Goal: Task Accomplishment & Management: Manage account settings

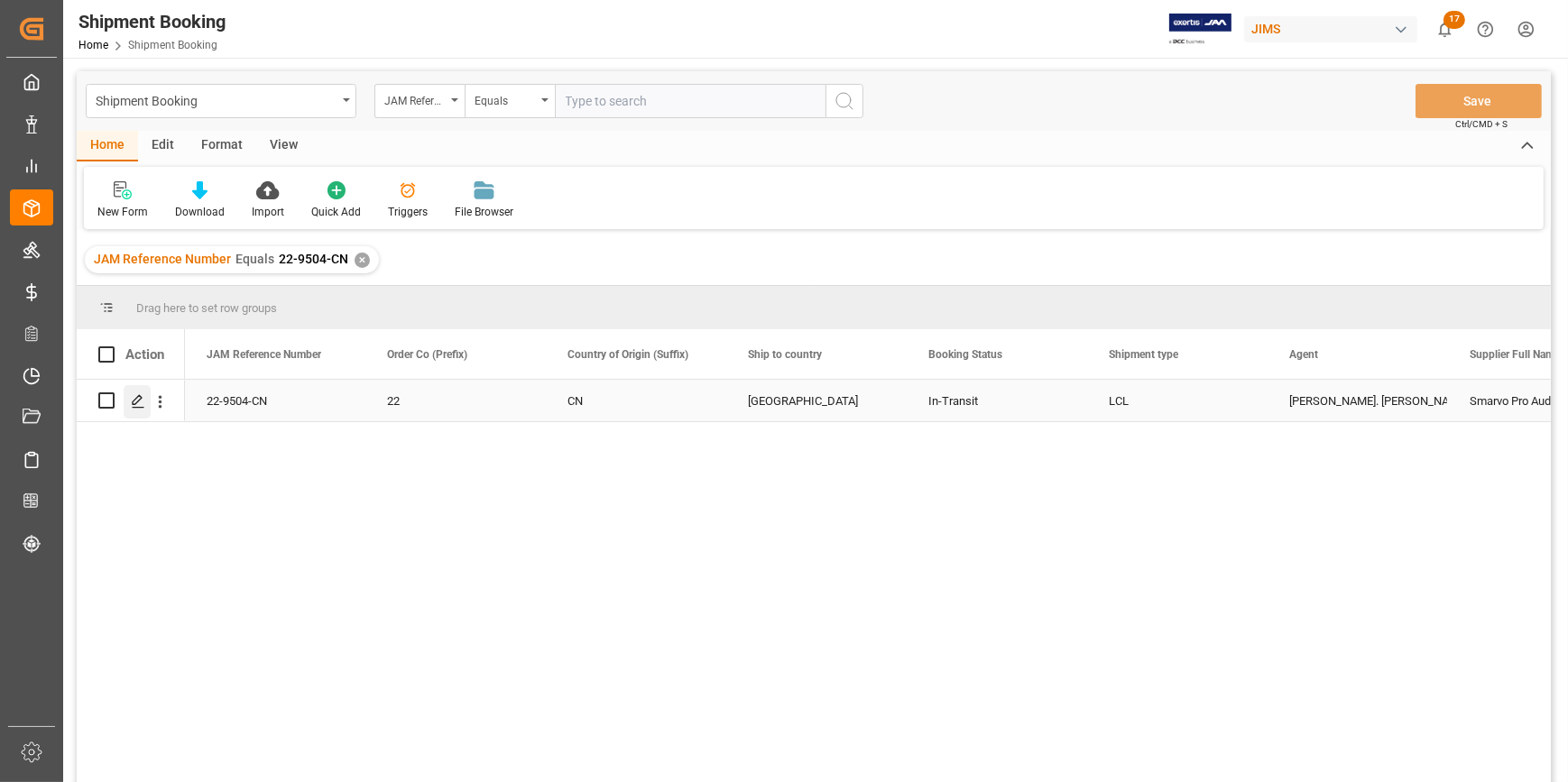
click at [139, 402] on icon "Press SPACE to select this row." at bounding box center [138, 401] width 15 height 15
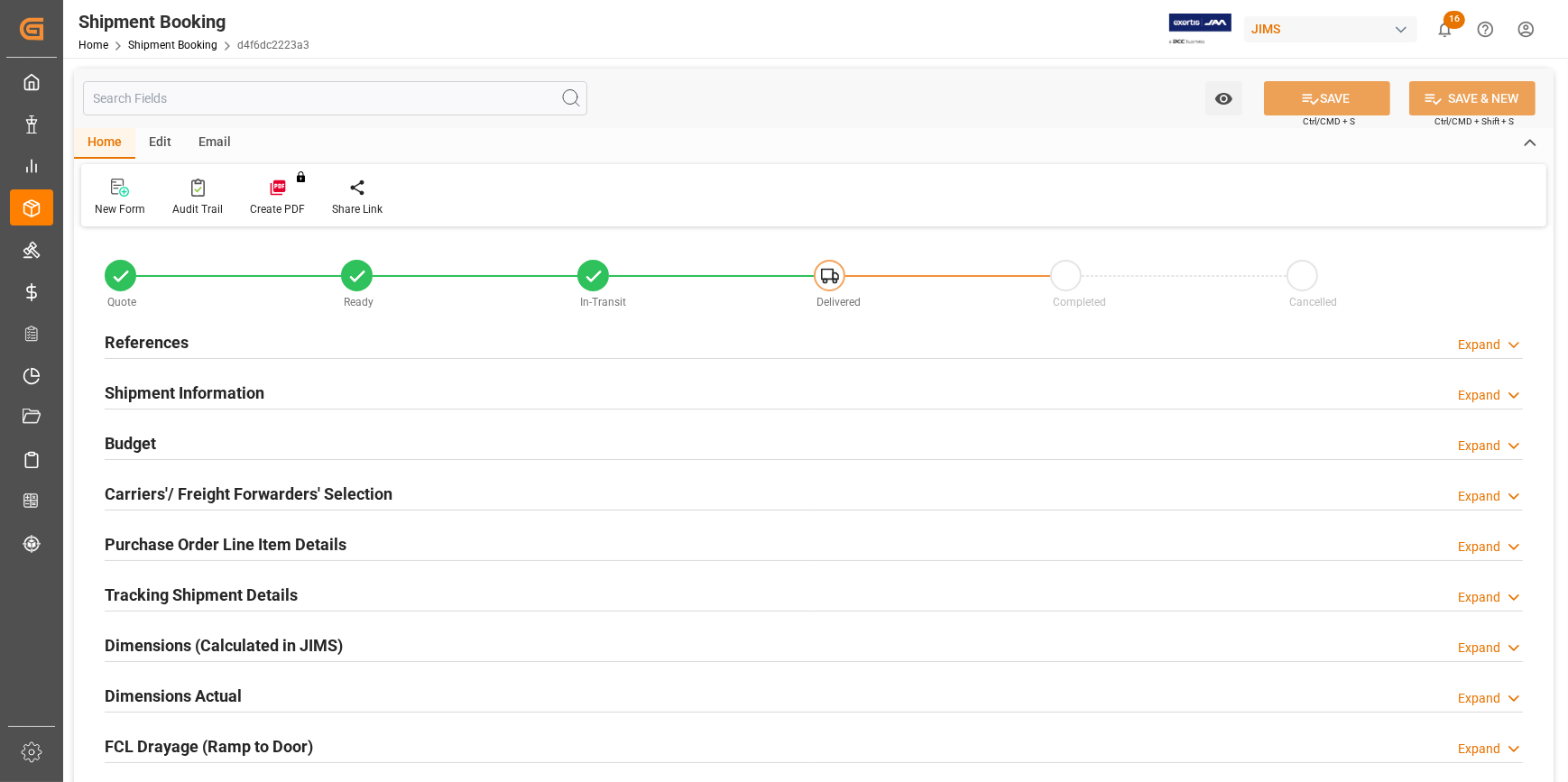
type input "0"
type input "[DATE]"
click at [354, 346] on div "References Expand" at bounding box center [813, 340] width 1418 height 34
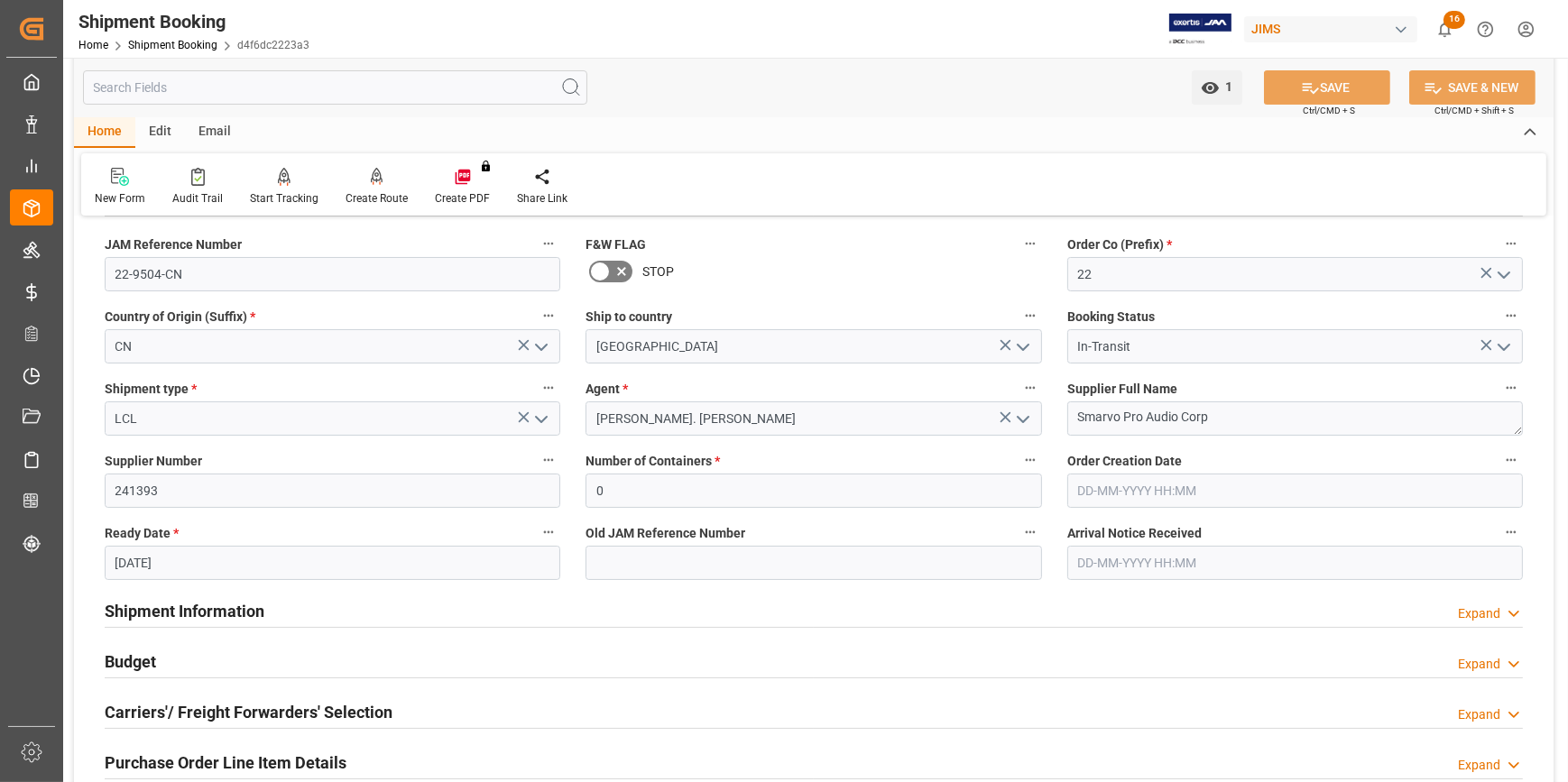
scroll to position [163, 0]
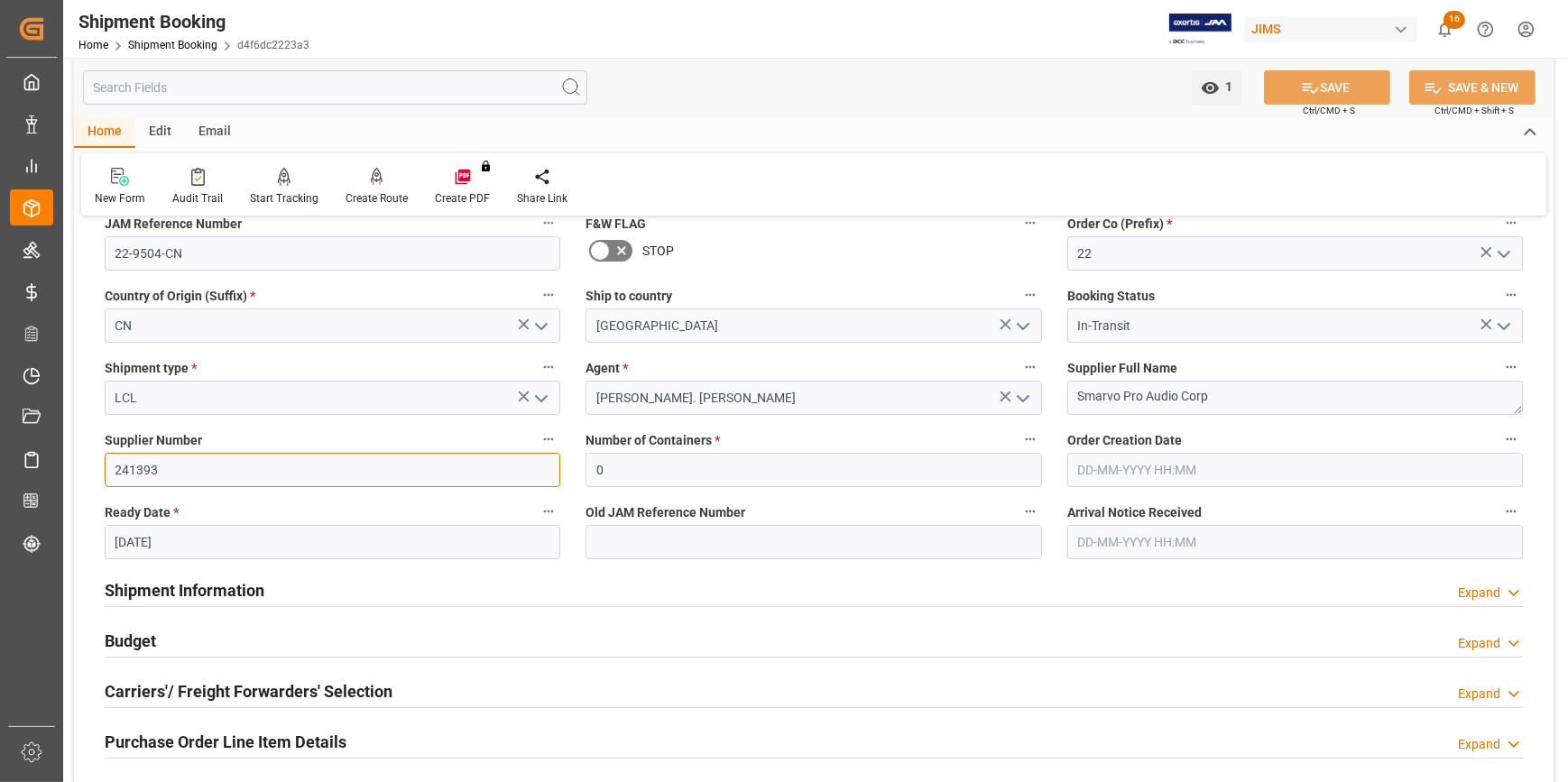
drag, startPoint x: 165, startPoint y: 467, endPoint x: 90, endPoint y: 463, distance: 75.1
click at [90, 463] on div "Quote Ready In-Transit Delivered Completed Cancelled References Collapse JAM Re…" at bounding box center [814, 629] width 1480 height 1121
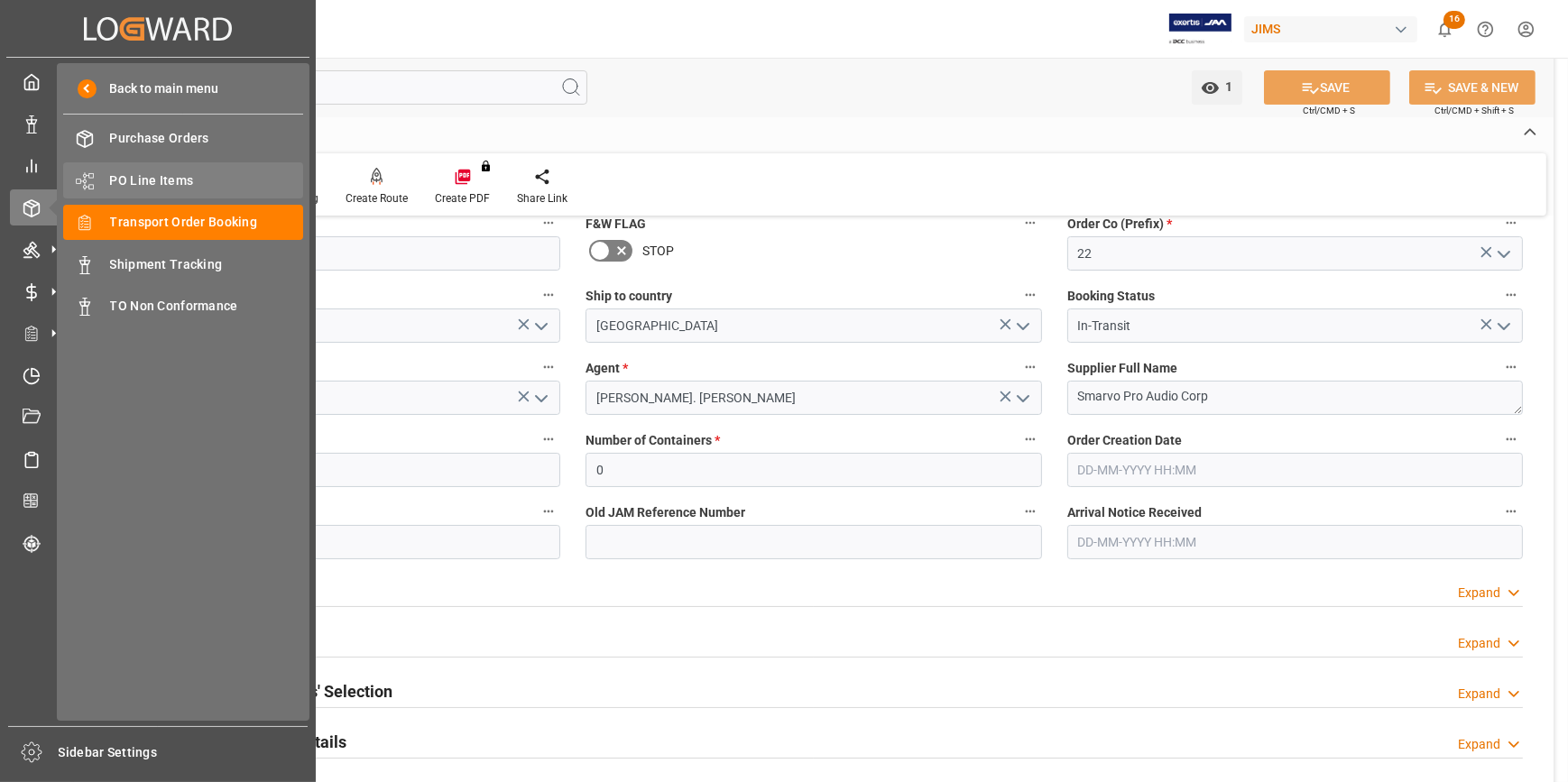
click at [162, 180] on span "PO Line Items" at bounding box center [207, 180] width 194 height 19
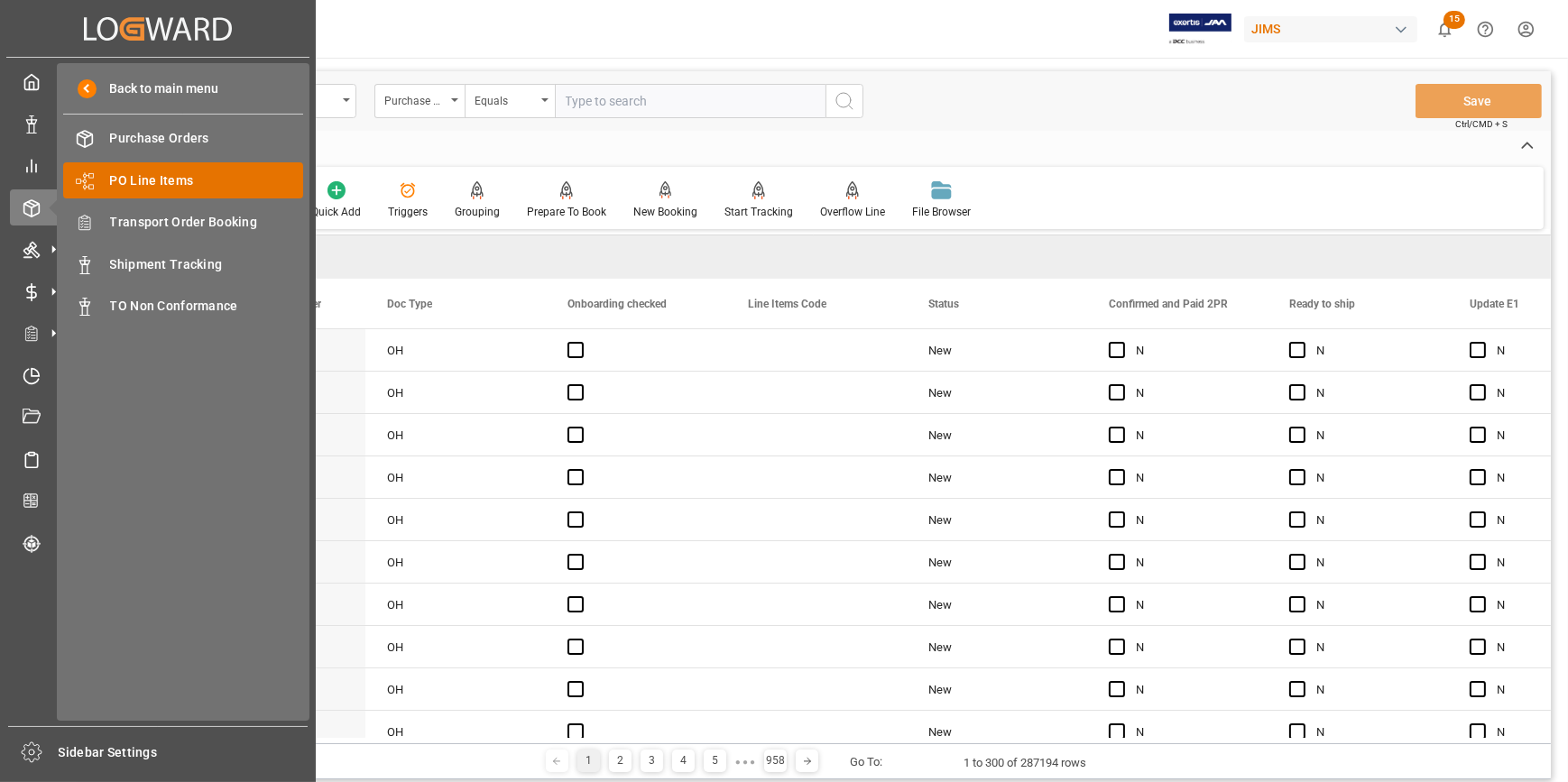
click at [162, 181] on span "PO Line Items" at bounding box center [207, 180] width 194 height 19
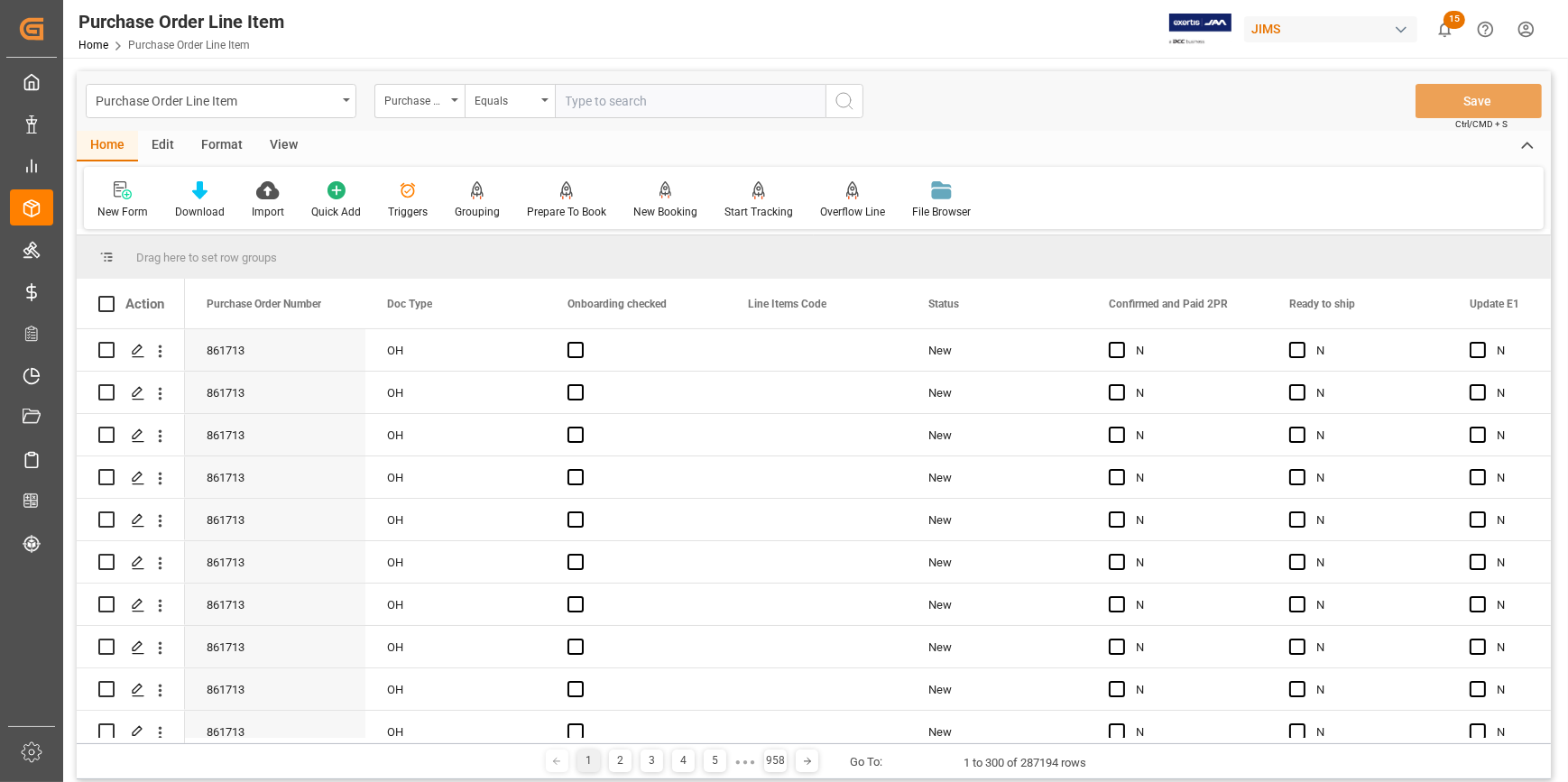
click at [608, 98] on input "text" at bounding box center [690, 101] width 271 height 34
paste input "22-10541-[GEOGRAPHIC_DATA]"
type input "22-10541-[GEOGRAPHIC_DATA]"
click at [423, 104] on div "Purchase Order Number" at bounding box center [414, 98] width 62 height 21
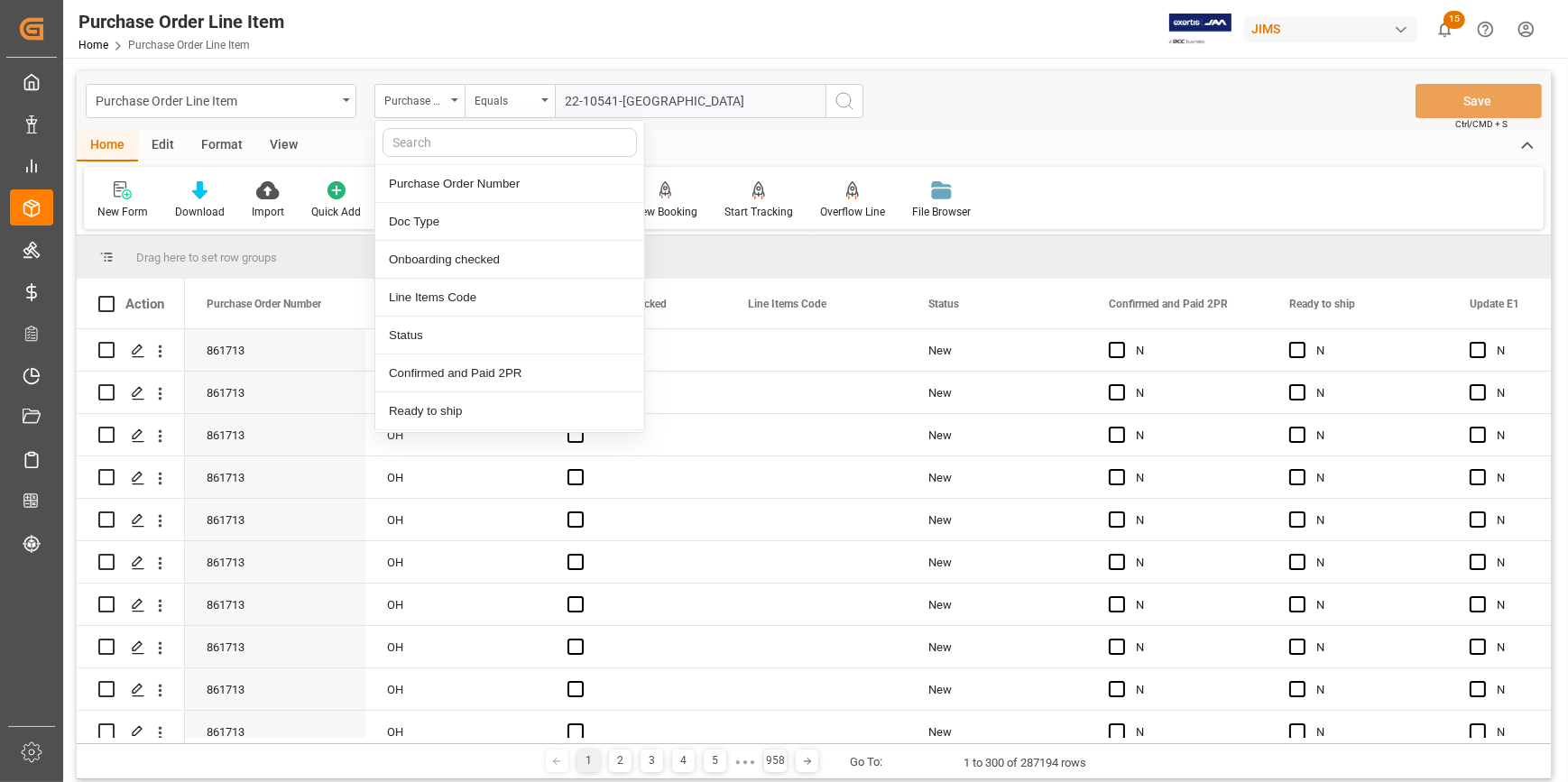
click at [432, 142] on input "text" at bounding box center [509, 143] width 254 height 29
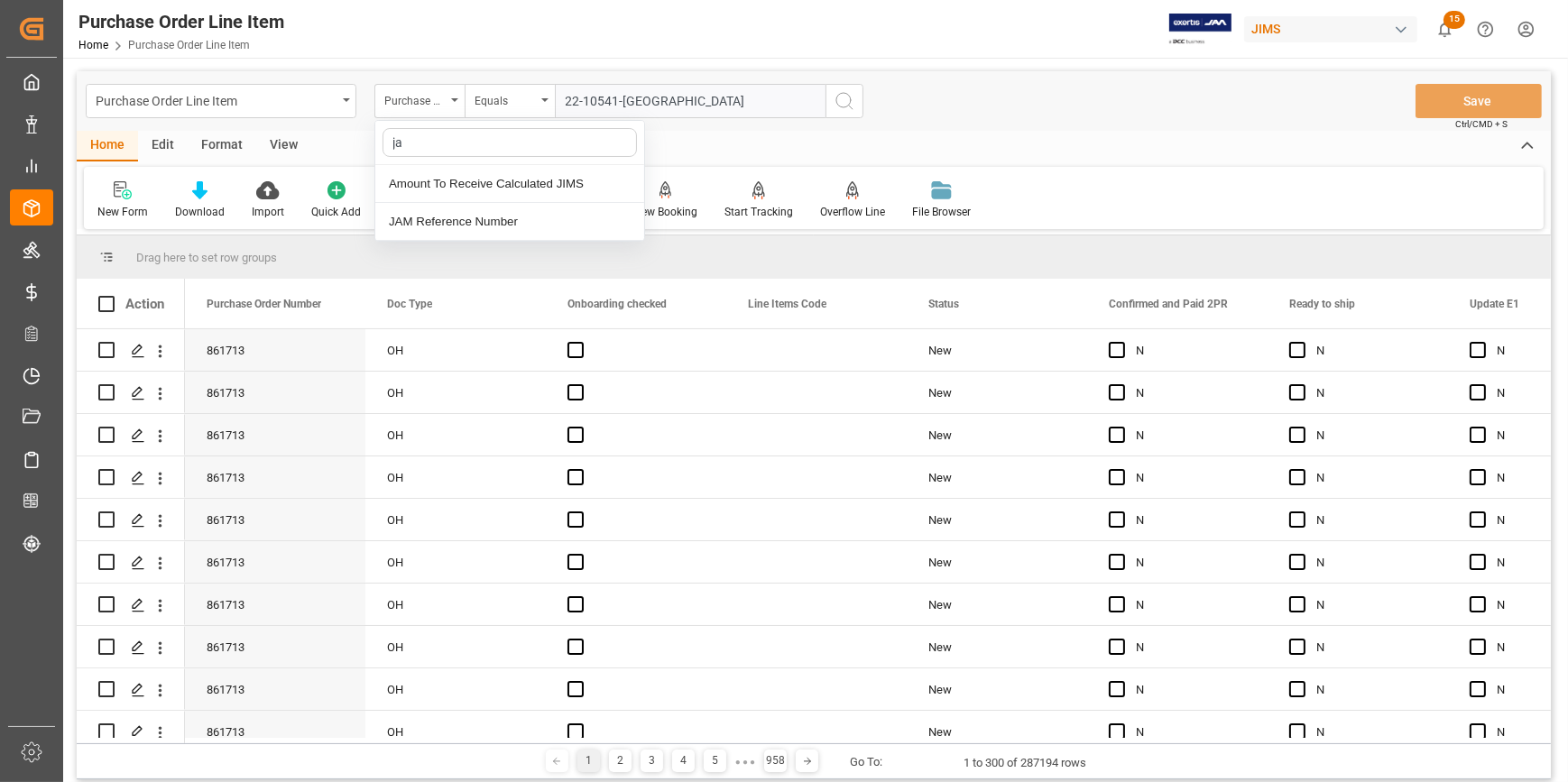
type input "jam"
click at [446, 177] on div "JAM Reference Number" at bounding box center [509, 184] width 269 height 38
click at [455, 99] on icon "open menu" at bounding box center [455, 101] width 7 height 4
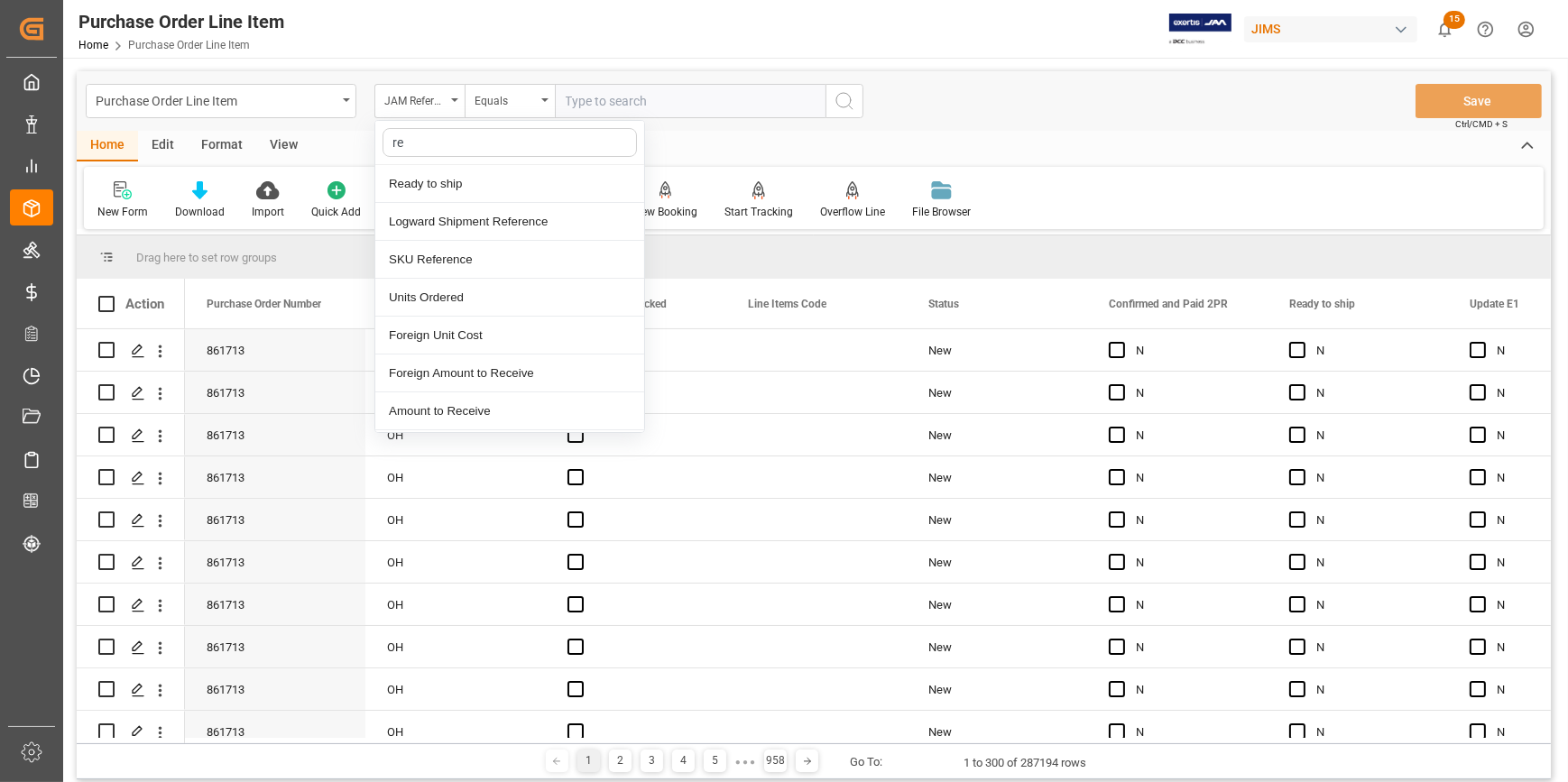
type input "ref"
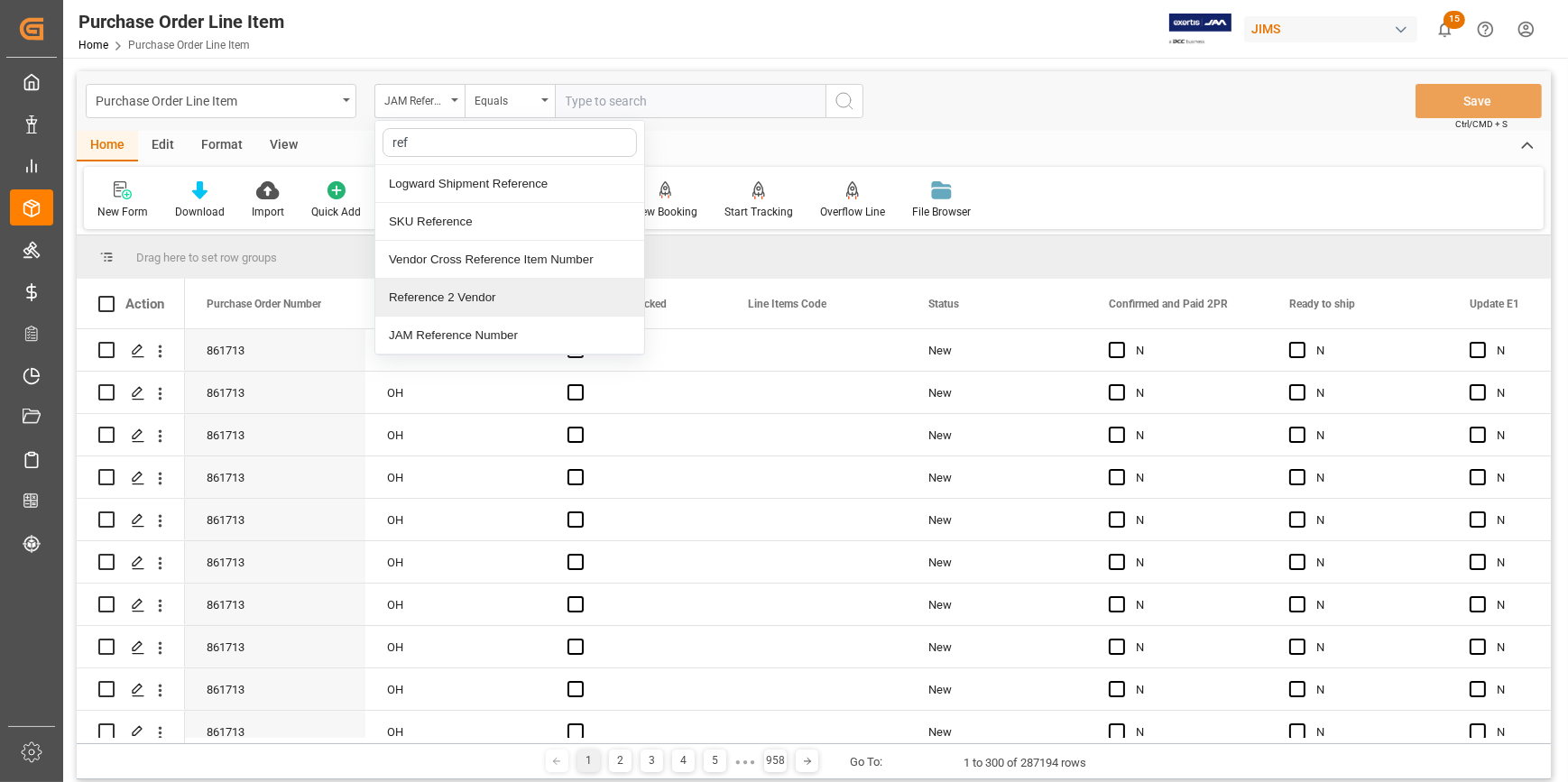
click at [450, 298] on div "Reference 2 Vendor" at bounding box center [509, 297] width 269 height 38
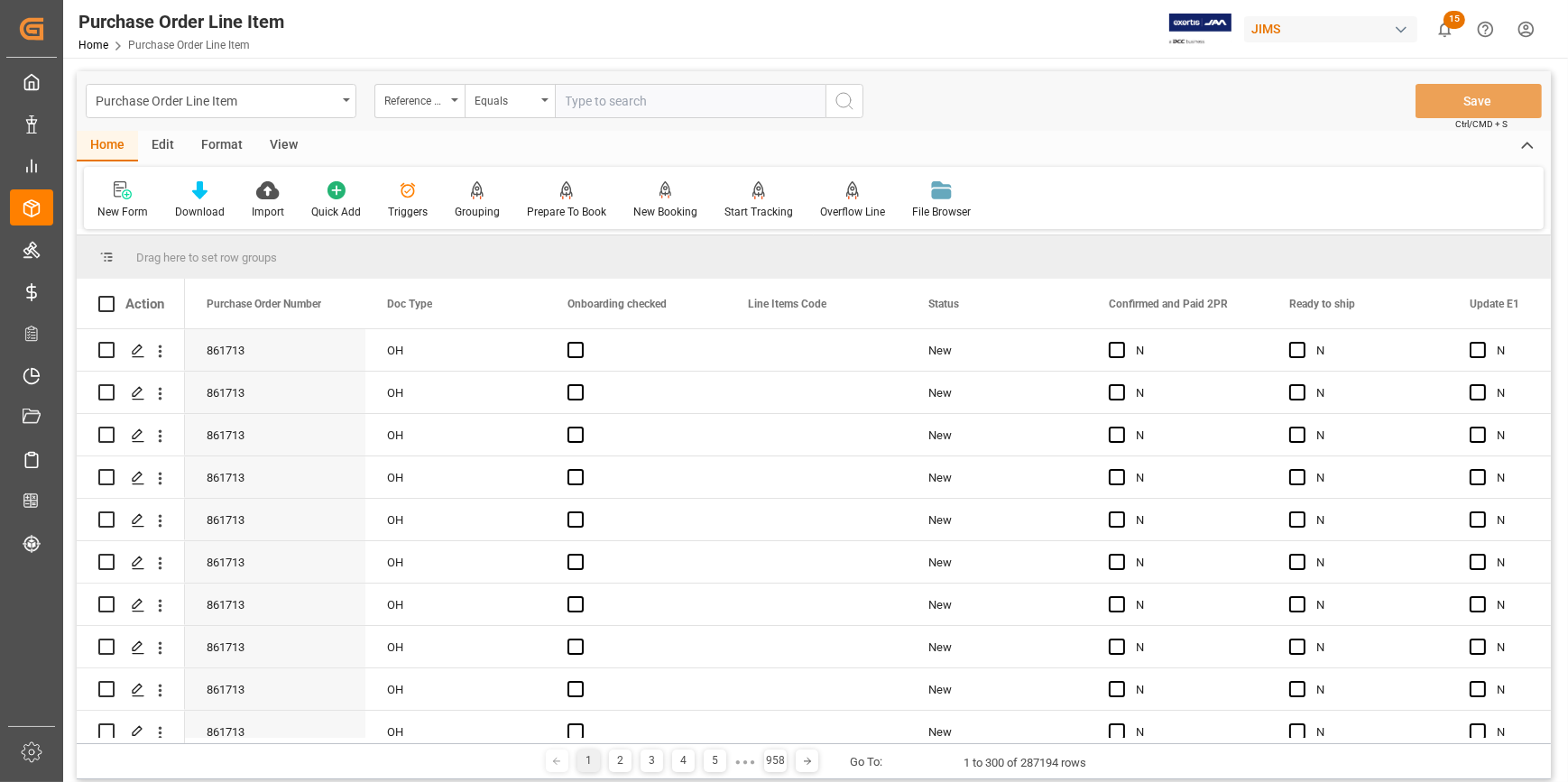
click at [603, 102] on input "text" at bounding box center [690, 101] width 271 height 34
paste input "22-10541-[GEOGRAPHIC_DATA]"
type input "22-10541-[GEOGRAPHIC_DATA]"
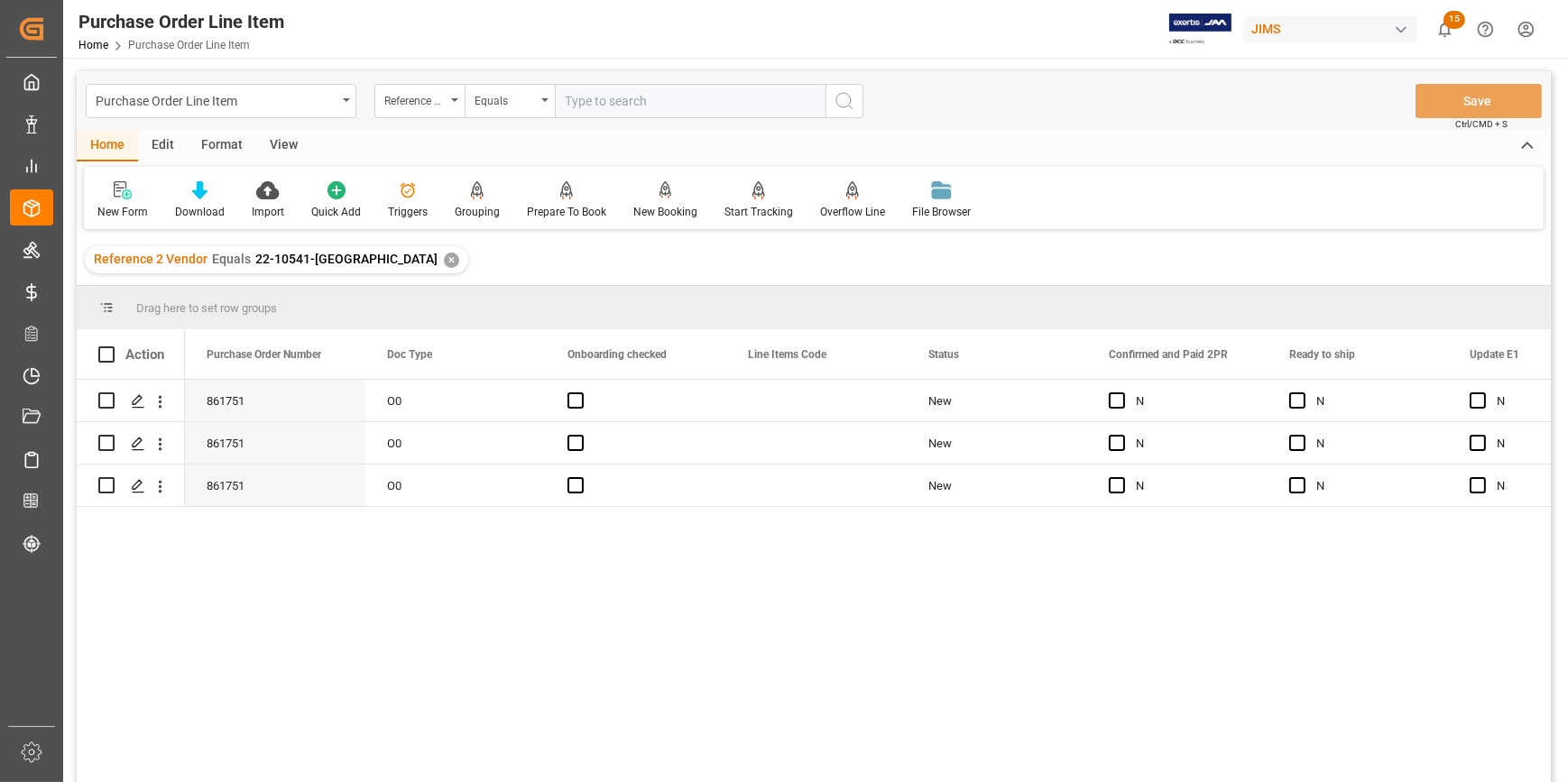
click at [283, 145] on div "View" at bounding box center [283, 146] width 55 height 30
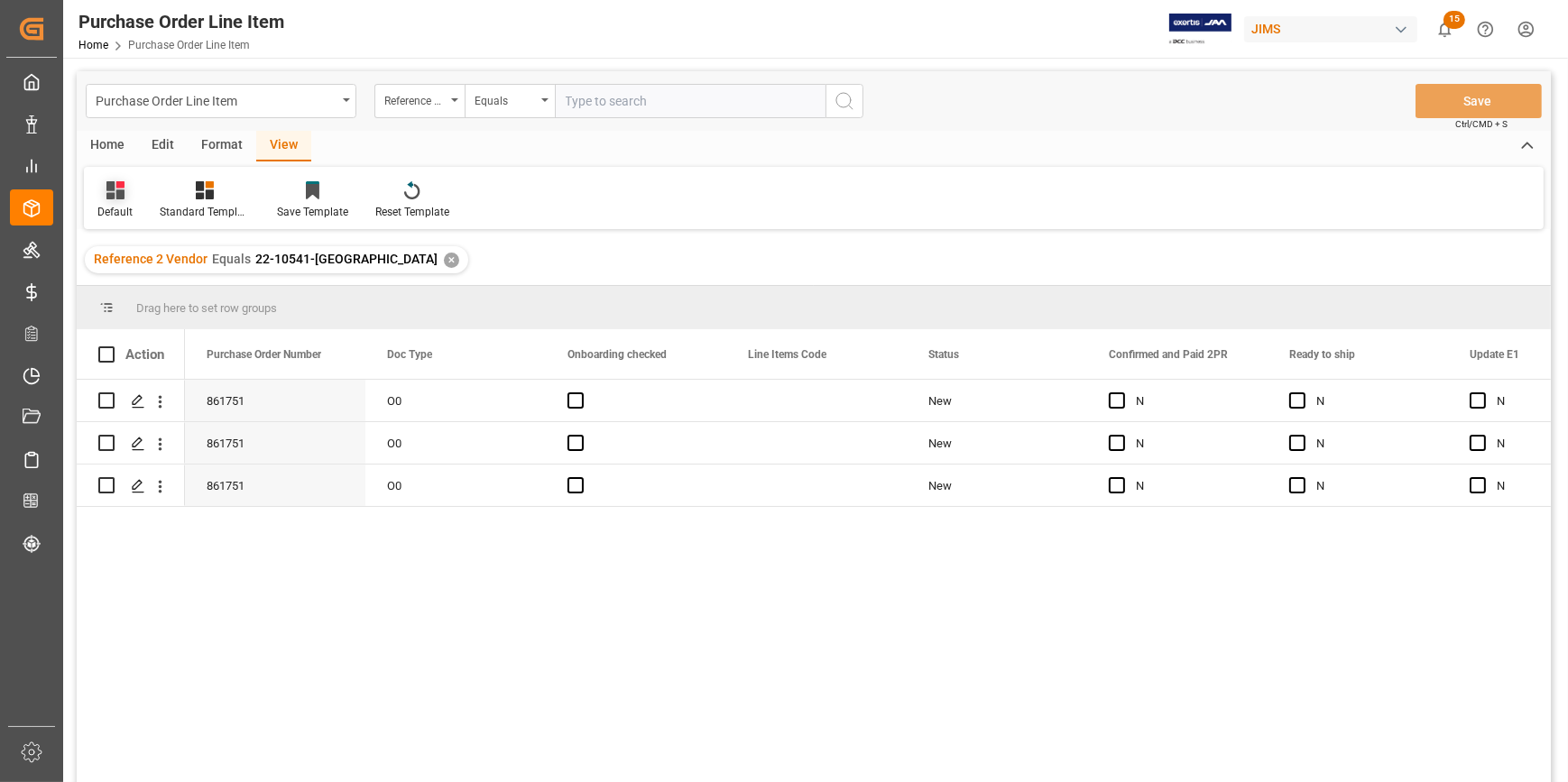
click at [125, 191] on div at bounding box center [115, 190] width 35 height 19
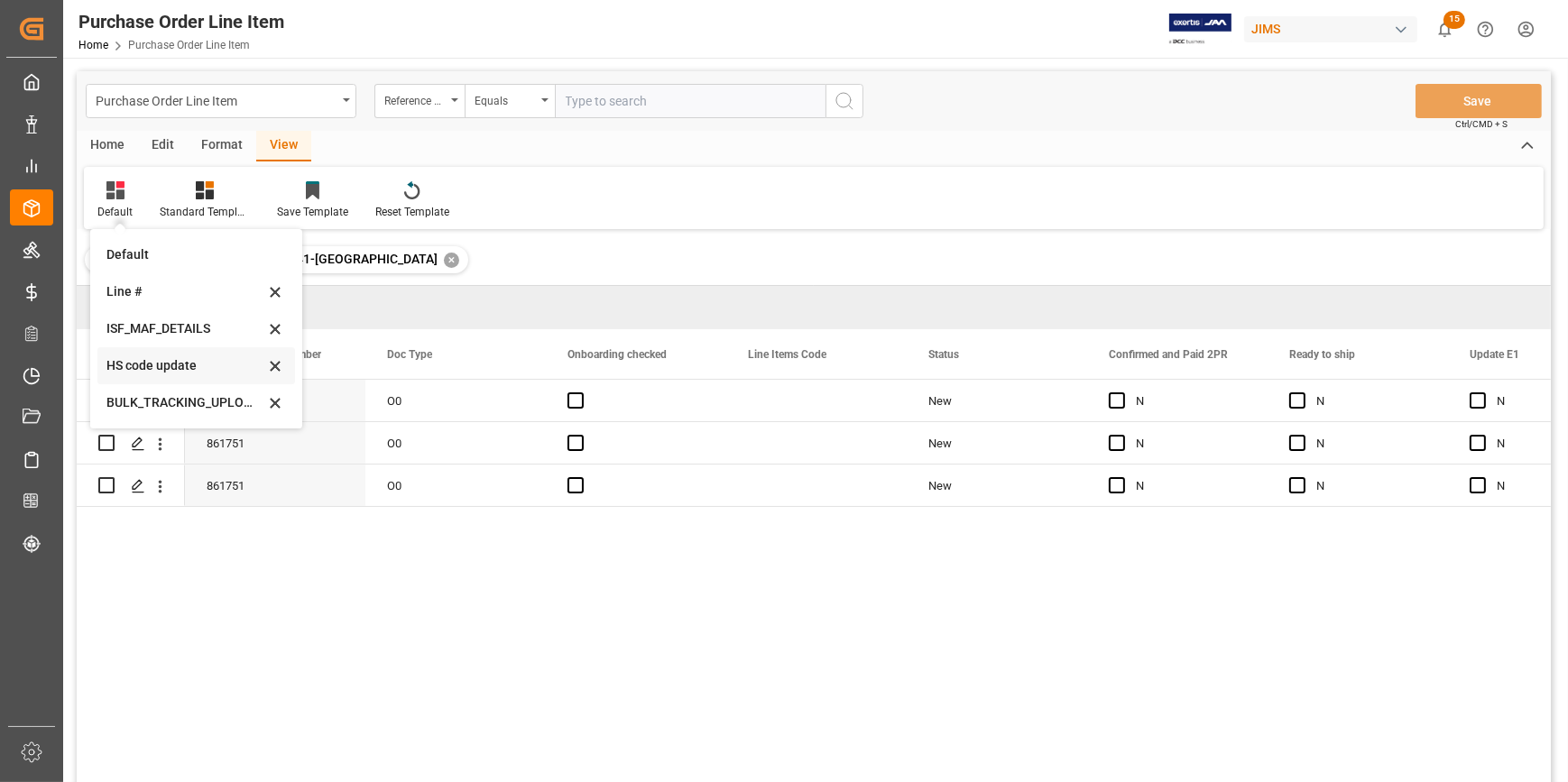
click at [176, 363] on div "HS code update" at bounding box center [186, 366] width 158 height 19
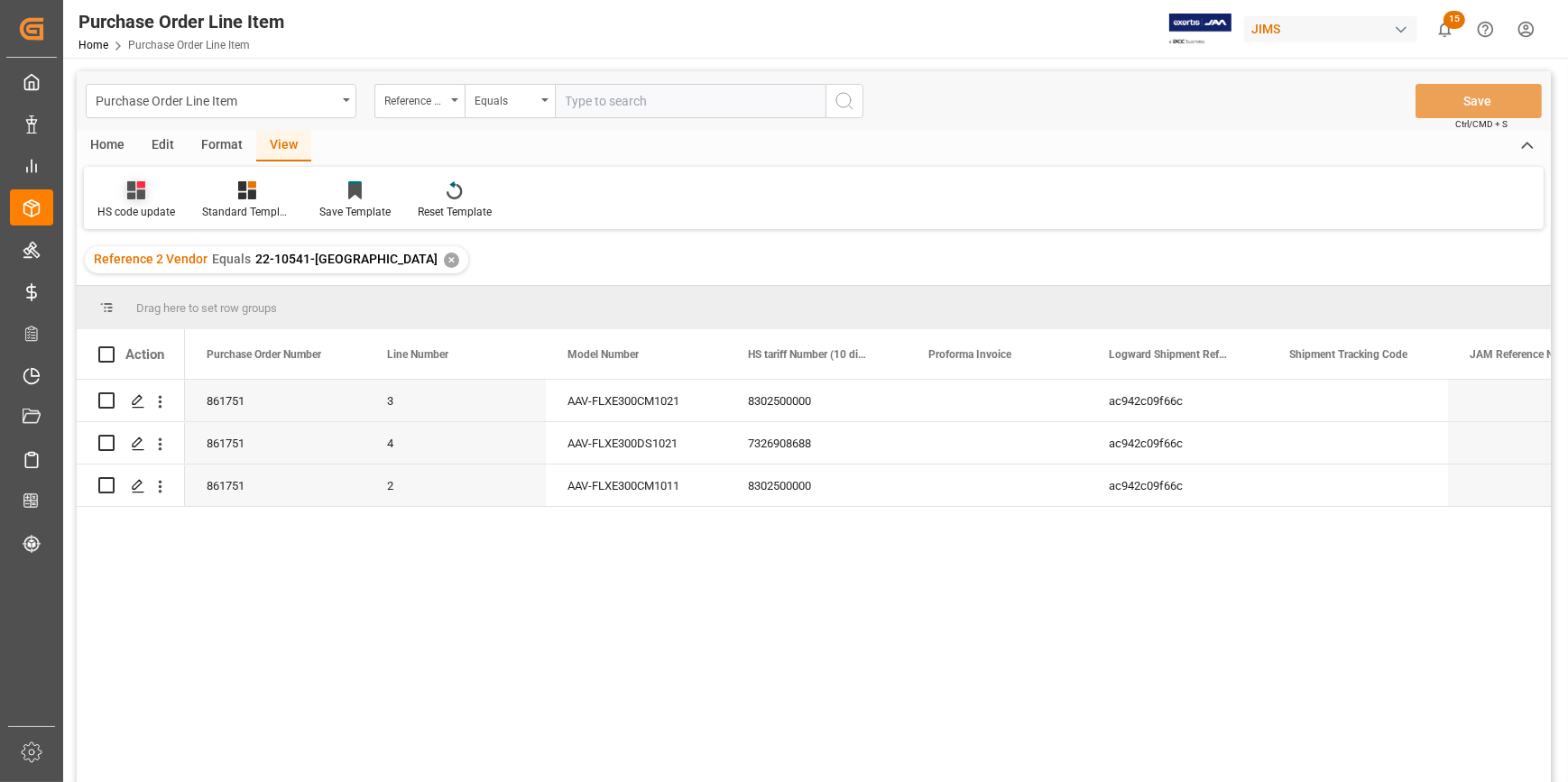
click at [135, 196] on icon at bounding box center [136, 191] width 18 height 18
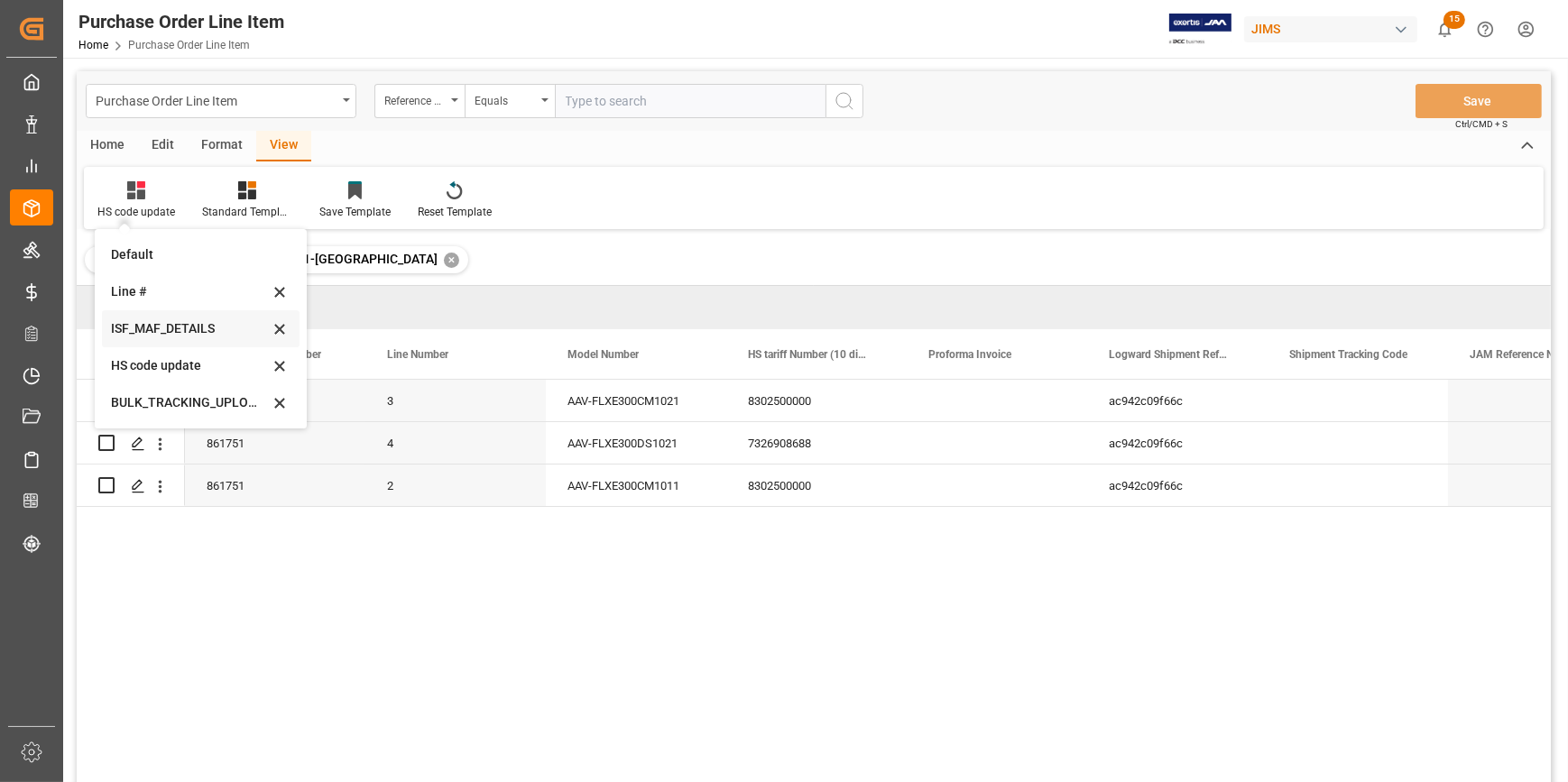
click at [172, 319] on div "ISF_MAF_DETAILS" at bounding box center [200, 329] width 197 height 37
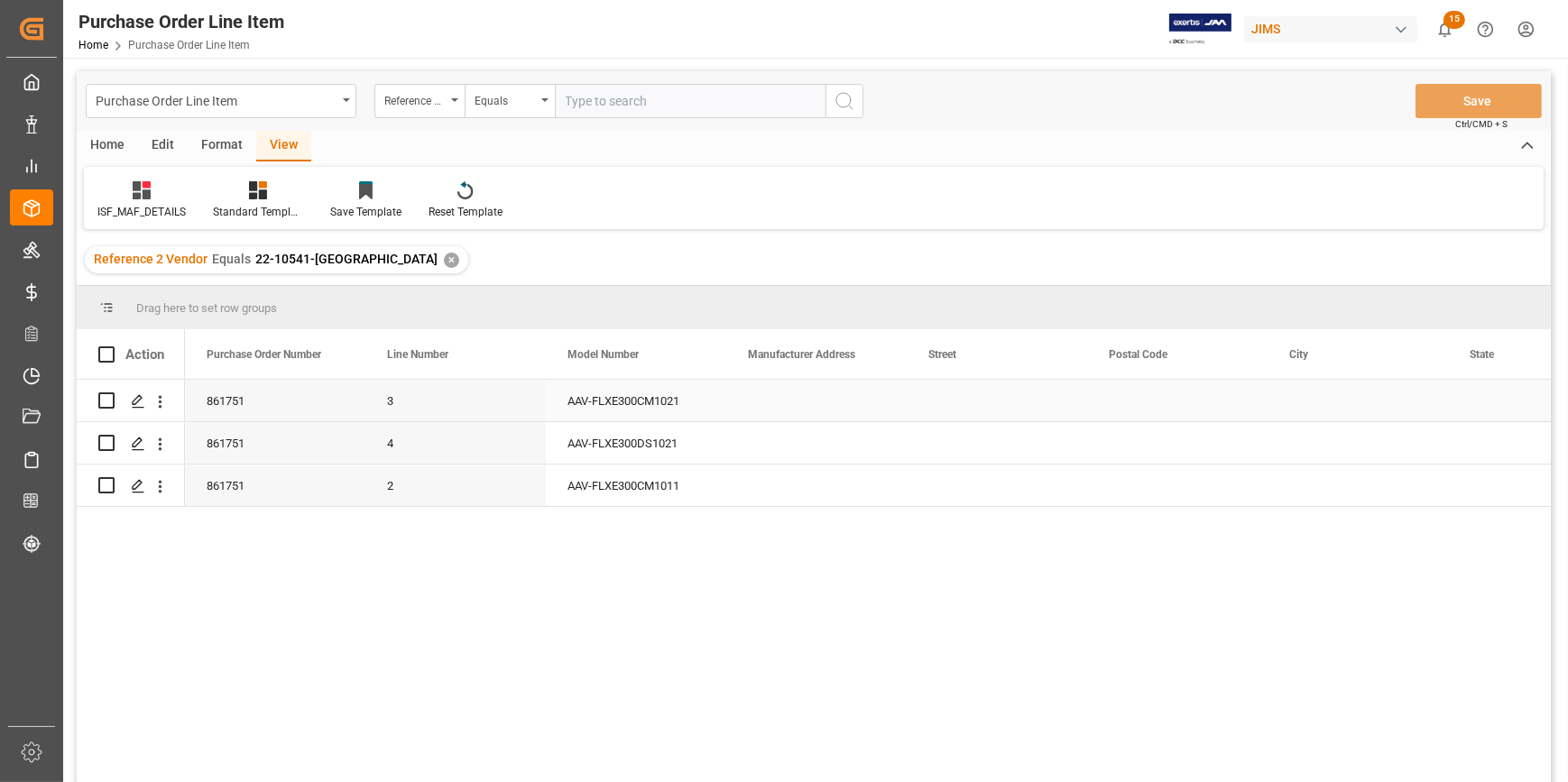
click at [781, 382] on div "Press SPACE to select this row." at bounding box center [816, 401] width 181 height 41
click at [793, 405] on div "Press SPACE to select this row." at bounding box center [816, 401] width 181 height 41
click at [795, 405] on input "Press SPACE to select this row." at bounding box center [816, 411] width 152 height 34
paste input "EXERTIS UK"
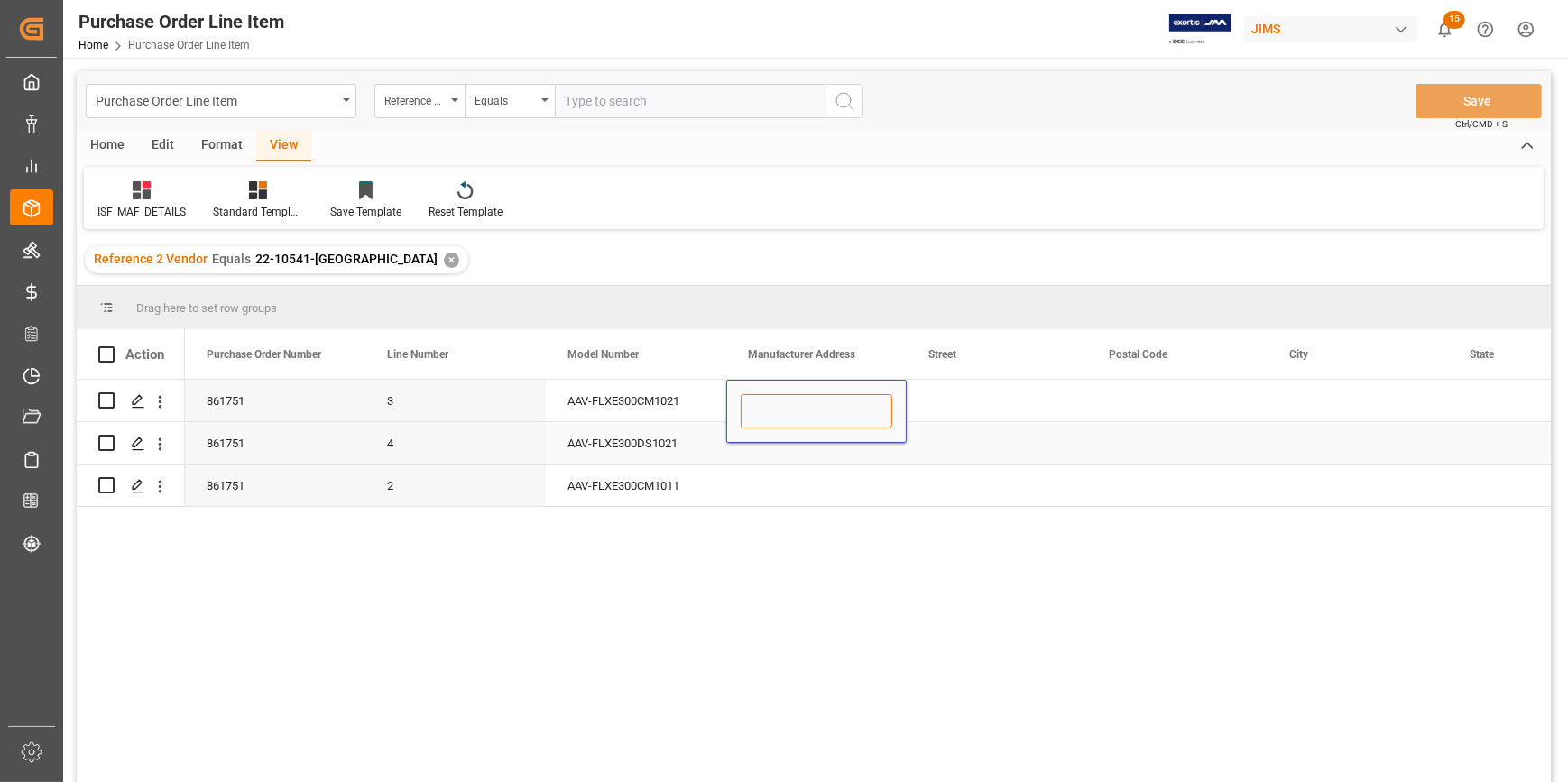
type input "EXERTIS UK"
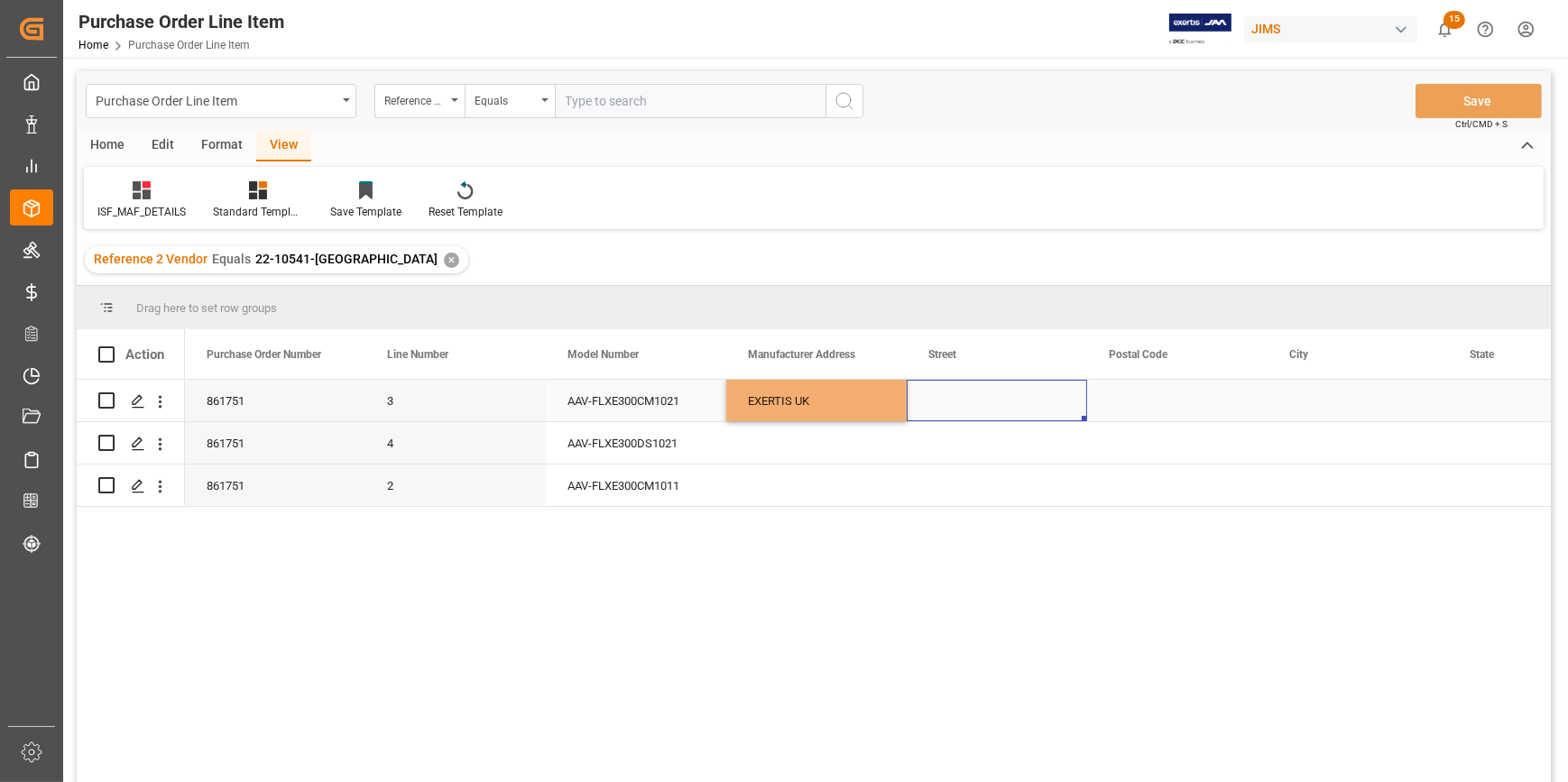
click at [928, 410] on div "Press SPACE to select this row." at bounding box center [997, 401] width 181 height 41
click at [955, 403] on div "Press SPACE to select this row." at bounding box center [997, 401] width 181 height 41
click at [956, 403] on input "Press SPACE to select this row." at bounding box center [996, 411] width 152 height 34
paste input "WARTH PARK WAY WELLINGBOROUGH NORTHAMPTONSHIRE"
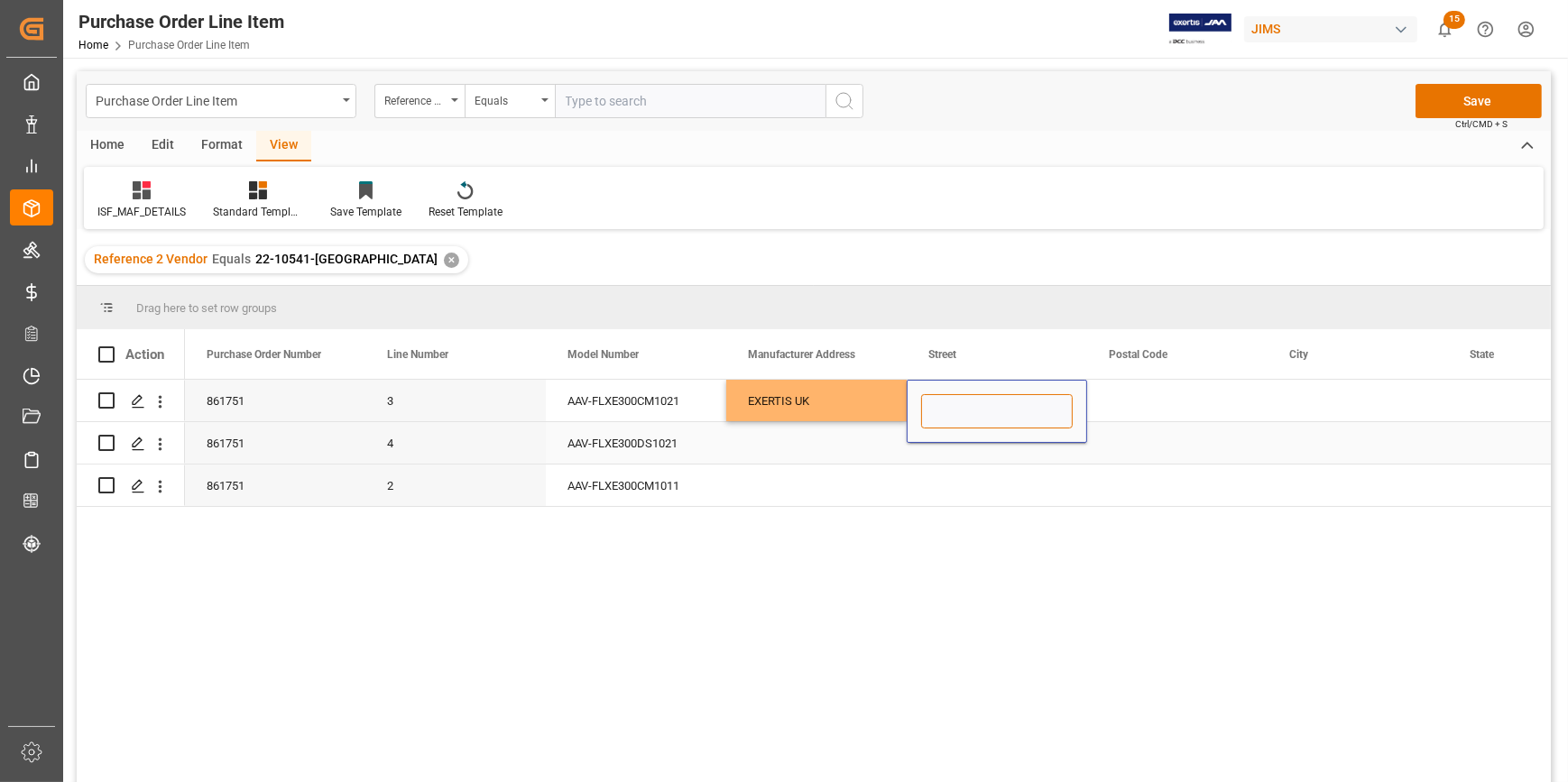
type input "WARTH PARK WAY WELLINGBOROUGH NORTHAMPTONSHIRE"
click at [981, 471] on div "Press SPACE to select this row." at bounding box center [997, 485] width 181 height 41
click at [1137, 397] on div "Press SPACE to select this row." at bounding box center [1177, 401] width 181 height 41
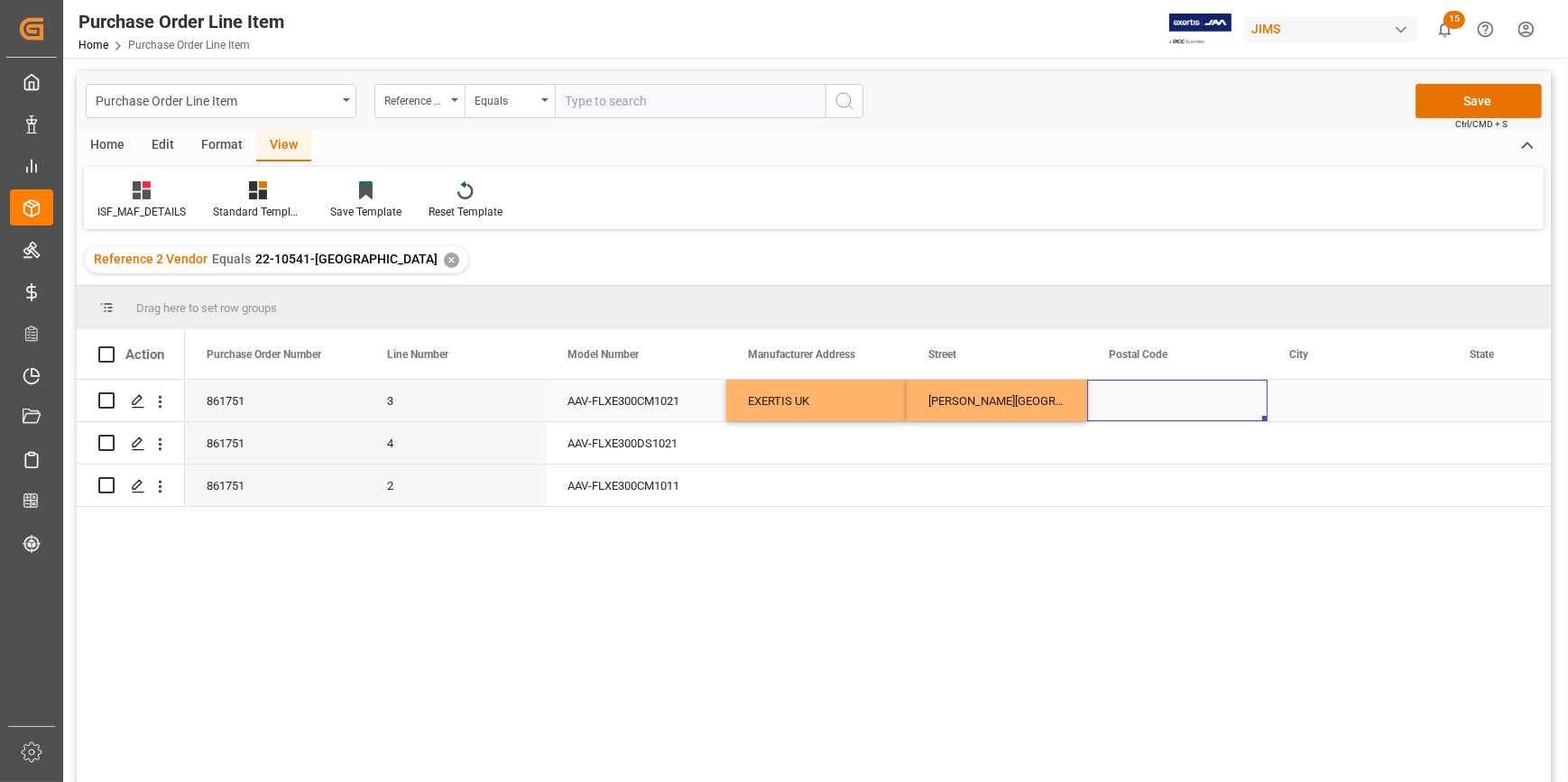
click at [1137, 397] on div "Press SPACE to select this row." at bounding box center [1177, 401] width 181 height 41
click at [1137, 398] on input "Press SPACE to select this row." at bounding box center [1177, 411] width 152 height 34
paste input "NN9 6NY"
type input "NN9 6NY"
click at [1276, 414] on div "Press SPACE to select this row." at bounding box center [1358, 401] width 181 height 41
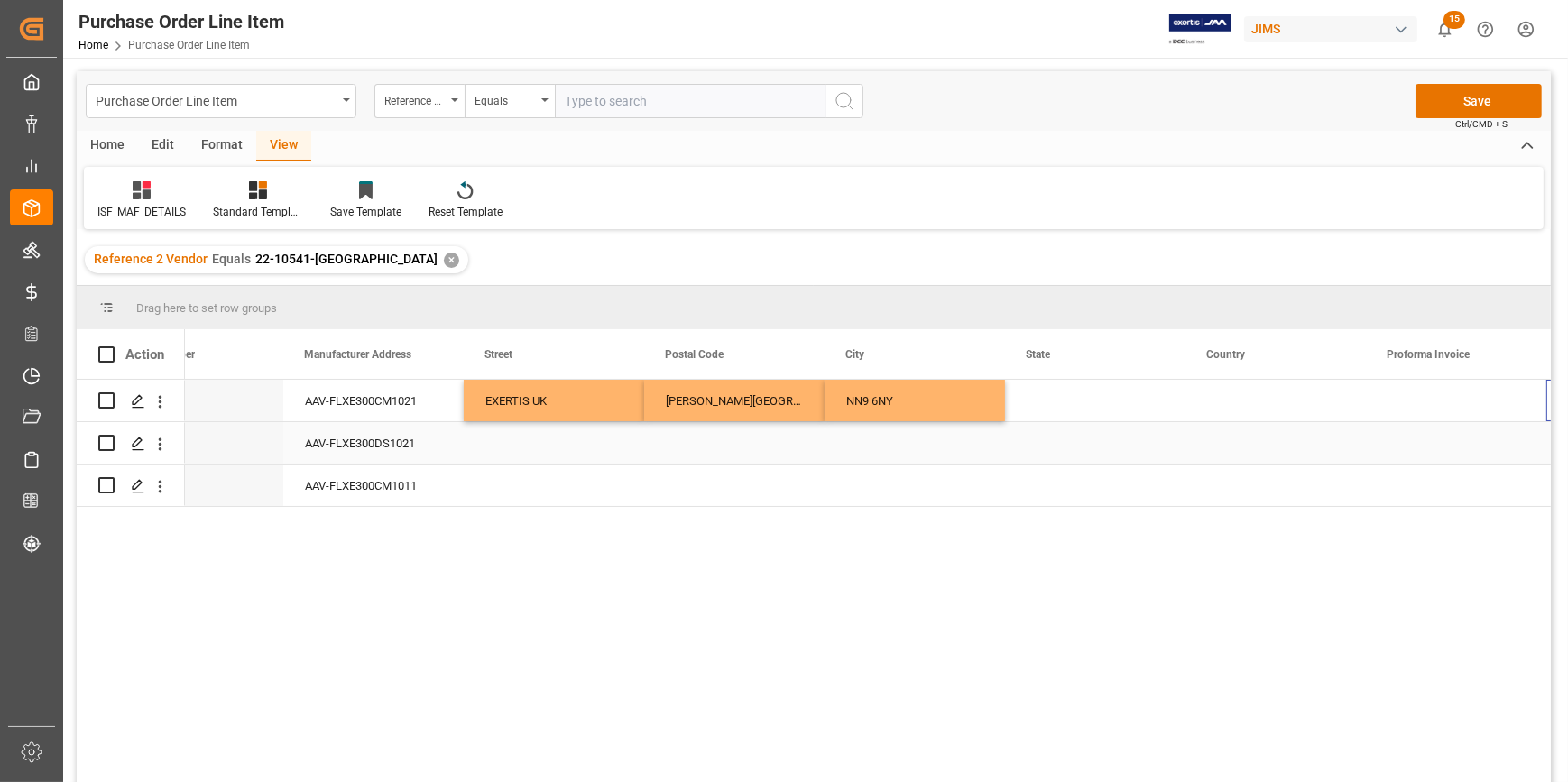
scroll to position [0, 443]
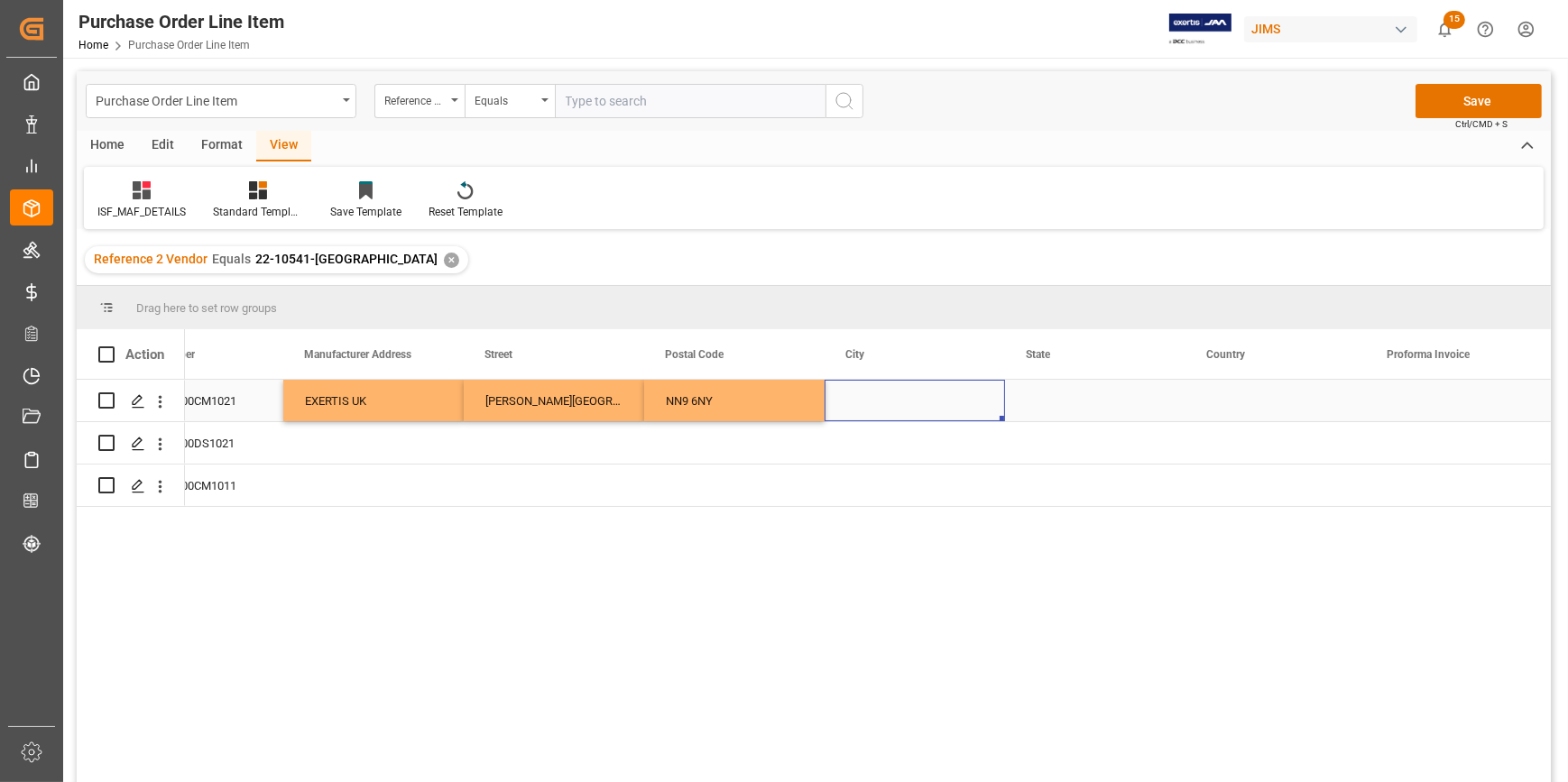
click at [885, 397] on div "Press SPACE to select this row." at bounding box center [915, 401] width 181 height 41
click at [891, 405] on input "Press SPACE to select this row." at bounding box center [914, 411] width 152 height 34
paste input "RAUNDS"
type input "RAUNDS"
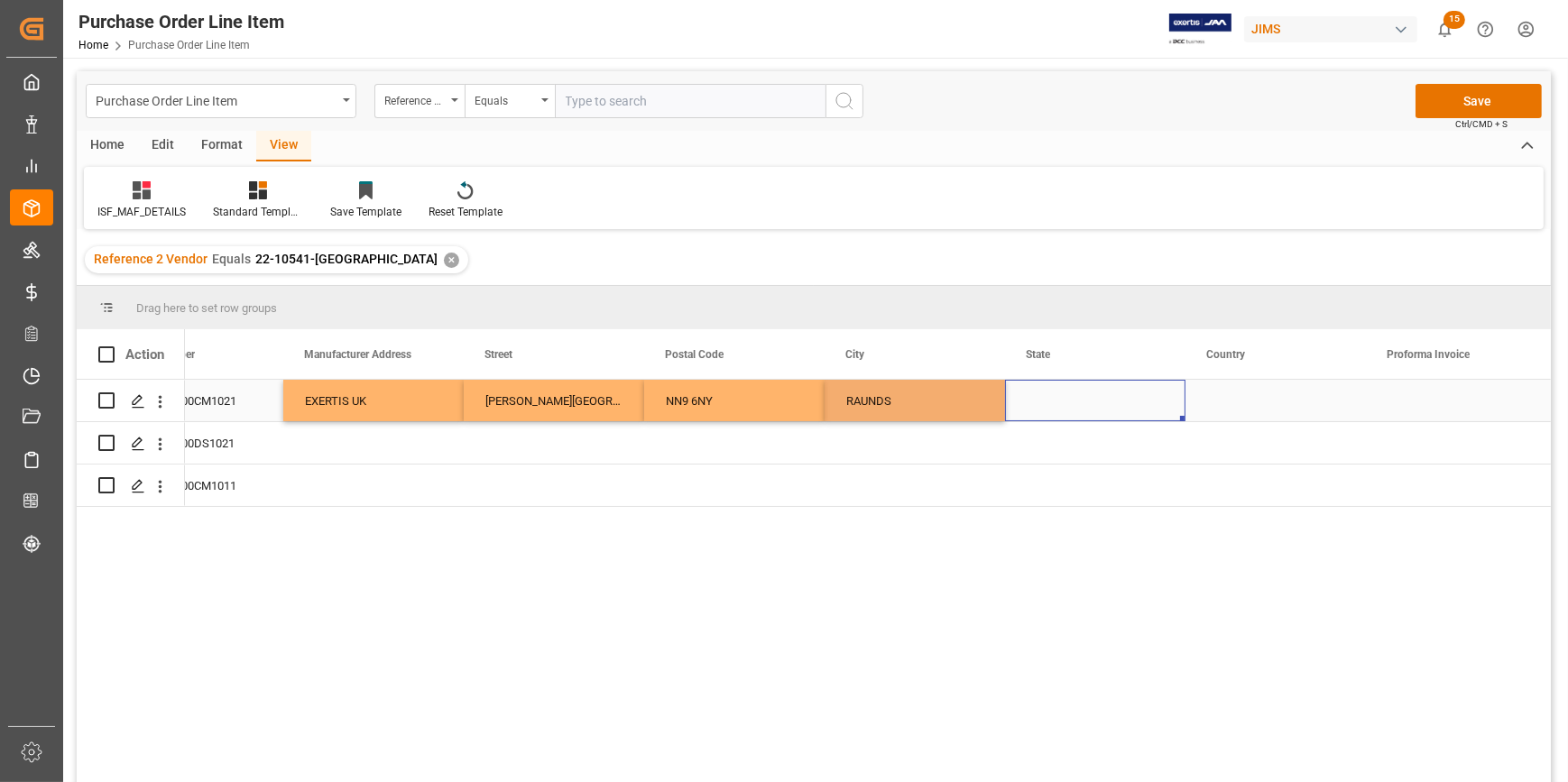
drag, startPoint x: 1024, startPoint y: 409, endPoint x: 1032, endPoint y: 415, distance: 10.0
click at [1024, 408] on div "Press SPACE to select this row." at bounding box center [1095, 401] width 181 height 41
drag, startPoint x: 1073, startPoint y: 423, endPoint x: 1067, endPoint y: 414, distance: 10.8
click at [1072, 423] on div "Press SPACE to select this row." at bounding box center [1095, 443] width 181 height 41
drag, startPoint x: 1067, startPoint y: 414, endPoint x: 1062, endPoint y: 406, distance: 9.4
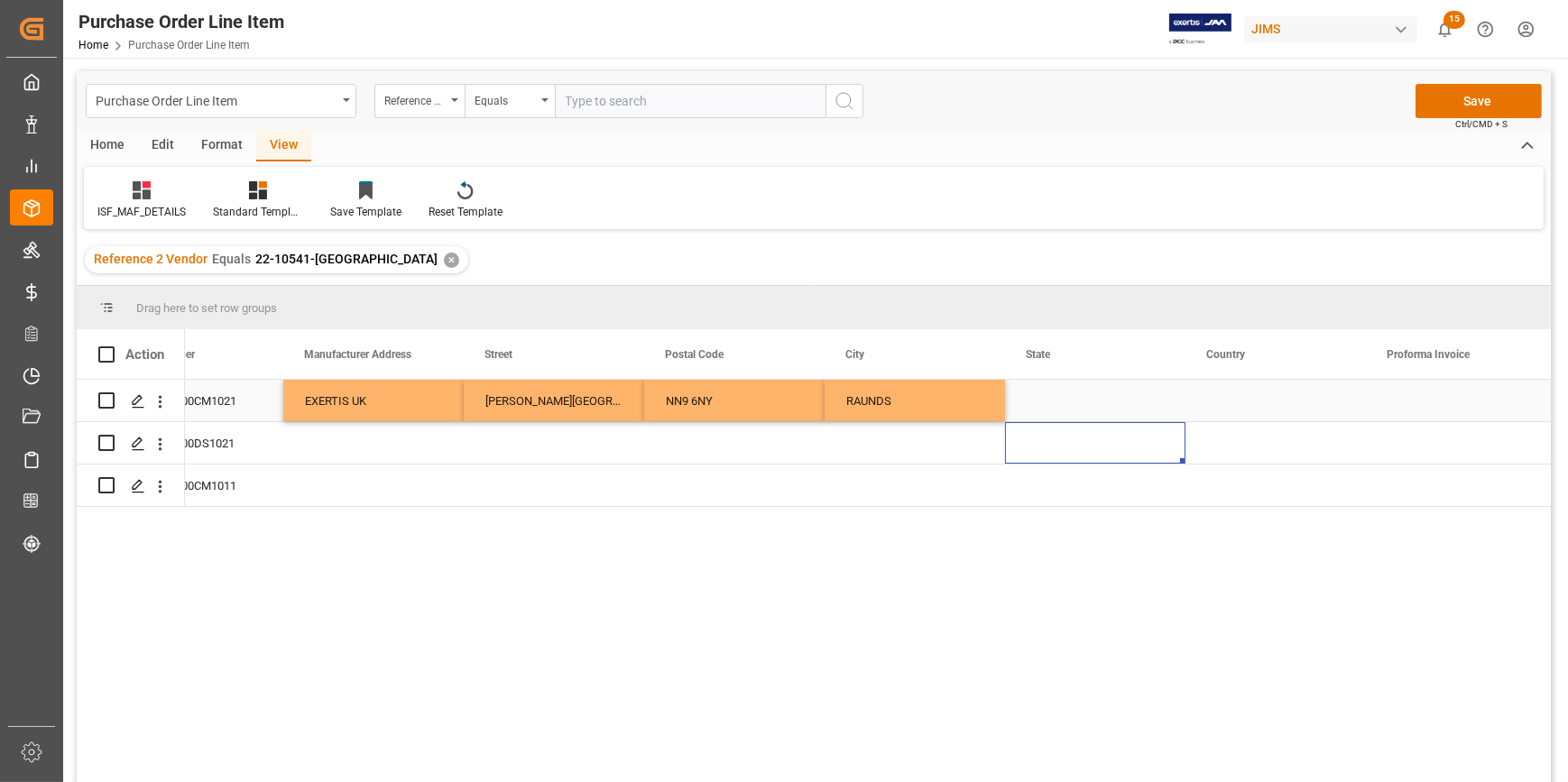
click at [1065, 414] on div "Press SPACE to select this row." at bounding box center [1095, 401] width 181 height 41
click at [1058, 405] on div "Press SPACE to select this row." at bounding box center [1095, 401] width 181 height 41
click at [1058, 405] on input "Press SPACE to select this row." at bounding box center [1095, 411] width 152 height 34
paste input "EAST MIDLANDS"
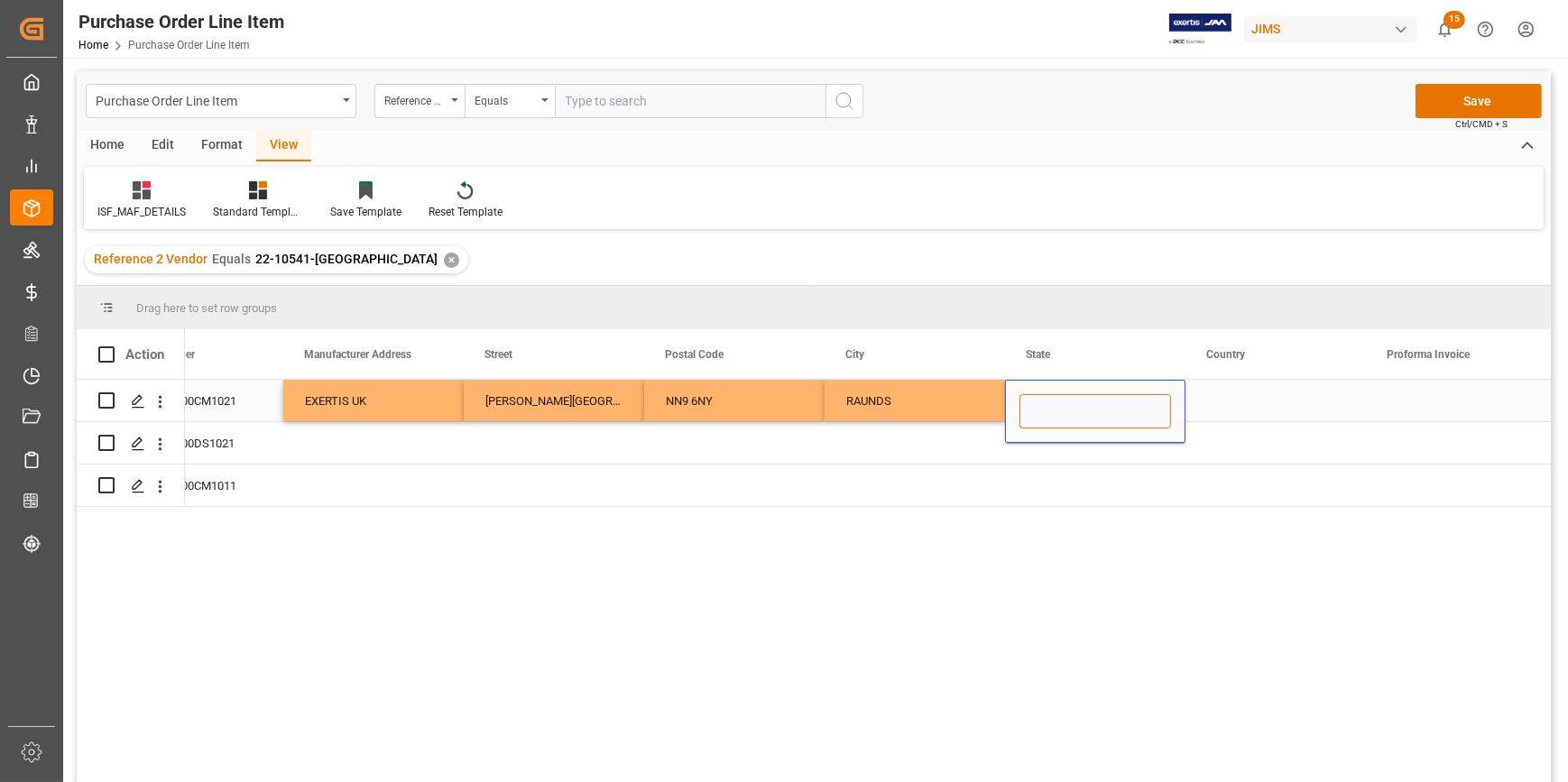
type input "EAST MIDLANDS"
click at [1225, 398] on div "Press SPACE to select this row." at bounding box center [1276, 401] width 181 height 41
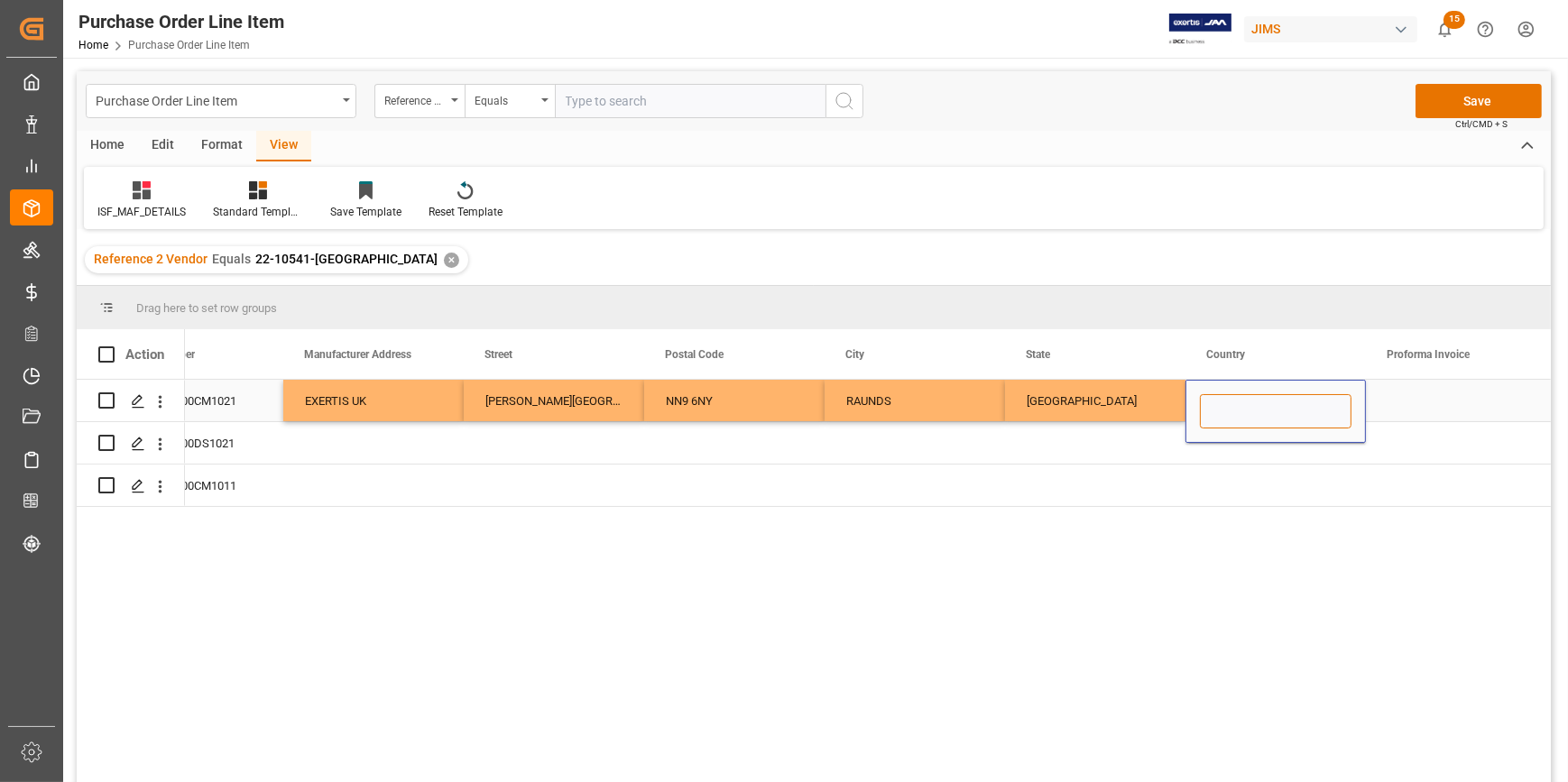
click at [1237, 405] on input "Press SPACE to select this row." at bounding box center [1276, 411] width 152 height 34
type input "GB"
click at [402, 407] on div "EXERTIS UK" at bounding box center [373, 401] width 181 height 41
drag, startPoint x: 458, startPoint y: 417, endPoint x: 452, endPoint y: 469, distance: 52.3
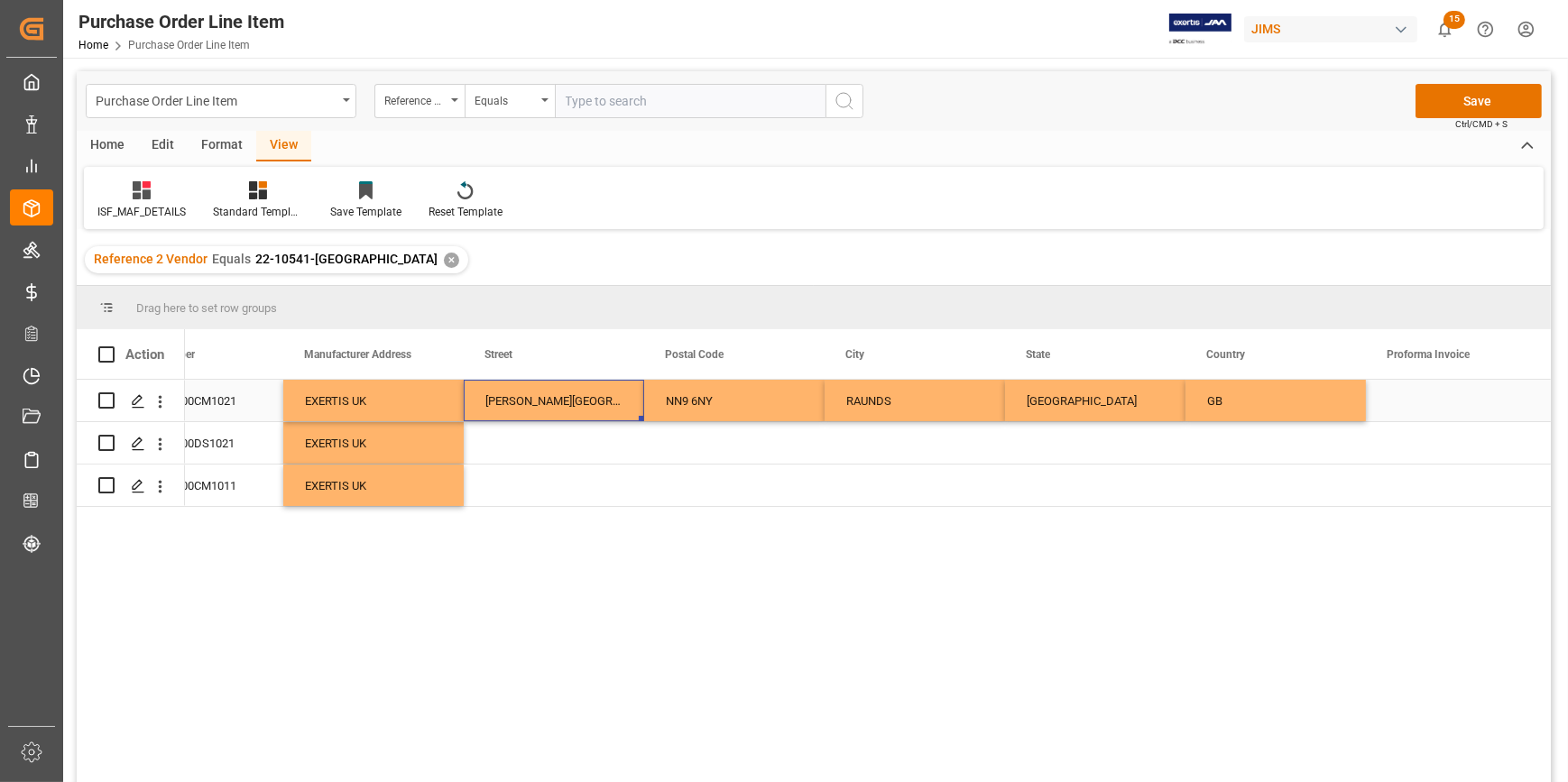
drag, startPoint x: 553, startPoint y: 409, endPoint x: 632, endPoint y: 426, distance: 80.8
click at [553, 408] on div "WARTH PARK WAY WELLINGBOROUGH NORTHAMPTONSHIRE" at bounding box center [553, 401] width 181 height 41
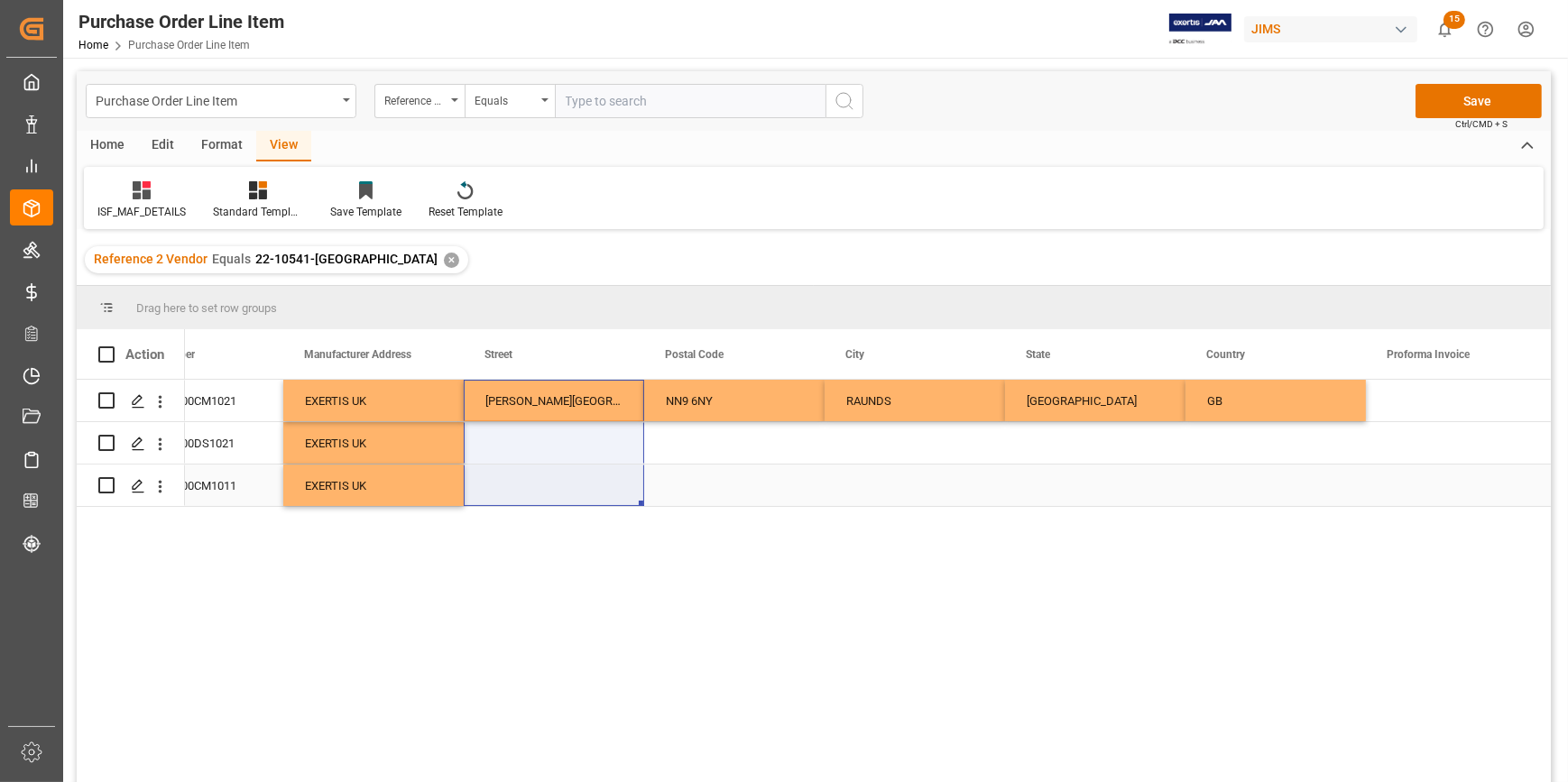
drag, startPoint x: 640, startPoint y: 422, endPoint x: 635, endPoint y: 479, distance: 57.2
click at [635, 479] on div "3 AAV-FLXE300CM1021 EXERTIS UK WARTH PARK WAY WELLINGBOROUGH NORTHAMPTONSHIRE N…" at bounding box center [1005, 444] width 2527 height 127
click at [628, 414] on div "WARTH PARK WAY WELLINGBOROUGH NORTHAMPTONSHIRE" at bounding box center [553, 401] width 181 height 41
drag, startPoint x: 640, startPoint y: 420, endPoint x: 635, endPoint y: 470, distance: 50.2
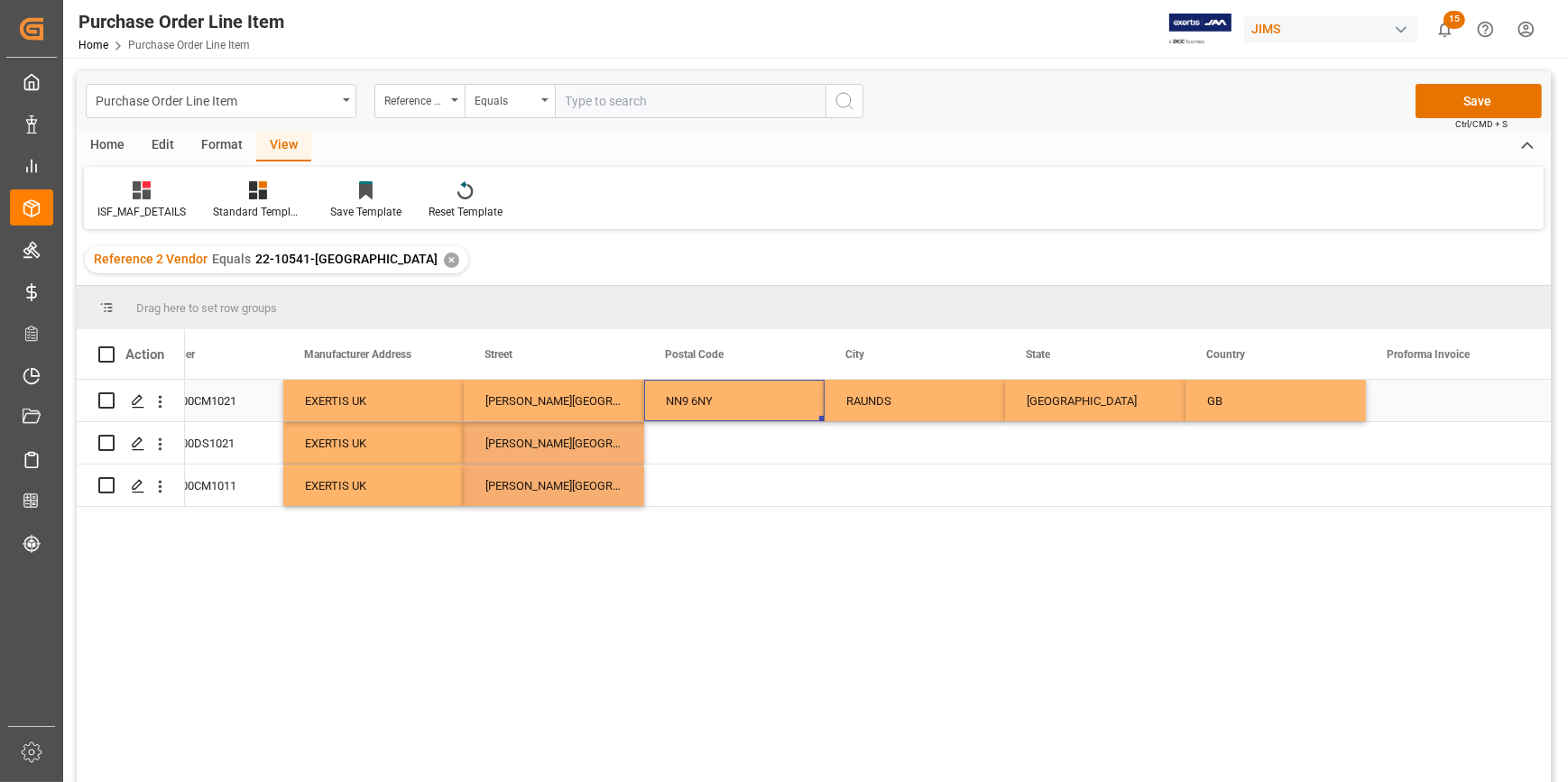
click at [727, 405] on div "NN9 6NY" at bounding box center [734, 401] width 181 height 41
drag, startPoint x: 818, startPoint y: 418, endPoint x: 811, endPoint y: 491, distance: 73.3
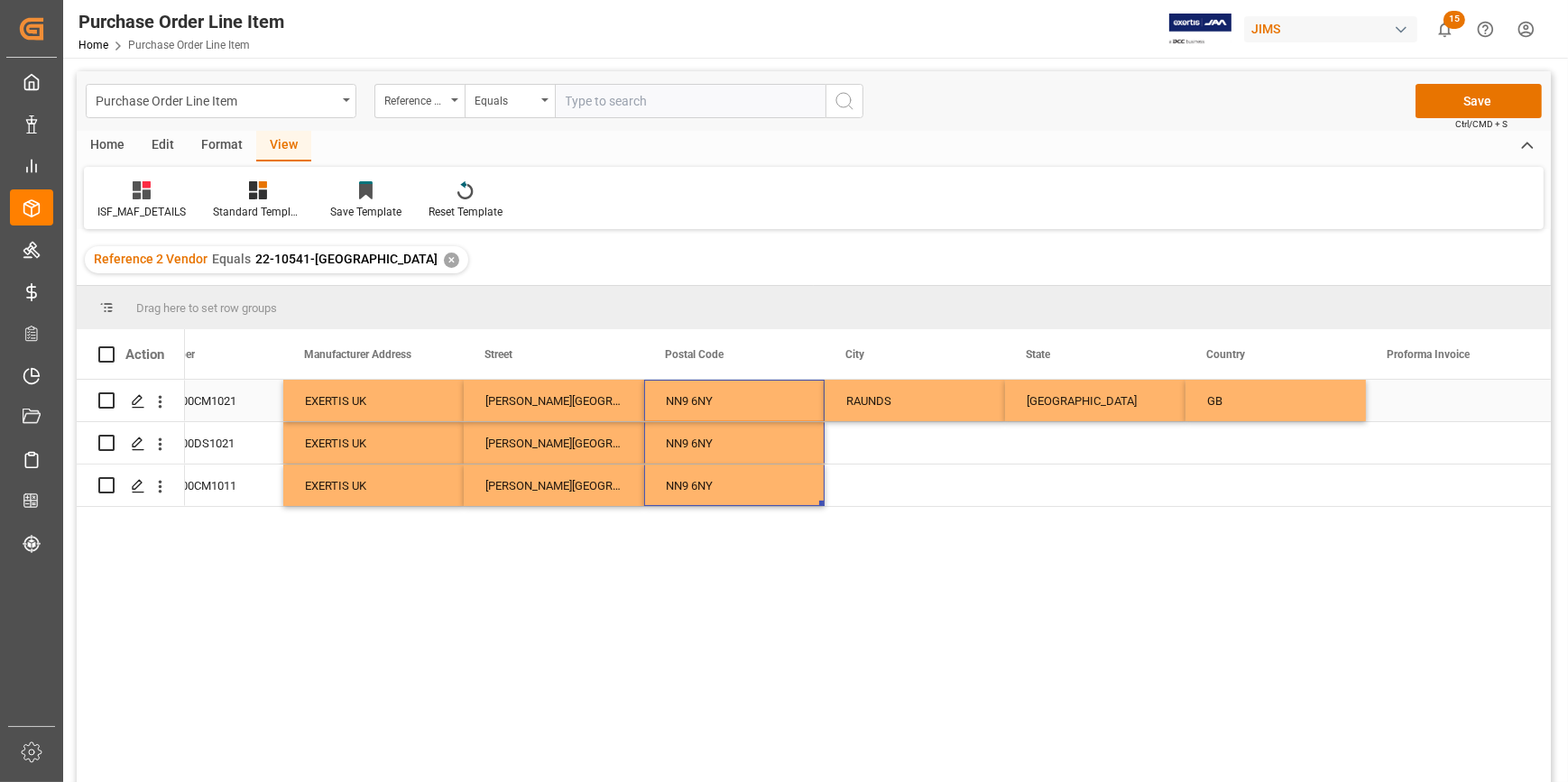
click at [894, 422] on div "3 AAV-FLXE300CM1021 EXERTIS UK WARTH PARK WAY WELLINGBOROUGH NORTHAMPTONSHIRE N…" at bounding box center [1005, 401] width 2527 height 42
click at [928, 412] on div "RAUNDS" at bounding box center [915, 401] width 181 height 41
drag, startPoint x: 1002, startPoint y: 418, endPoint x: 988, endPoint y: 487, distance: 70.4
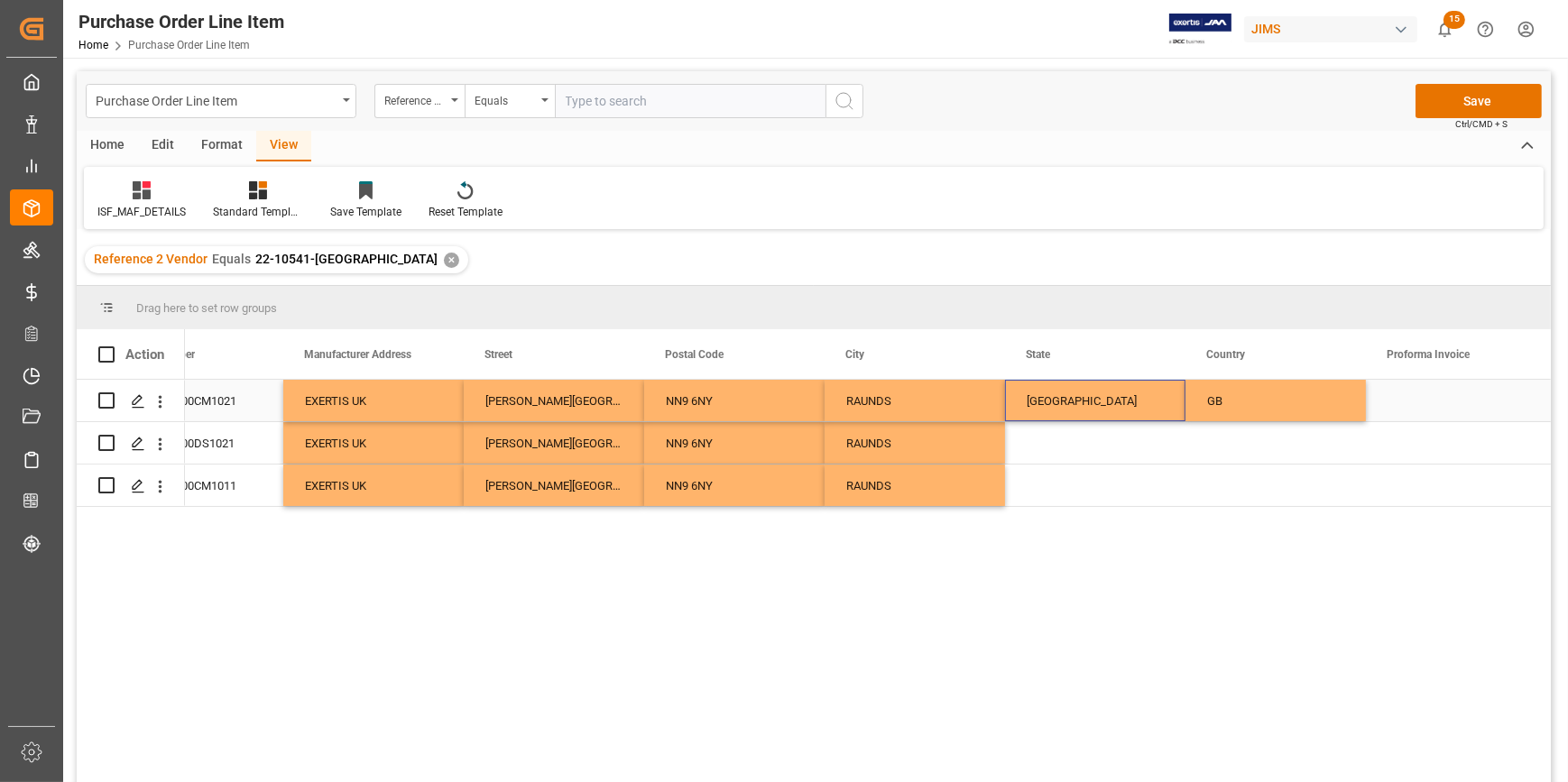
click at [1086, 414] on div "EAST MIDLANDS" at bounding box center [1095, 401] width 181 height 41
drag, startPoint x: 1180, startPoint y: 416, endPoint x: 1197, endPoint y: 487, distance: 73.0
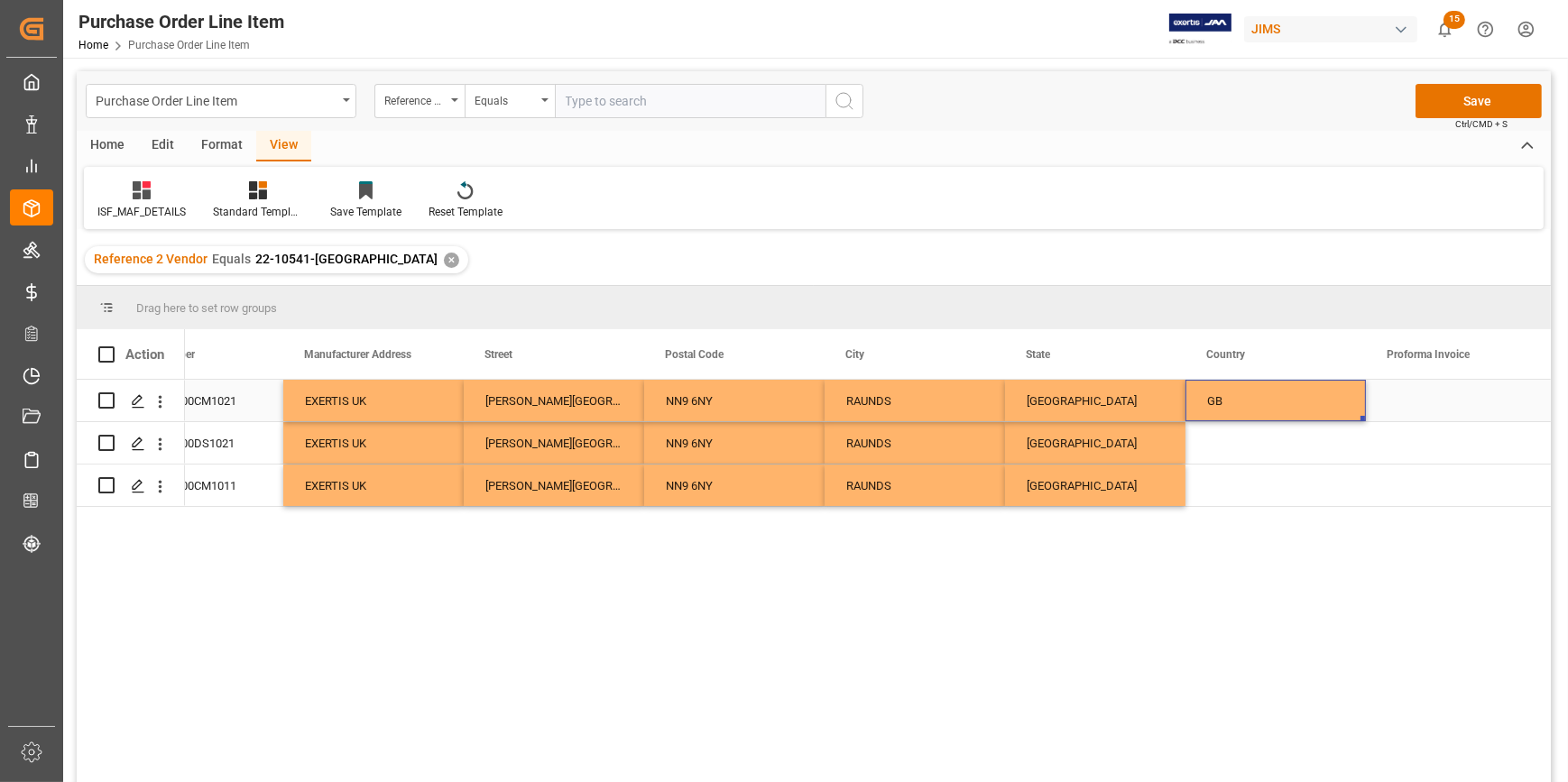
click at [1233, 414] on div "GB" at bounding box center [1276, 401] width 181 height 41
drag, startPoint x: 1363, startPoint y: 418, endPoint x: 1352, endPoint y: 499, distance: 81.7
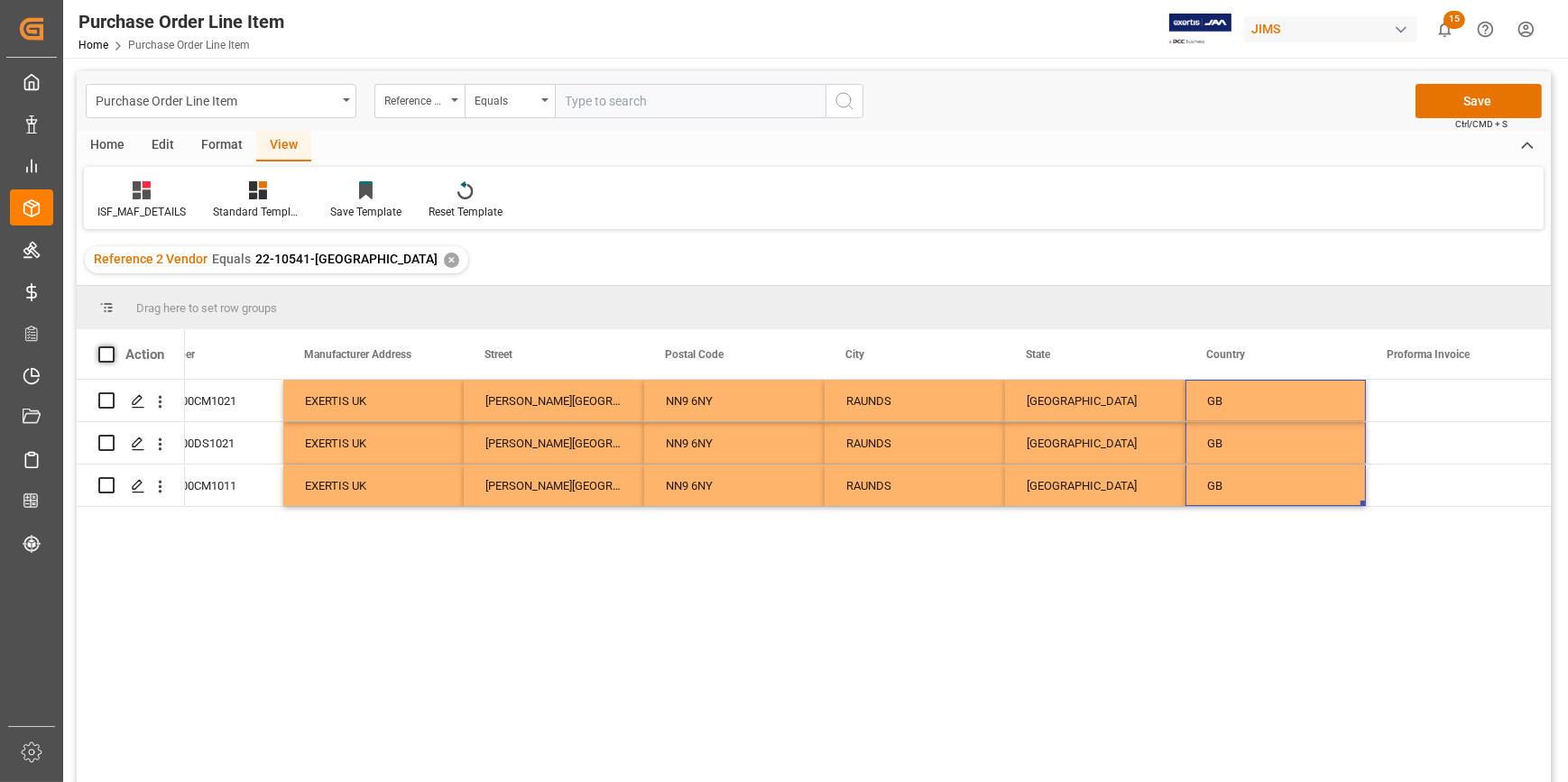
click at [108, 349] on span at bounding box center [107, 354] width 17 height 17
click at [111, 346] on input "checkbox" at bounding box center [111, 346] width 0 height 0
checkbox input "true"
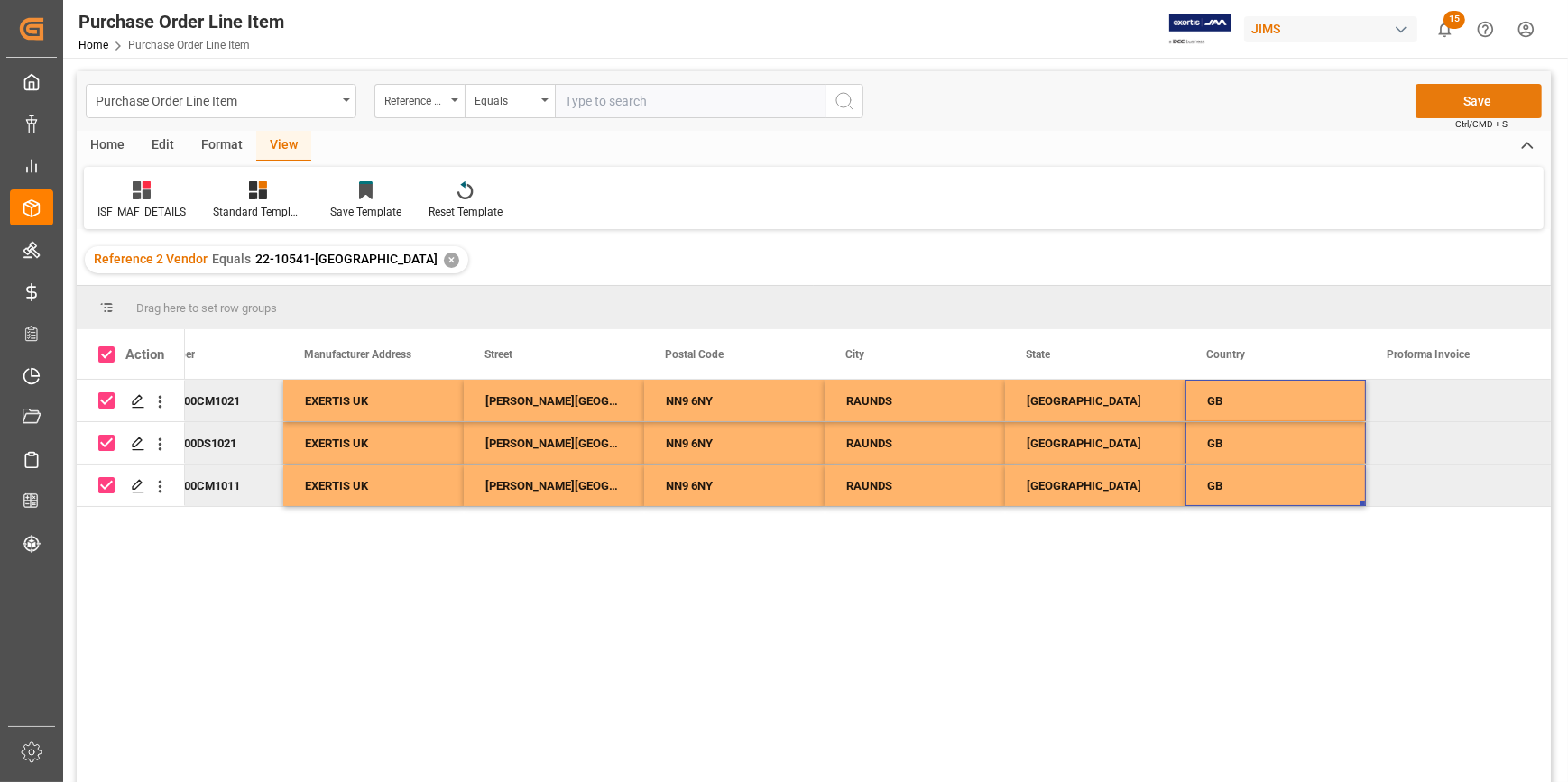
click at [1467, 95] on button "Save" at bounding box center [1478, 101] width 126 height 34
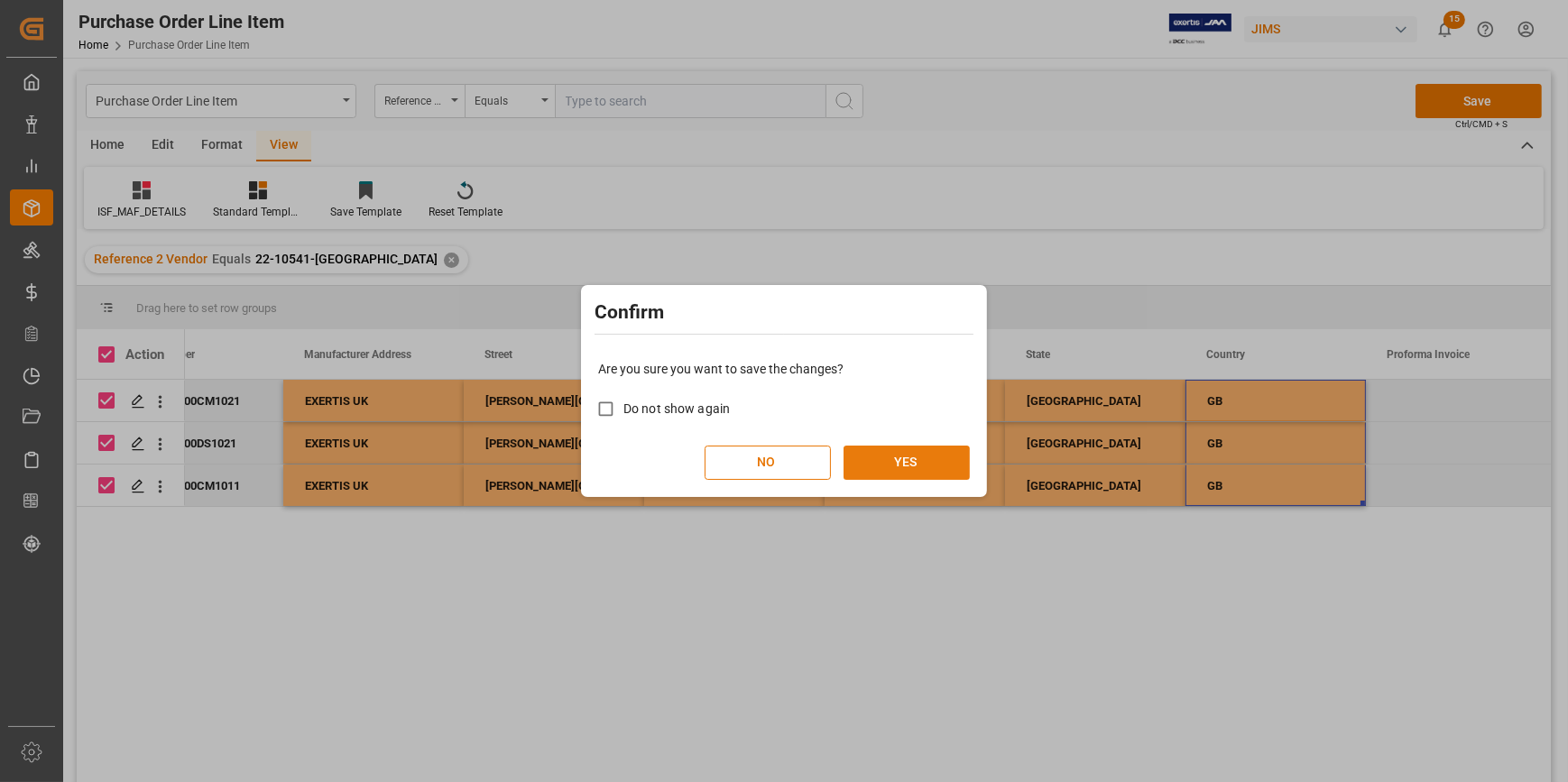
click at [900, 459] on button "YES" at bounding box center [906, 462] width 126 height 34
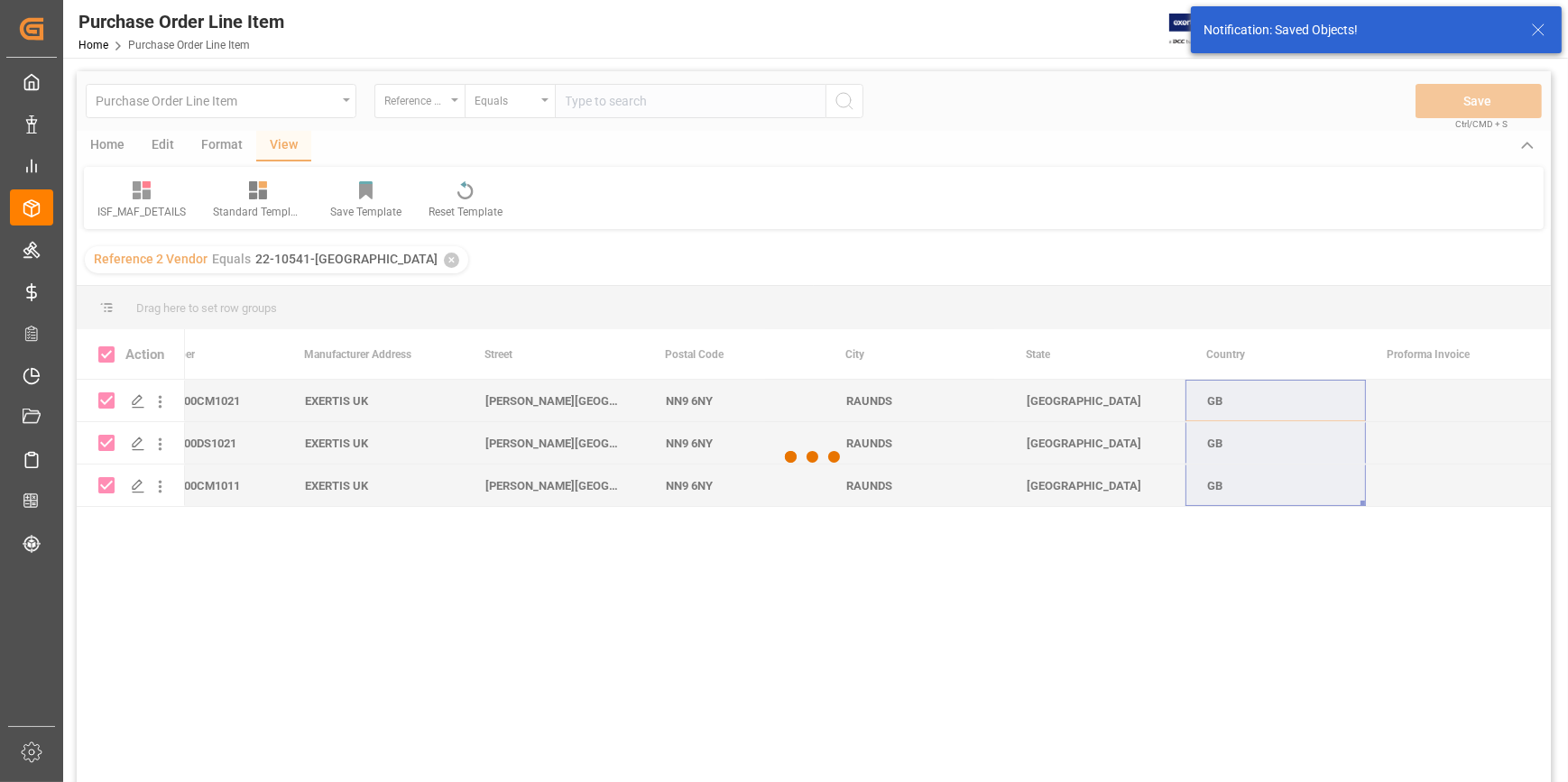
checkbox input "false"
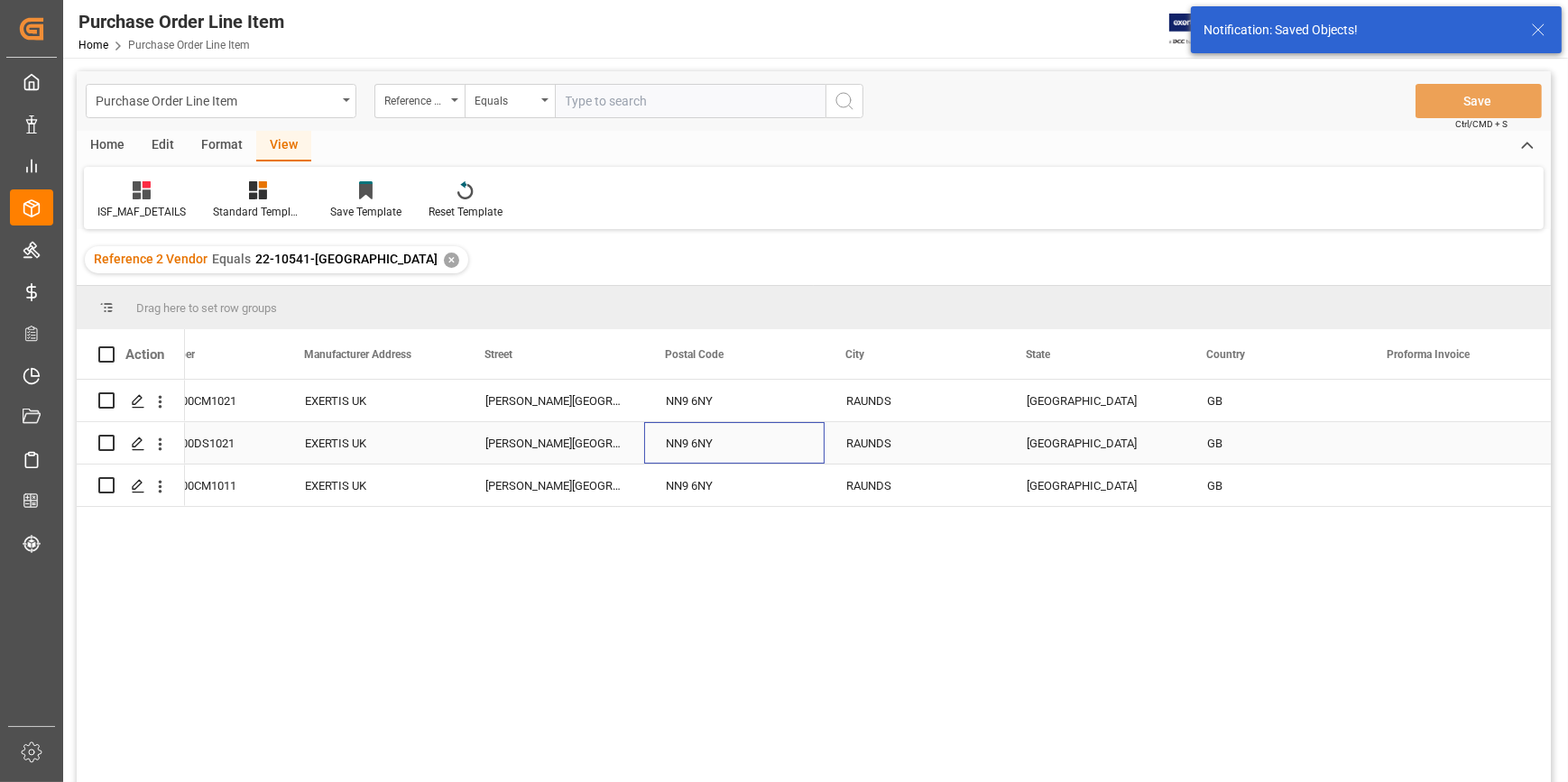
click at [721, 446] on div "NN9 6NY" at bounding box center [734, 443] width 181 height 41
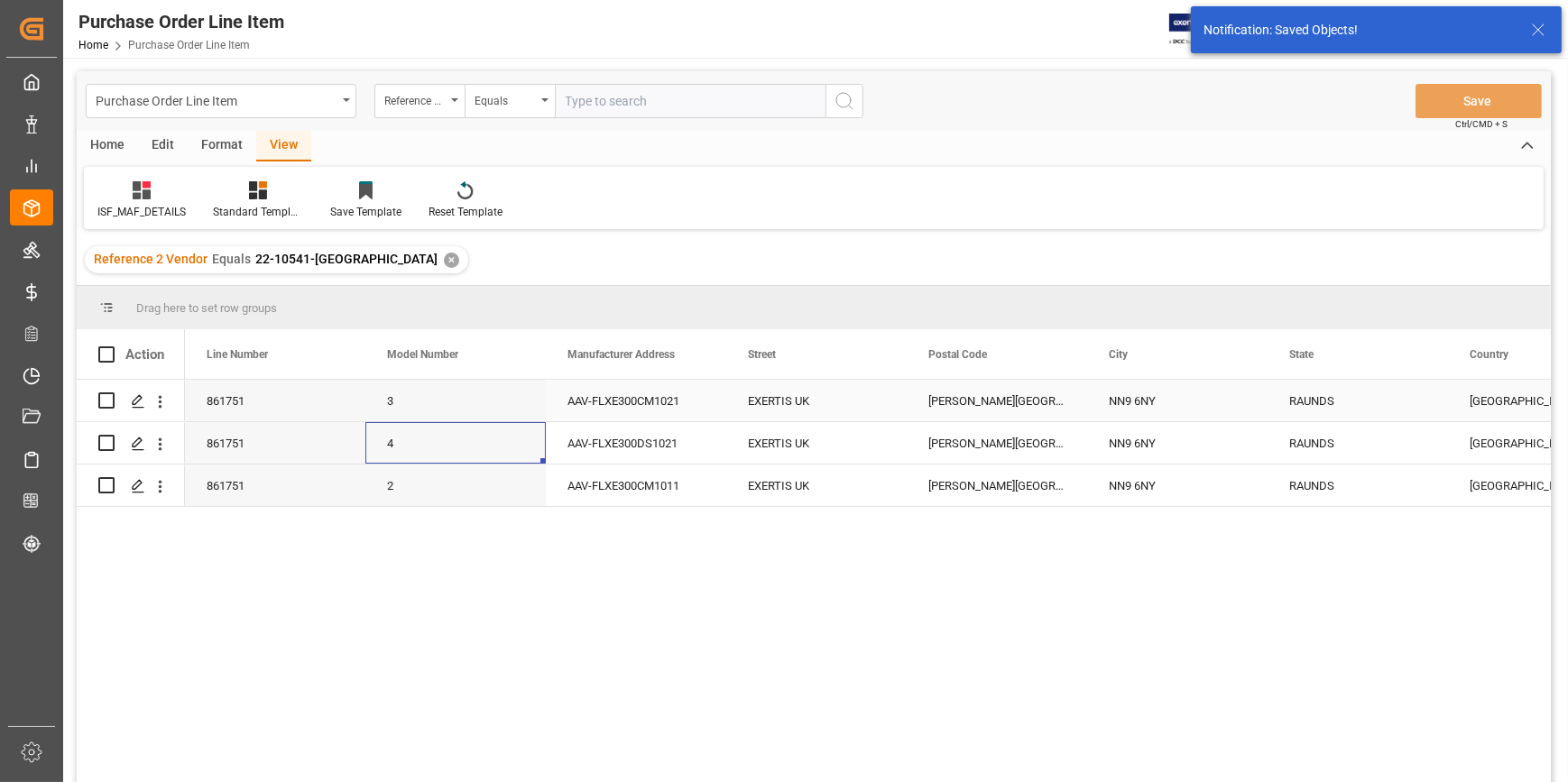
scroll to position [0, 0]
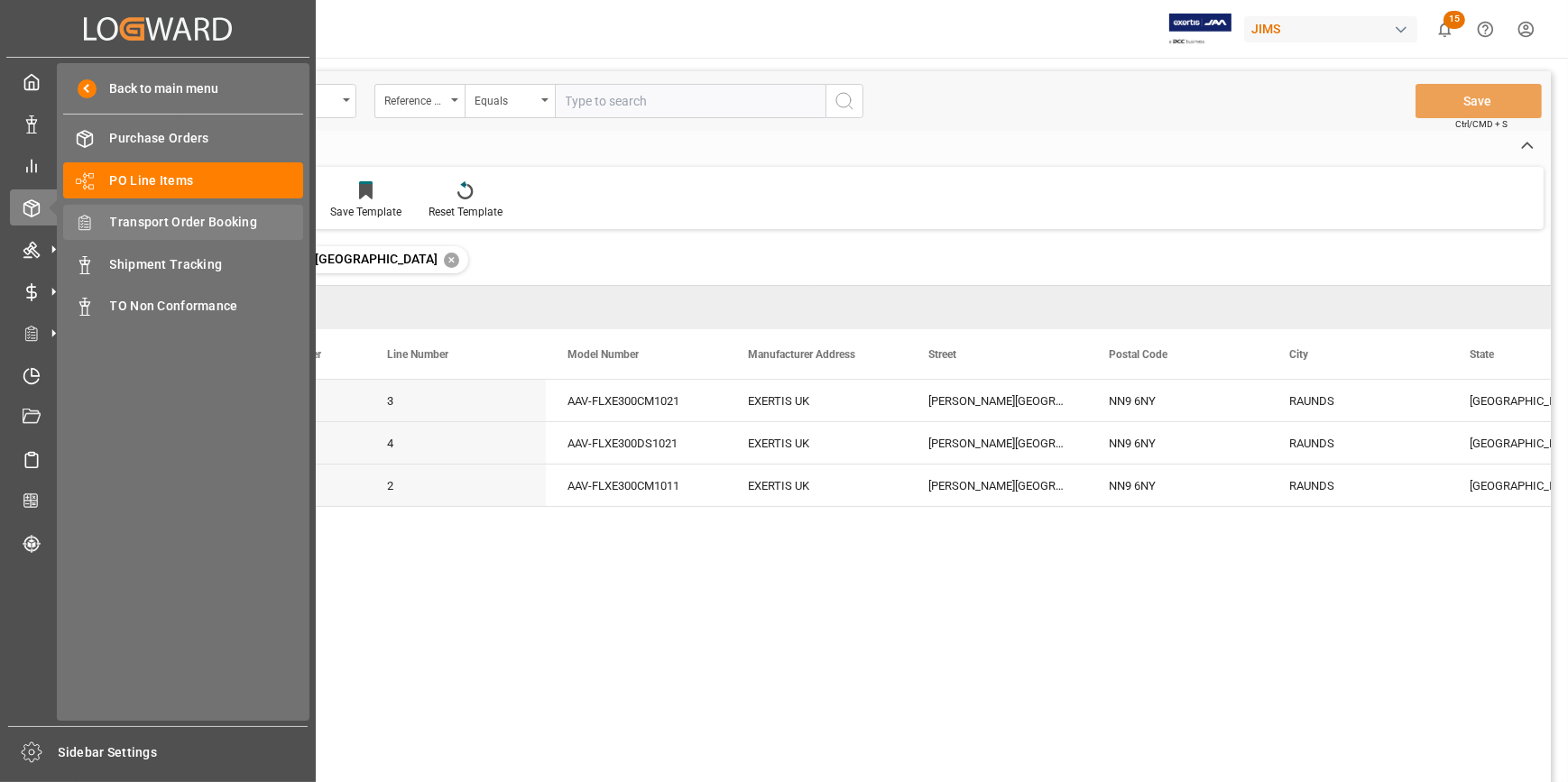
click at [184, 222] on span "Transport Order Booking" at bounding box center [207, 222] width 194 height 19
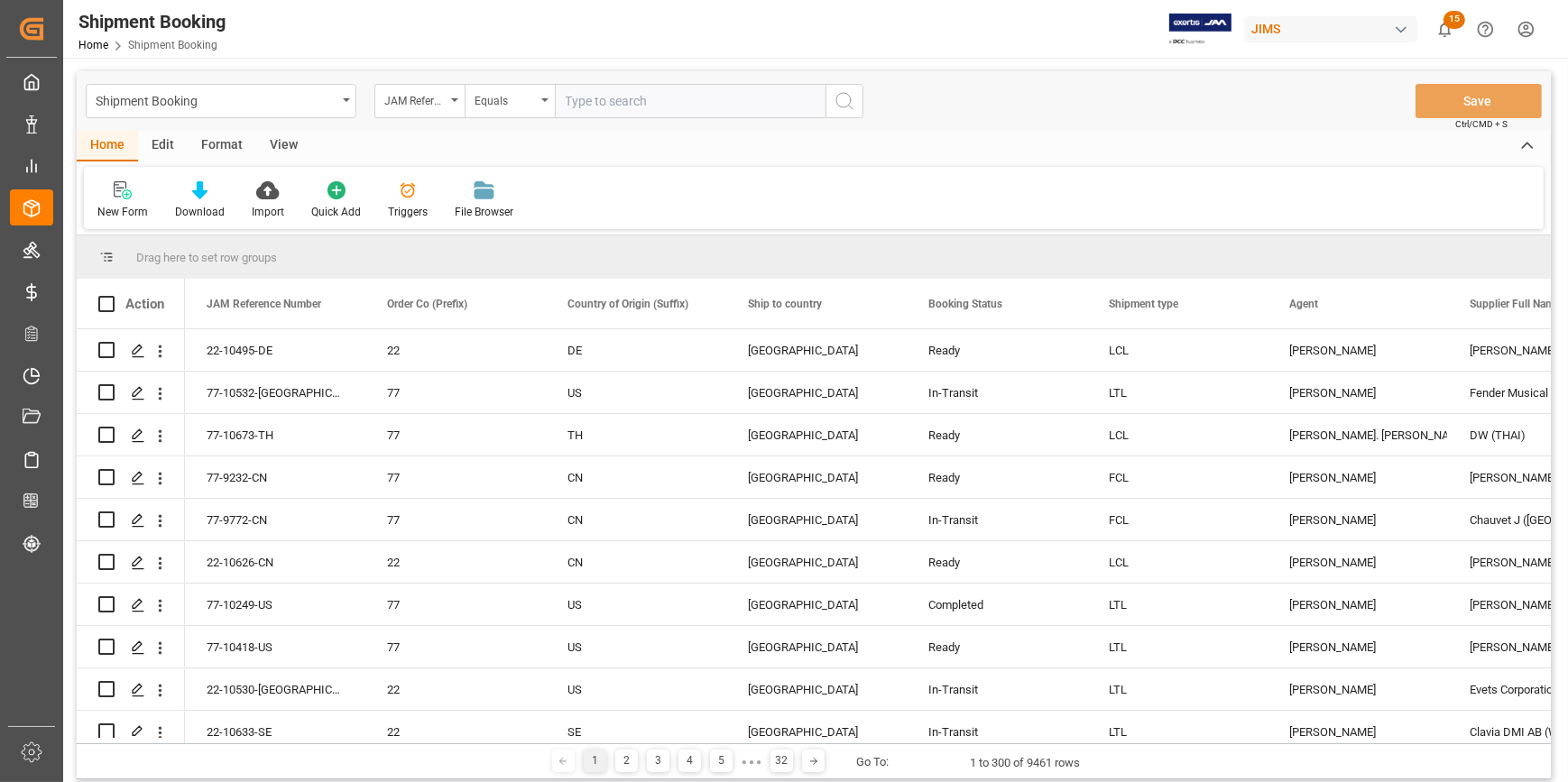
click at [593, 101] on input "text" at bounding box center [690, 101] width 271 height 34
paste input "22-10541-[GEOGRAPHIC_DATA]"
type input "22-10541-[GEOGRAPHIC_DATA]"
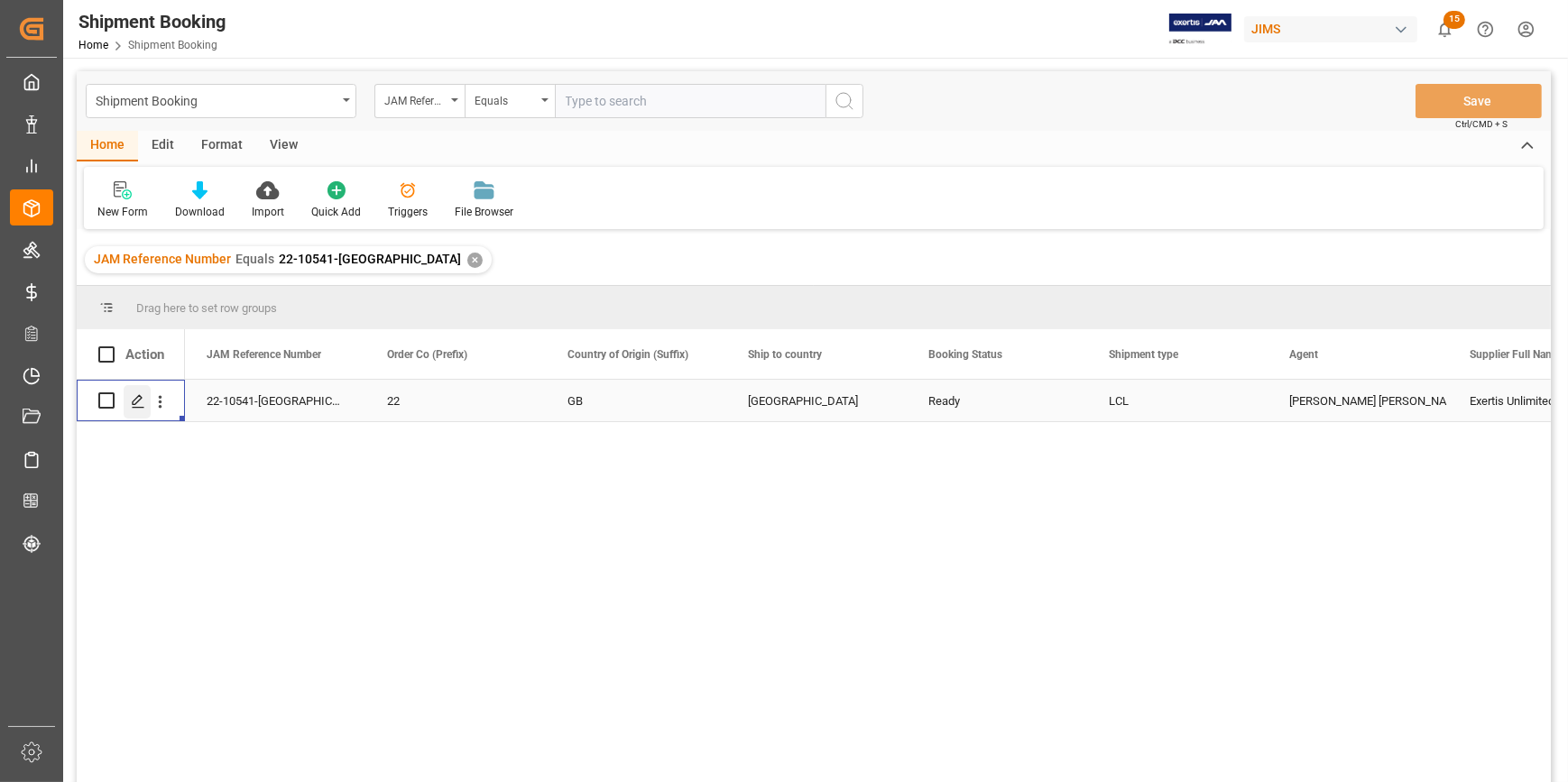
click at [135, 403] on icon "Press SPACE to select this row." at bounding box center [138, 401] width 15 height 15
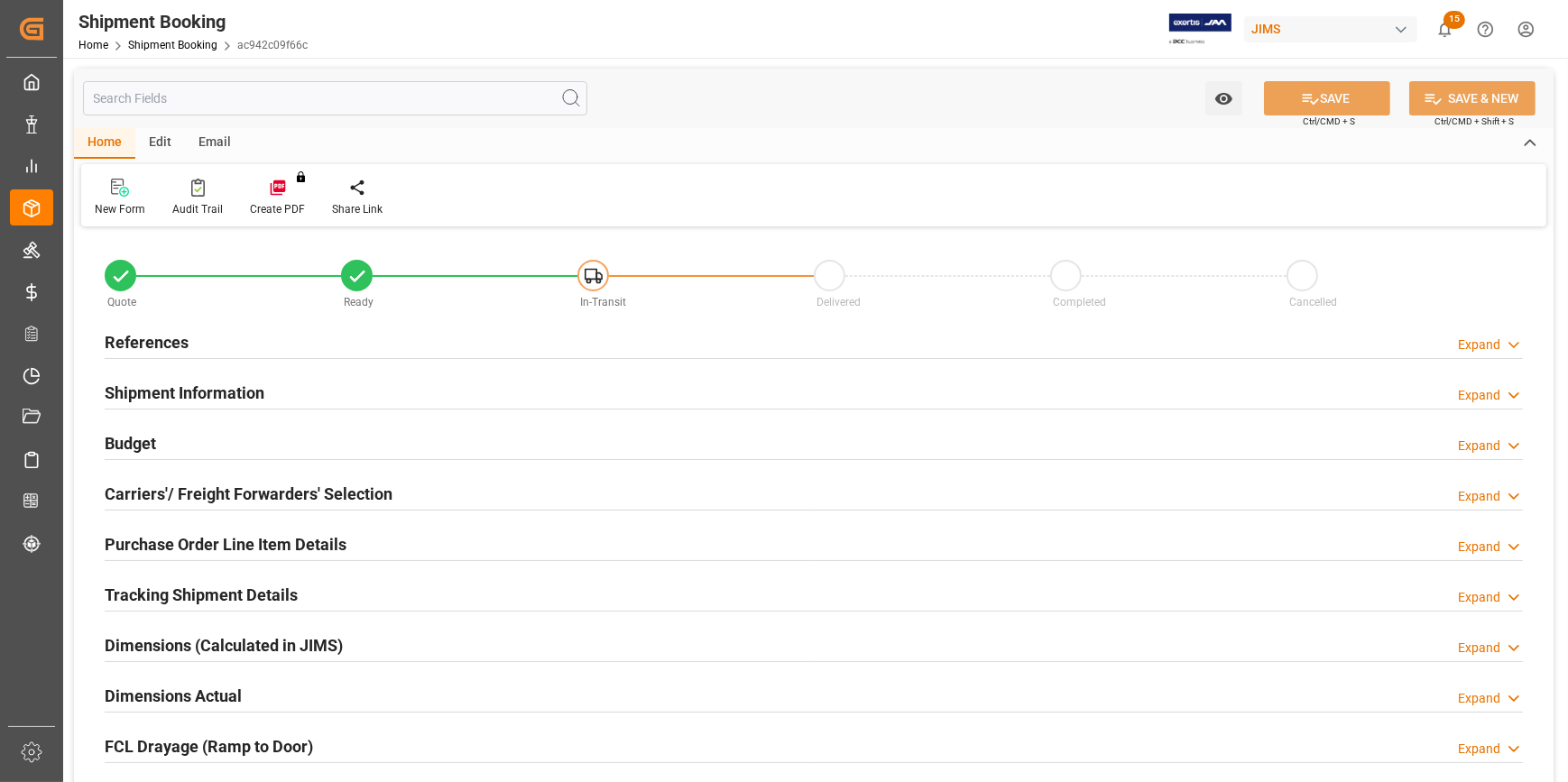
type input "0"
type input "[DATE]"
click at [322, 335] on div "References Expand" at bounding box center [813, 340] width 1418 height 34
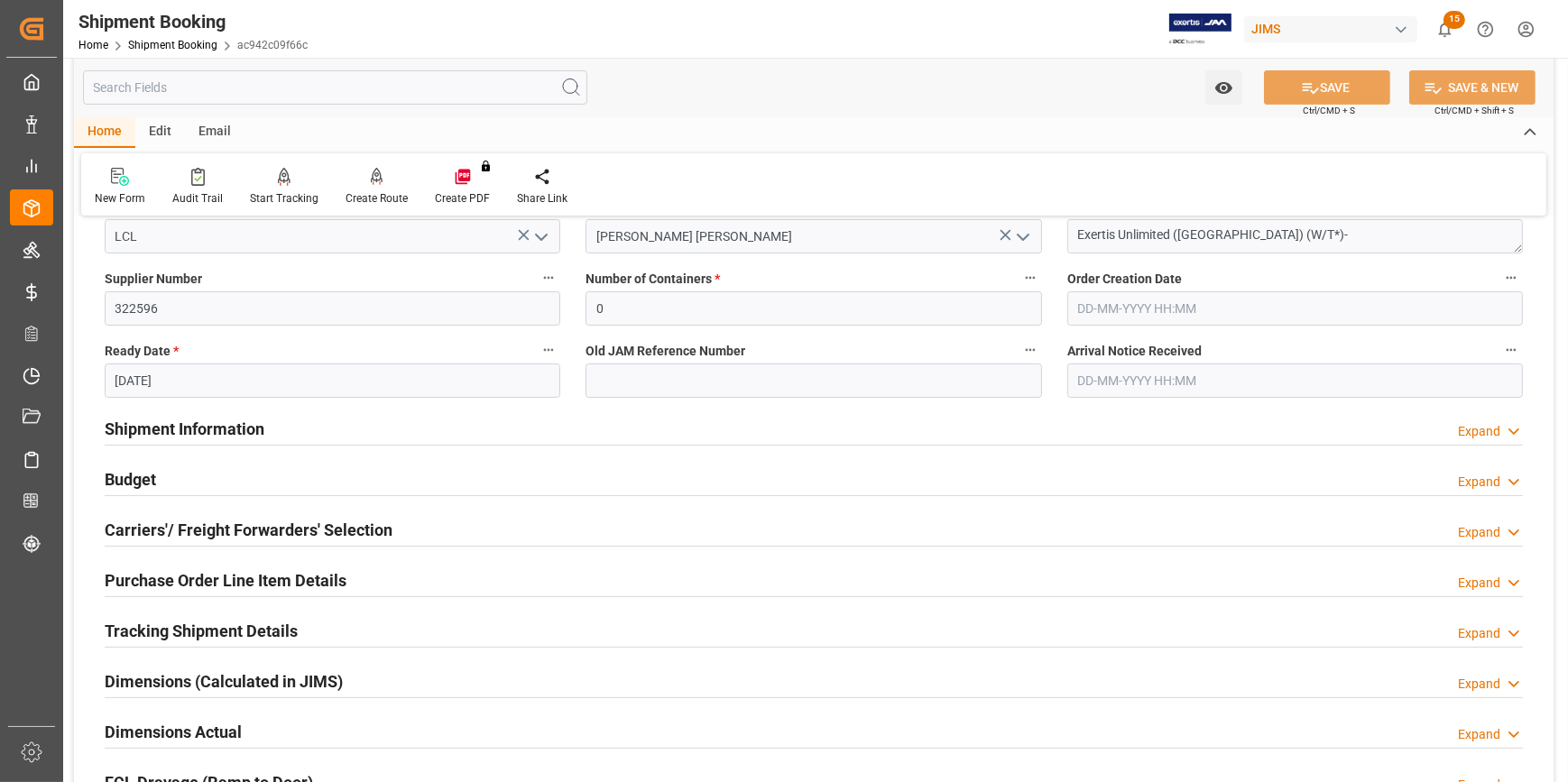
scroll to position [327, 0]
click at [321, 428] on div "Shipment Information Expand" at bounding box center [813, 424] width 1418 height 34
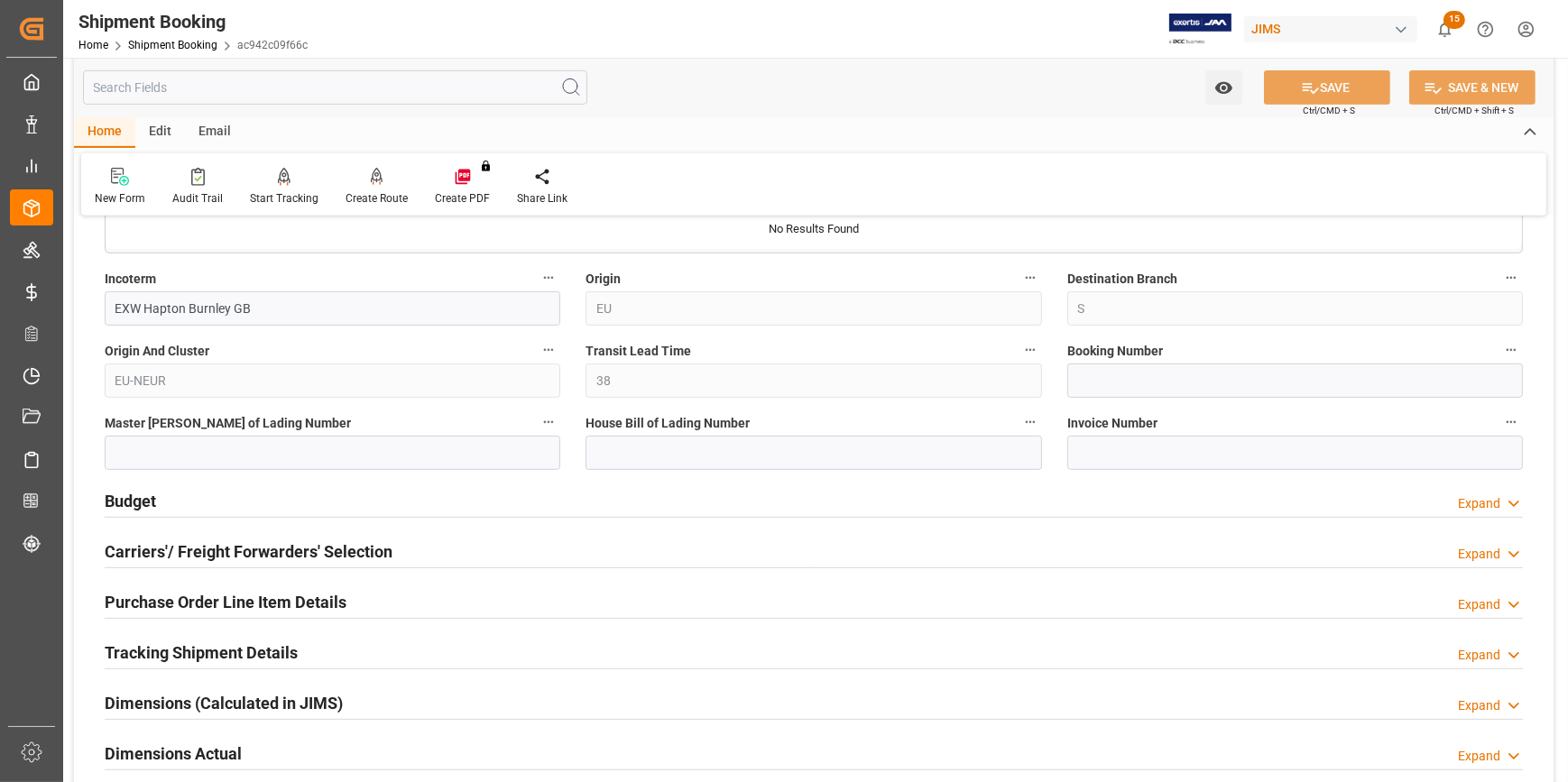
scroll to position [1148, 0]
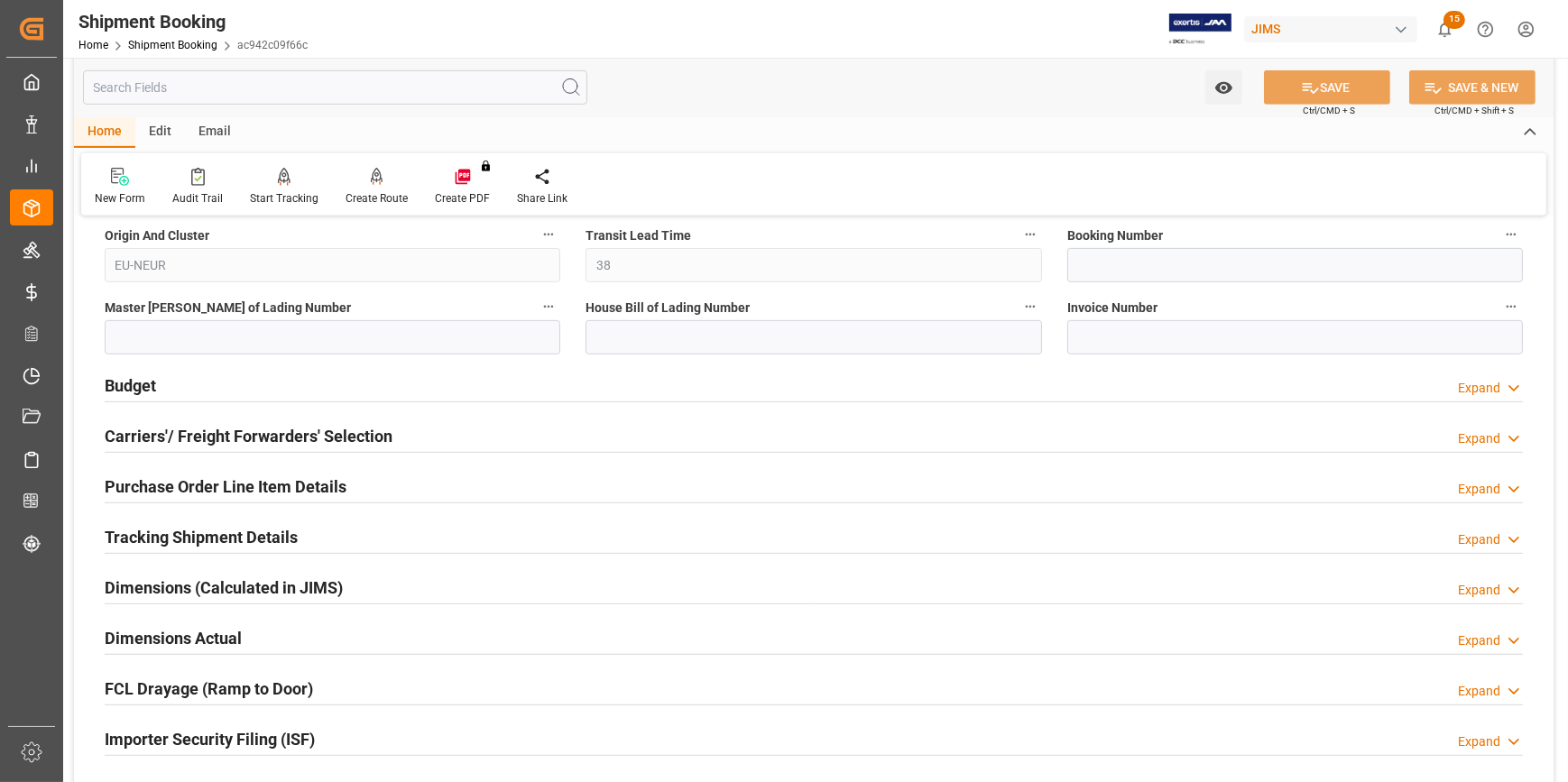
click at [387, 433] on h2 "Carriers'/ Freight Forwarders' Selection" at bounding box center [248, 436] width 287 height 24
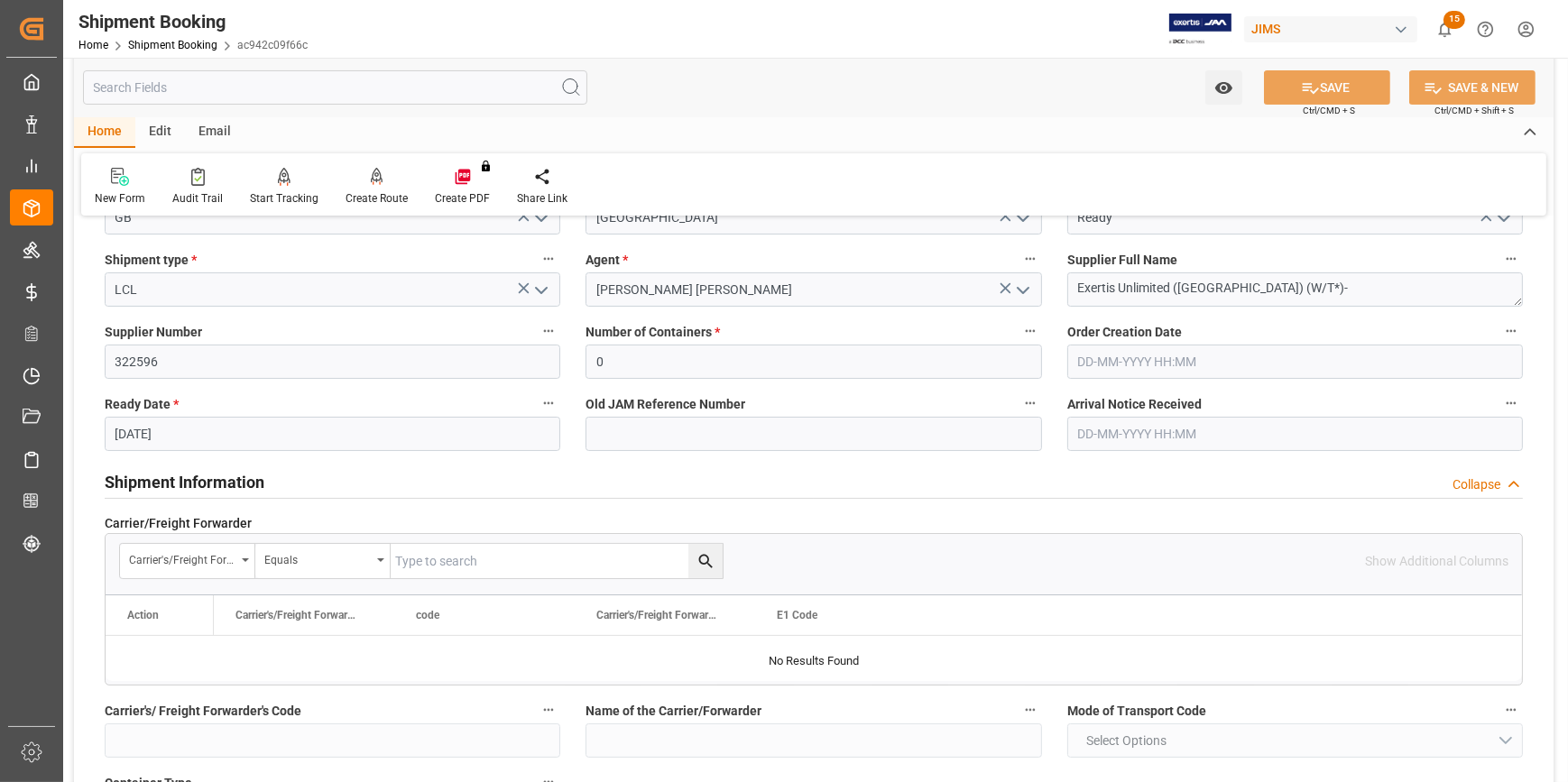
scroll to position [245, 0]
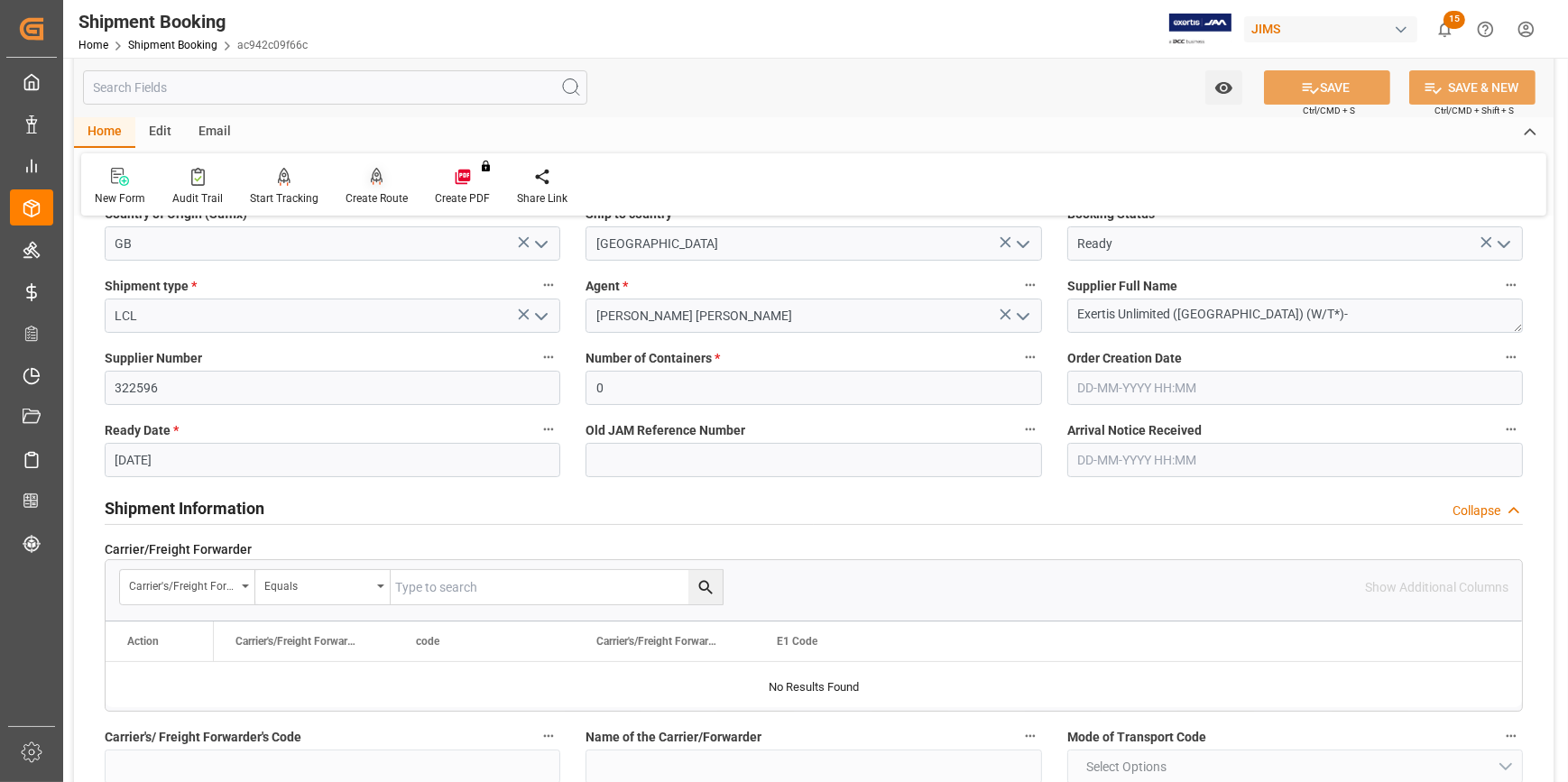
click at [370, 185] on icon at bounding box center [376, 177] width 13 height 18
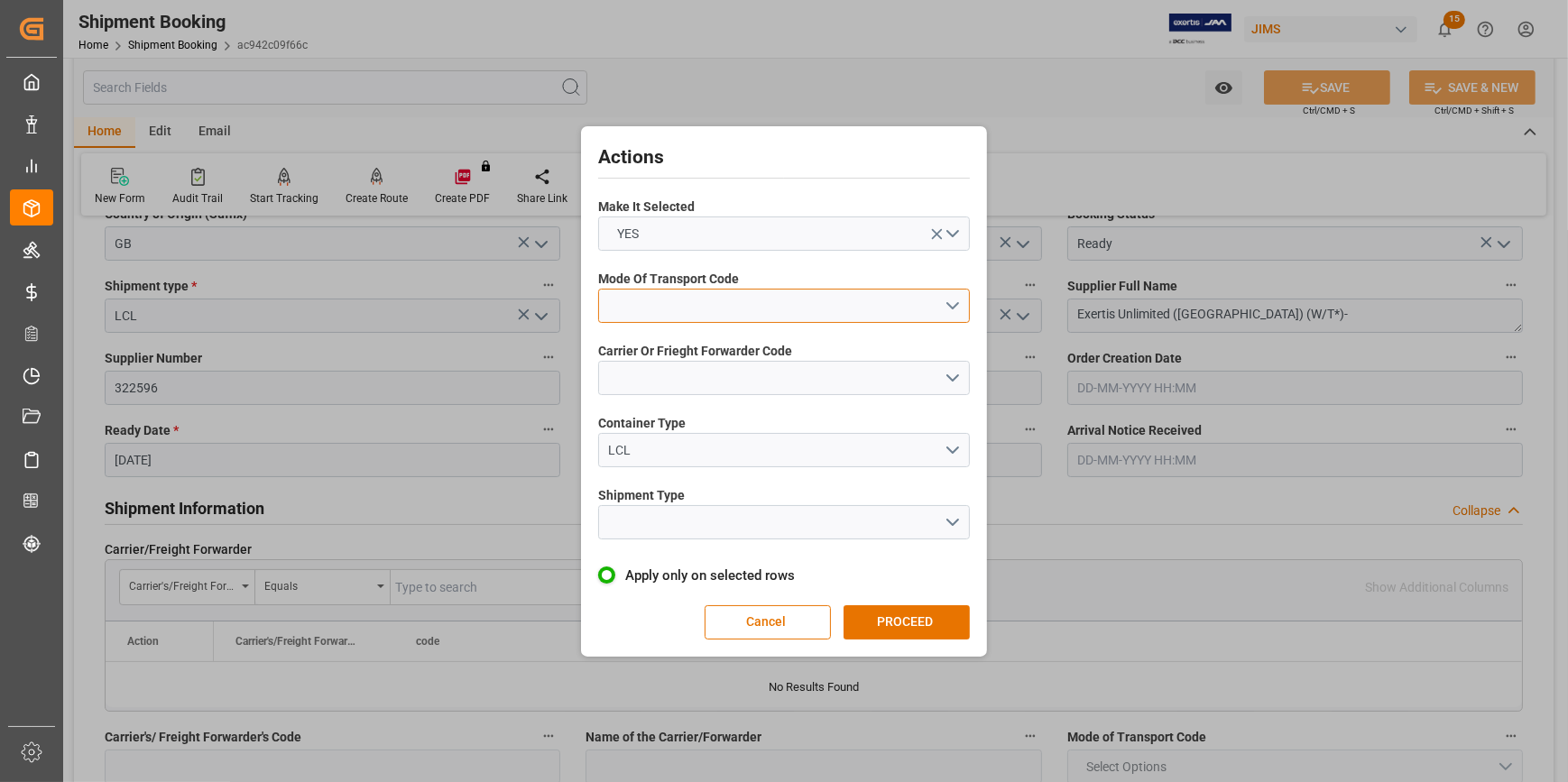
click at [952, 298] on button "open menu" at bounding box center [784, 305] width 371 height 34
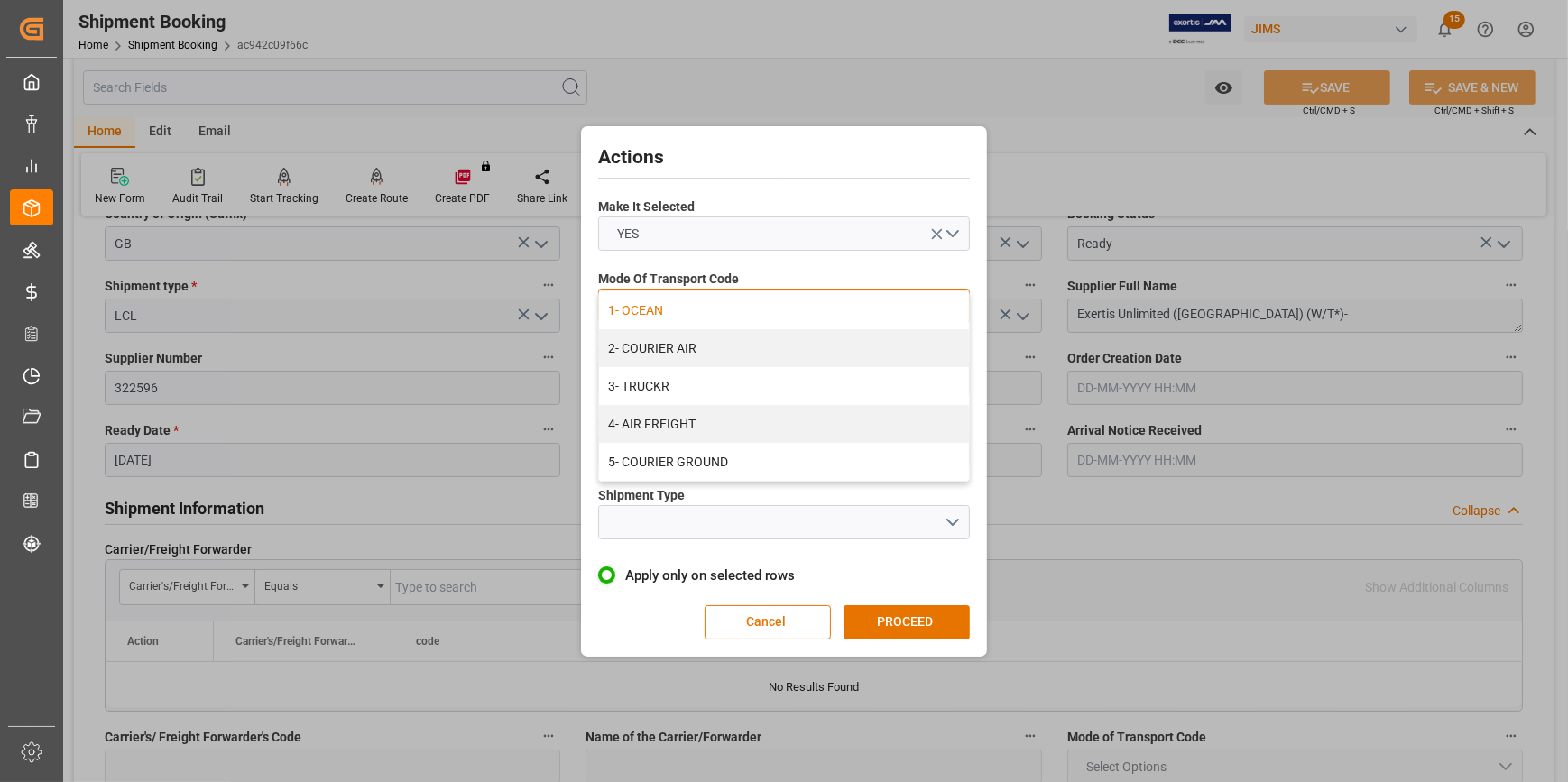
click at [819, 321] on div "1- OCEAN" at bounding box center [784, 310] width 370 height 38
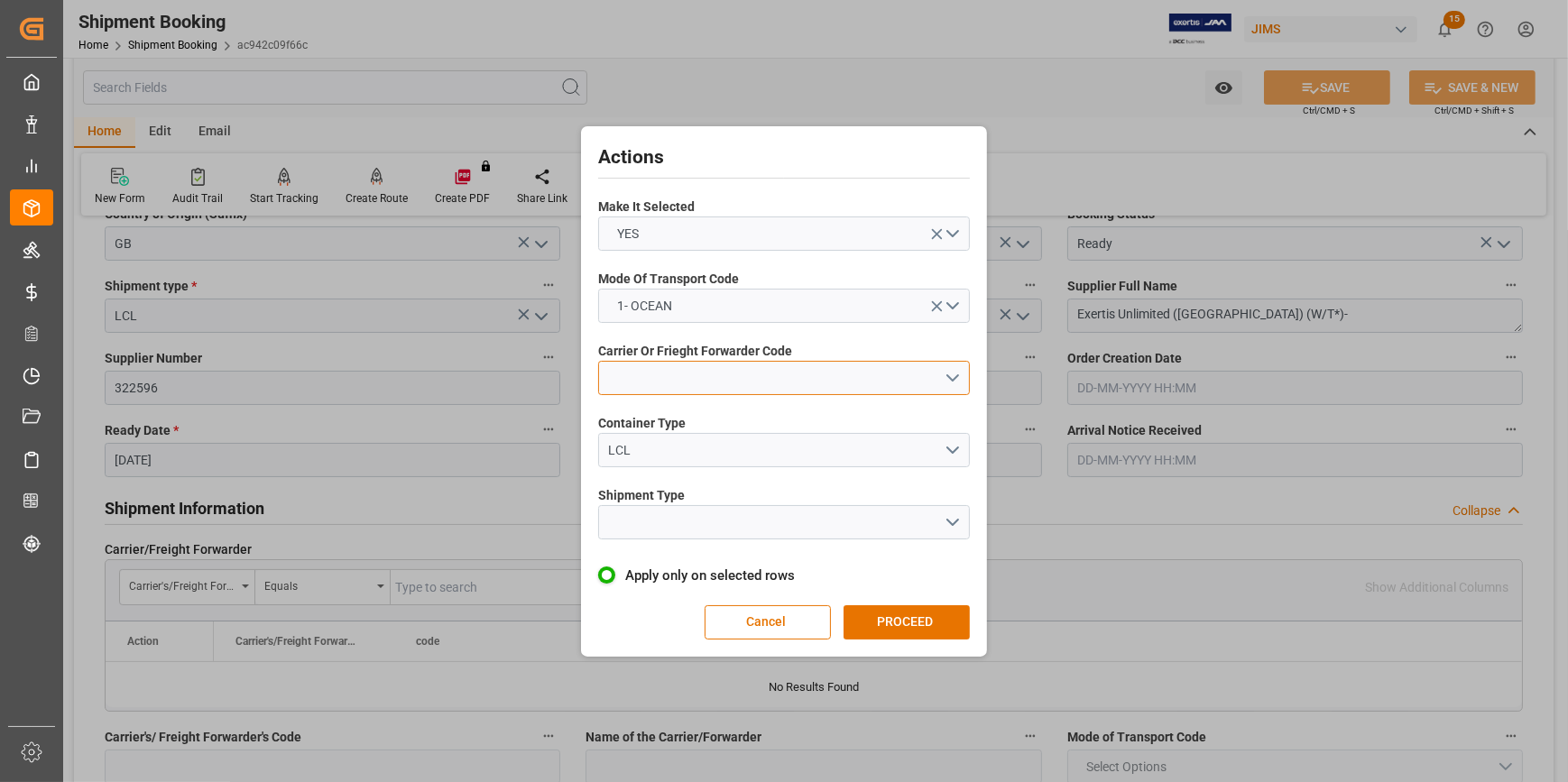
click at [953, 375] on button "open menu" at bounding box center [784, 377] width 371 height 34
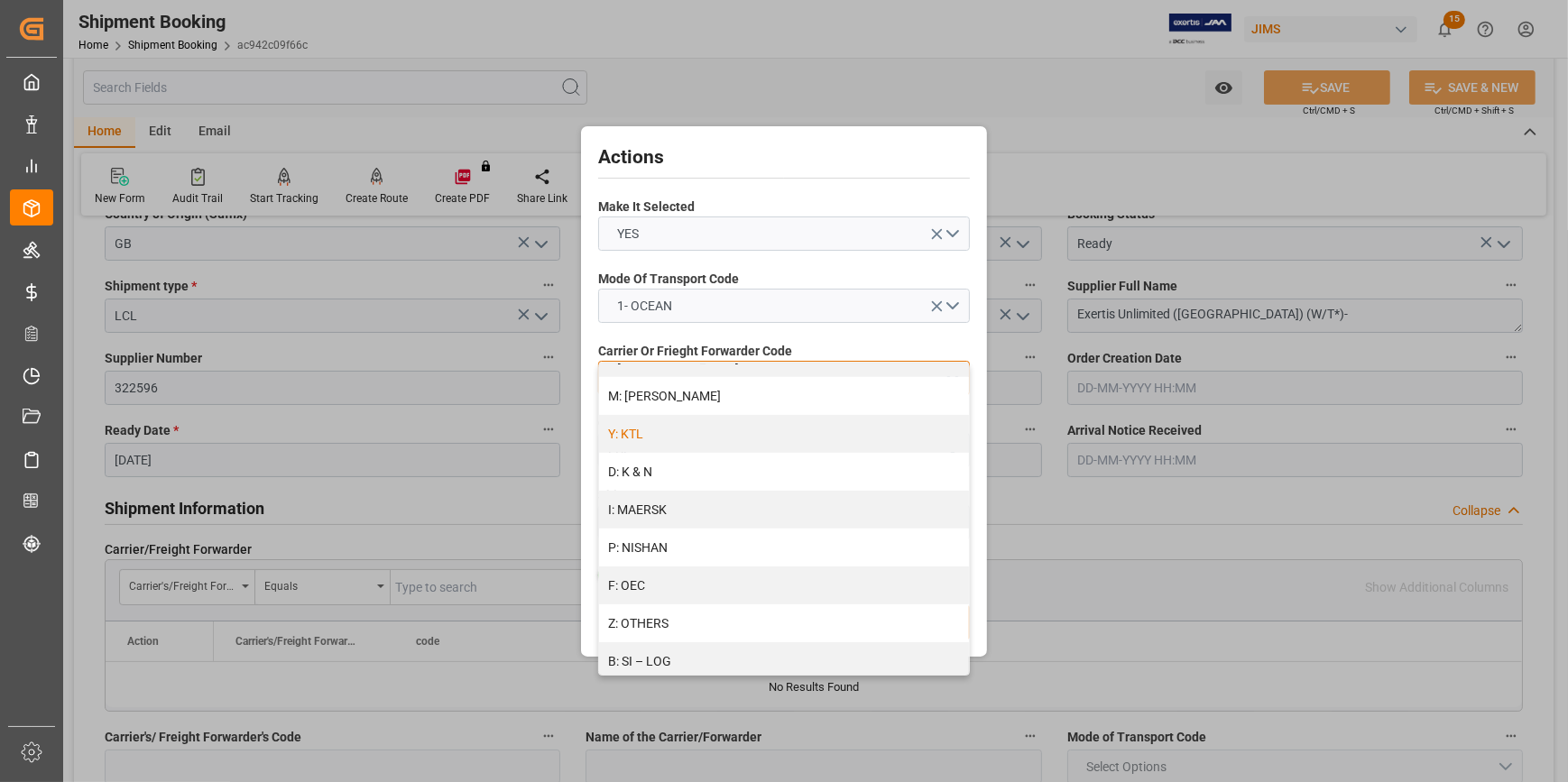
scroll to position [902, 0]
click at [765, 543] on div "Z: OTHERS" at bounding box center [784, 541] width 370 height 38
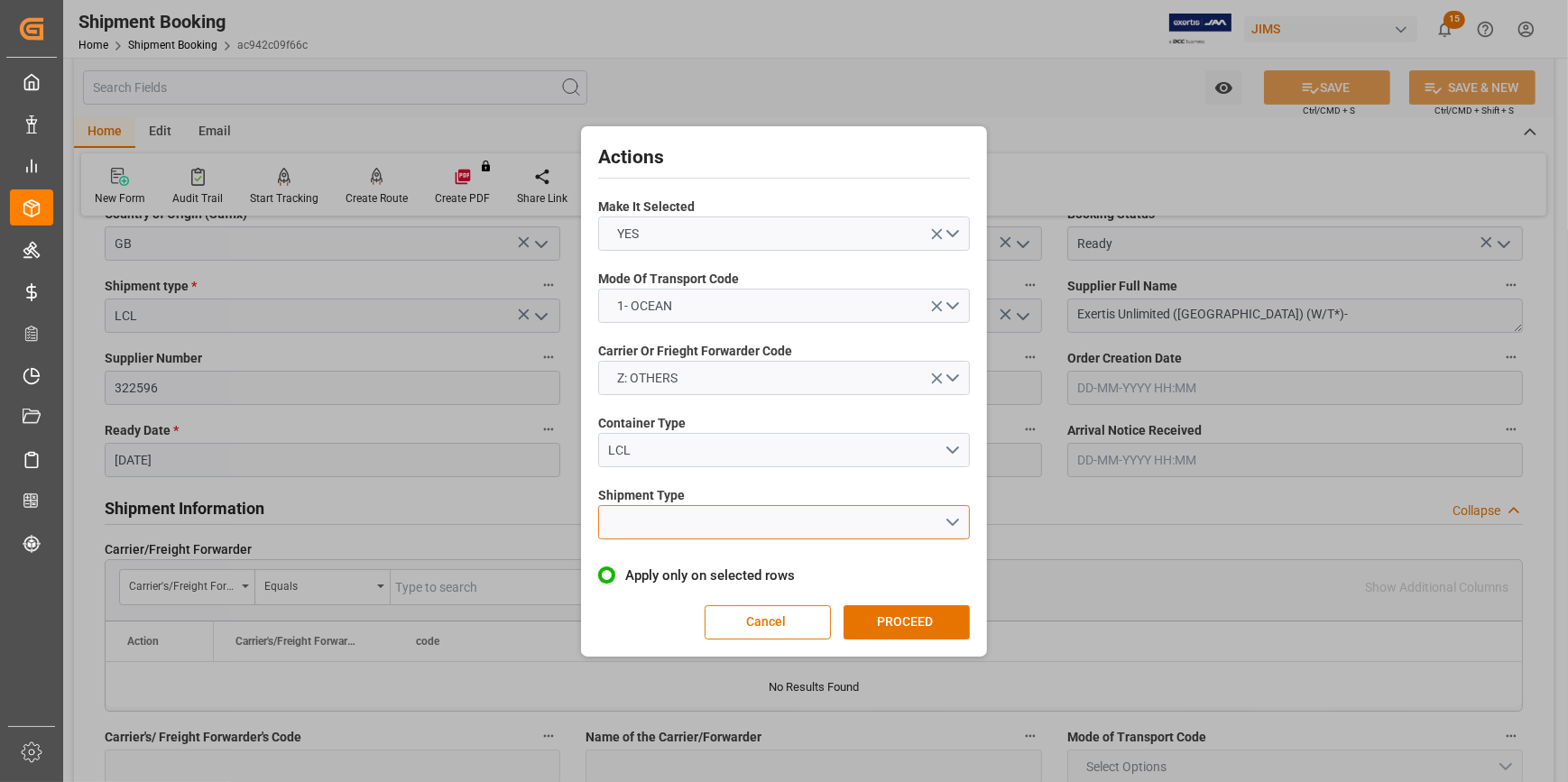
click at [947, 518] on button "open menu" at bounding box center [784, 522] width 371 height 34
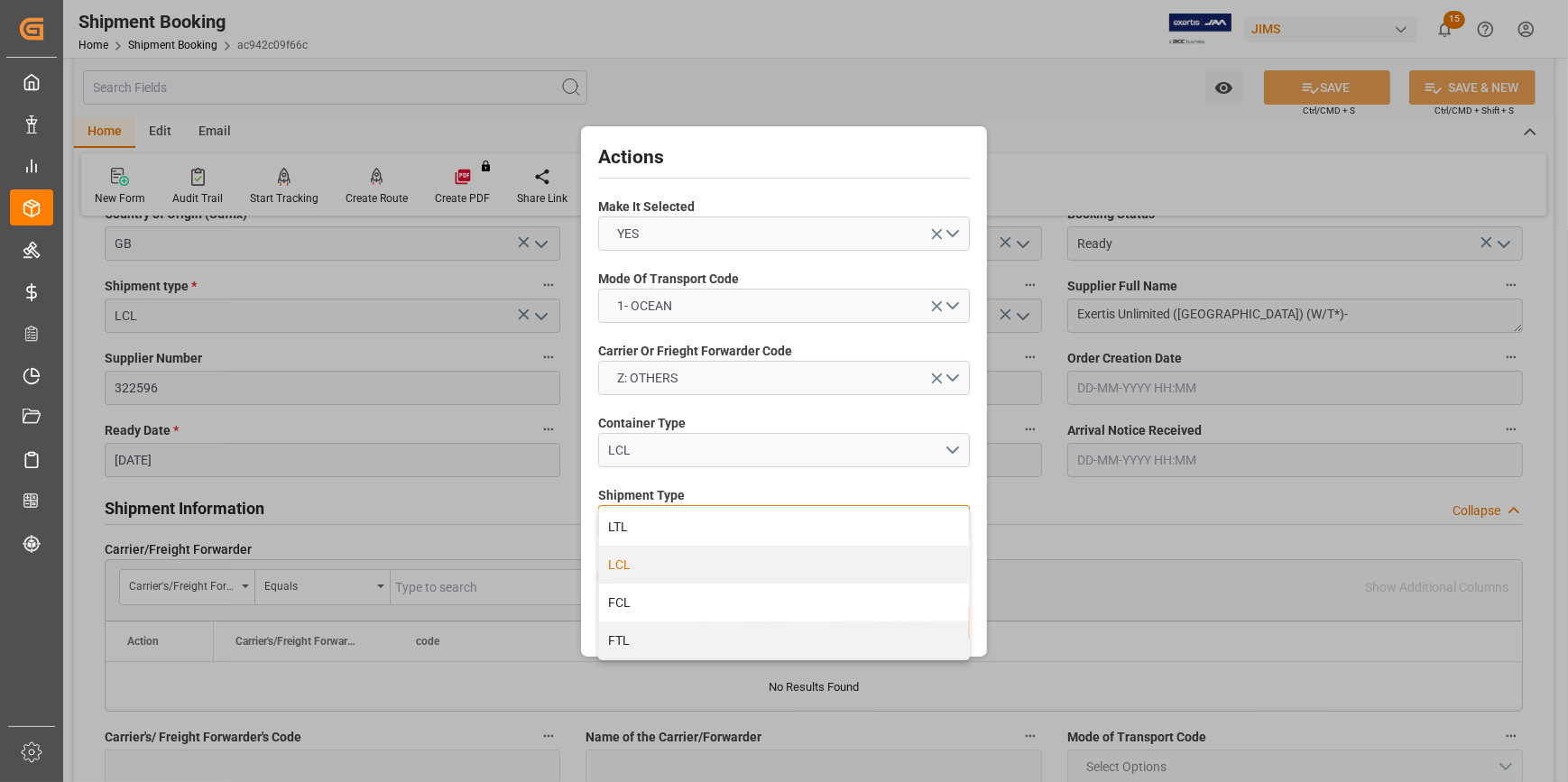
drag, startPoint x: 741, startPoint y: 575, endPoint x: 812, endPoint y: 599, distance: 74.9
click at [744, 575] on div "LCL" at bounding box center [784, 564] width 370 height 38
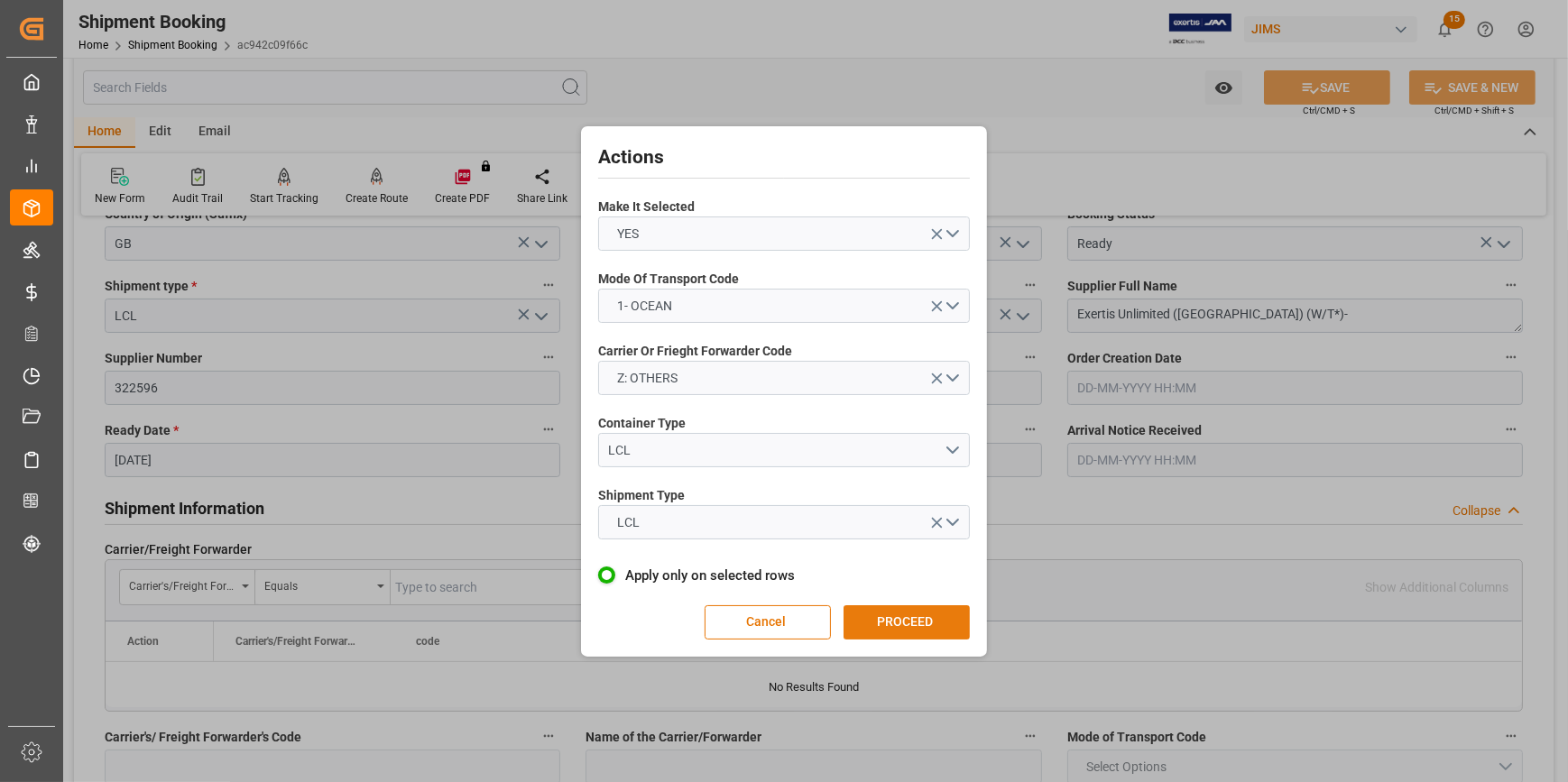
click at [886, 616] on button "PROCEED" at bounding box center [906, 622] width 126 height 34
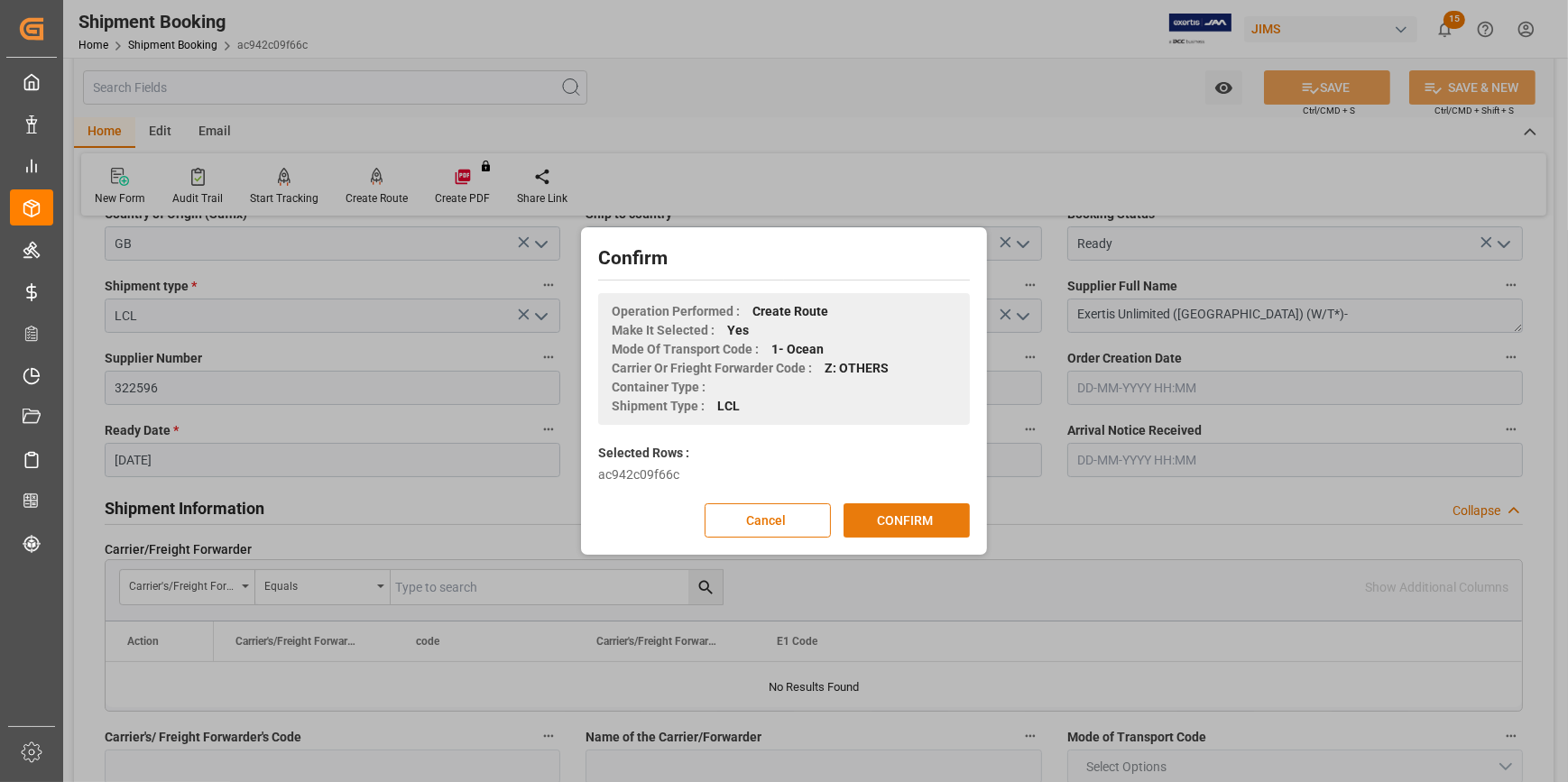
click at [910, 525] on button "CONFIRM" at bounding box center [906, 520] width 126 height 34
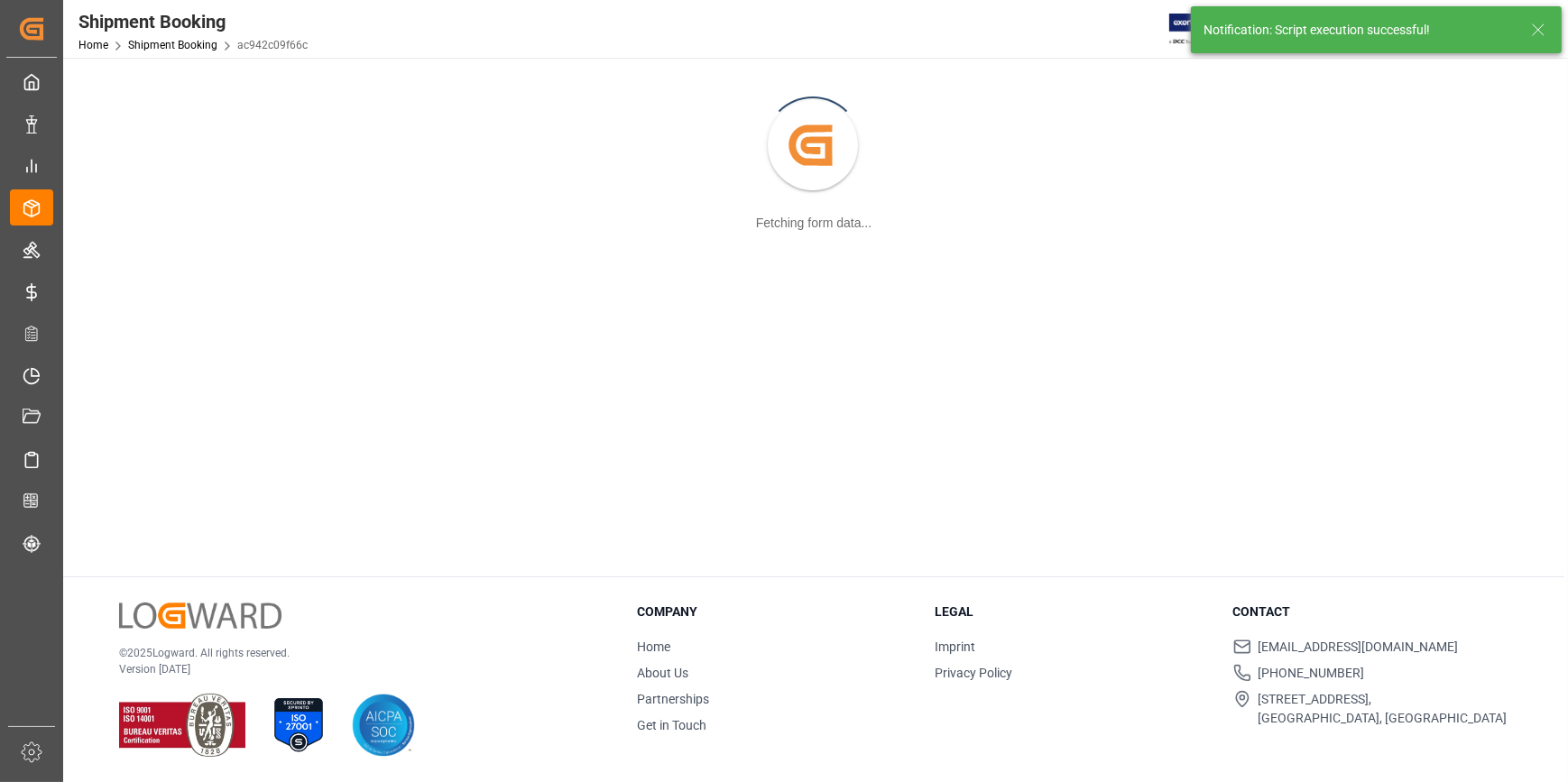
scroll to position [195, 0]
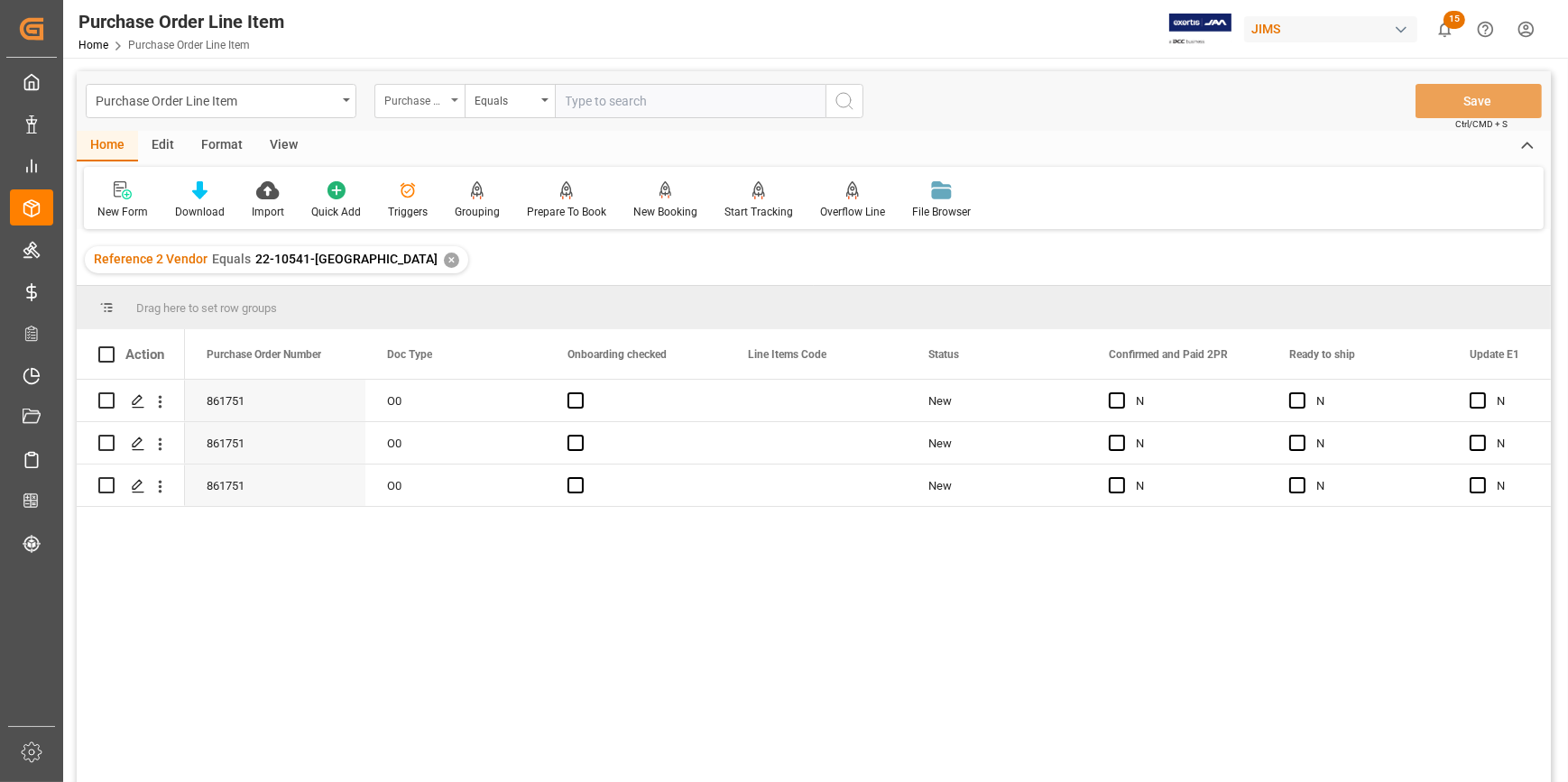
click at [437, 103] on div "Purchase Order Number" at bounding box center [414, 98] width 62 height 21
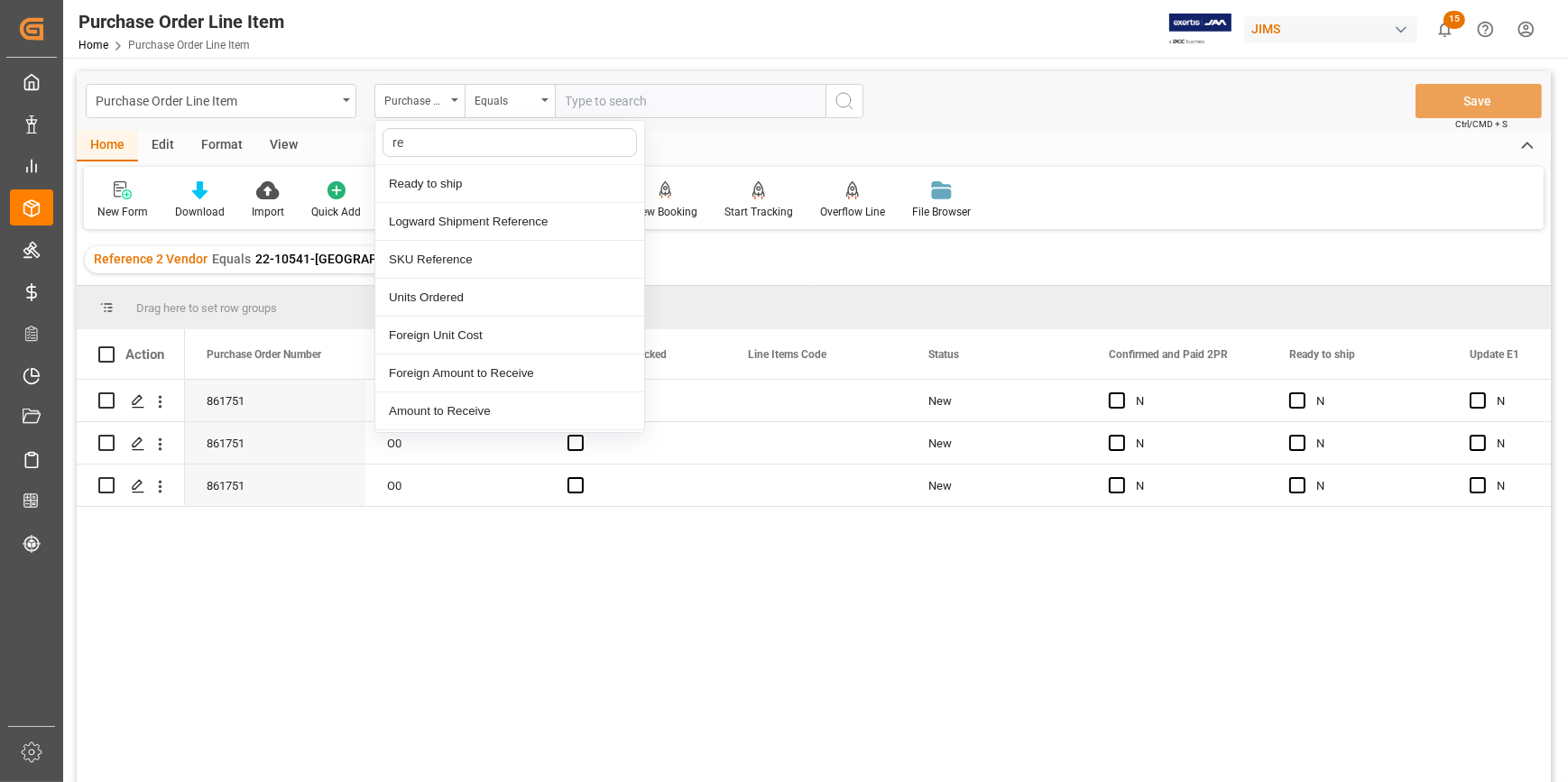
type input "ref"
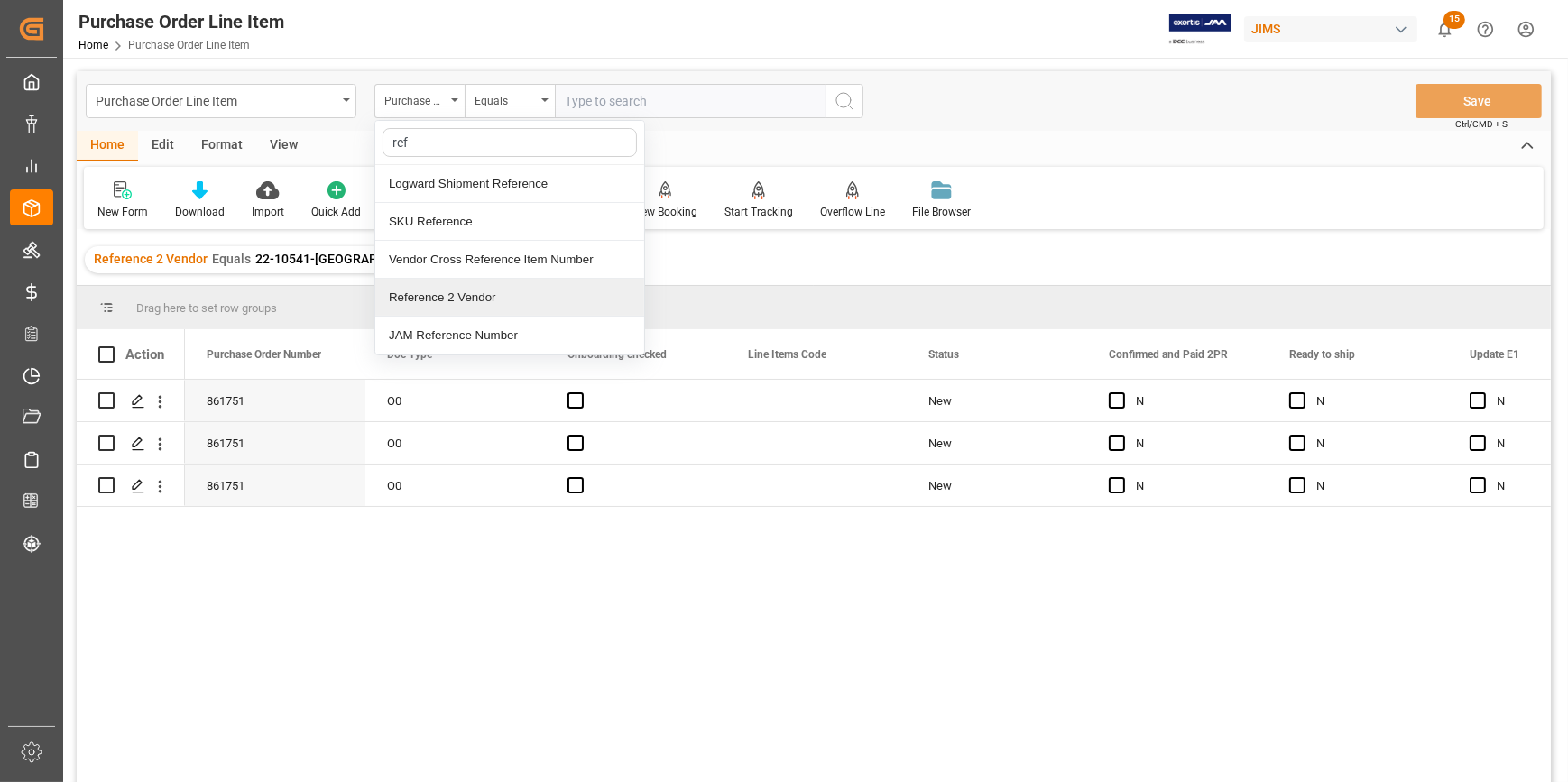
click at [457, 298] on div "Reference 2 Vendor" at bounding box center [509, 297] width 269 height 38
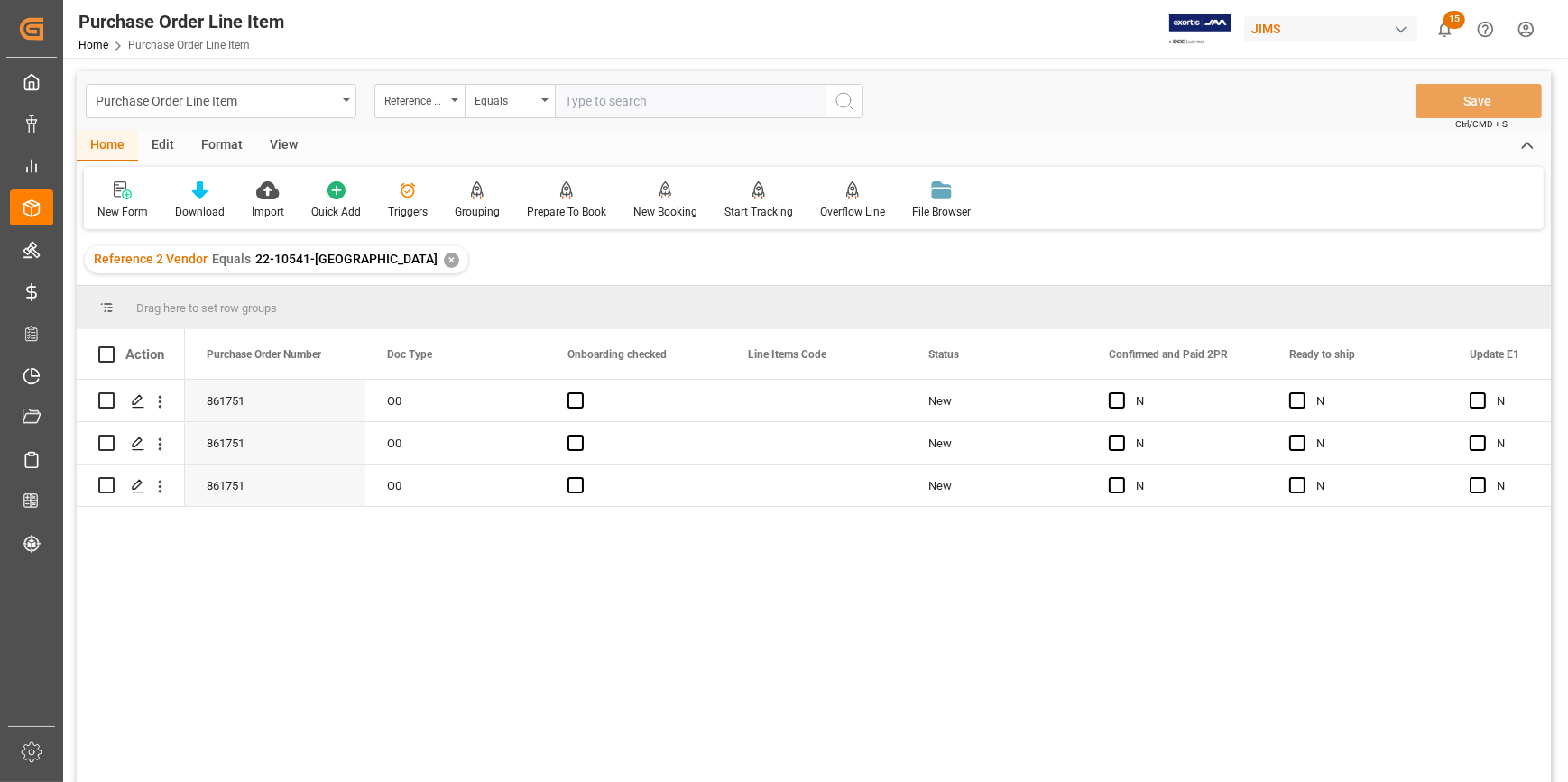
click at [577, 108] on input "text" at bounding box center [690, 101] width 271 height 34
paste input "22-8192-GB"
type input "22-8192-GB"
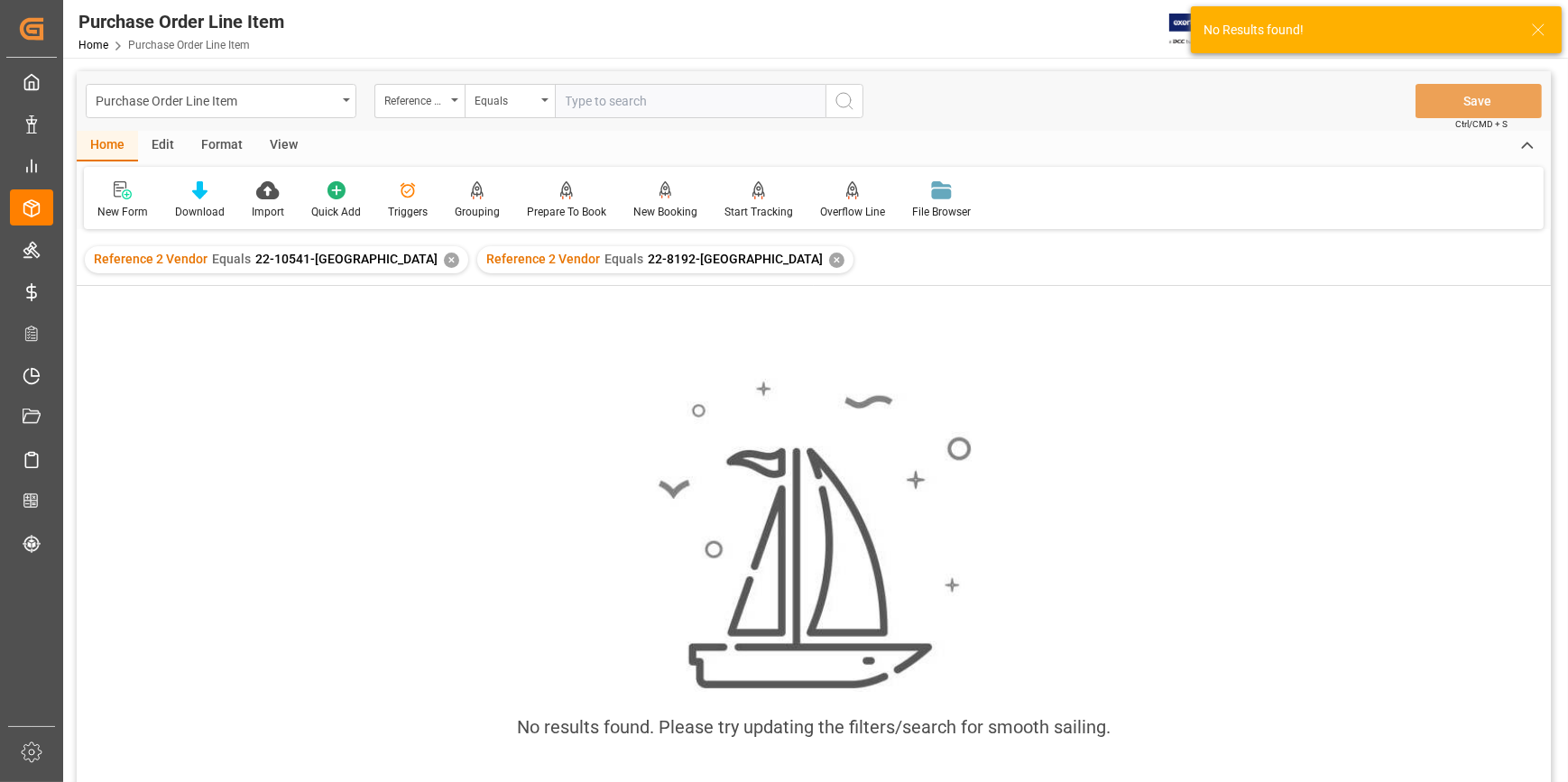
click at [444, 260] on div "✕" at bounding box center [452, 260] width 16 height 16
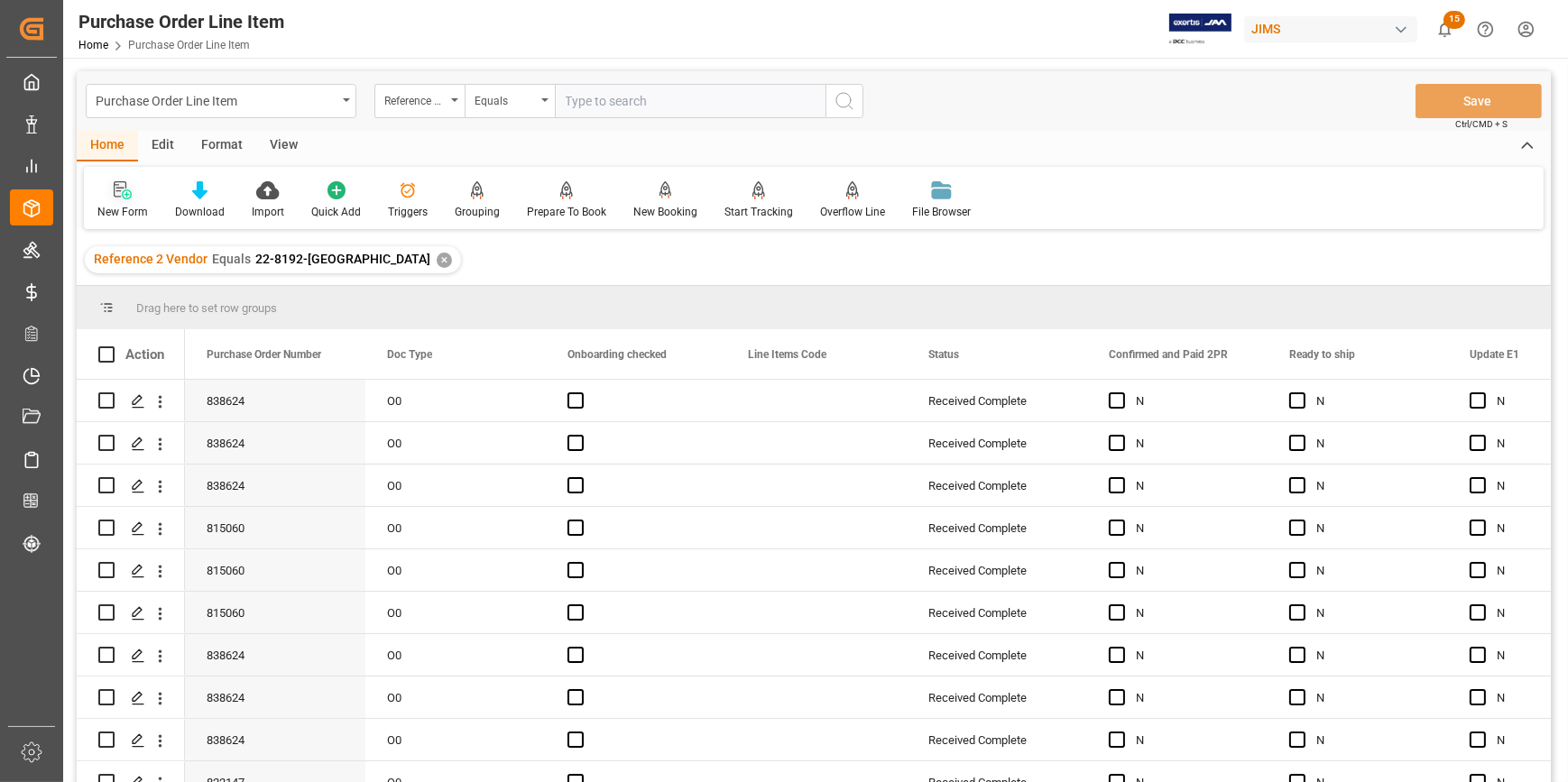
click at [127, 200] on div "New Form" at bounding box center [122, 200] width 77 height 40
drag, startPoint x: 277, startPoint y: 138, endPoint x: 265, endPoint y: 161, distance: 25.9
click at [277, 139] on div "View" at bounding box center [283, 146] width 55 height 30
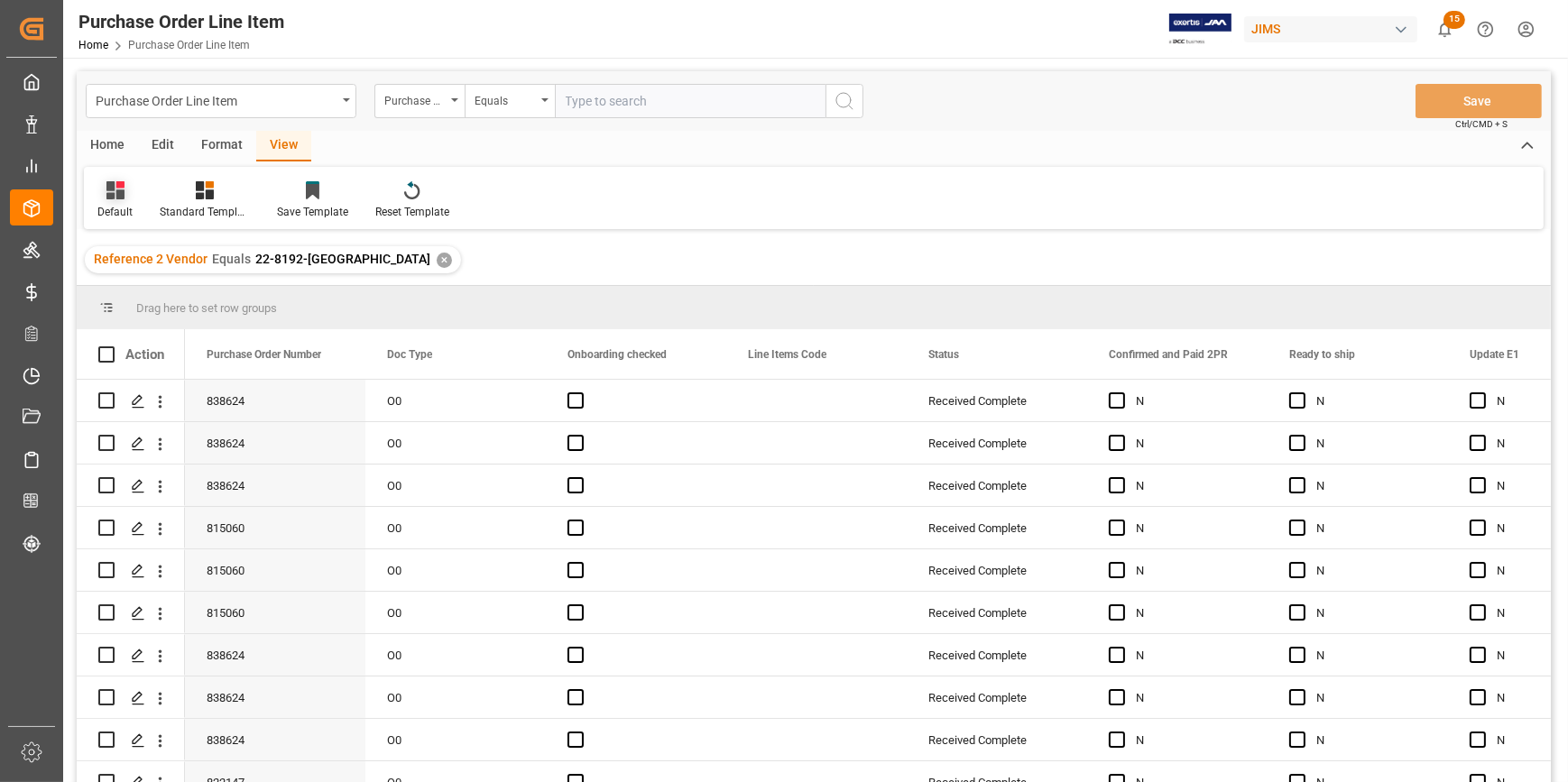
click at [114, 193] on icon at bounding box center [115, 191] width 18 height 18
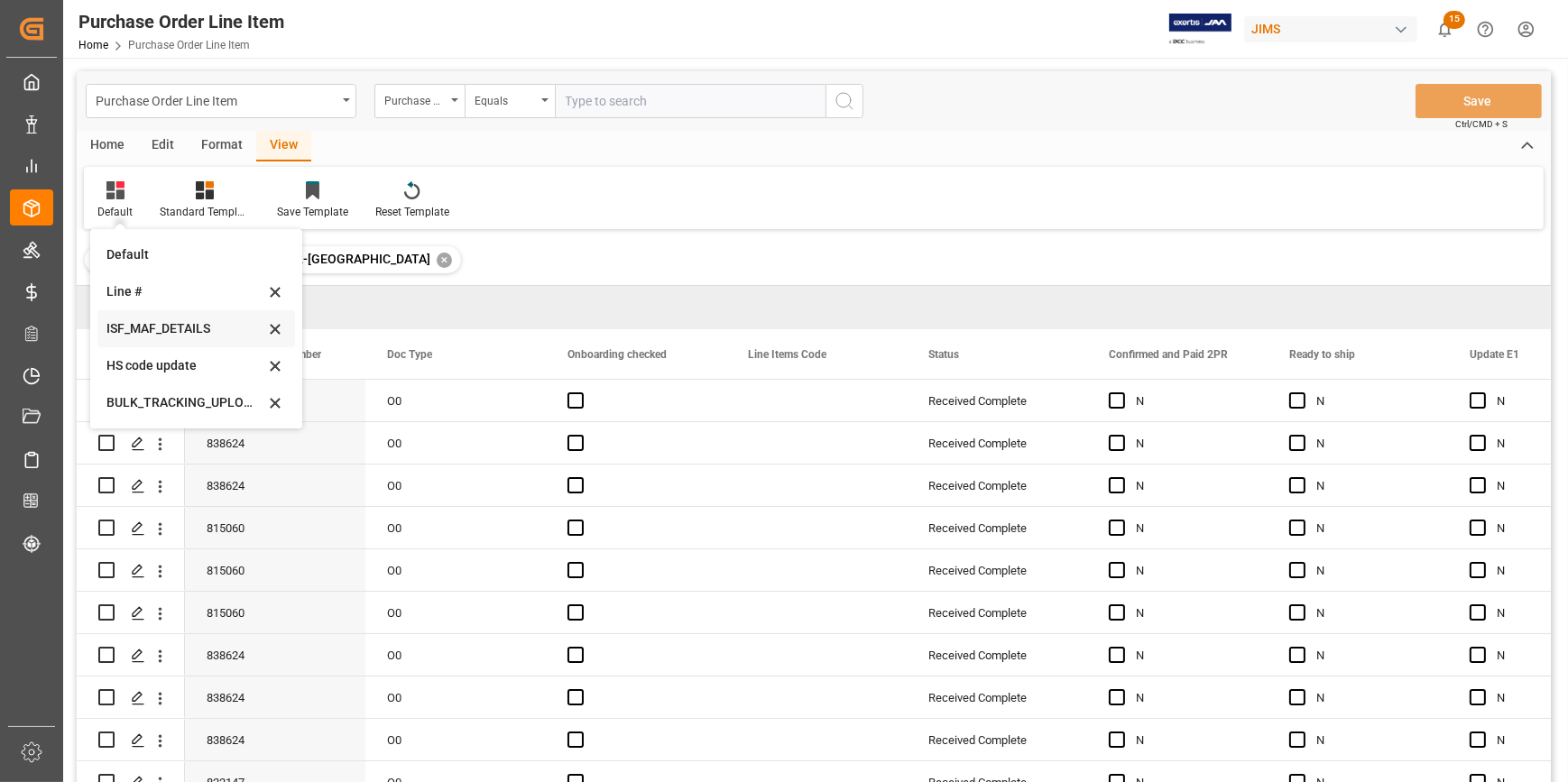
click at [160, 323] on div "ISF_MAF_DETAILS" at bounding box center [186, 328] width 158 height 19
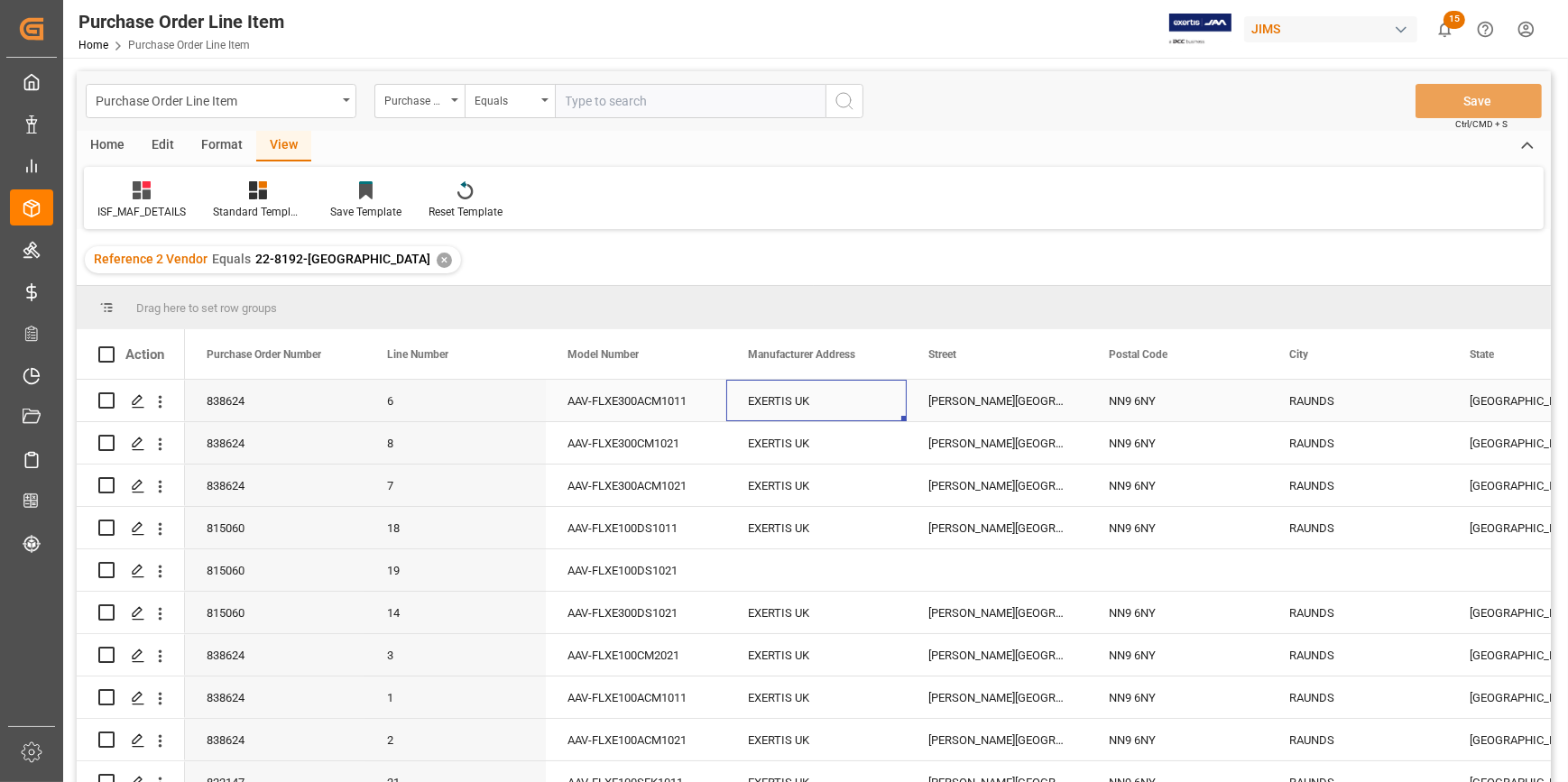
click at [774, 408] on div "EXERTIS UK" at bounding box center [816, 401] width 181 height 41
click at [936, 393] on div "WARTH PARK WAY WELLINGBOROUGH NORTHAMPTONSHIRE" at bounding box center [997, 401] width 181 height 41
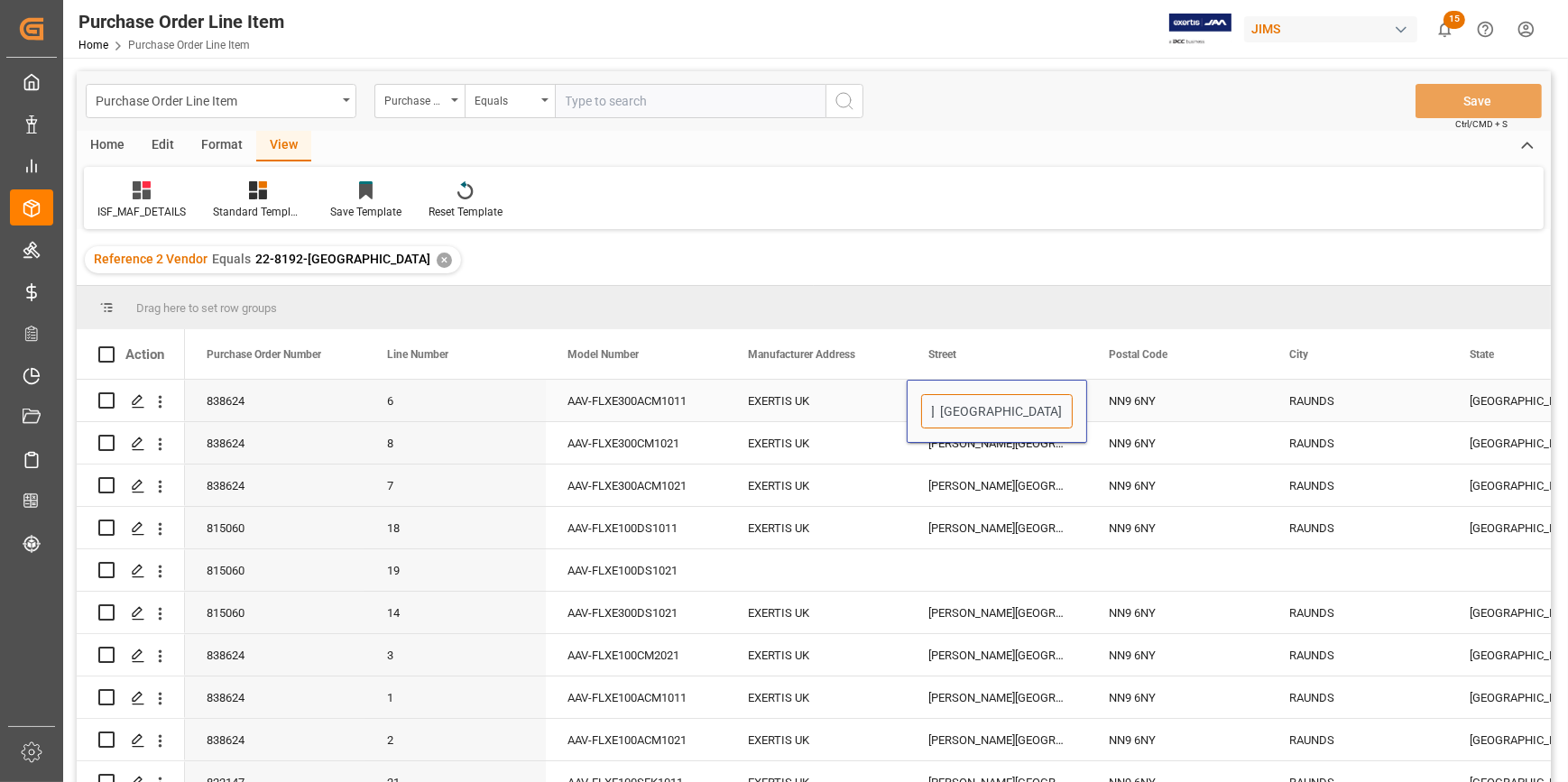
drag, startPoint x: 930, startPoint y: 411, endPoint x: 1086, endPoint y: 429, distance: 157.0
click at [1086, 429] on div "WARTH PARK WAY WELLINGBOROUGH NORTHAMPTONSHIRE" at bounding box center [997, 412] width 181 height 64
click at [1120, 405] on div "NN9 6NY" at bounding box center [1177, 401] width 181 height 41
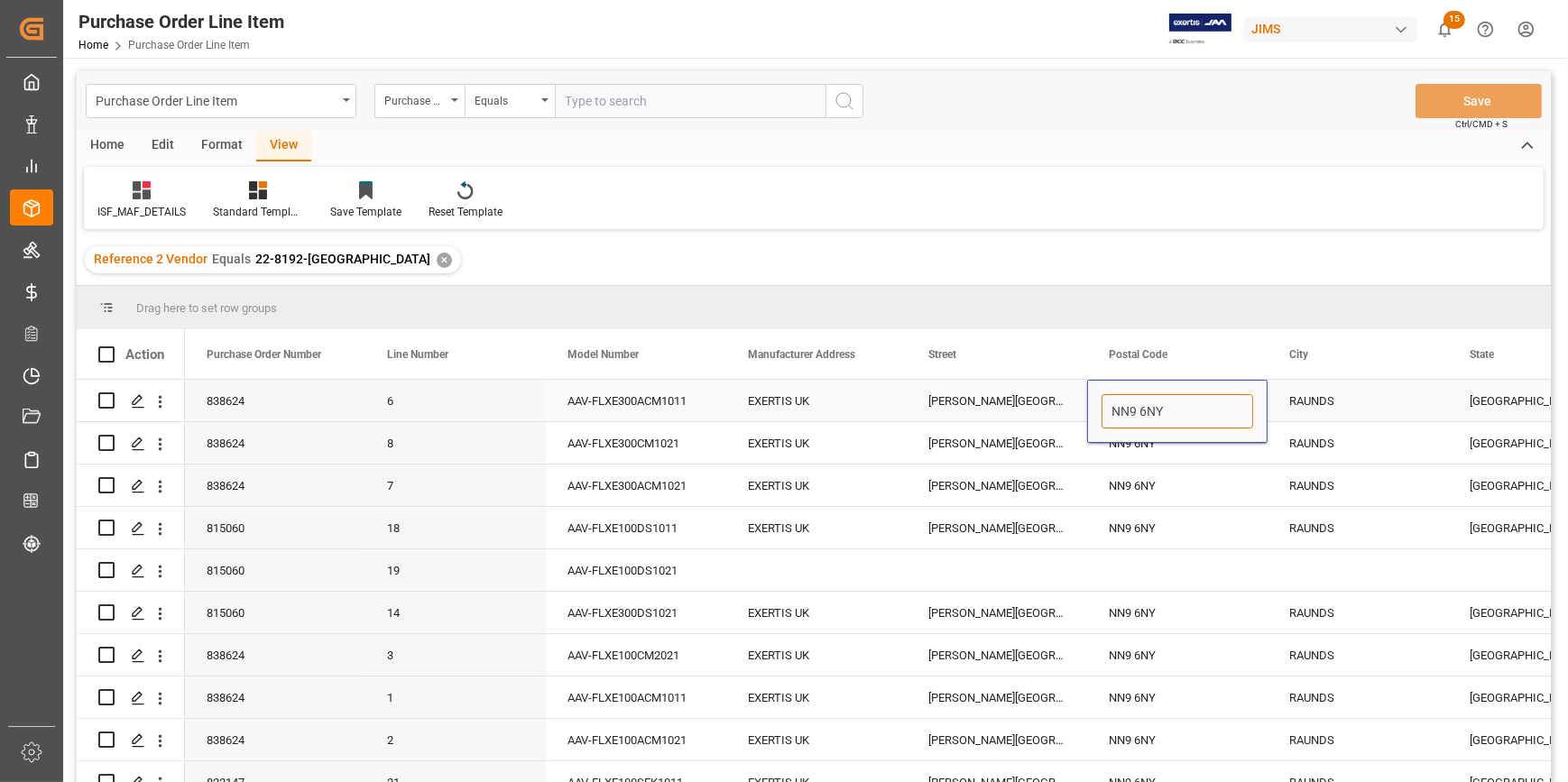
drag, startPoint x: 1144, startPoint y: 410, endPoint x: 1092, endPoint y: 410, distance: 52.0
click at [1092, 410] on div "NN9 6NY" at bounding box center [1177, 412] width 181 height 64
click at [1307, 409] on div "RAUNDS" at bounding box center [1358, 401] width 181 height 41
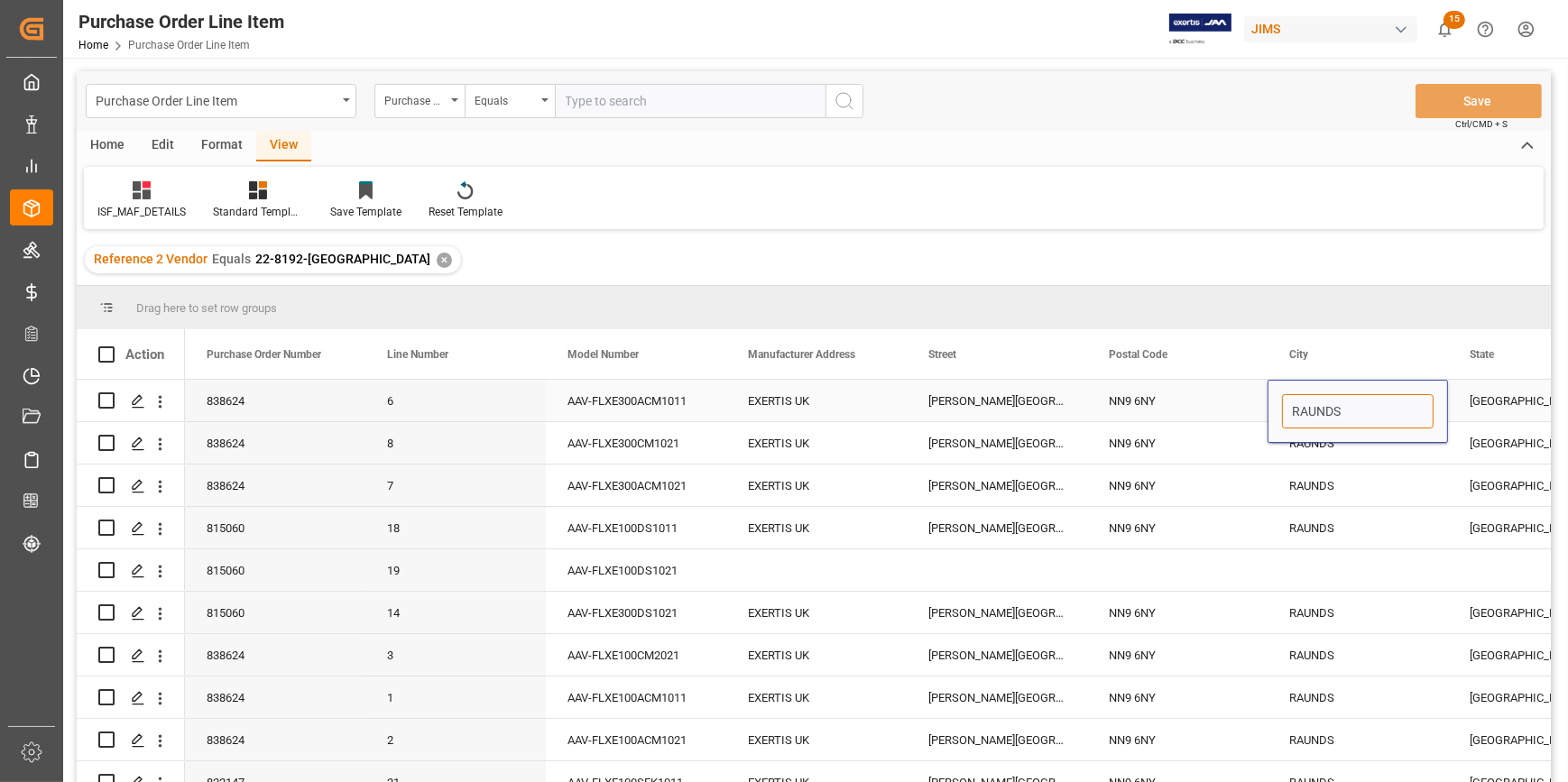
drag, startPoint x: 1340, startPoint y: 406, endPoint x: 1269, endPoint y: 412, distance: 71.3
click at [1269, 408] on div "RAUNDS" at bounding box center [1358, 412] width 181 height 64
click at [1200, 559] on div "Press SPACE to select this row." at bounding box center [1177, 570] width 181 height 41
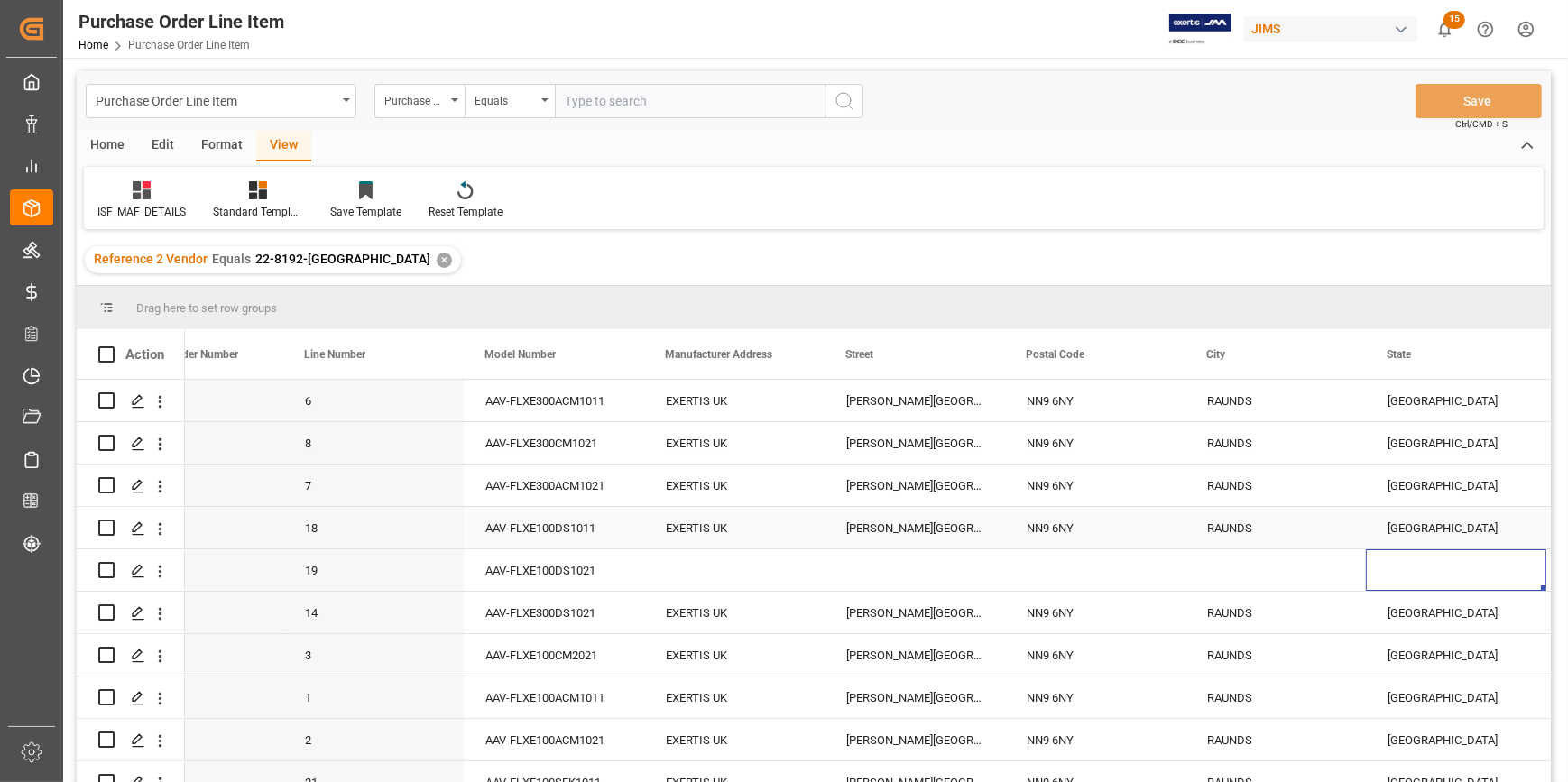
scroll to position [0, 443]
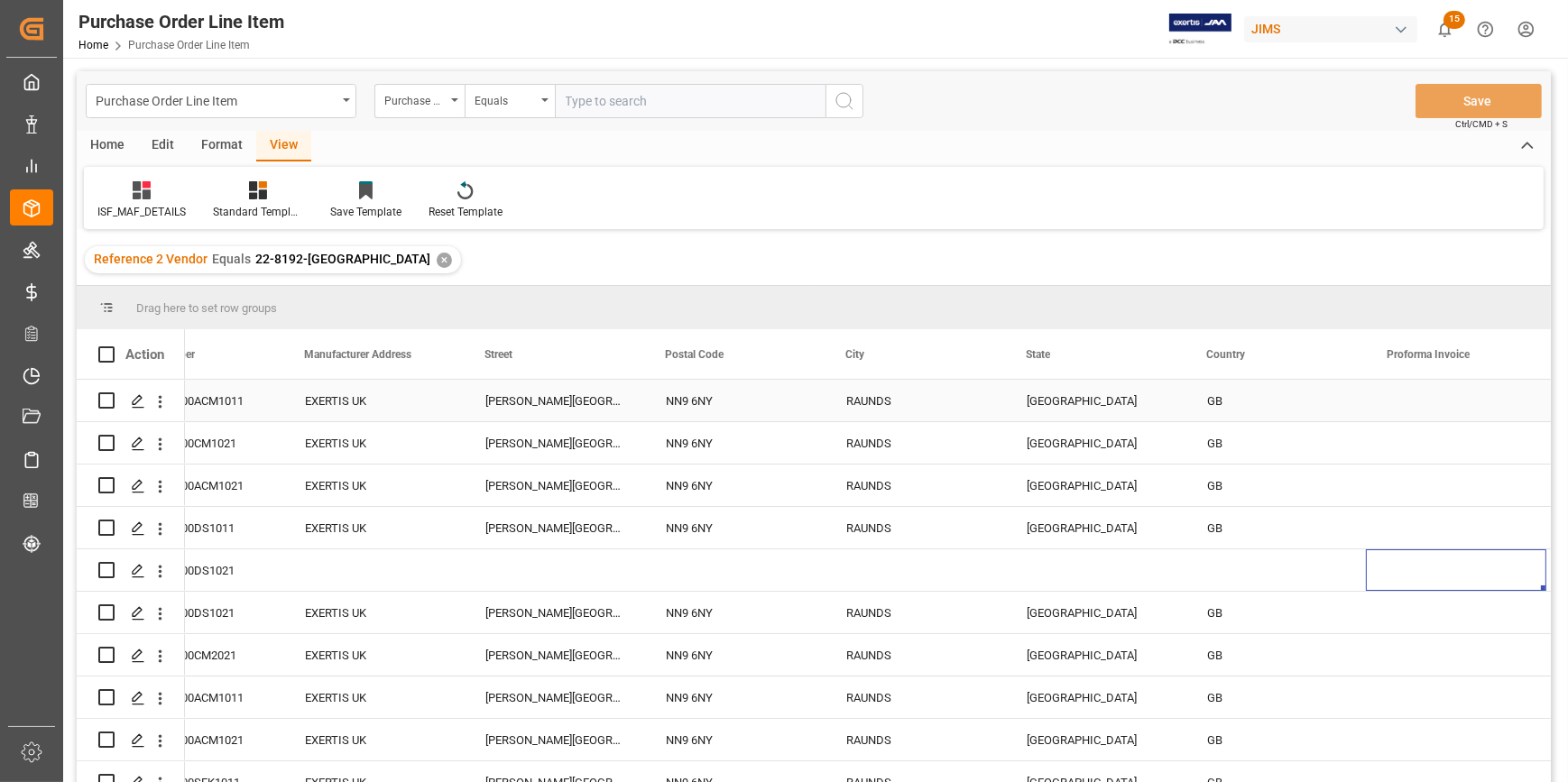
click at [1064, 405] on div "EAST MIDLANDS" at bounding box center [1095, 401] width 181 height 41
drag, startPoint x: 1107, startPoint y: 411, endPoint x: 1009, endPoint y: 421, distance: 98.5
click at [1005, 415] on div "EAST MIDLANDS" at bounding box center [1095, 412] width 181 height 64
click at [437, 260] on div "✕" at bounding box center [445, 260] width 16 height 16
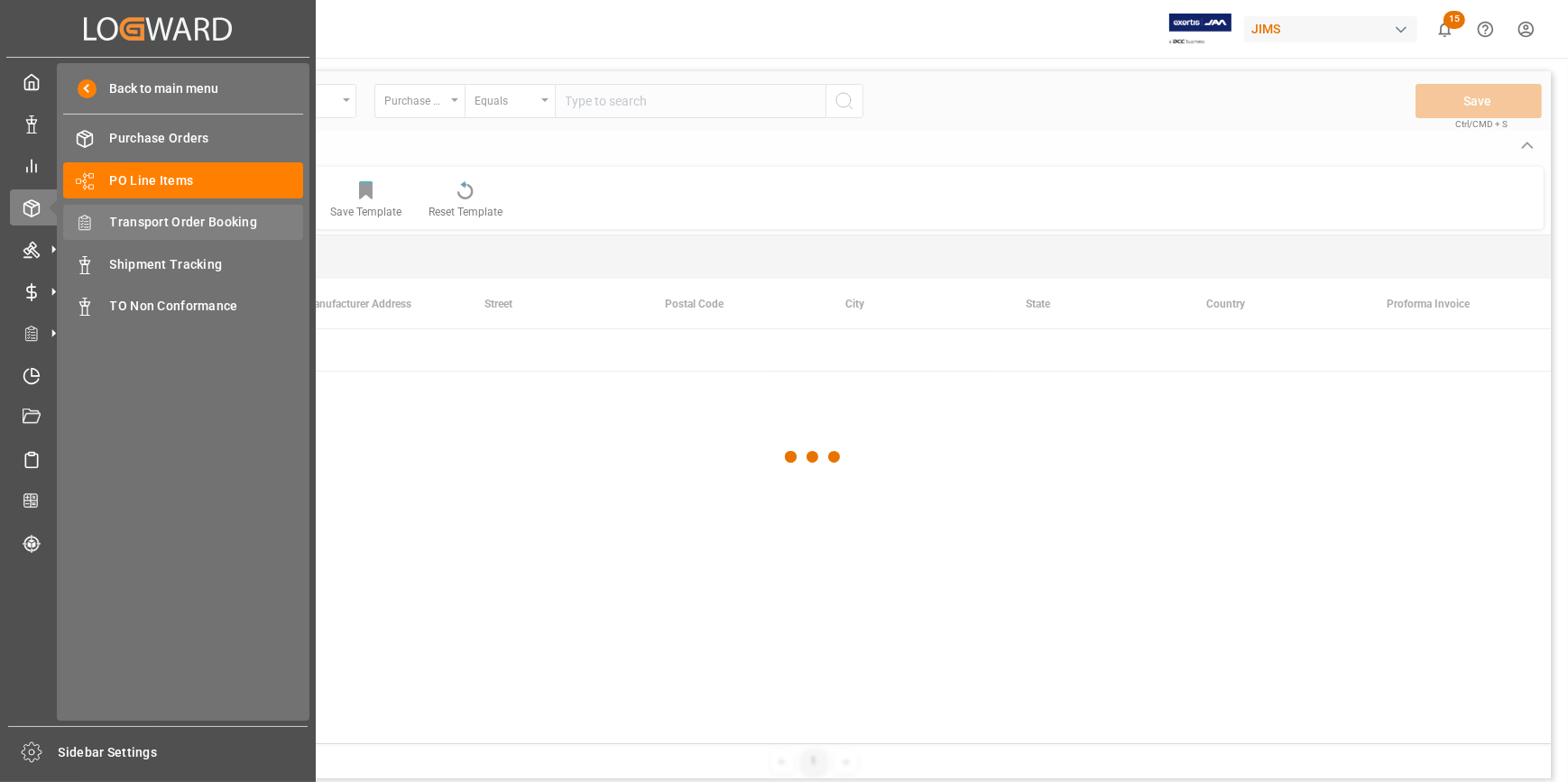
click at [199, 221] on span "Transport Order Booking" at bounding box center [207, 222] width 194 height 19
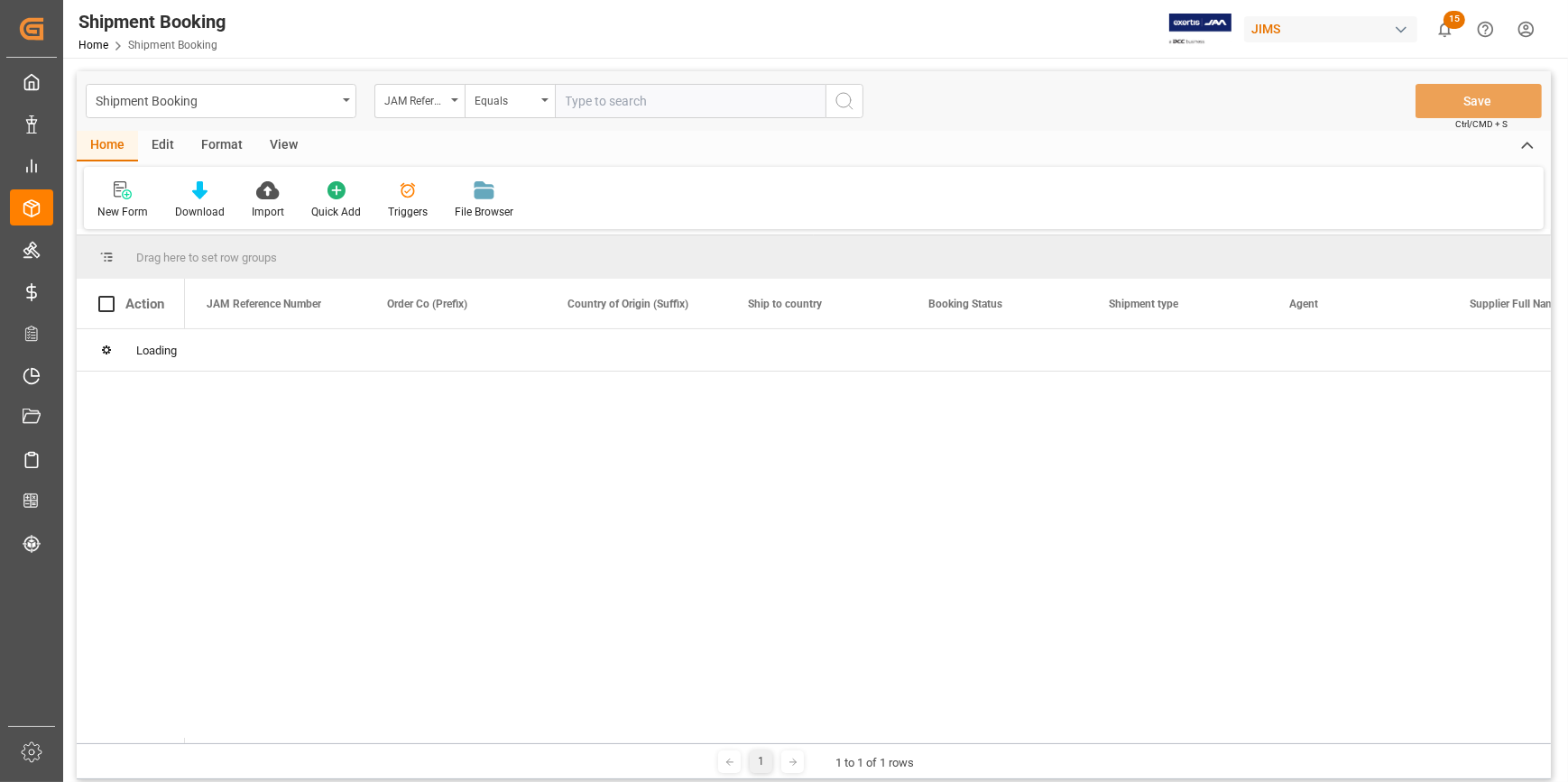
click at [610, 100] on input "text" at bounding box center [690, 101] width 271 height 34
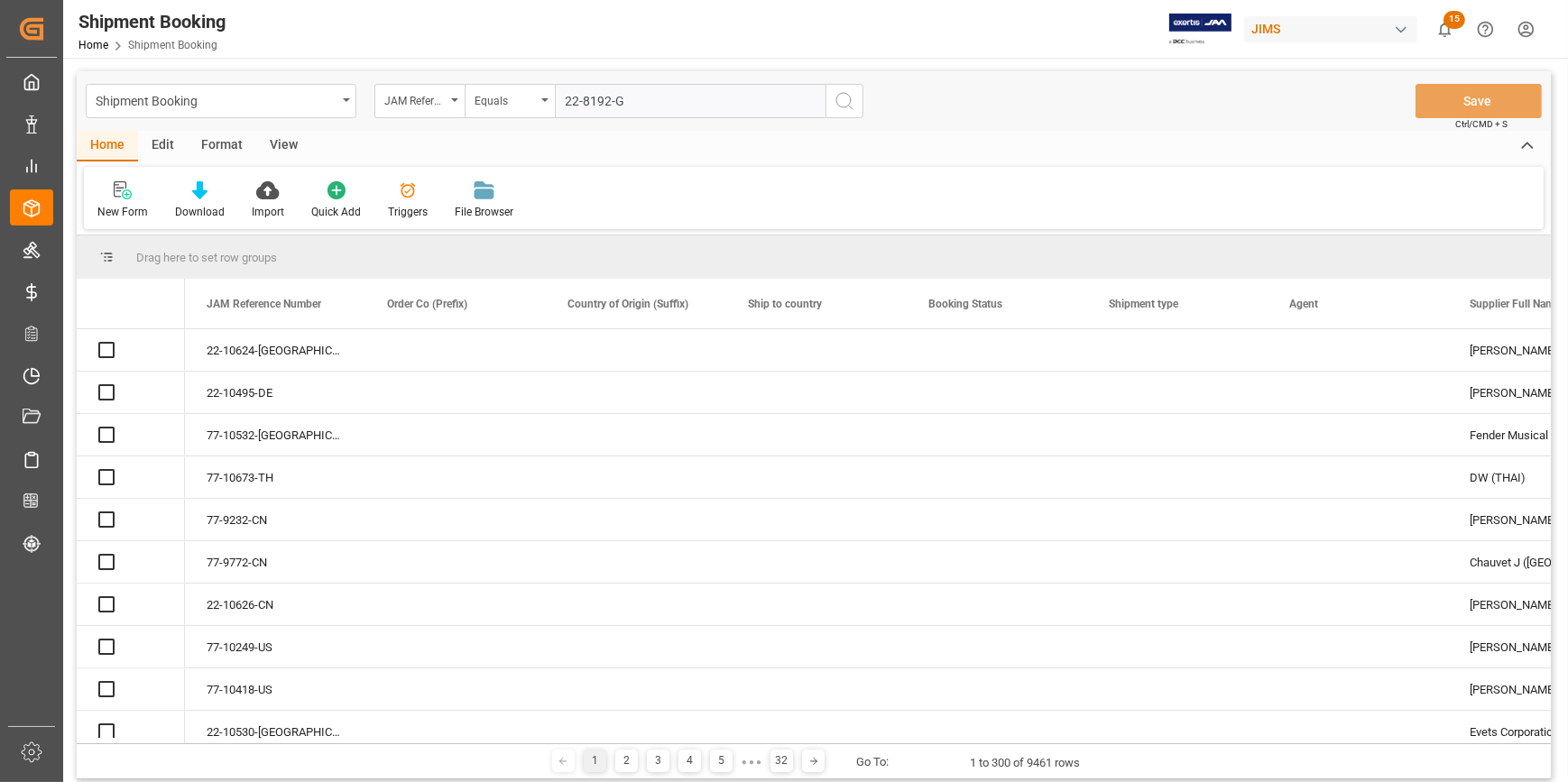
type input "22-8192-GB"
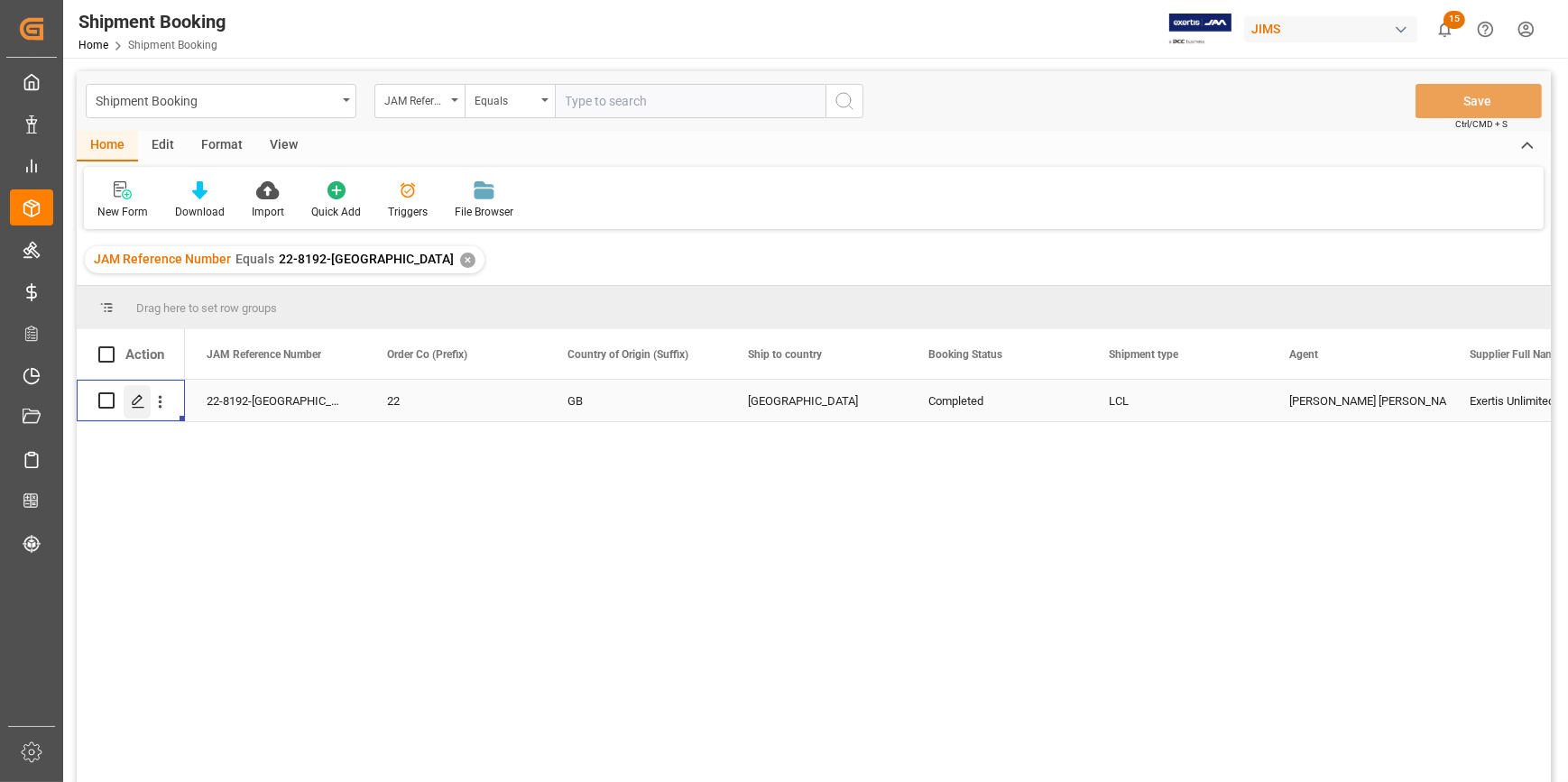
click at [128, 400] on div "Press SPACE to select this row." at bounding box center [137, 402] width 27 height 33
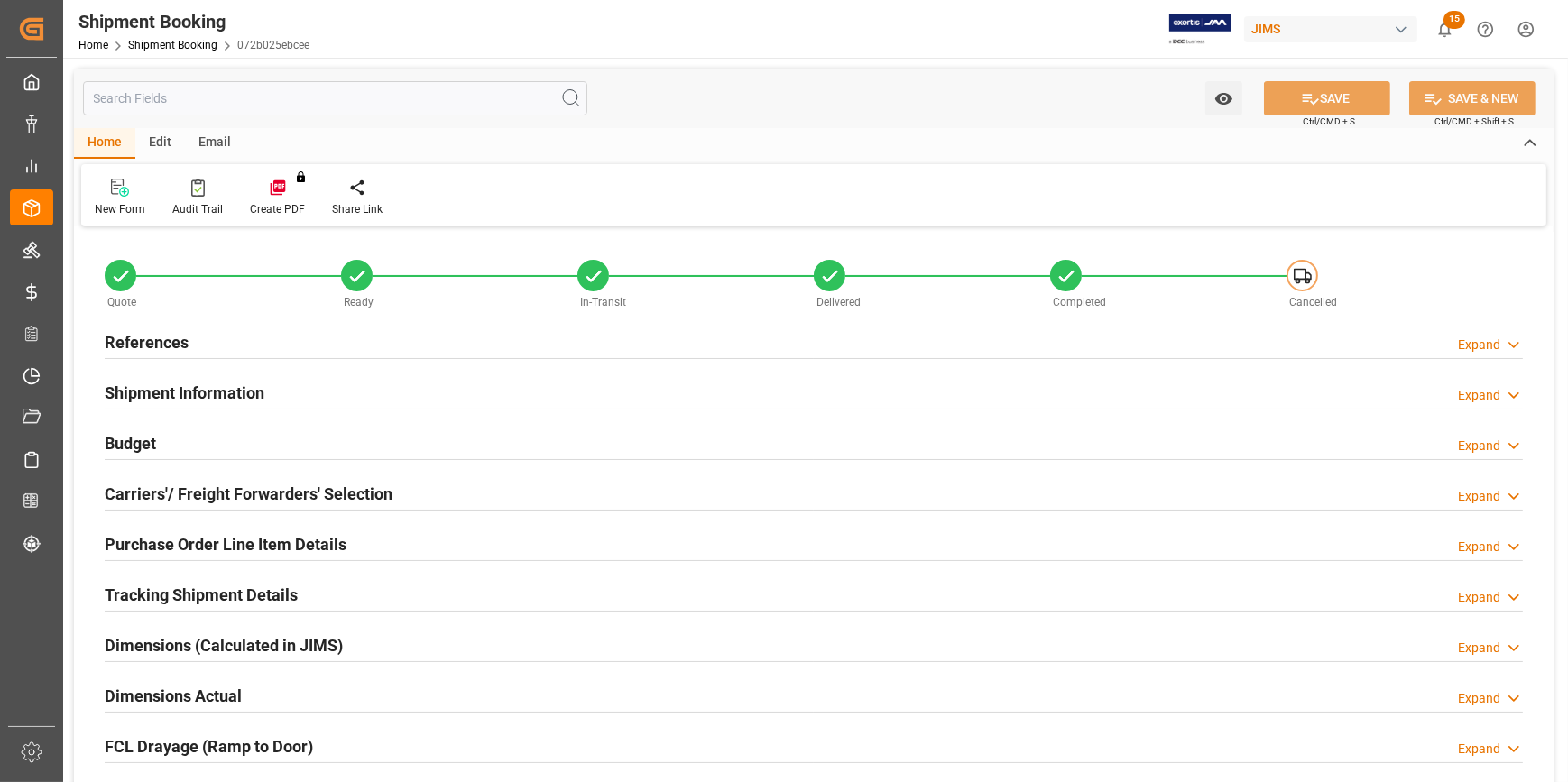
type input "0"
type input "62"
type input "14-03-2025"
type input "25-04-2025 00:00"
click at [352, 336] on div "References Expand" at bounding box center [813, 340] width 1418 height 34
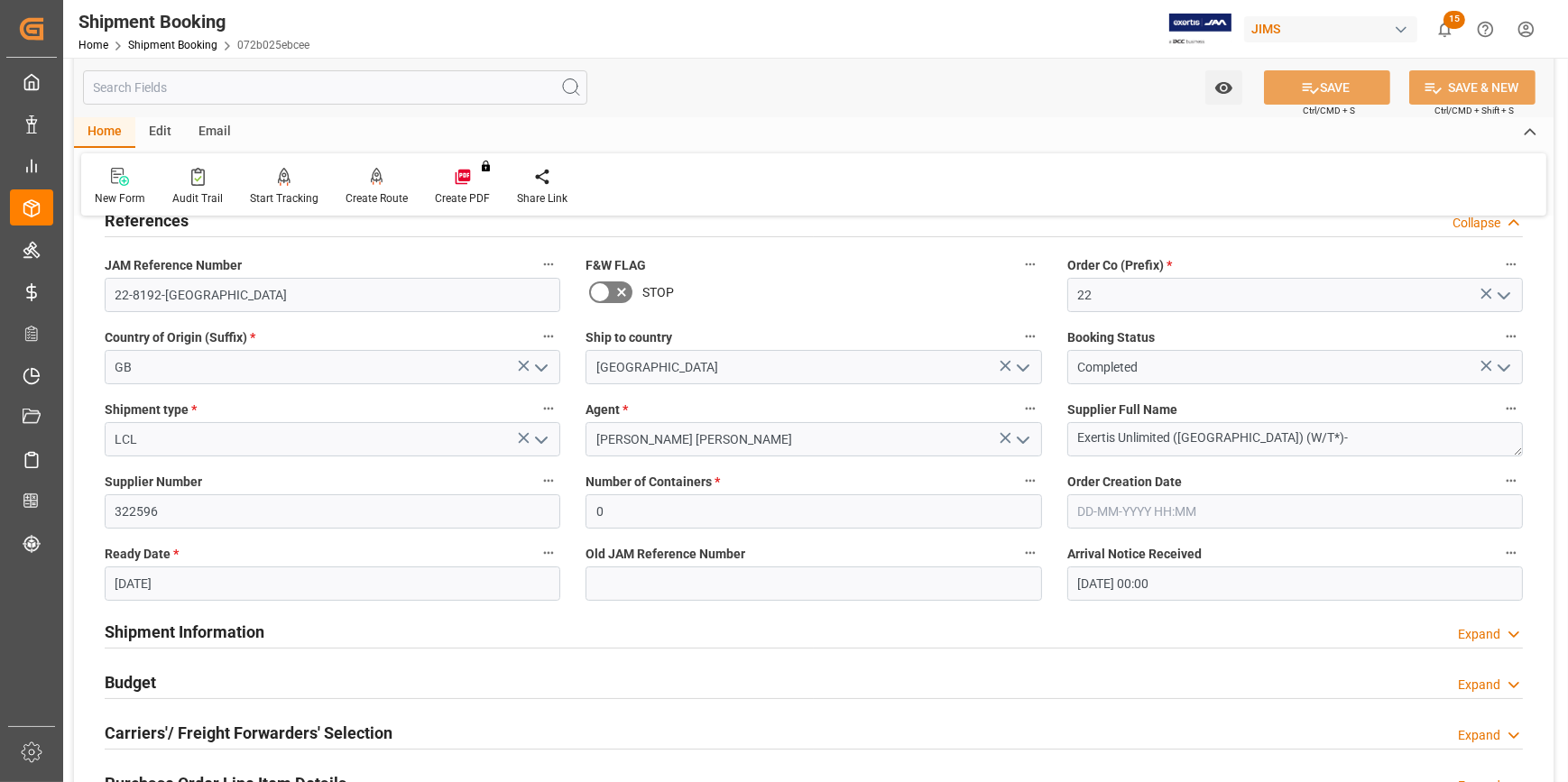
scroll to position [245, 0]
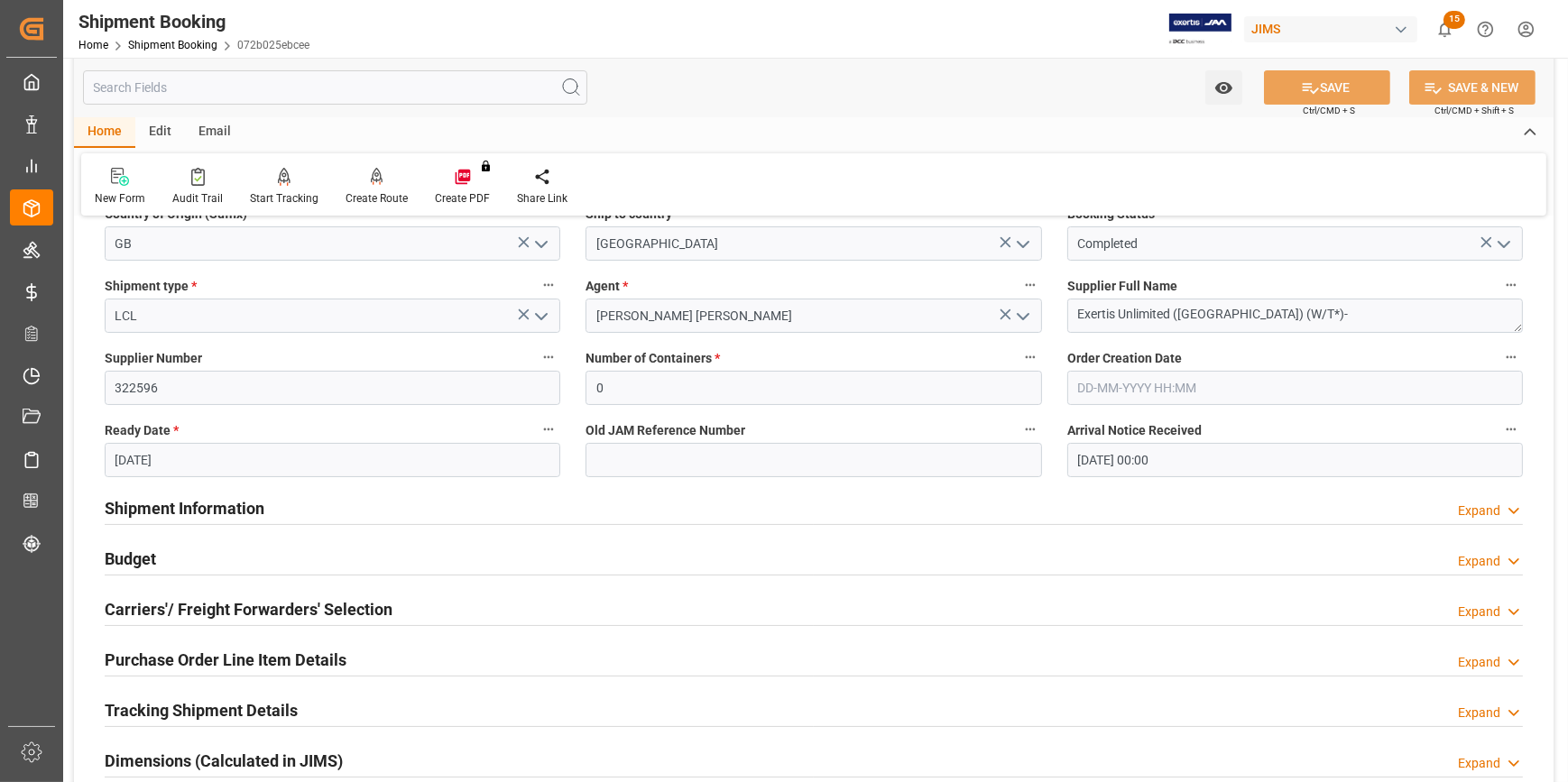
click at [405, 510] on div "Shipment Information Expand" at bounding box center [813, 506] width 1418 height 34
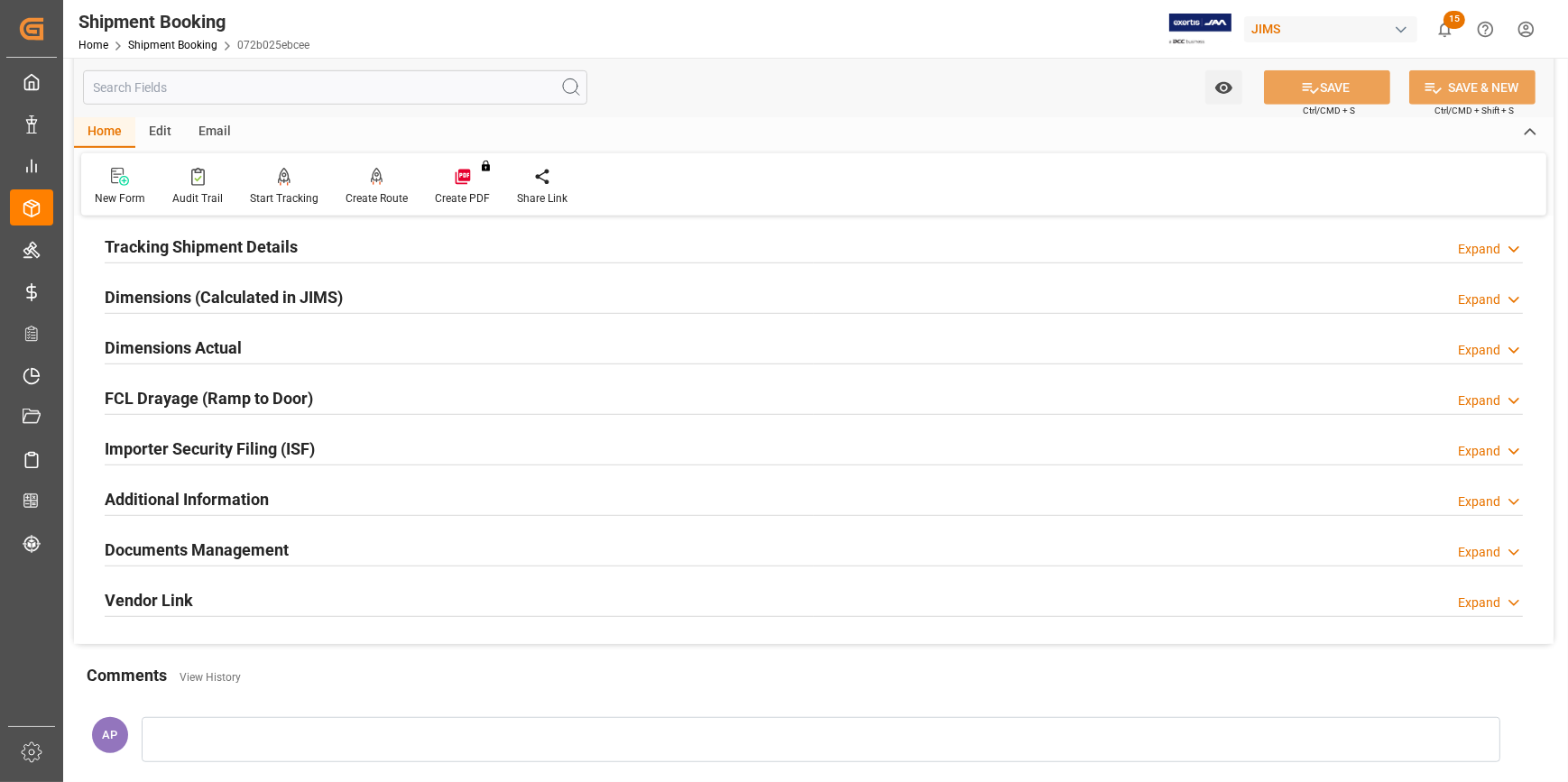
scroll to position [1476, 0]
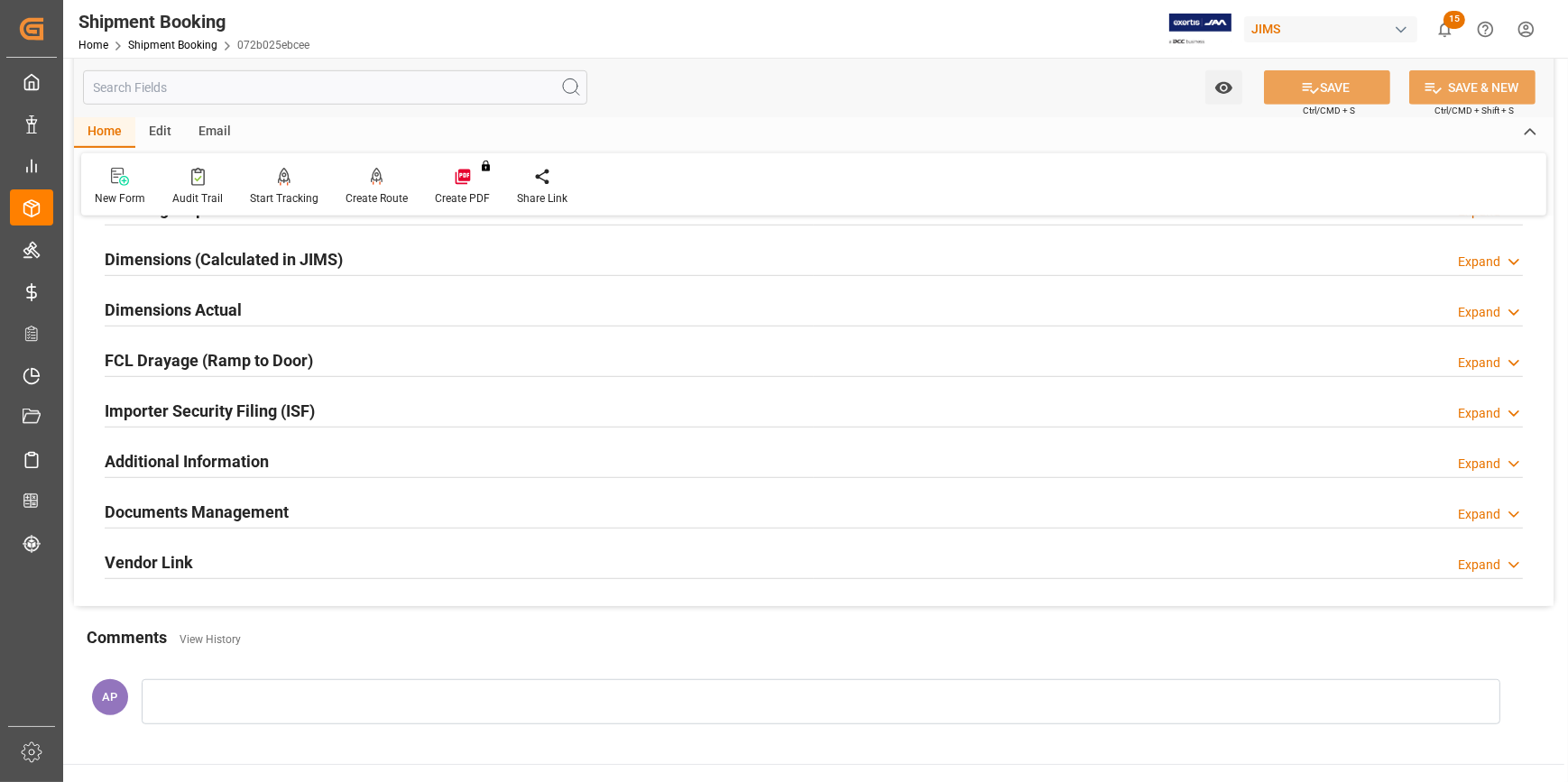
click at [393, 407] on div "Importer Security Filing (ISF) Expand" at bounding box center [813, 410] width 1418 height 34
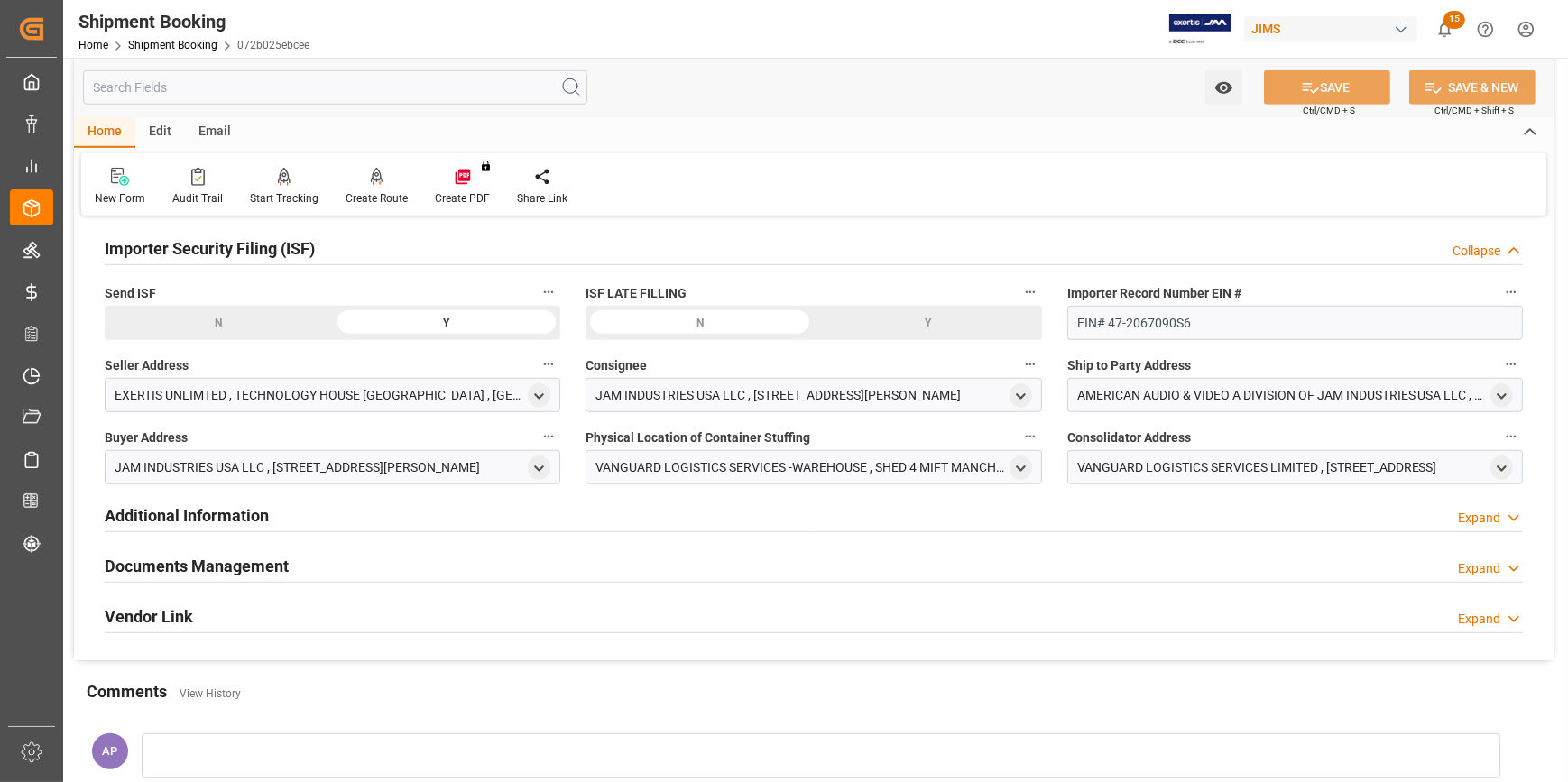
scroll to position [1640, 0]
click at [538, 393] on polyline "open menu" at bounding box center [540, 395] width 8 height 4
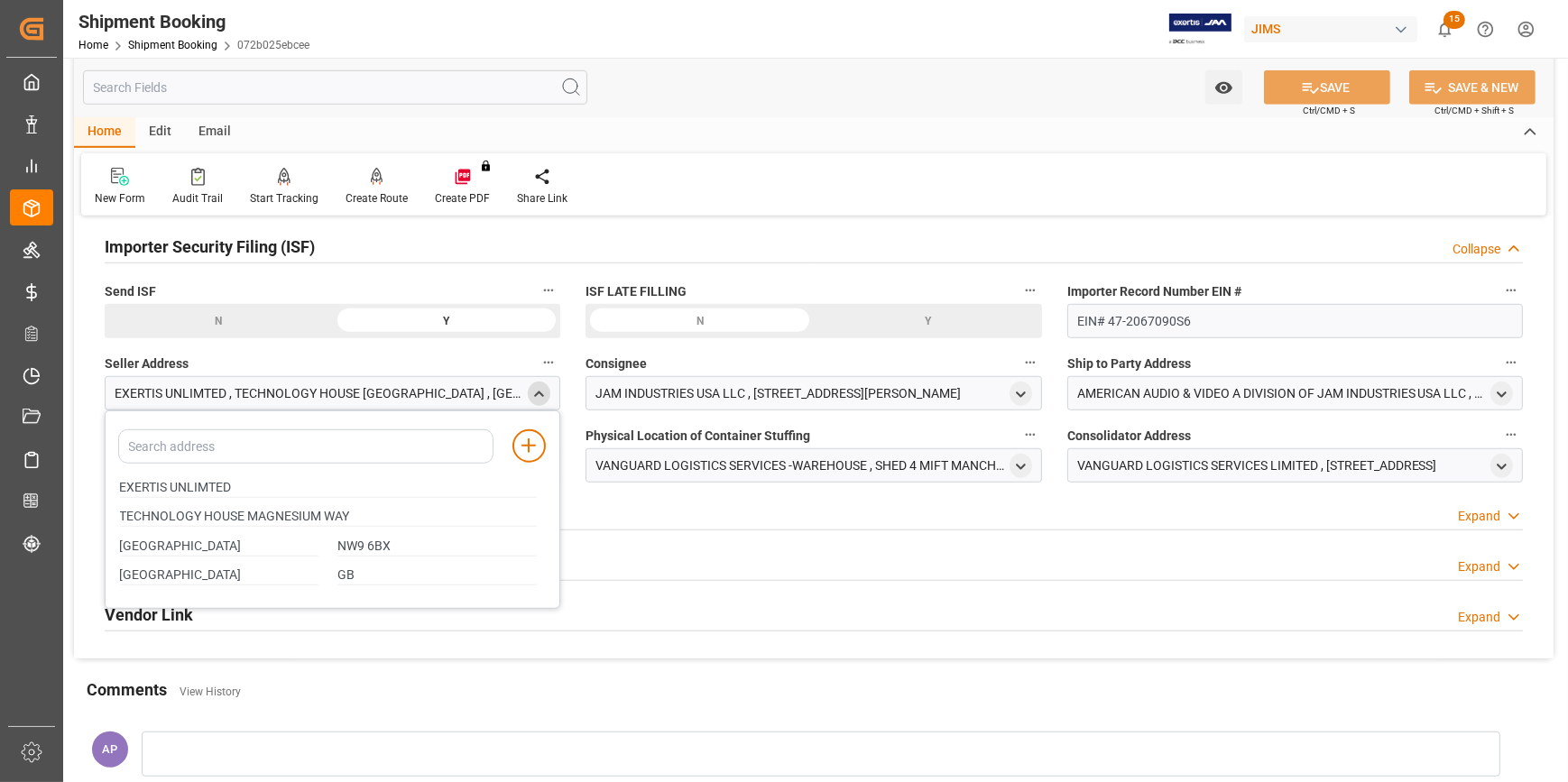
click at [536, 393] on polyline "close menu" at bounding box center [540, 394] width 8 height 4
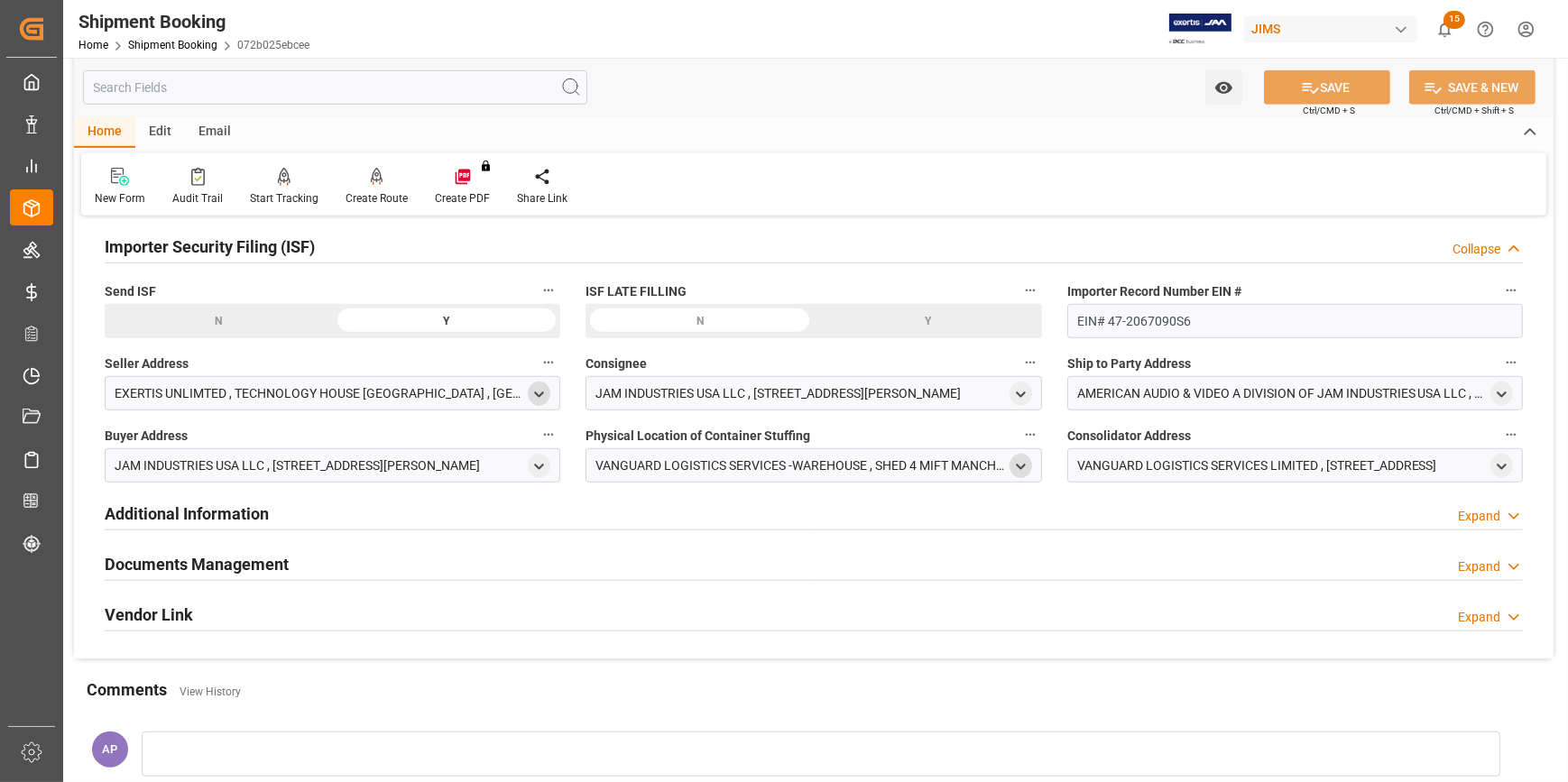
click at [1024, 469] on icon "open menu" at bounding box center [1022, 467] width 16 height 16
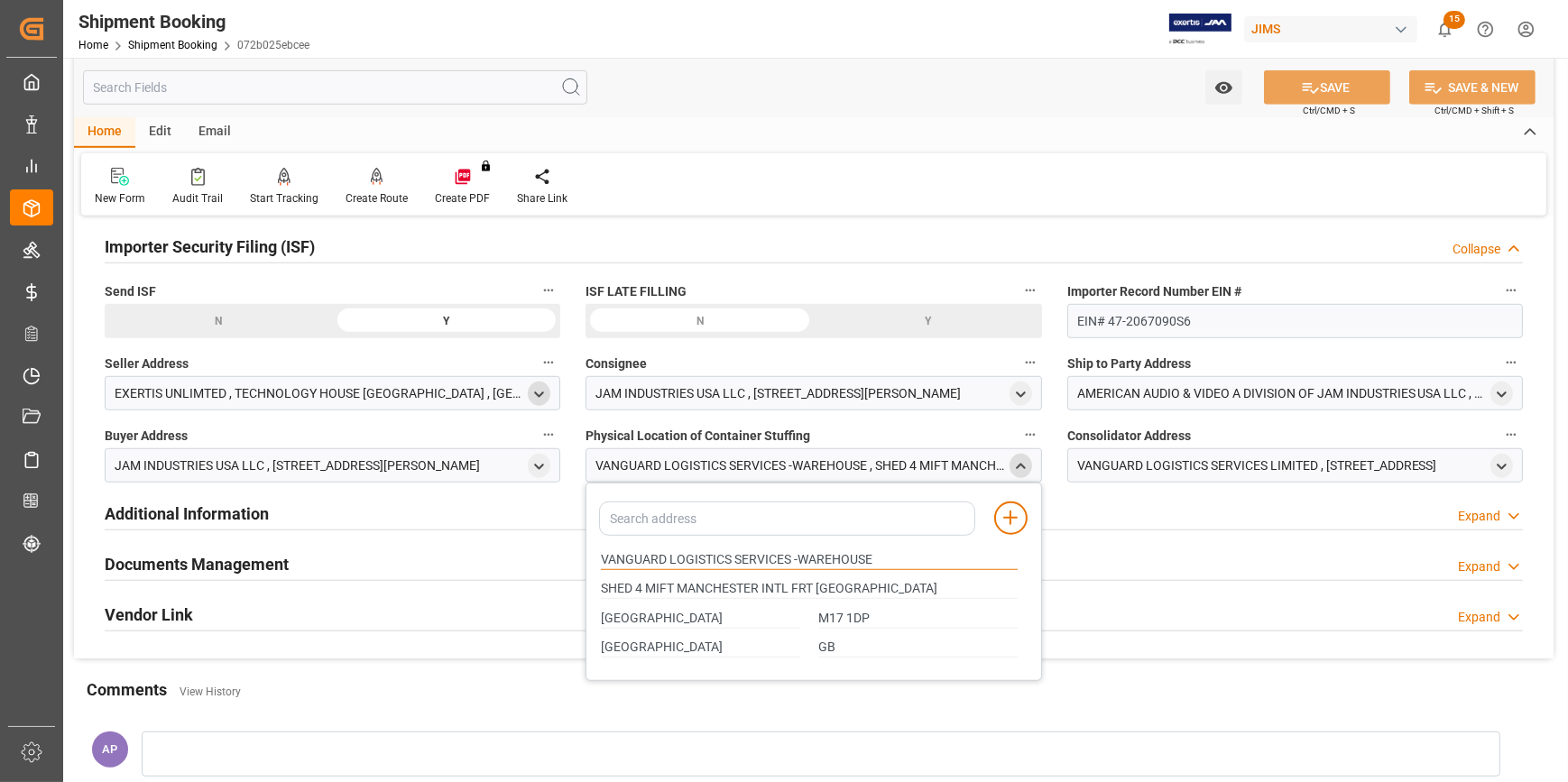
drag, startPoint x: 664, startPoint y: 556, endPoint x: 564, endPoint y: 549, distance: 100.2
click at [1021, 469] on icon "close menu" at bounding box center [1022, 467] width 16 height 16
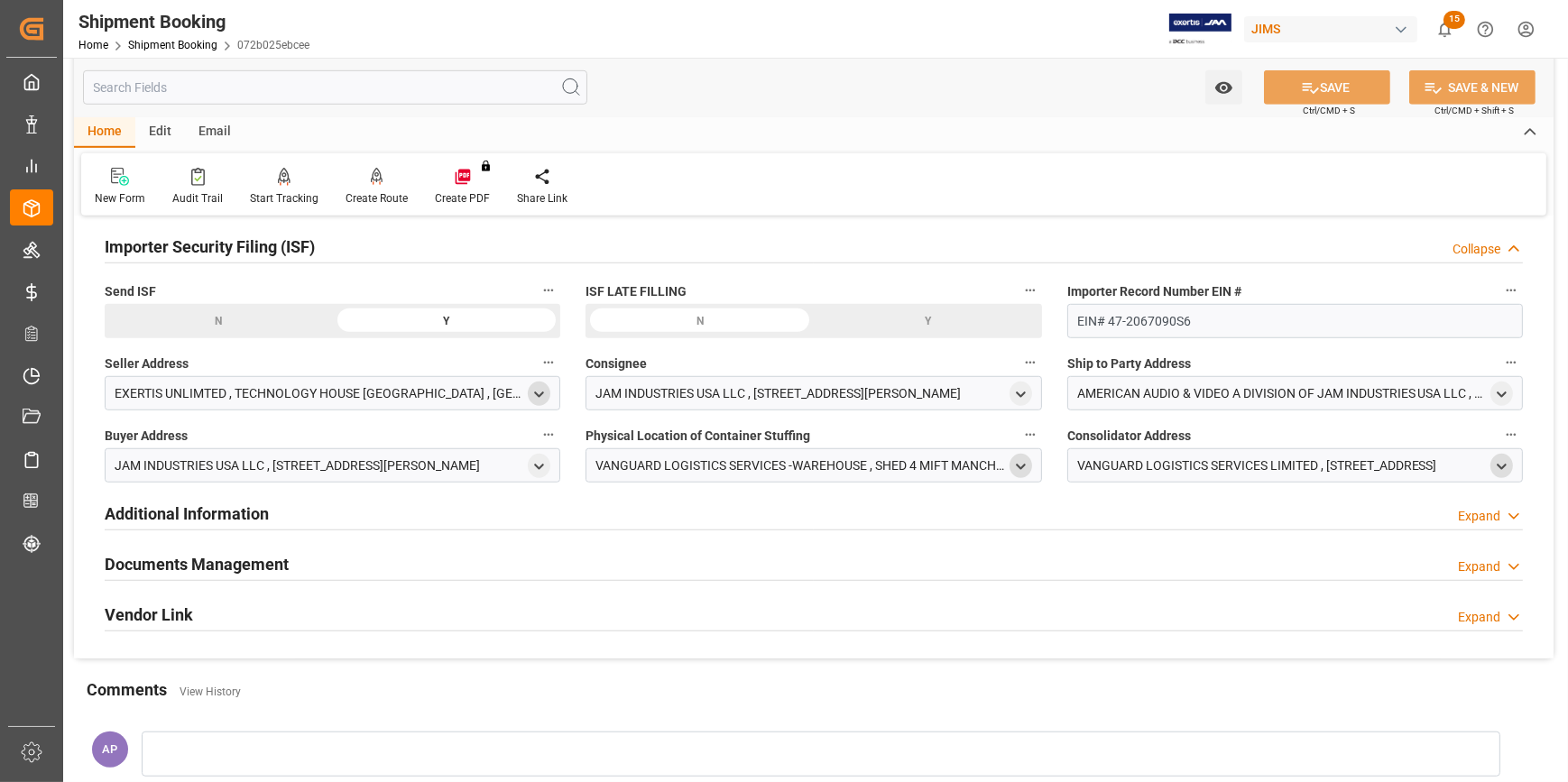
click at [1505, 460] on icon "open menu" at bounding box center [1503, 467] width 16 height 16
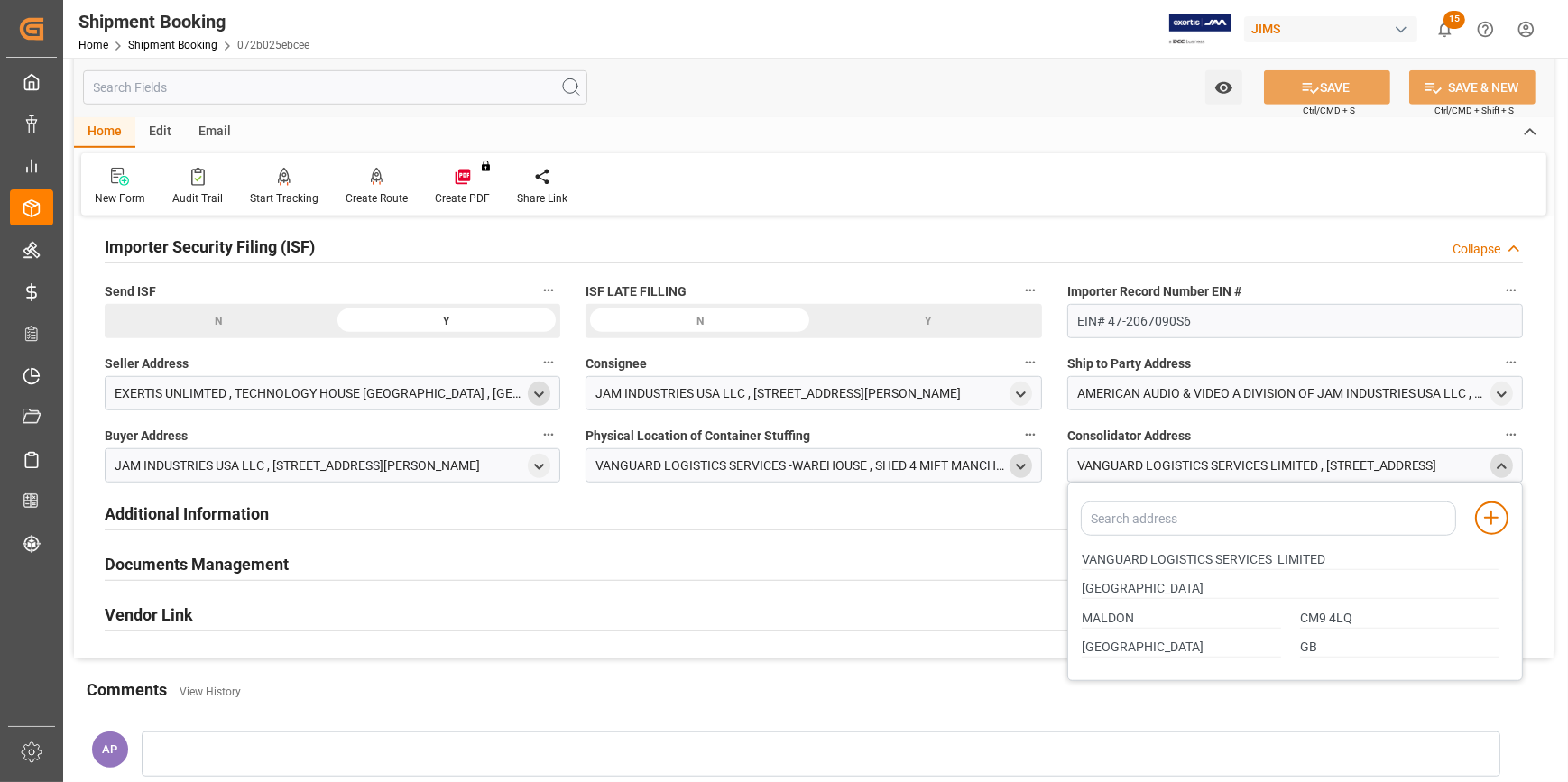
click at [1023, 462] on icon "open menu" at bounding box center [1022, 467] width 16 height 16
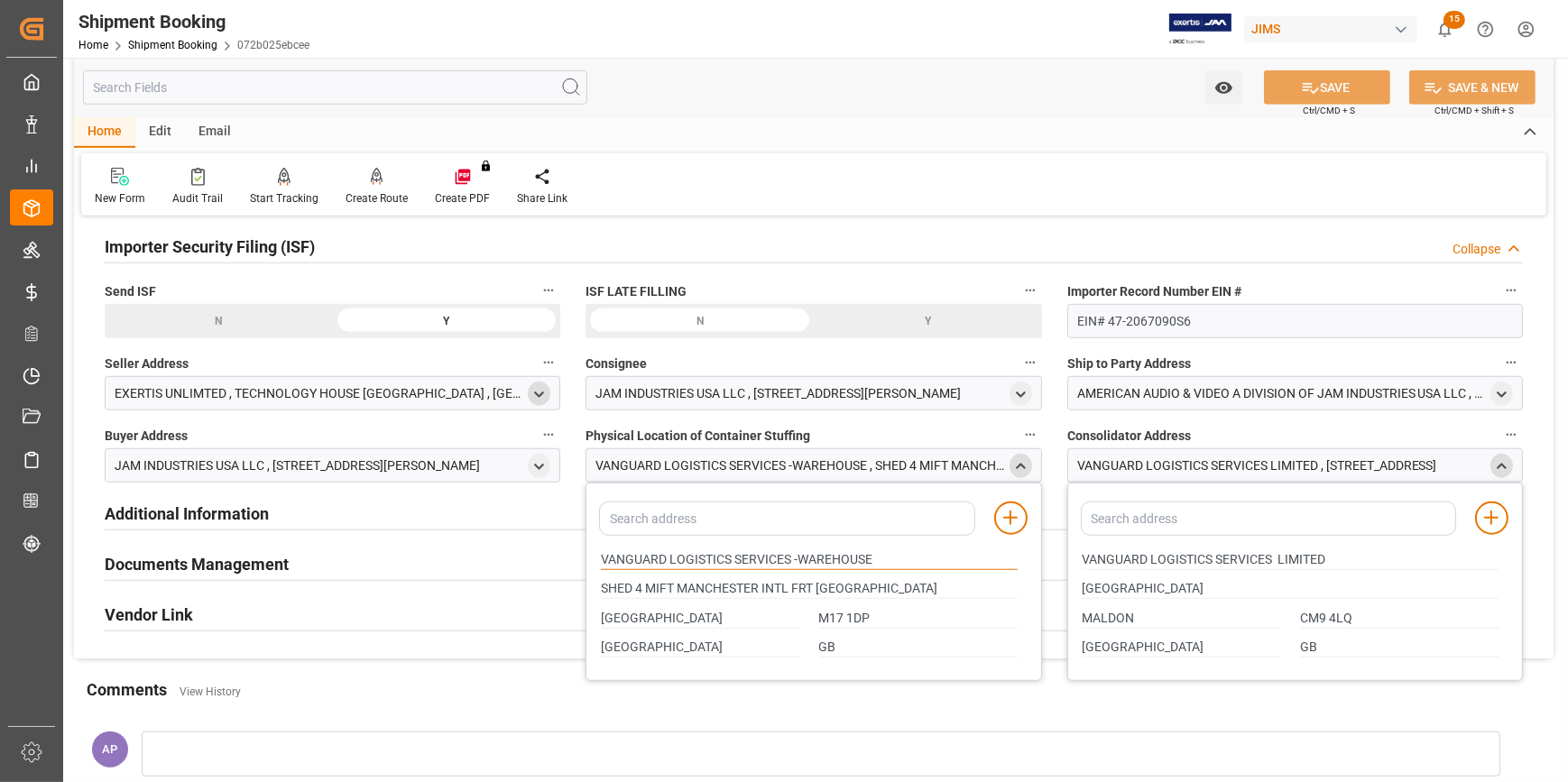
drag, startPoint x: 665, startPoint y: 555, endPoint x: 587, endPoint y: 552, distance: 78.1
click at [587, 552] on div "Add address to address book VANGUARD LOGISTICS SERVICES -WAREHOUSE SHED 4 MIFT …" at bounding box center [813, 582] width 456 height 198
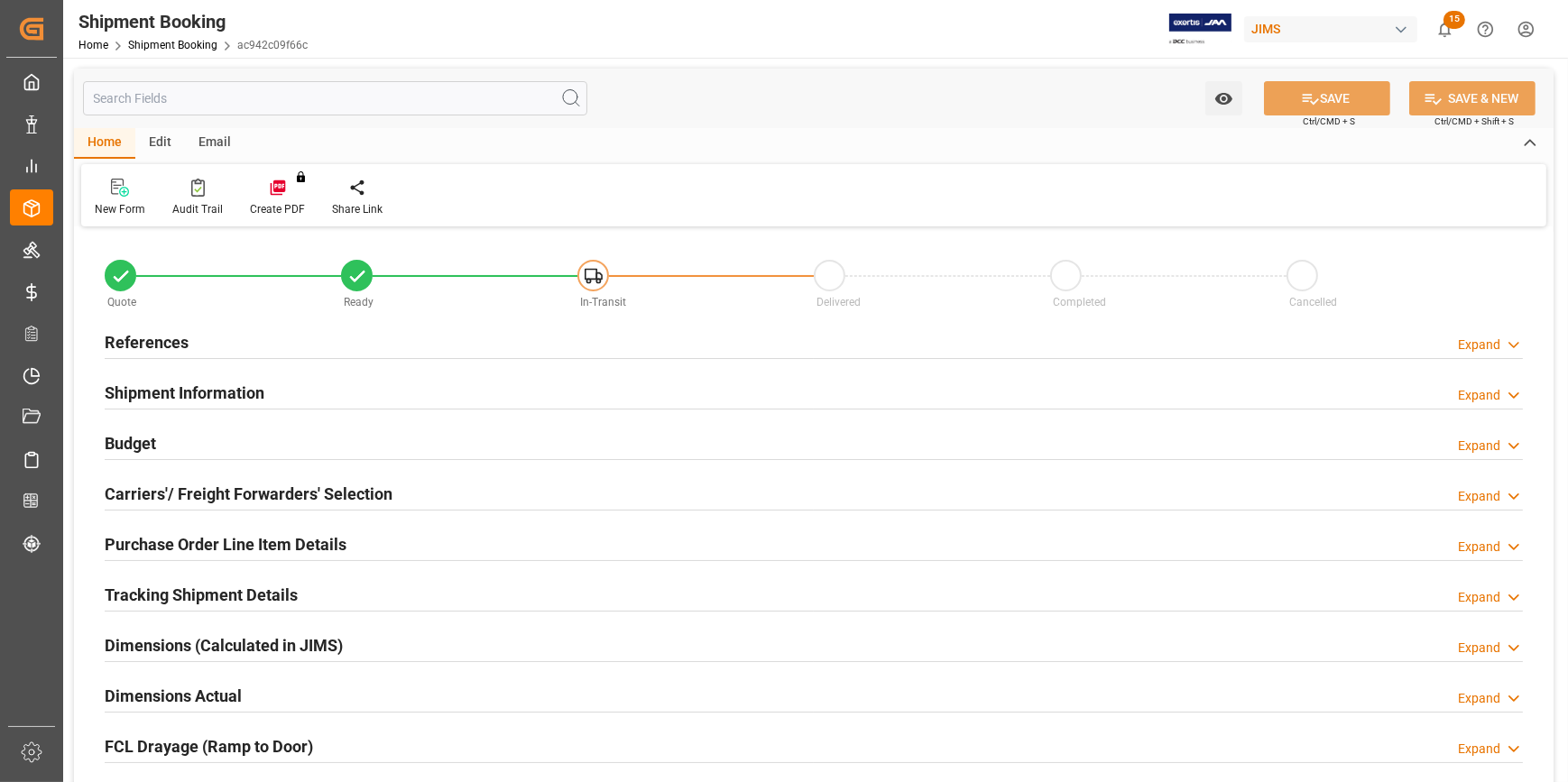
type input "0"
type input "38"
type input "[DATE]"
click at [323, 352] on div "References Expand" at bounding box center [813, 340] width 1418 height 34
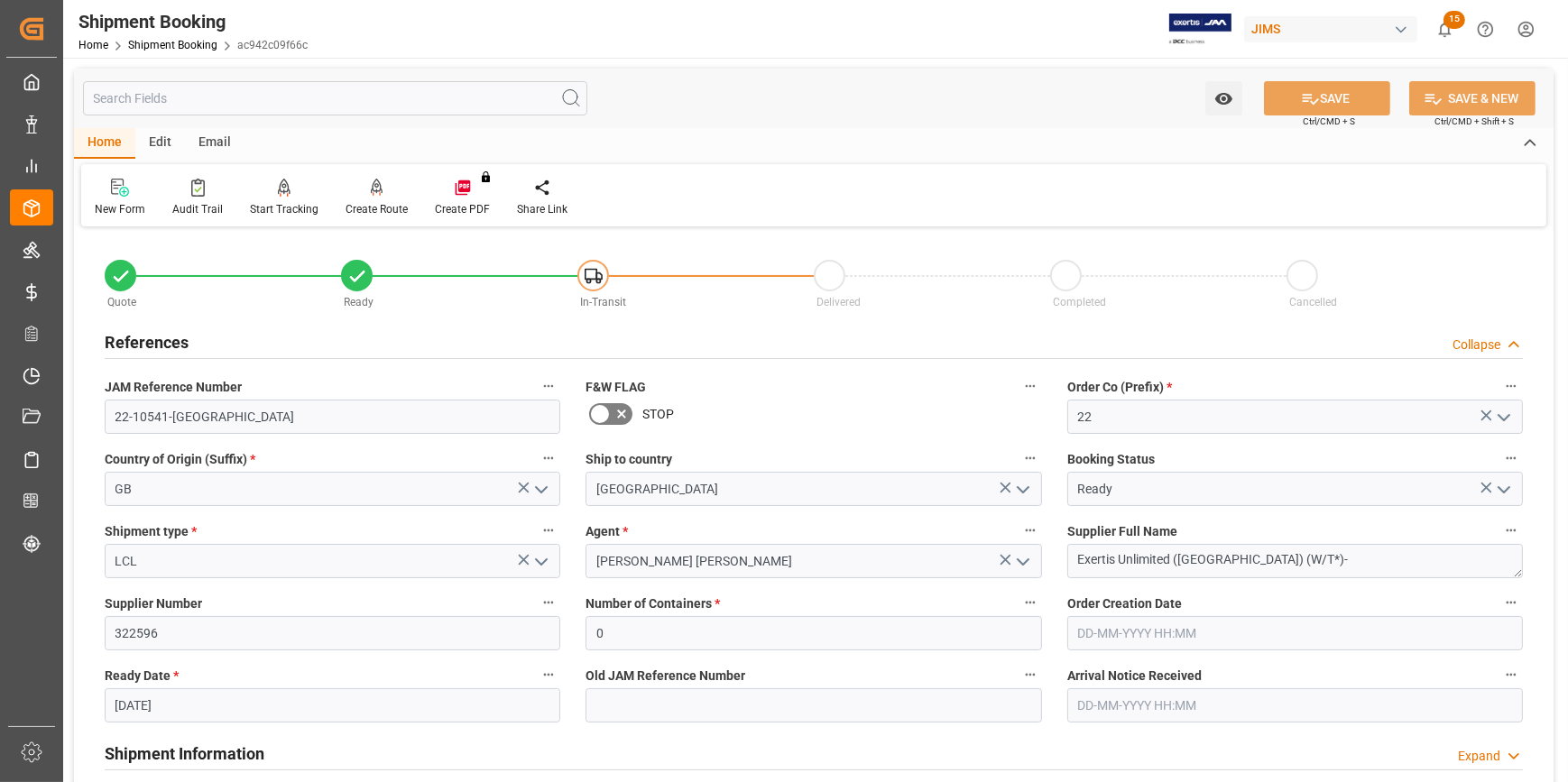
scroll to position [245, 0]
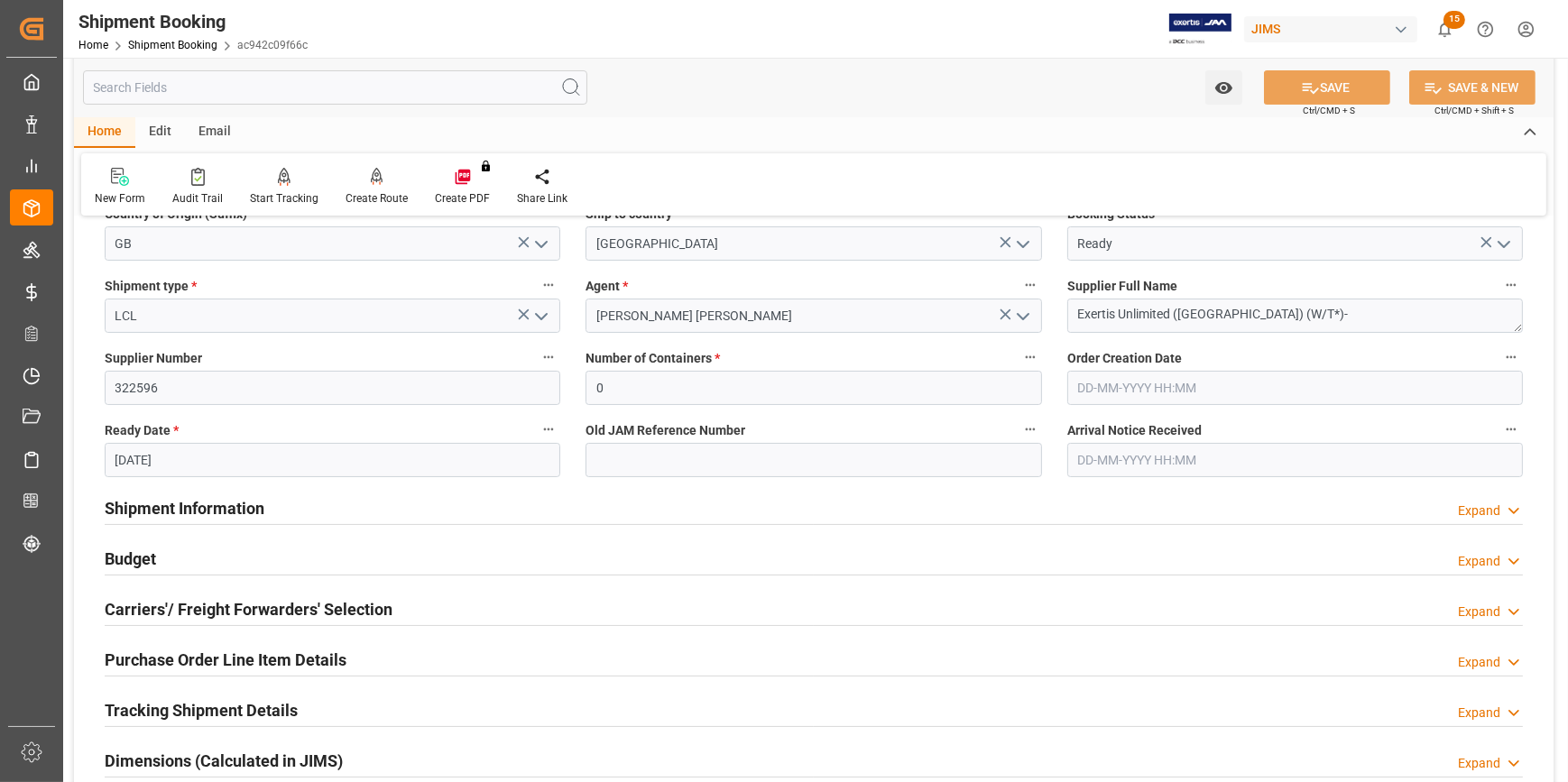
click at [371, 518] on div "Shipment Information Expand" at bounding box center [813, 506] width 1418 height 34
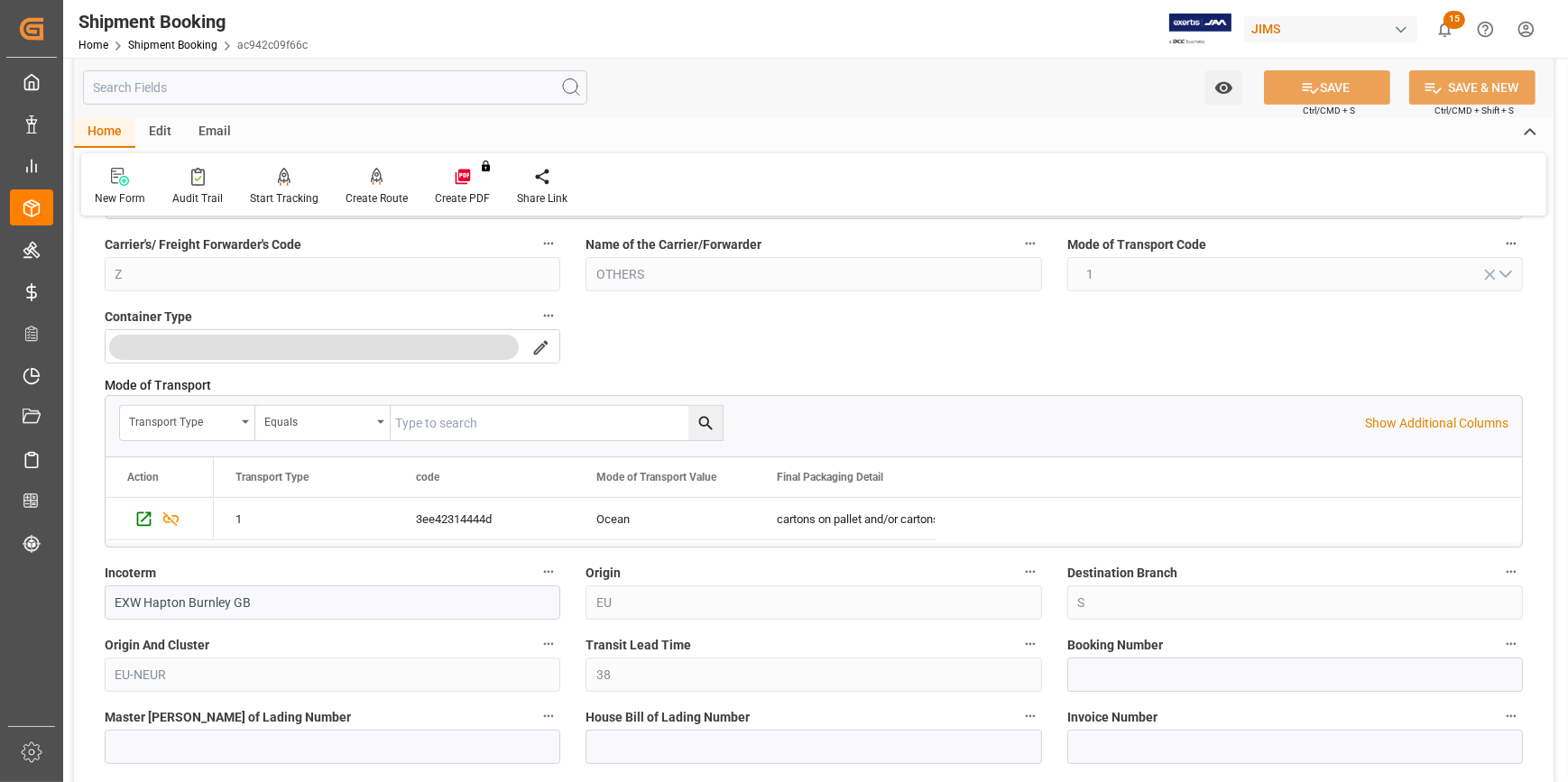
scroll to position [820, 0]
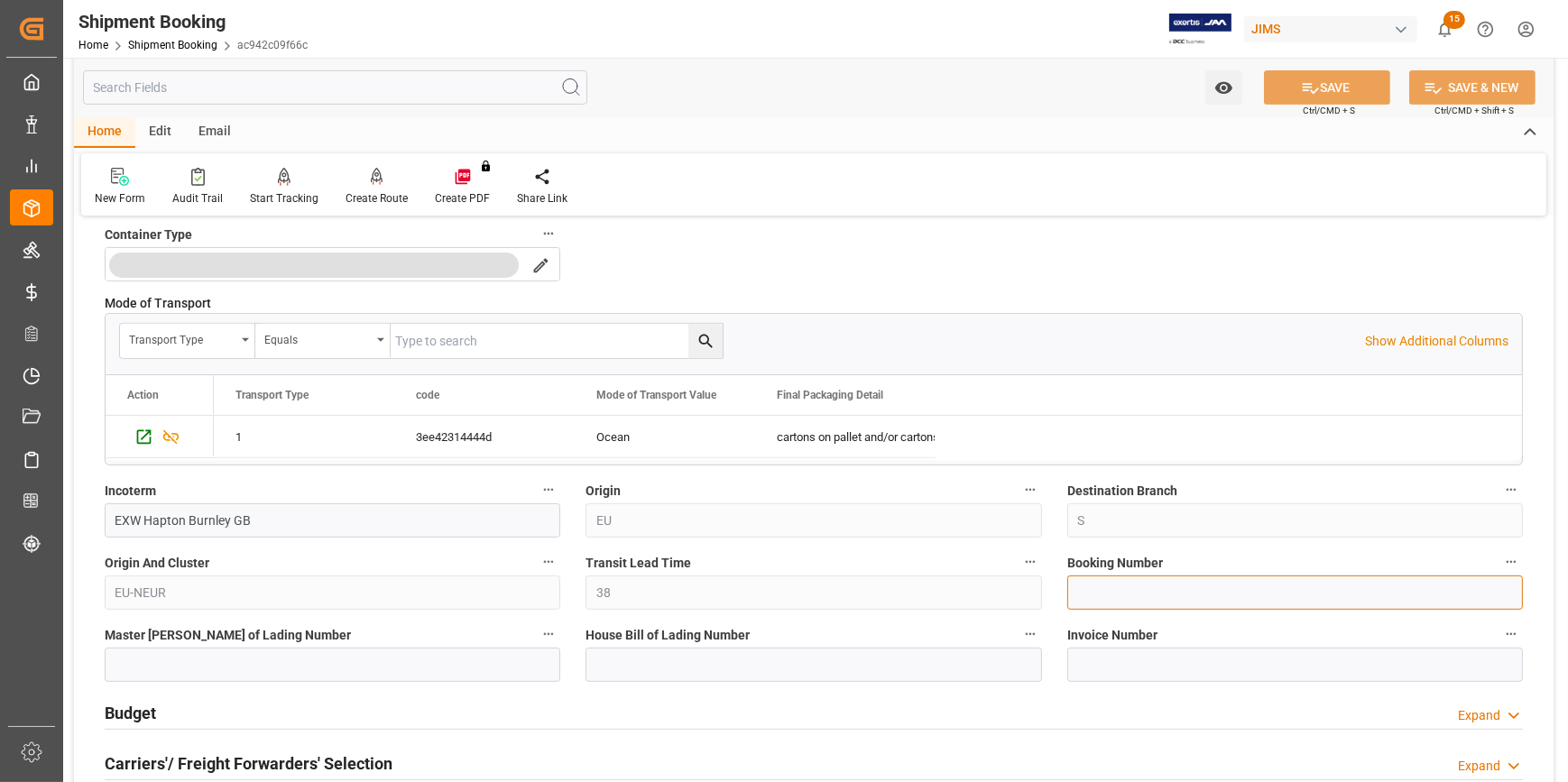
drag, startPoint x: 1155, startPoint y: 592, endPoint x: 1164, endPoint y: 593, distance: 9.1
click at [1155, 592] on input at bounding box center [1295, 592] width 456 height 34
paste input "MNCATL5263125V"
type input "MNCATL5263125V"
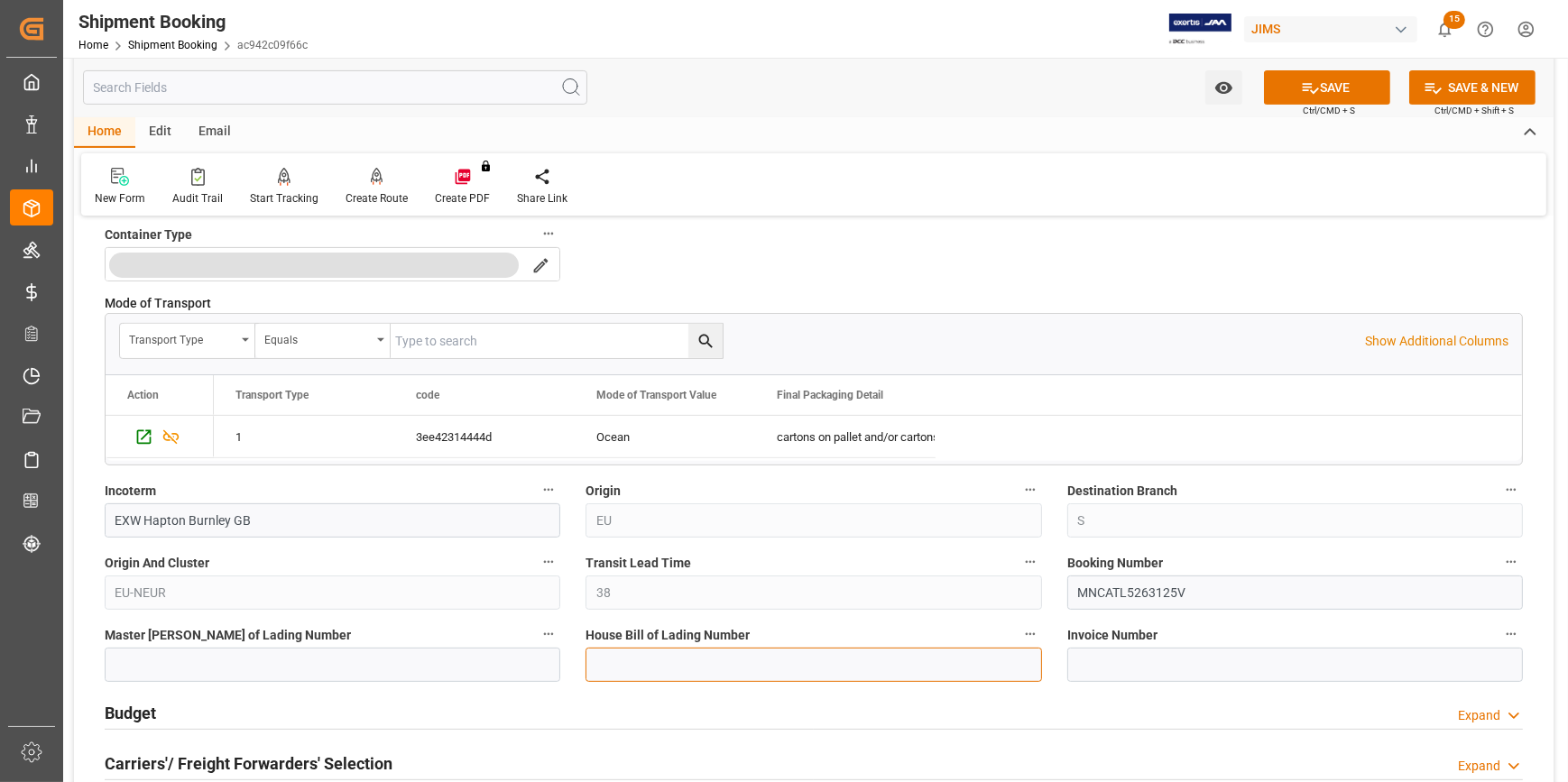
click at [726, 667] on input at bounding box center [813, 665] width 456 height 34
paste input "NAQACATL5263125V"
type input "NAQACATL5263125V"
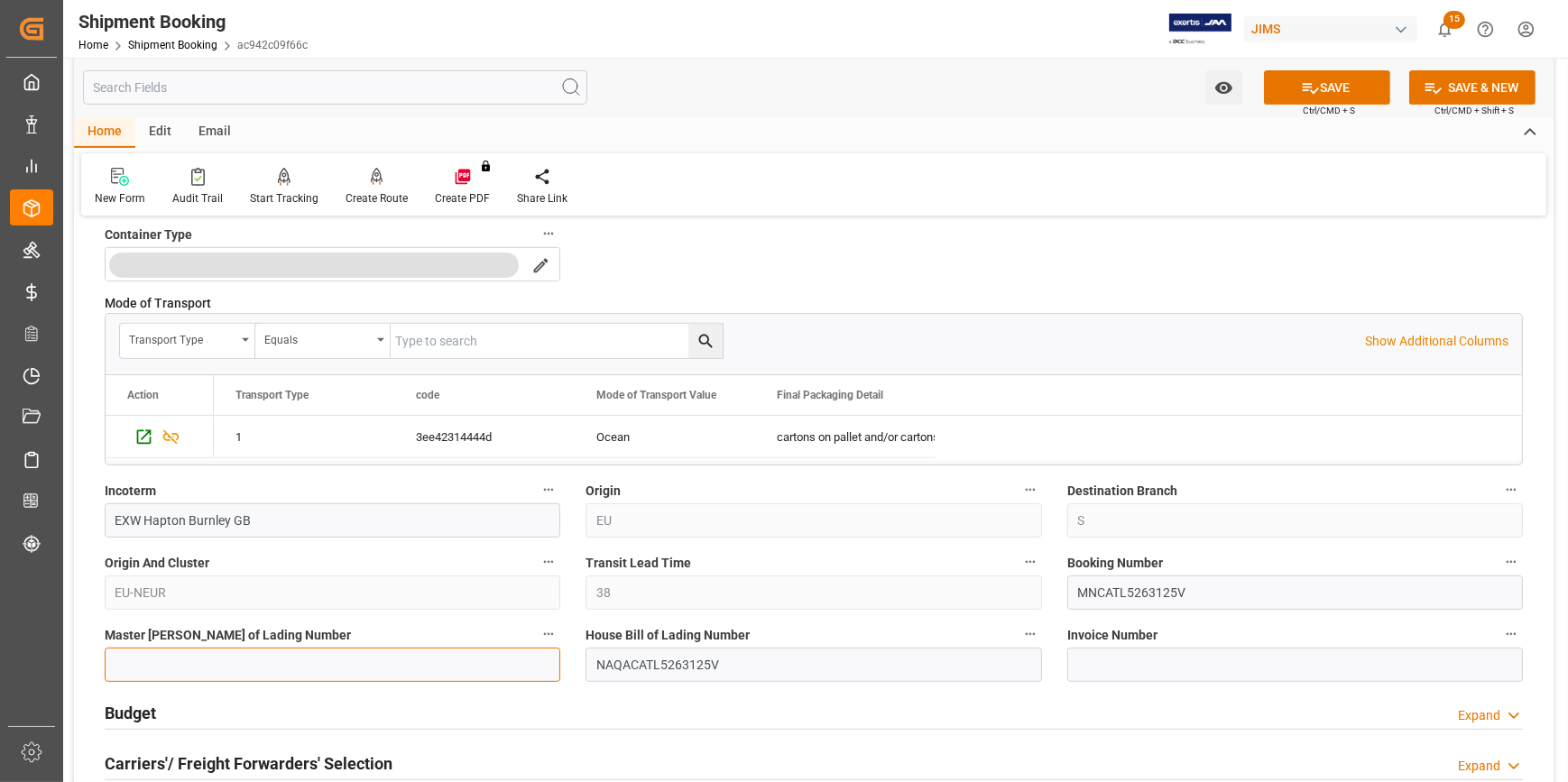
click at [328, 663] on input at bounding box center [332, 665] width 456 height 34
paste input "NAQACATL5263125V"
type input "NAQACATL5263125V"
click at [1315, 88] on icon at bounding box center [1311, 88] width 17 height 11
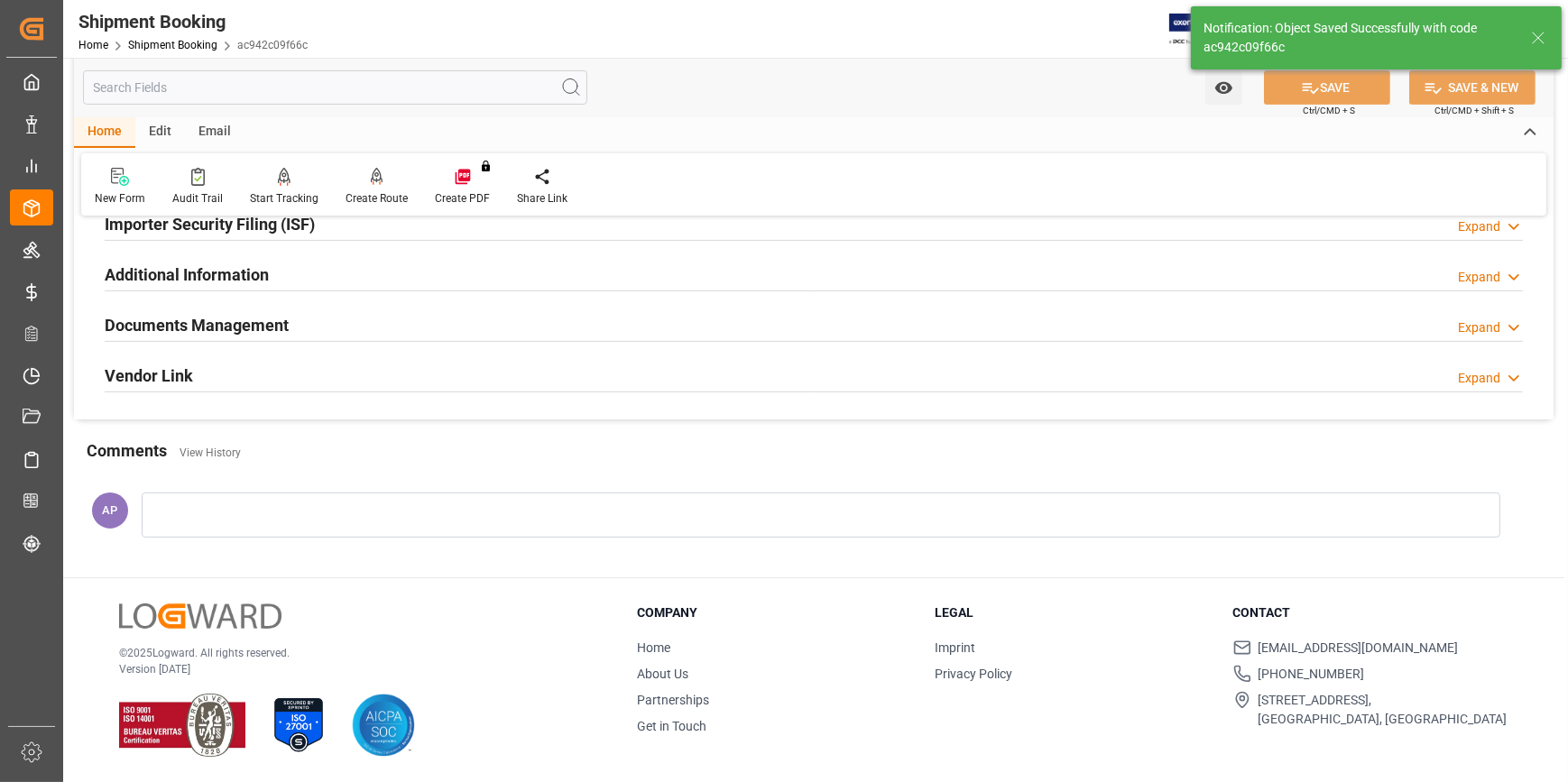
scroll to position [0, 0]
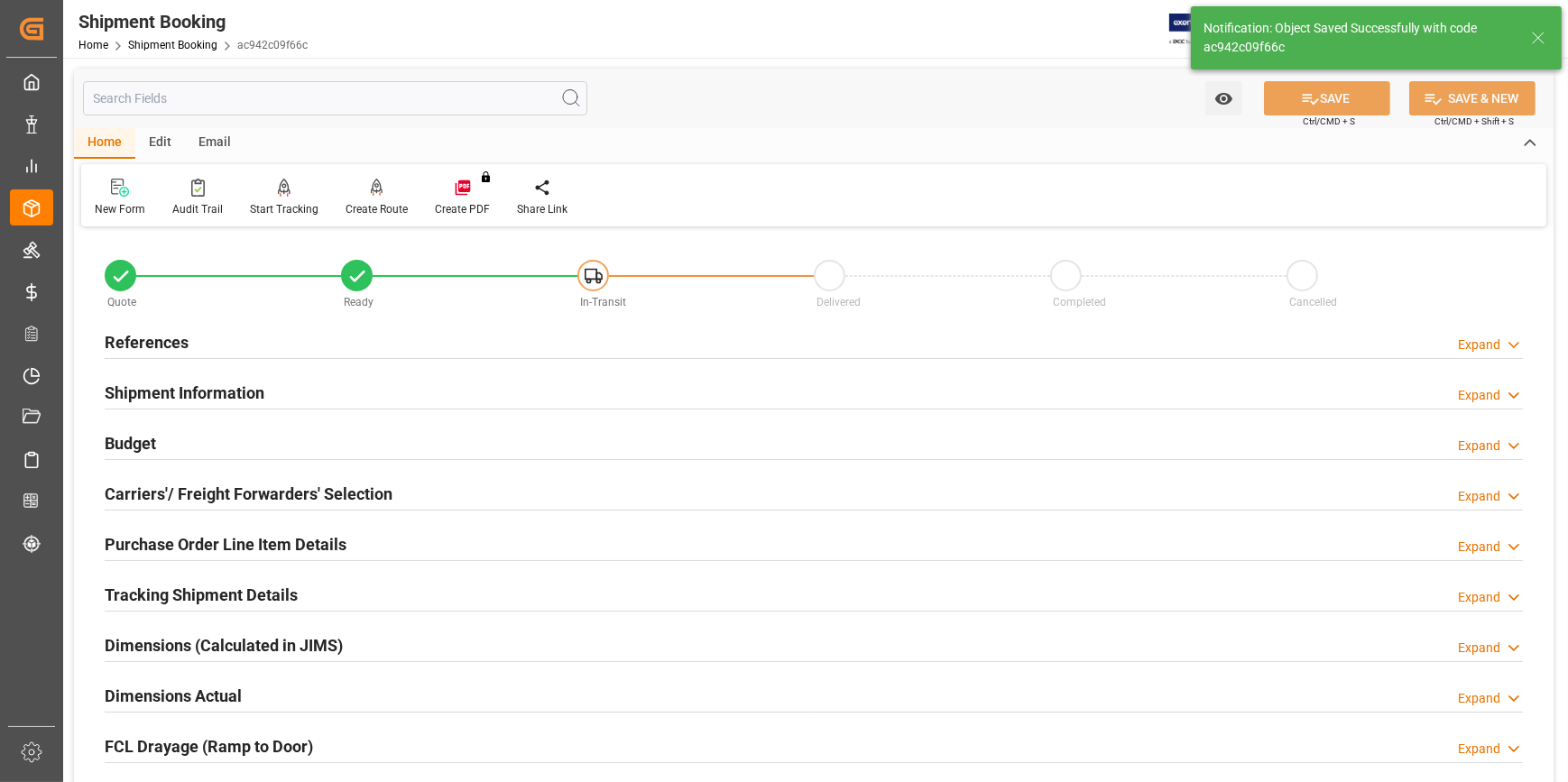
click at [240, 437] on div "Budget Expand" at bounding box center [813, 442] width 1418 height 34
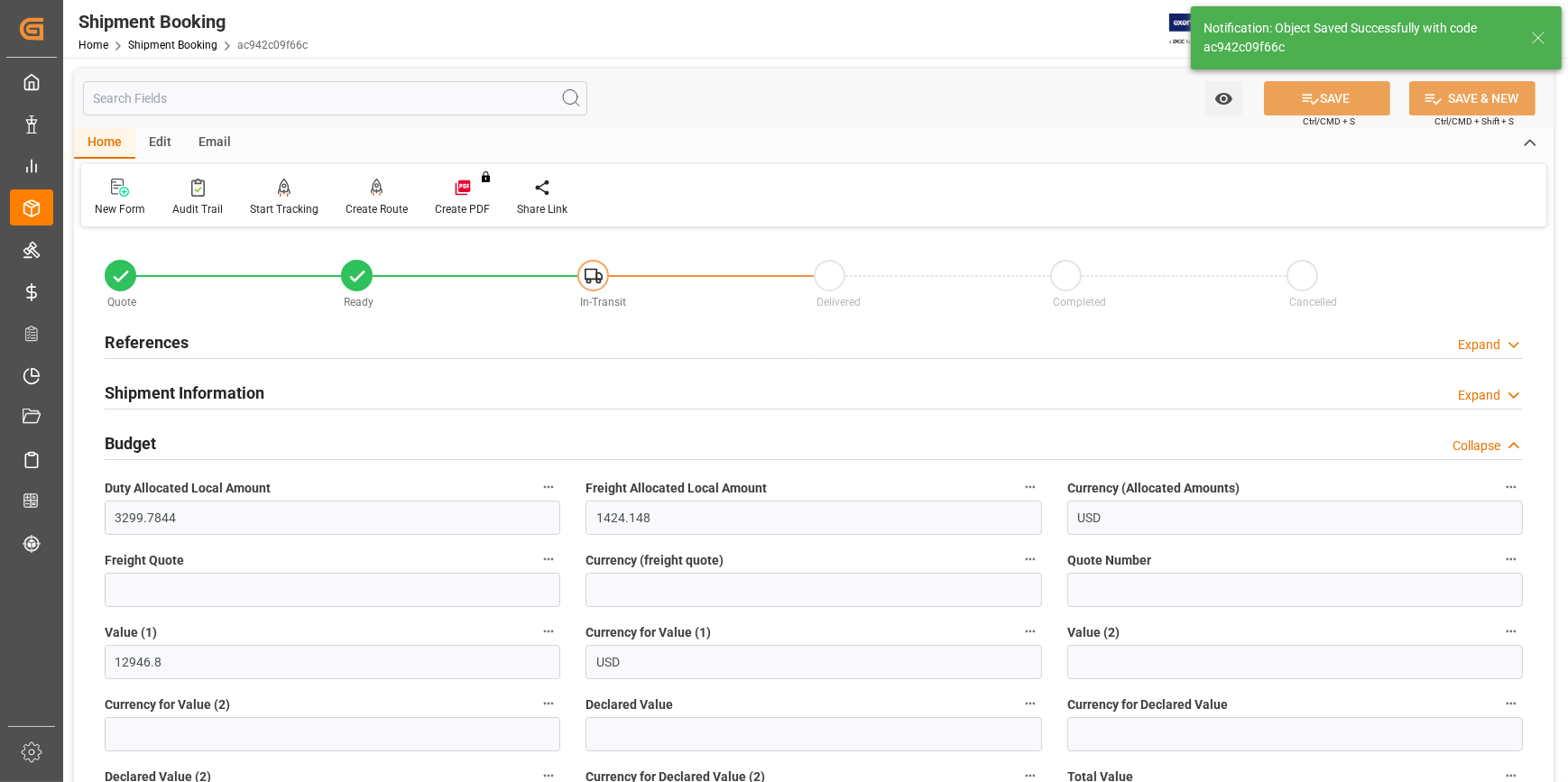
scroll to position [81, 0]
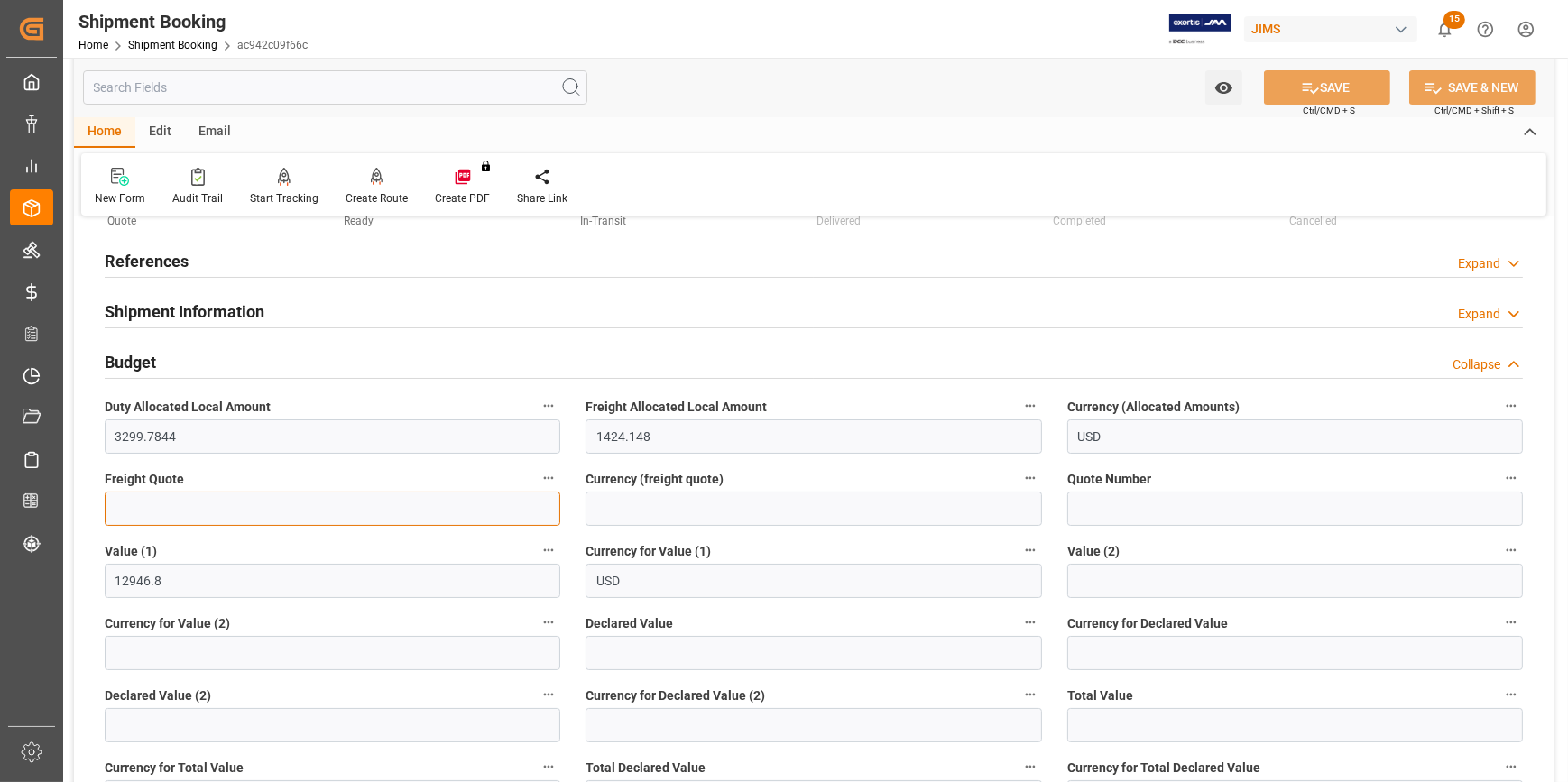
click at [234, 518] on input "text" at bounding box center [332, 508] width 456 height 34
paste input "1657.52"
type input "1657.52"
click at [649, 499] on input at bounding box center [813, 508] width 456 height 34
type input "U"
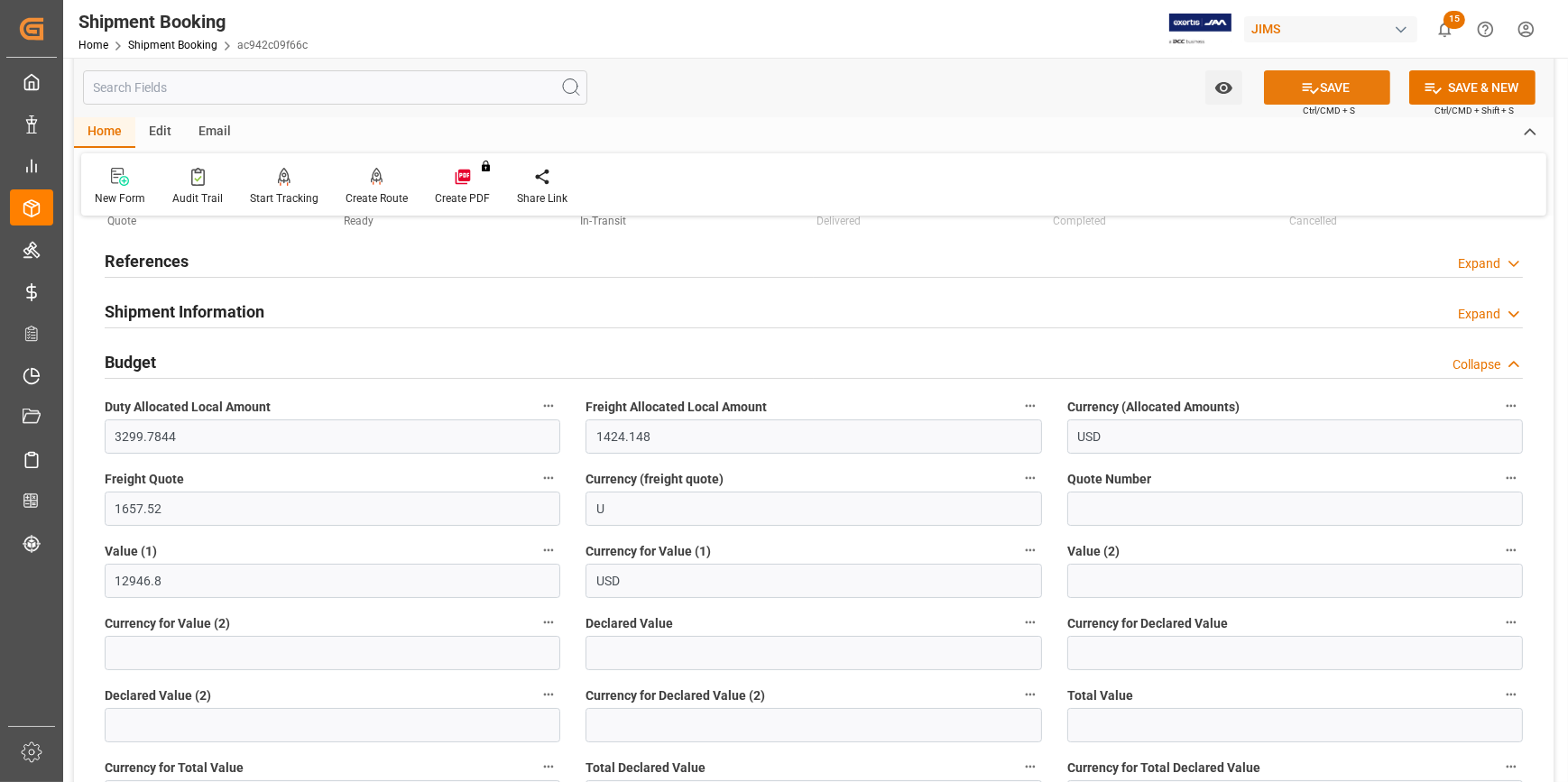
click at [1324, 84] on button "SAVE" at bounding box center [1327, 87] width 126 height 34
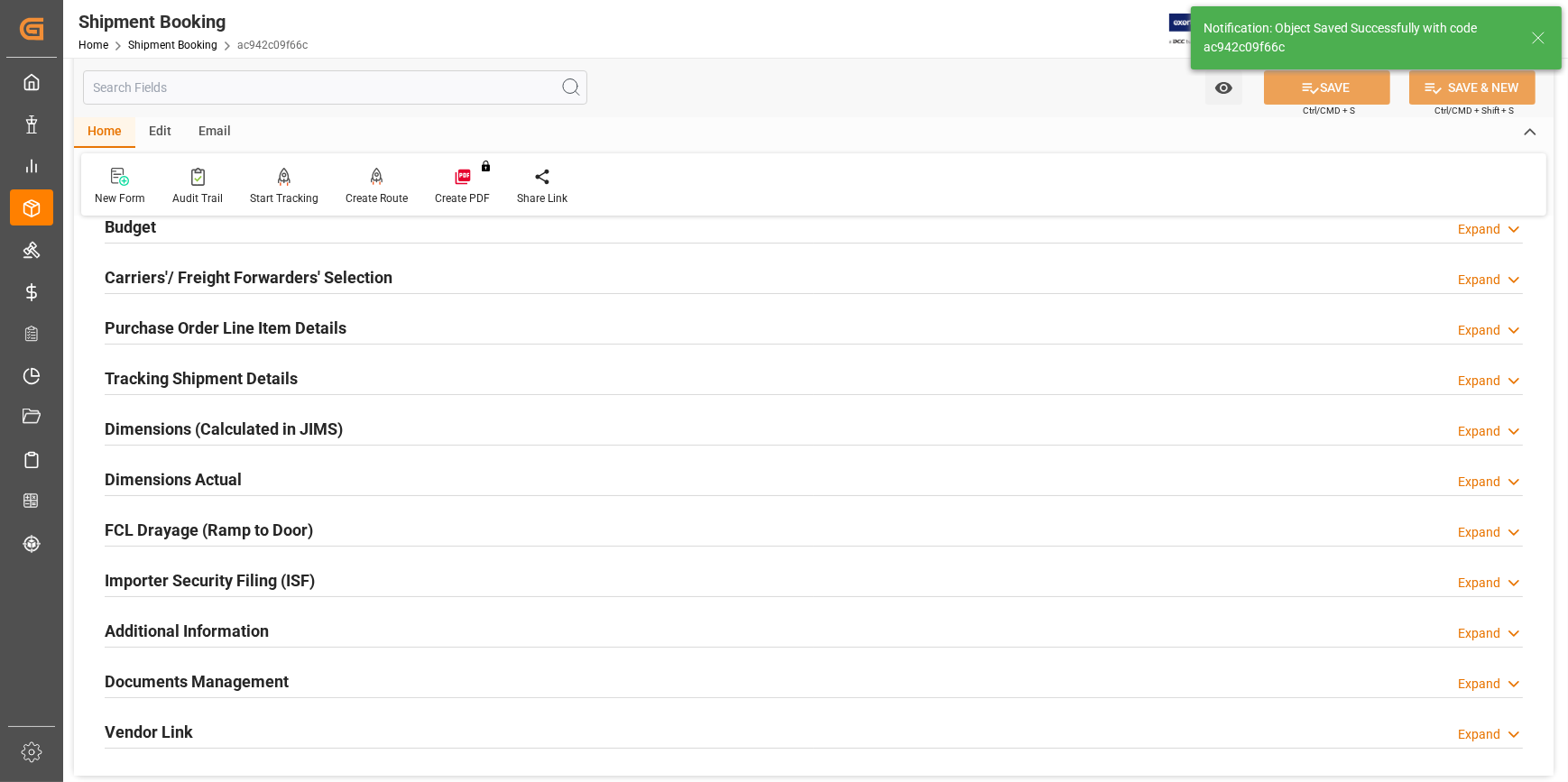
scroll to position [245, 0]
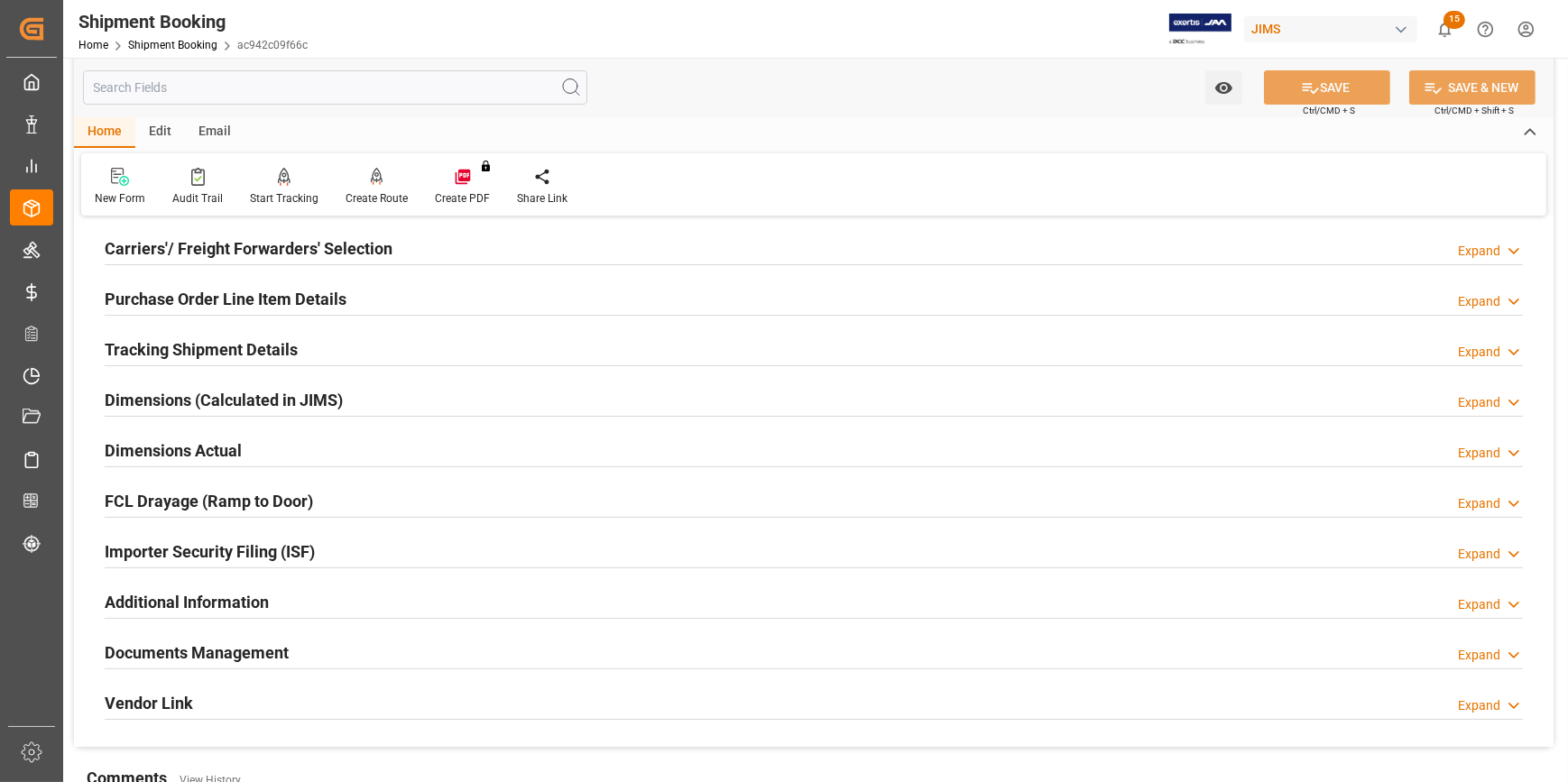
click at [337, 443] on div "Dimensions Actual Expand" at bounding box center [813, 449] width 1418 height 34
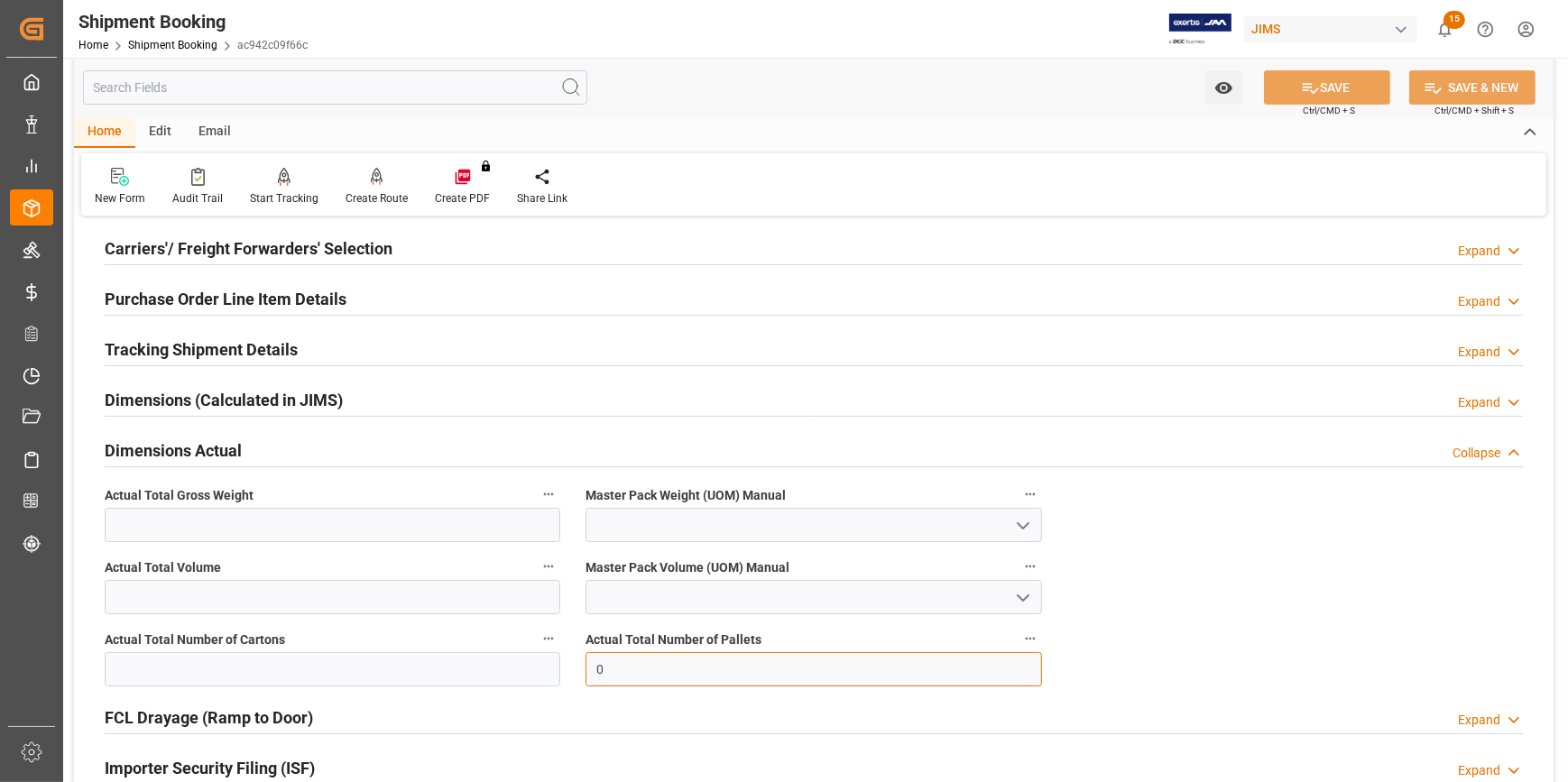
drag, startPoint x: 633, startPoint y: 663, endPoint x: 545, endPoint y: 663, distance: 88.0
click at [545, 663] on div "Quote Ready In-Transit Delivered Completed Cancelled References Expand JAM Refe…" at bounding box center [814, 475] width 1480 height 978
type input "3"
click at [255, 531] on input "text" at bounding box center [332, 525] width 456 height 34
type input "772"
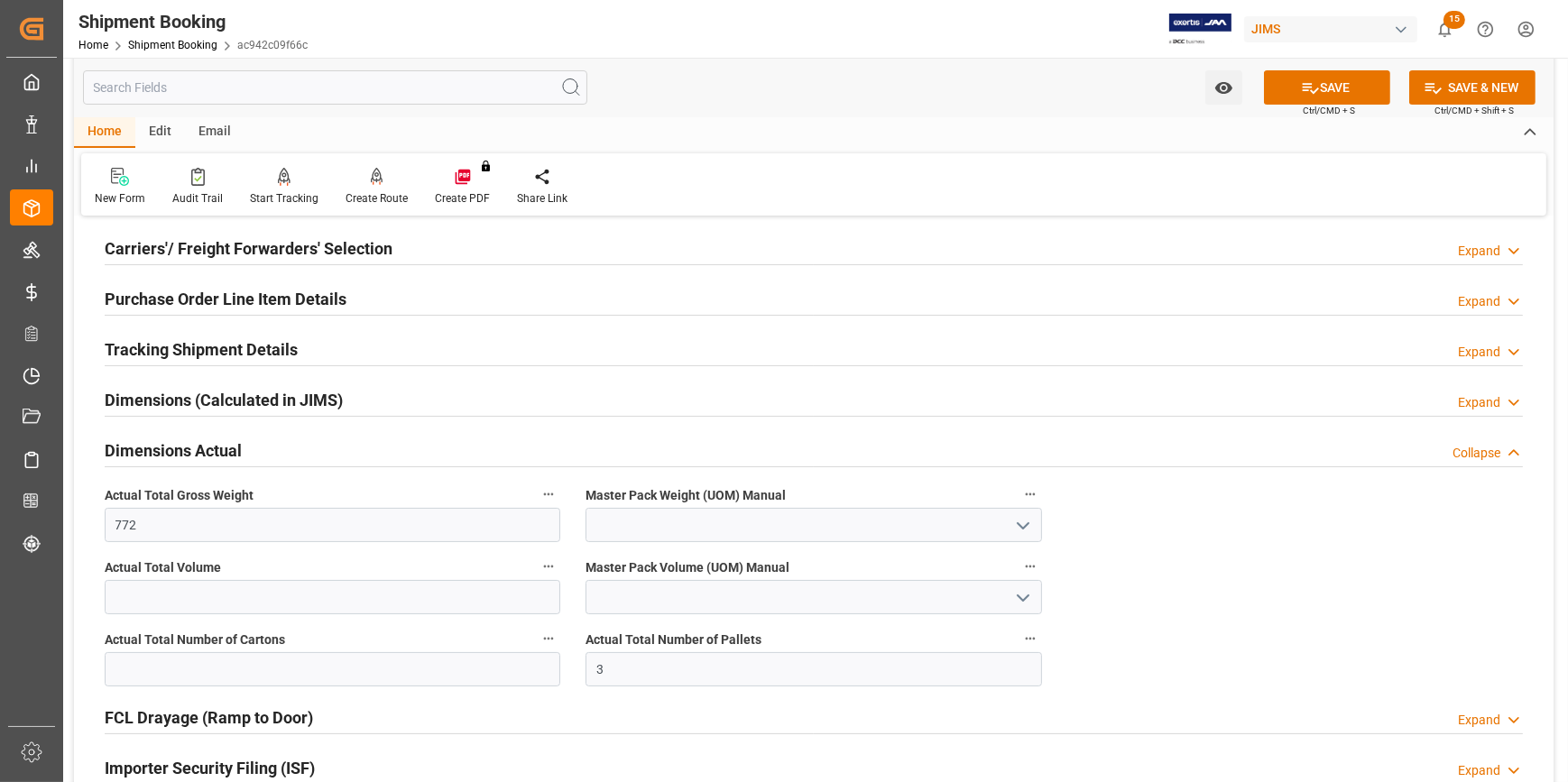
click at [1019, 530] on icon "open menu" at bounding box center [1024, 526] width 22 height 22
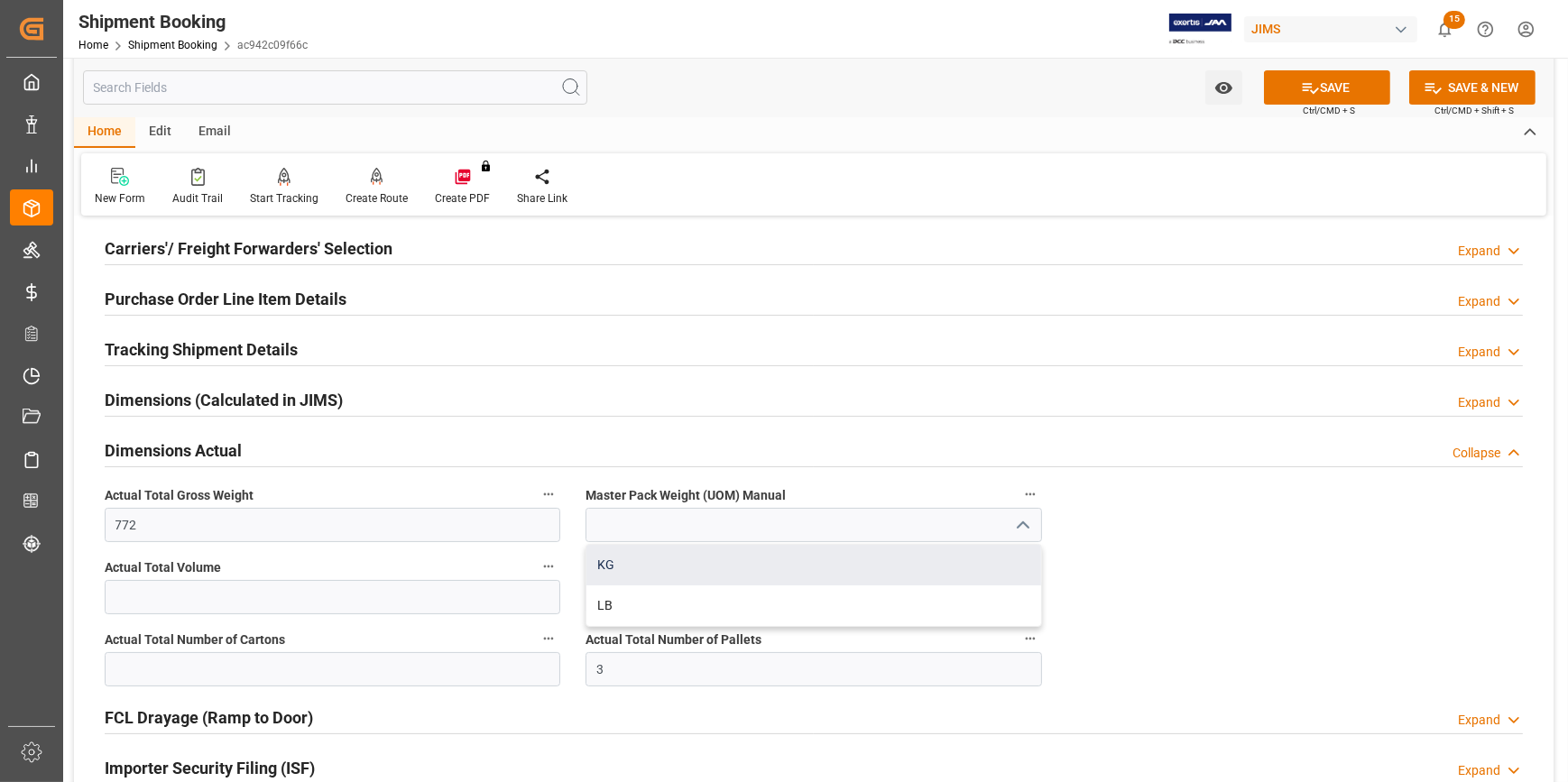
click at [779, 560] on div "KG" at bounding box center [813, 566] width 454 height 41
type input "KG"
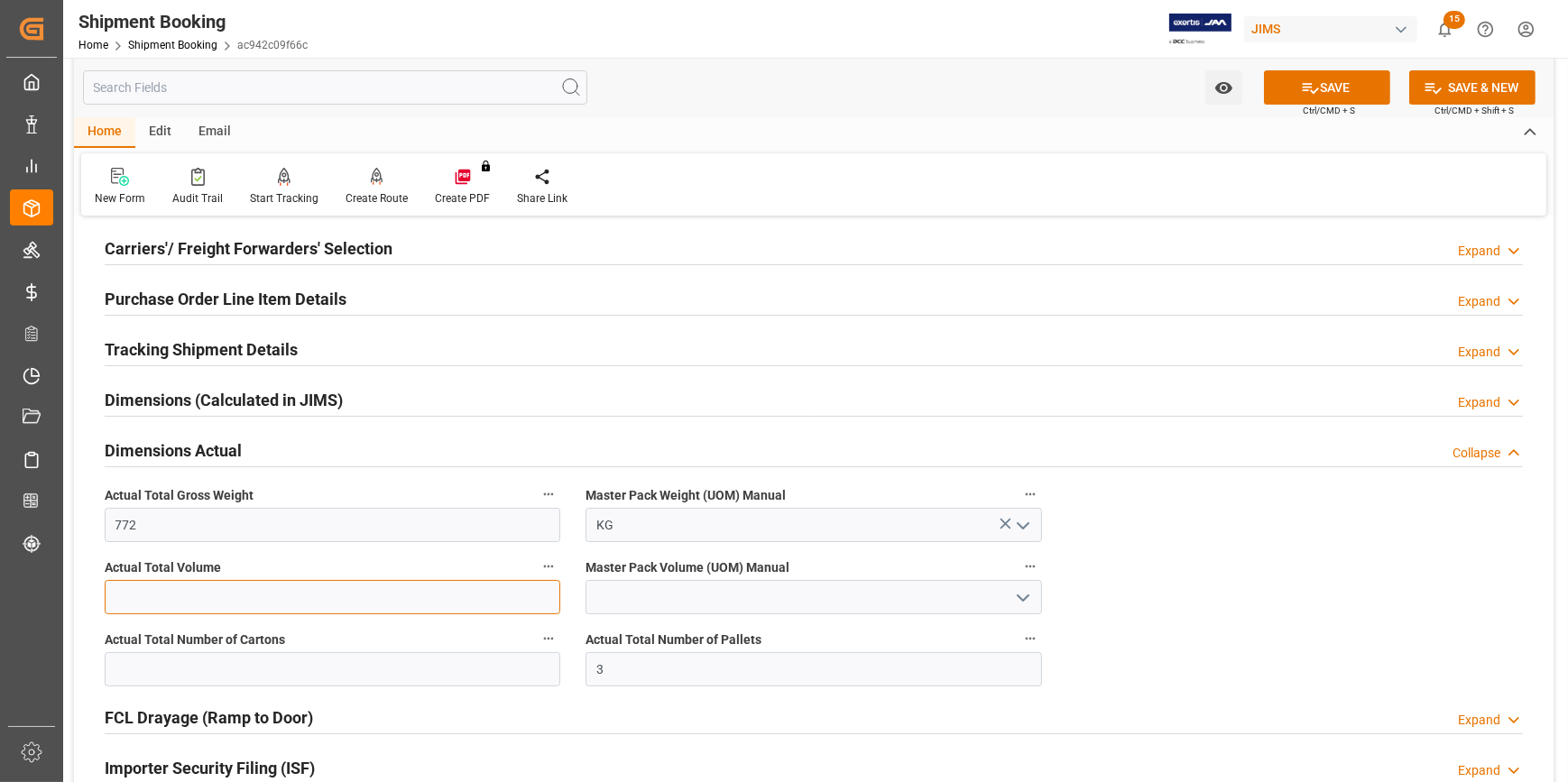
click at [166, 593] on input "text" at bounding box center [332, 597] width 456 height 34
click at [175, 657] on input "text" at bounding box center [332, 669] width 456 height 34
type input "81"
click at [1320, 80] on button "SAVE" at bounding box center [1327, 87] width 126 height 34
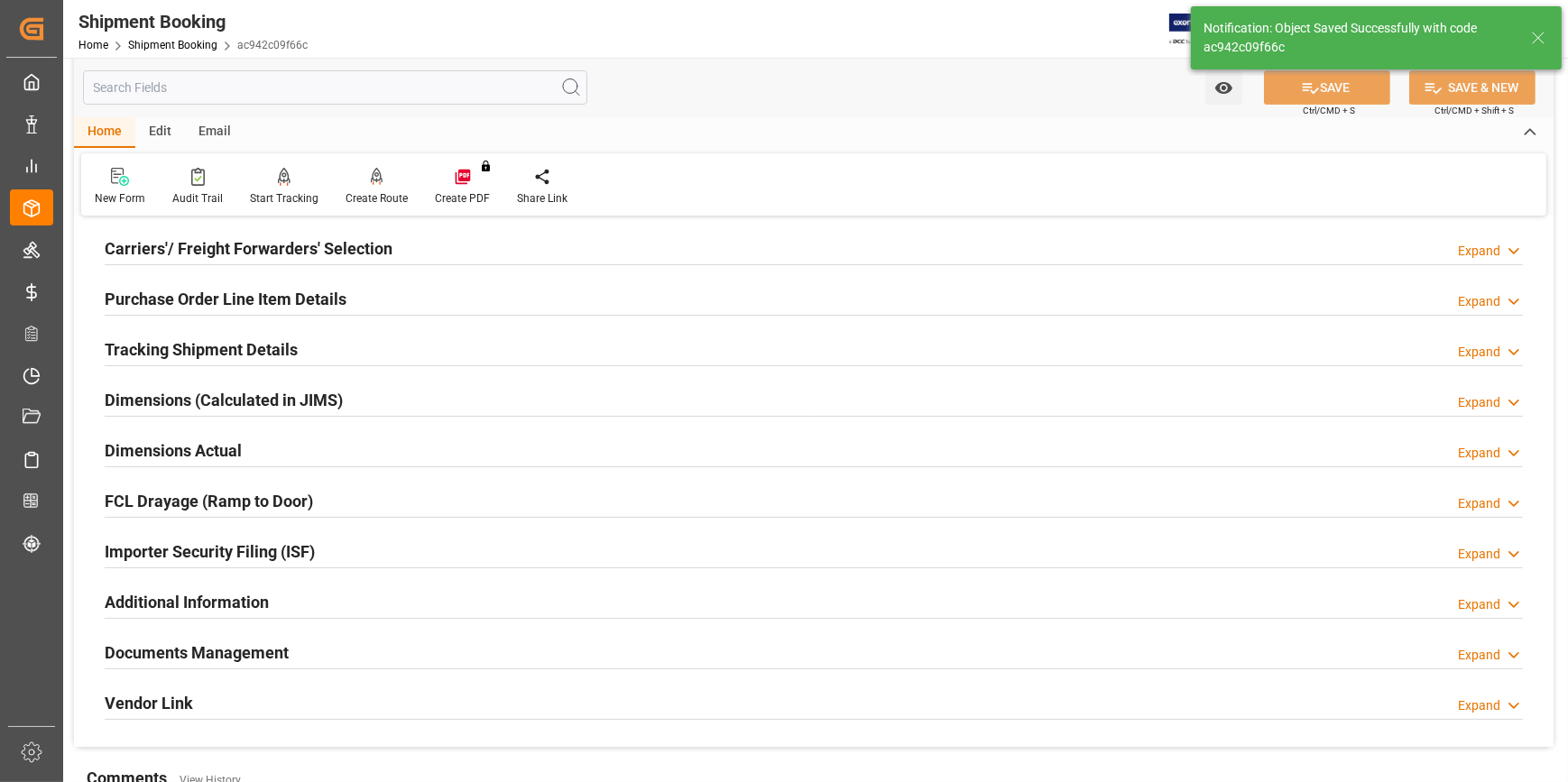
click at [336, 554] on div "Importer Security Filing (ISF) Expand" at bounding box center [813, 550] width 1418 height 34
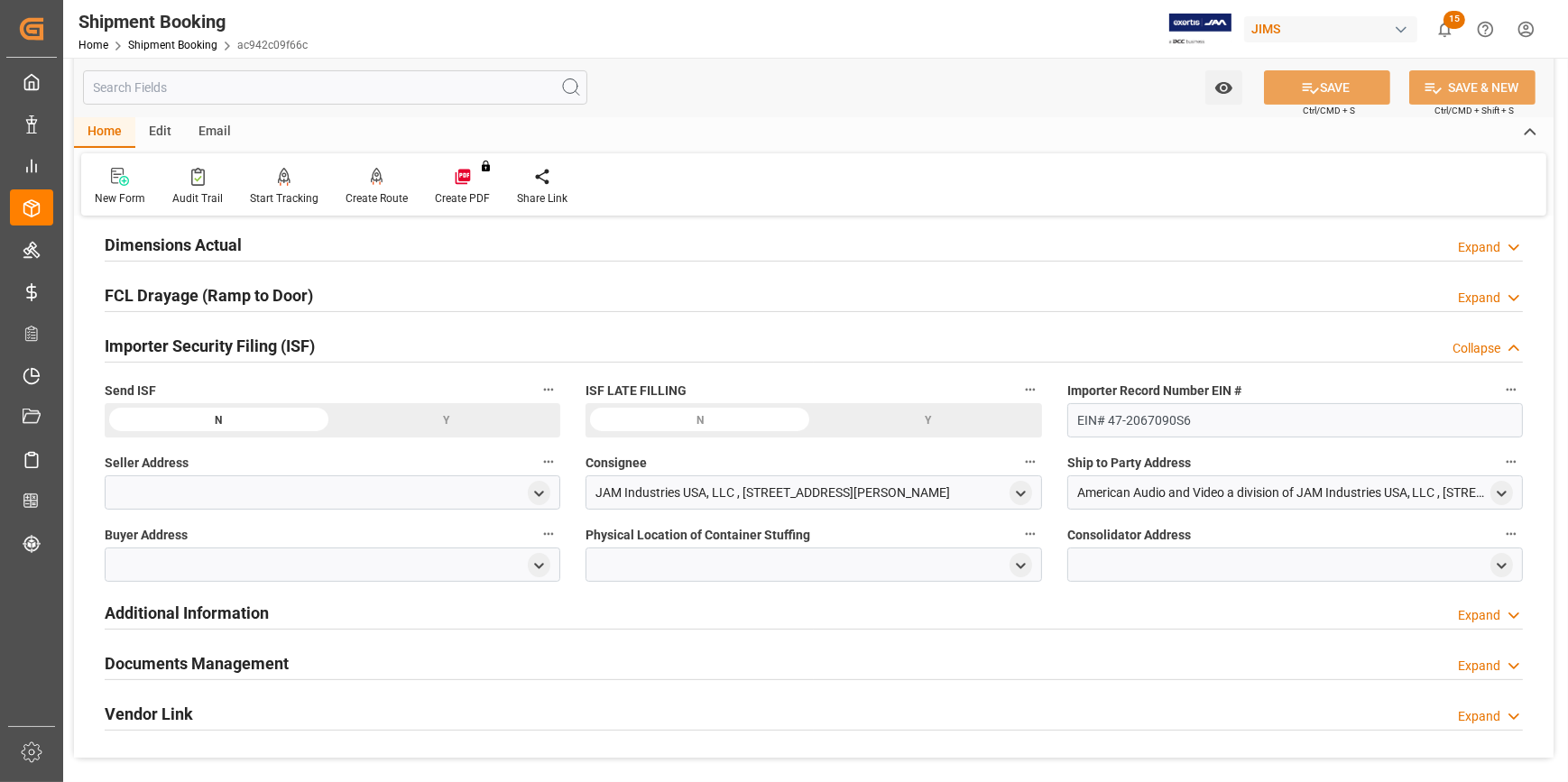
scroll to position [492, 0]
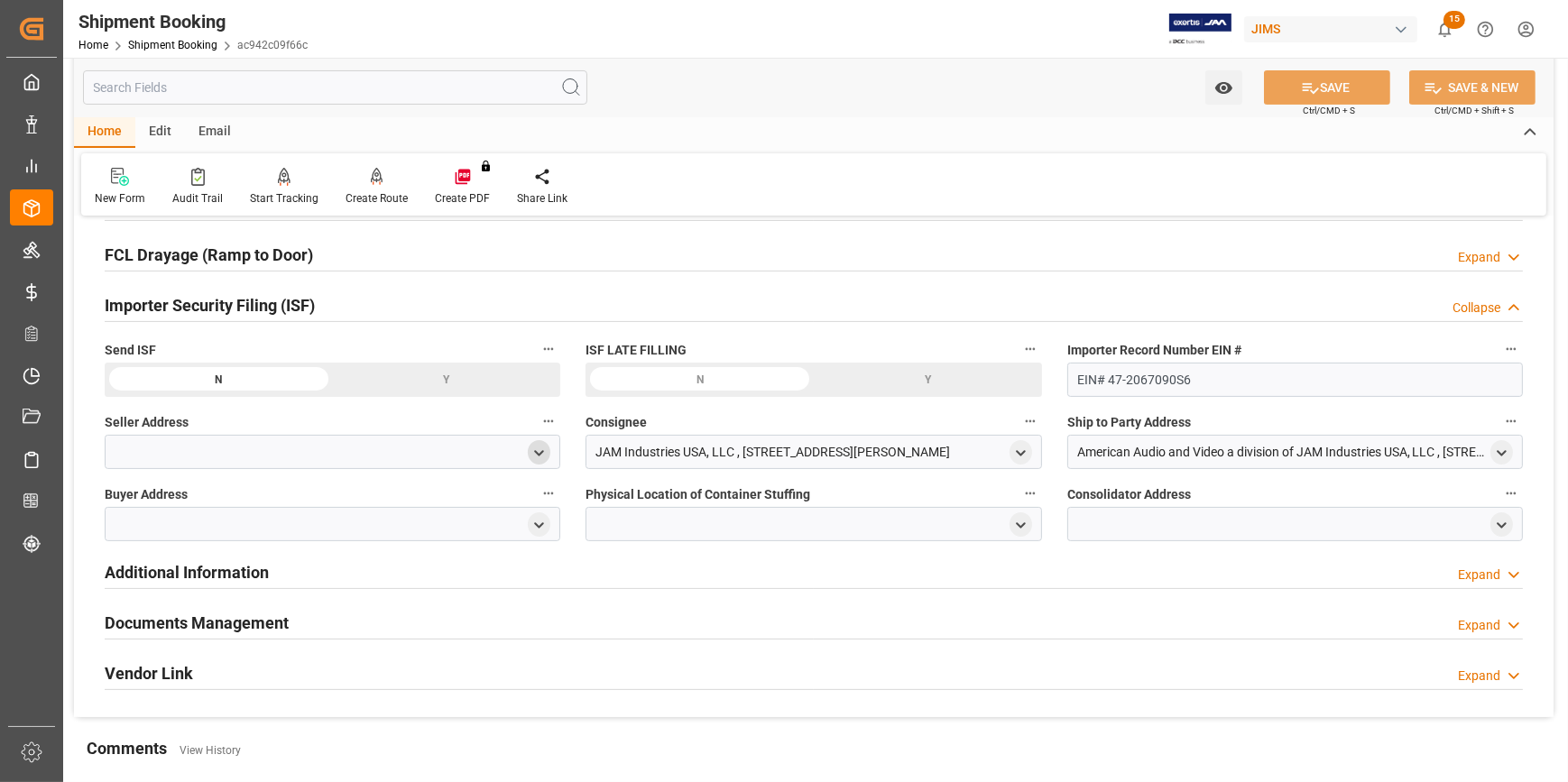
click at [536, 452] on polyline "open menu" at bounding box center [540, 454] width 8 height 4
click at [361, 504] on input at bounding box center [306, 504] width 375 height 34
type input "EXER"
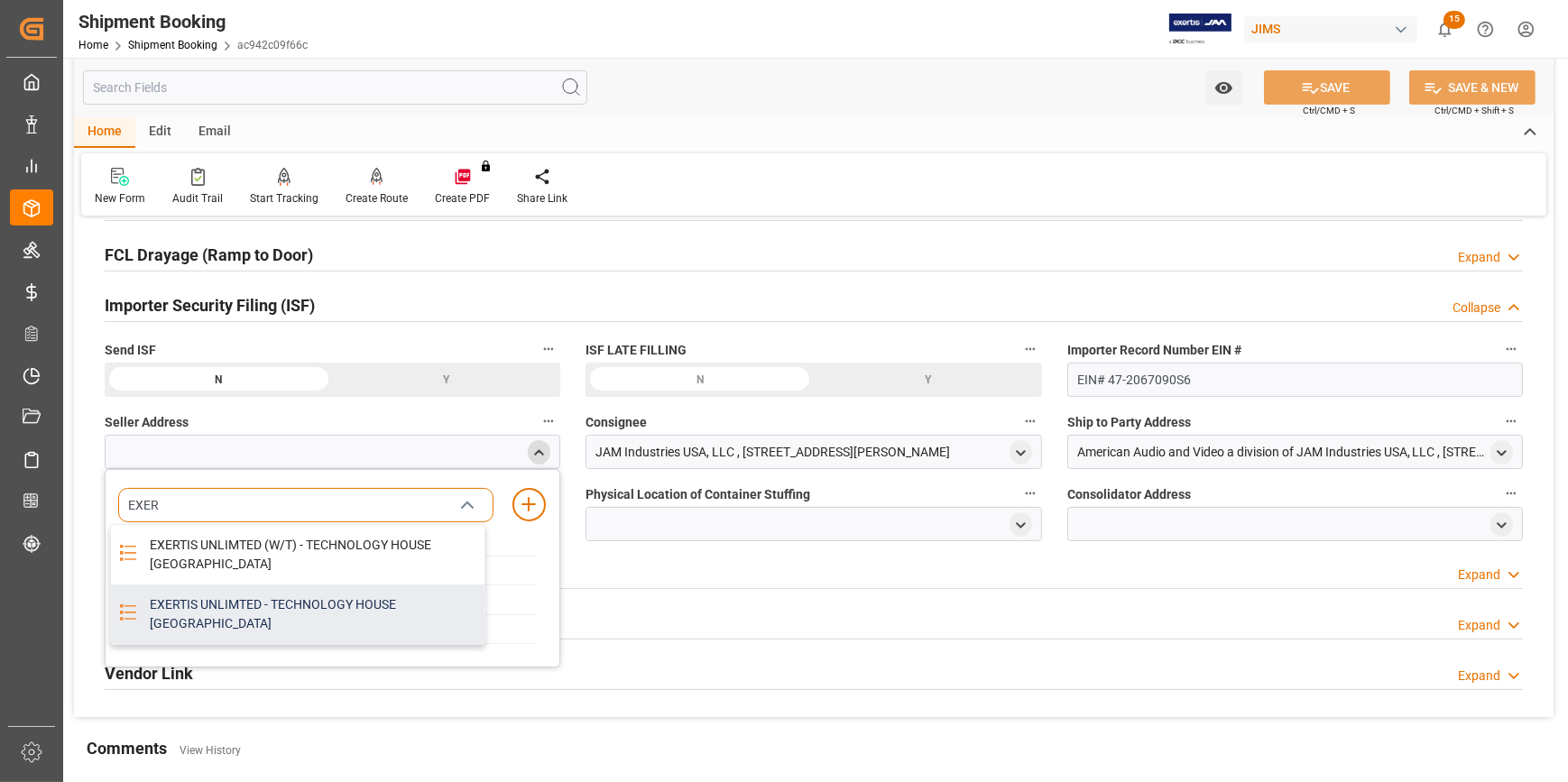
click at [357, 609] on div "EXERTIS UNLIMTED - TECHNOLOGY HOUSE MAGNESIUM WAY, LONDON, ENGLAND, GB, NW9 6BX" at bounding box center [312, 614] width 346 height 60
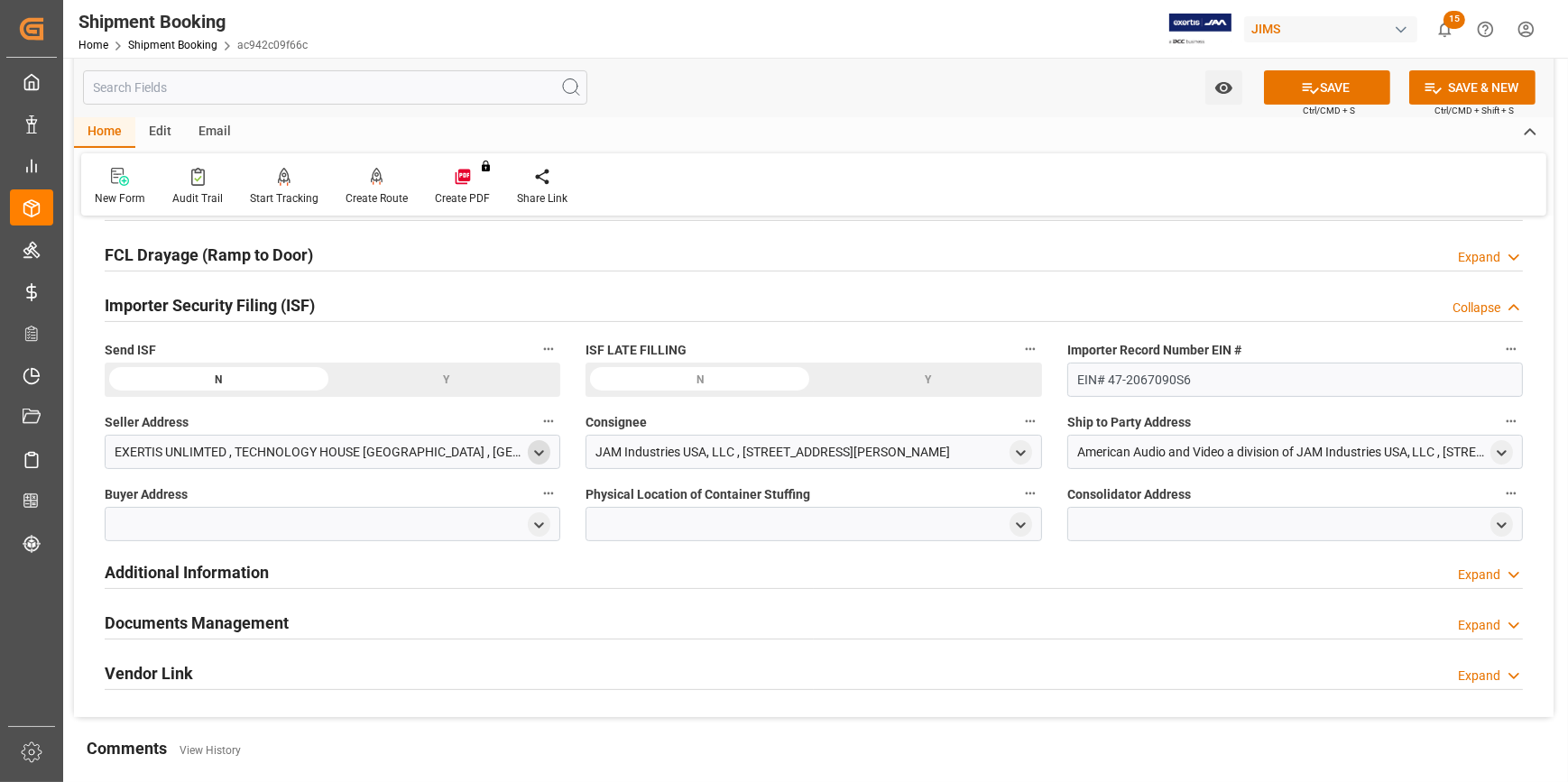
click at [538, 455] on icon "open menu" at bounding box center [540, 454] width 16 height 16
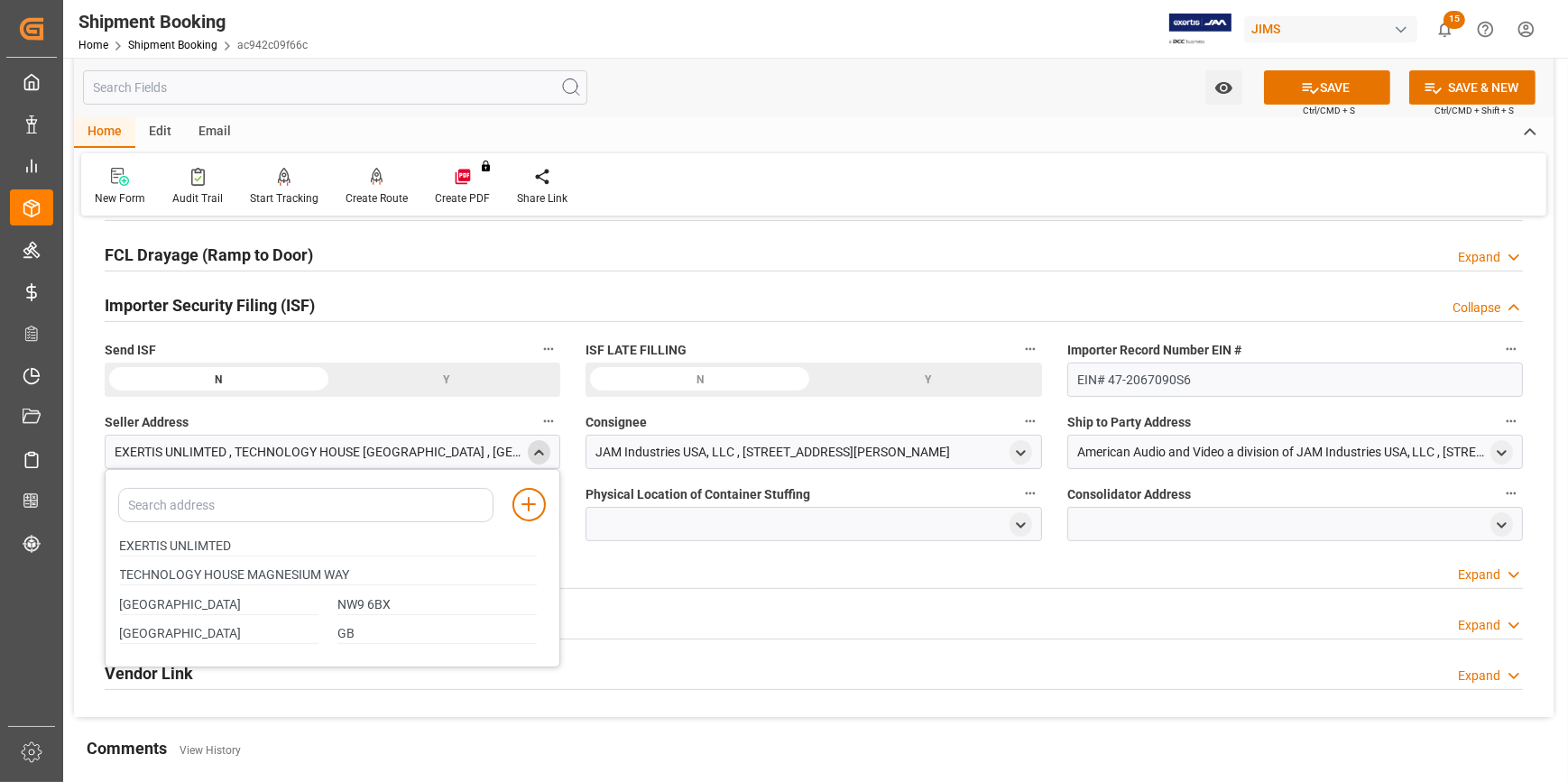
click at [537, 463] on div "EXERTIS UNLIMTED , TECHNOLOGY HOUSE [GEOGRAPHIC_DATA] , [GEOGRAPHIC_DATA] , [GE…" at bounding box center [332, 452] width 456 height 34
click at [537, 449] on icon "close menu" at bounding box center [540, 454] width 16 height 16
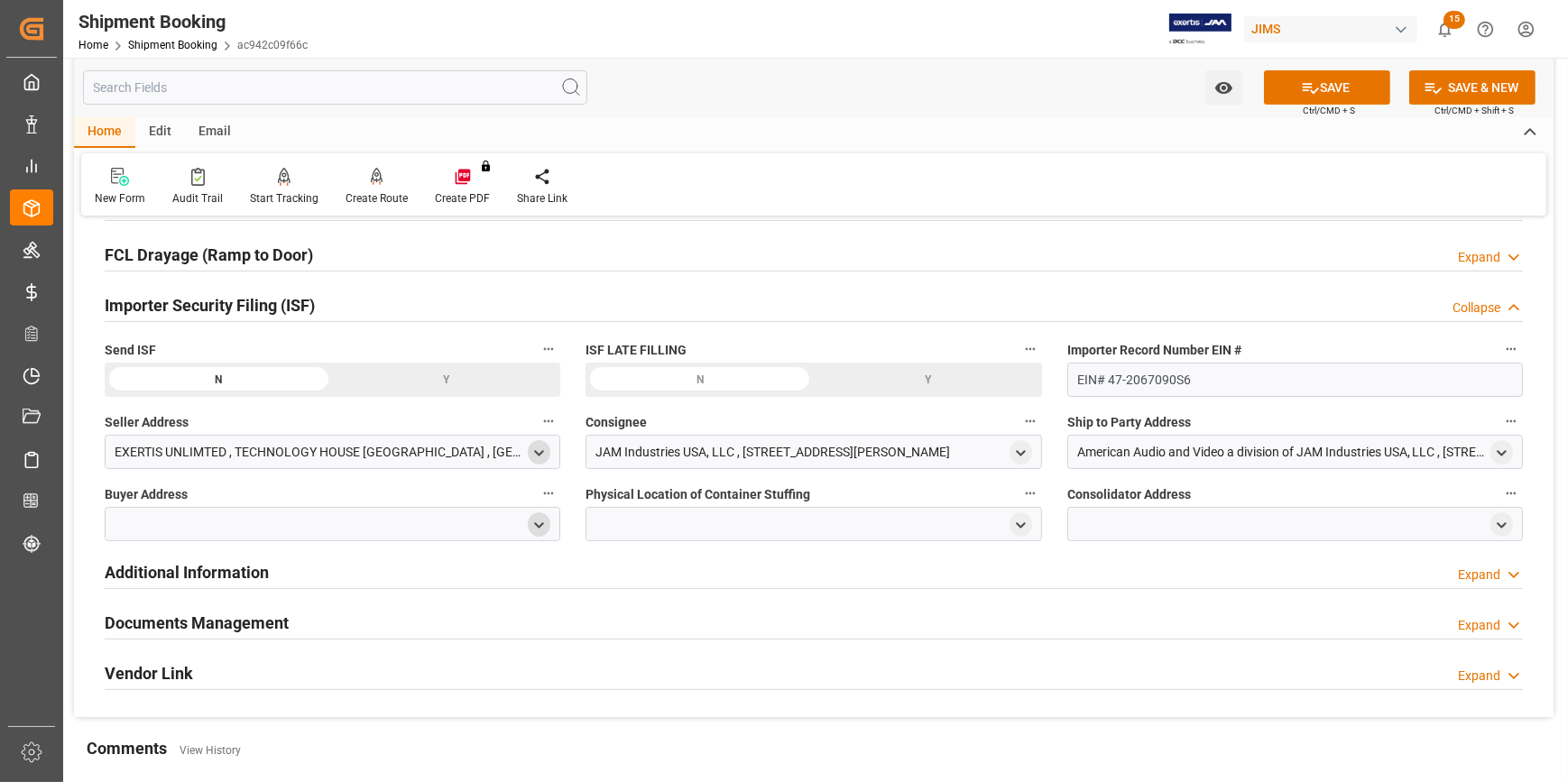
click at [535, 522] on icon "open menu" at bounding box center [540, 526] width 16 height 16
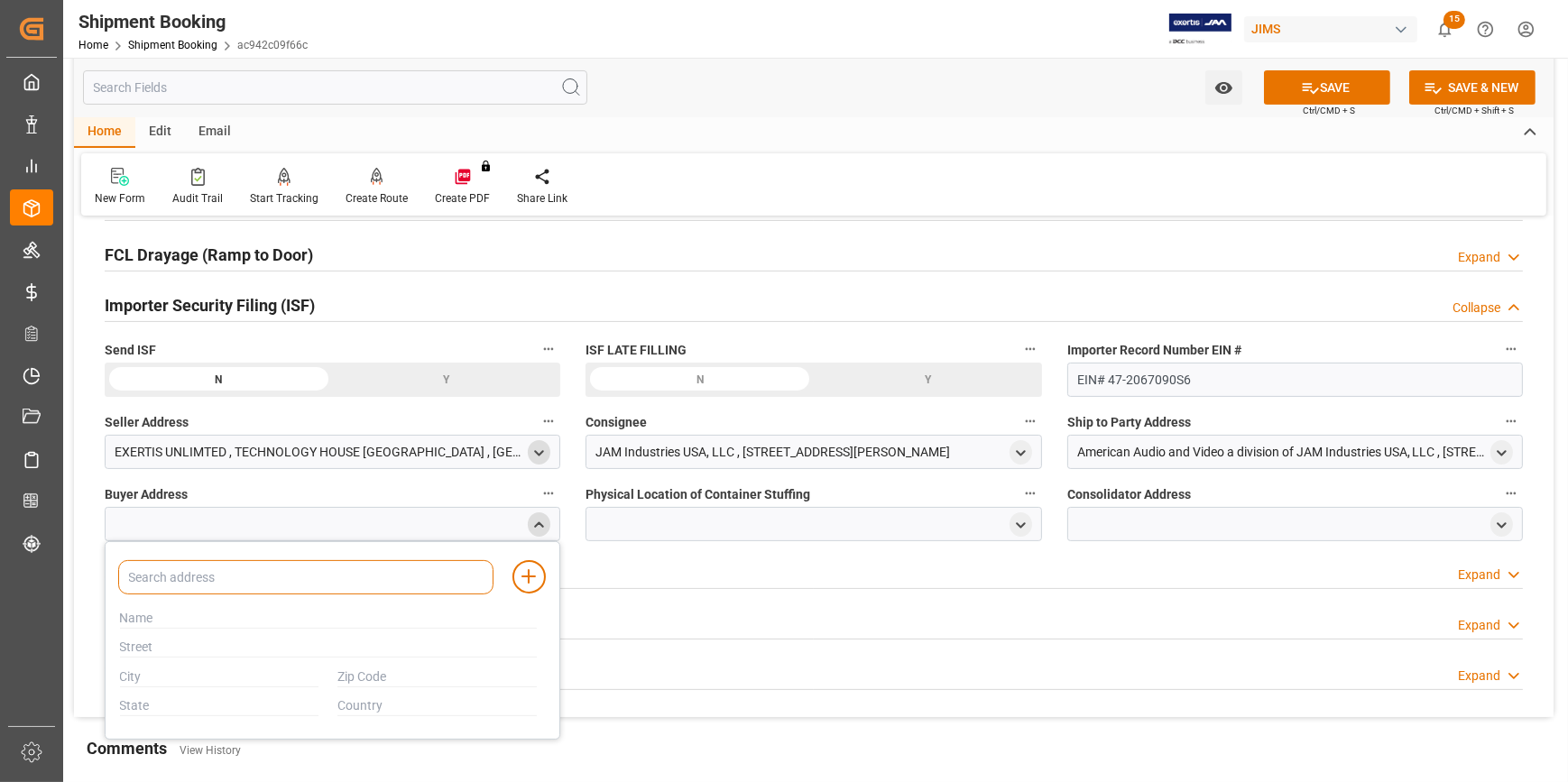
click at [380, 570] on input at bounding box center [306, 577] width 375 height 34
type input "JAM"
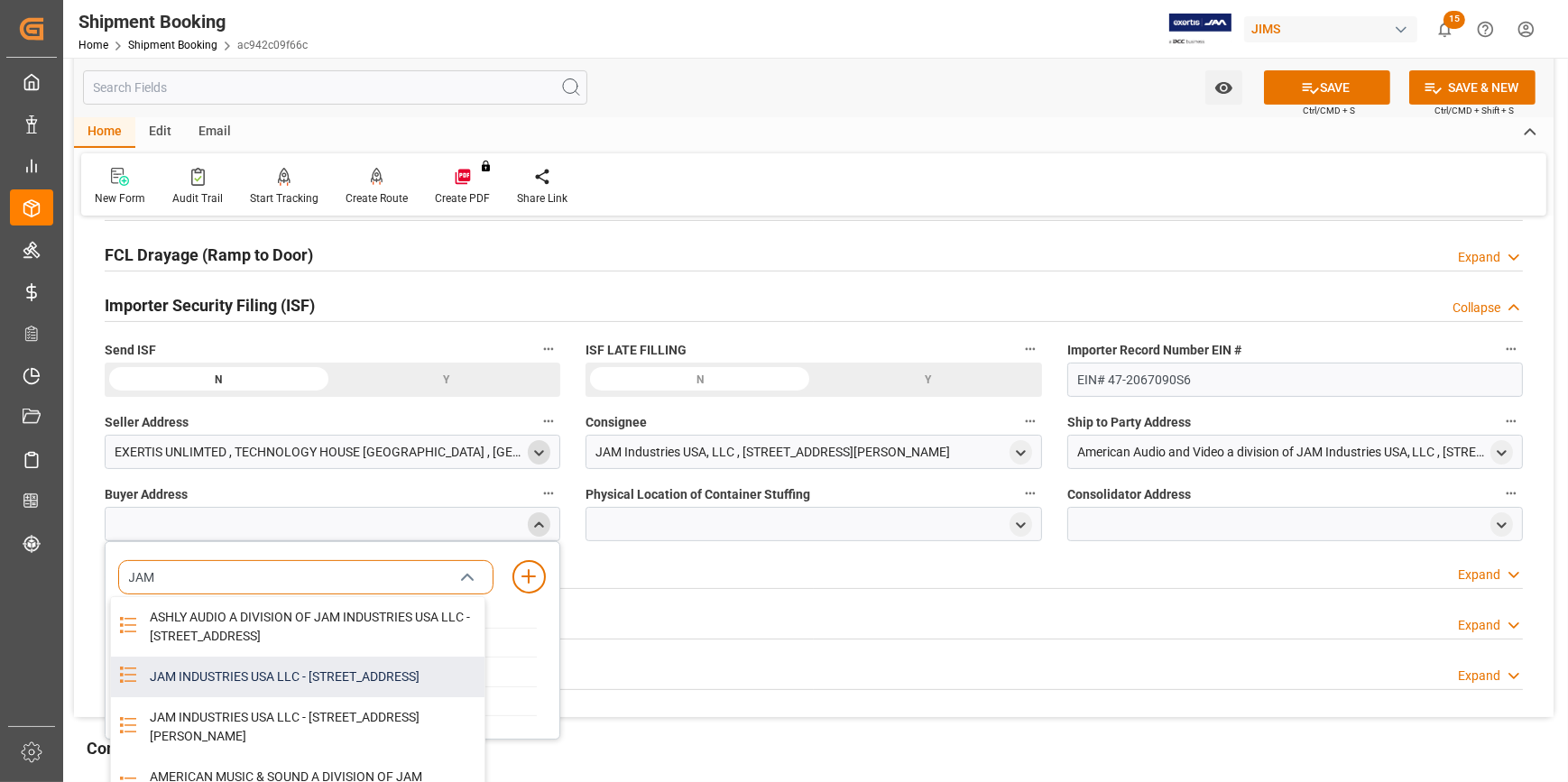
click at [311, 695] on div "JAM INDUSTRIES USA LLC - 154 WOODLAWN RD, BERLIN, CT, US, 06037" at bounding box center [312, 677] width 346 height 41
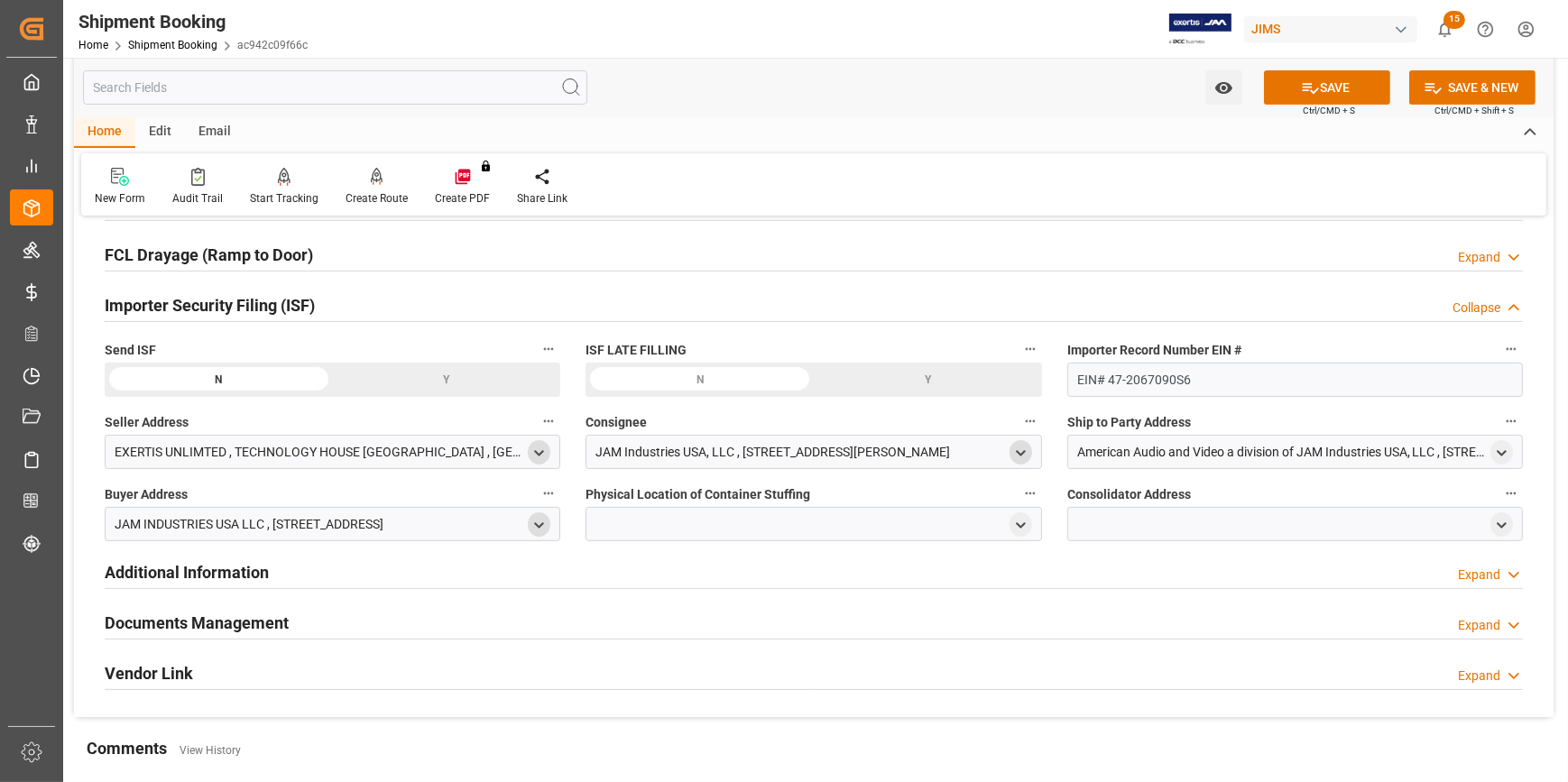
click at [1020, 450] on icon "open menu" at bounding box center [1022, 454] width 16 height 16
click at [756, 513] on input at bounding box center [787, 504] width 375 height 34
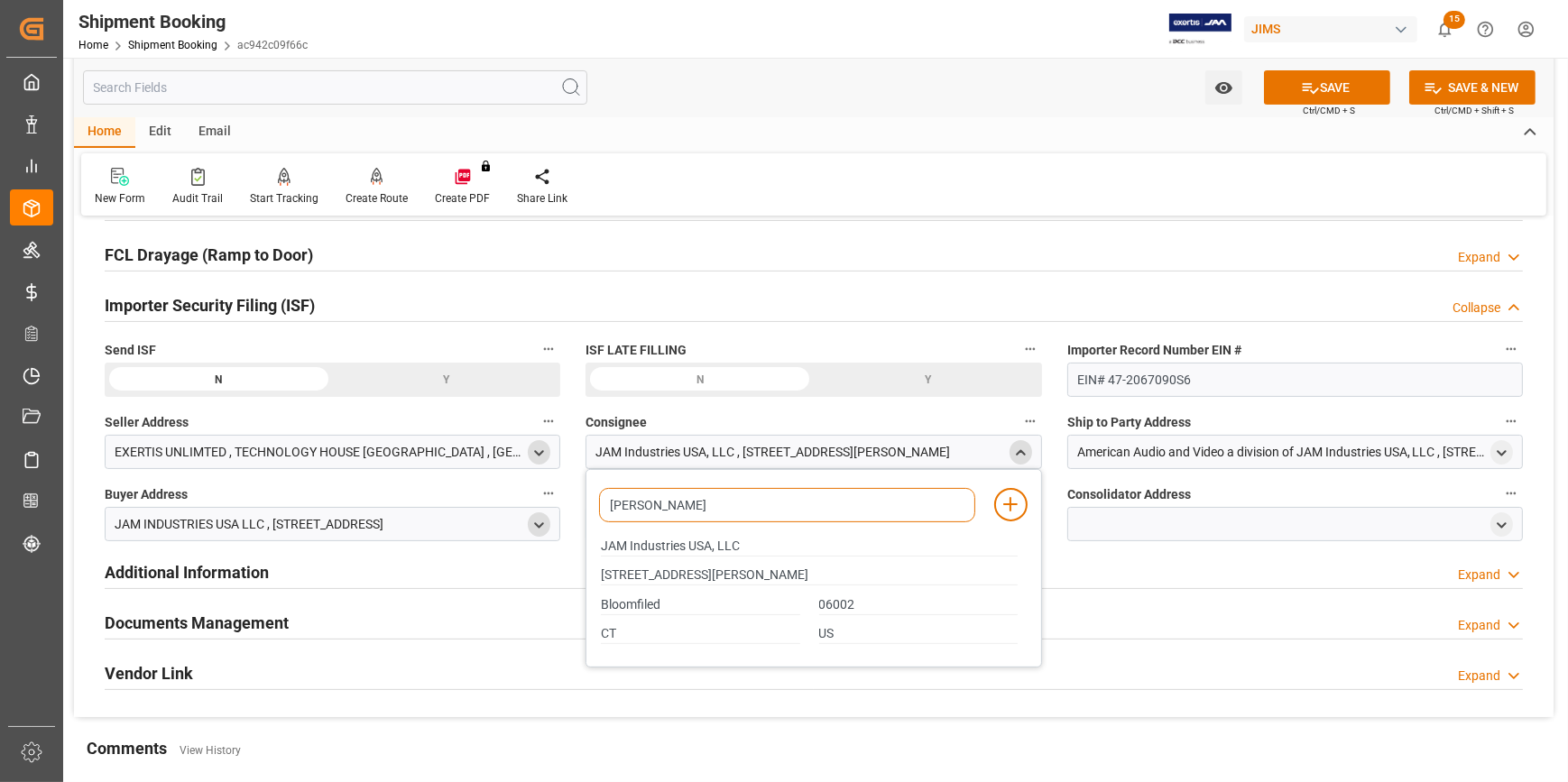
type input "JAM"
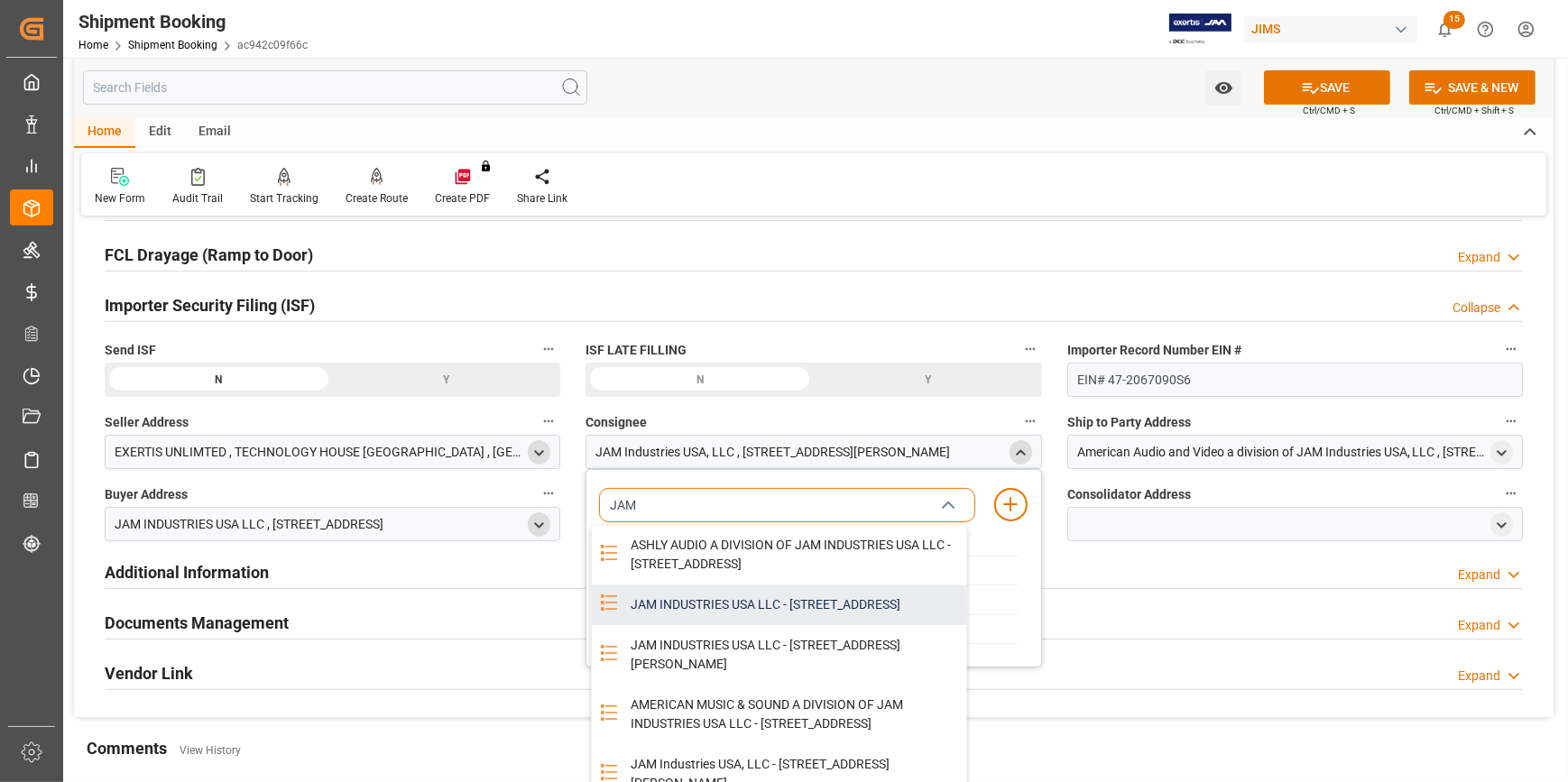
click at [711, 626] on div "JAM INDUSTRIES USA LLC - 154 WOODLAWN RD, BERLIN, CT, US, 06037" at bounding box center [793, 605] width 346 height 41
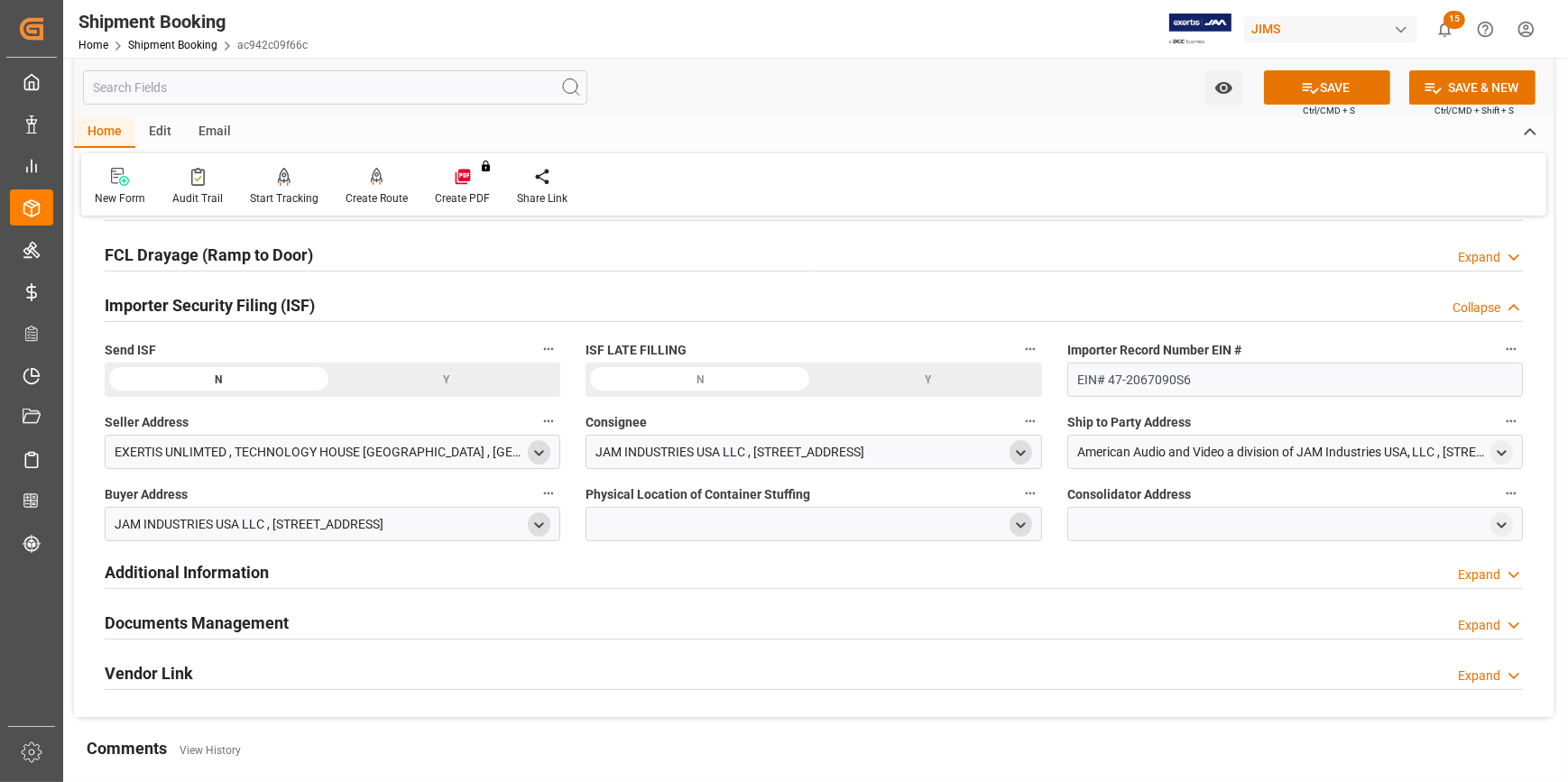
click at [1019, 523] on polyline "open menu" at bounding box center [1021, 525] width 8 height 4
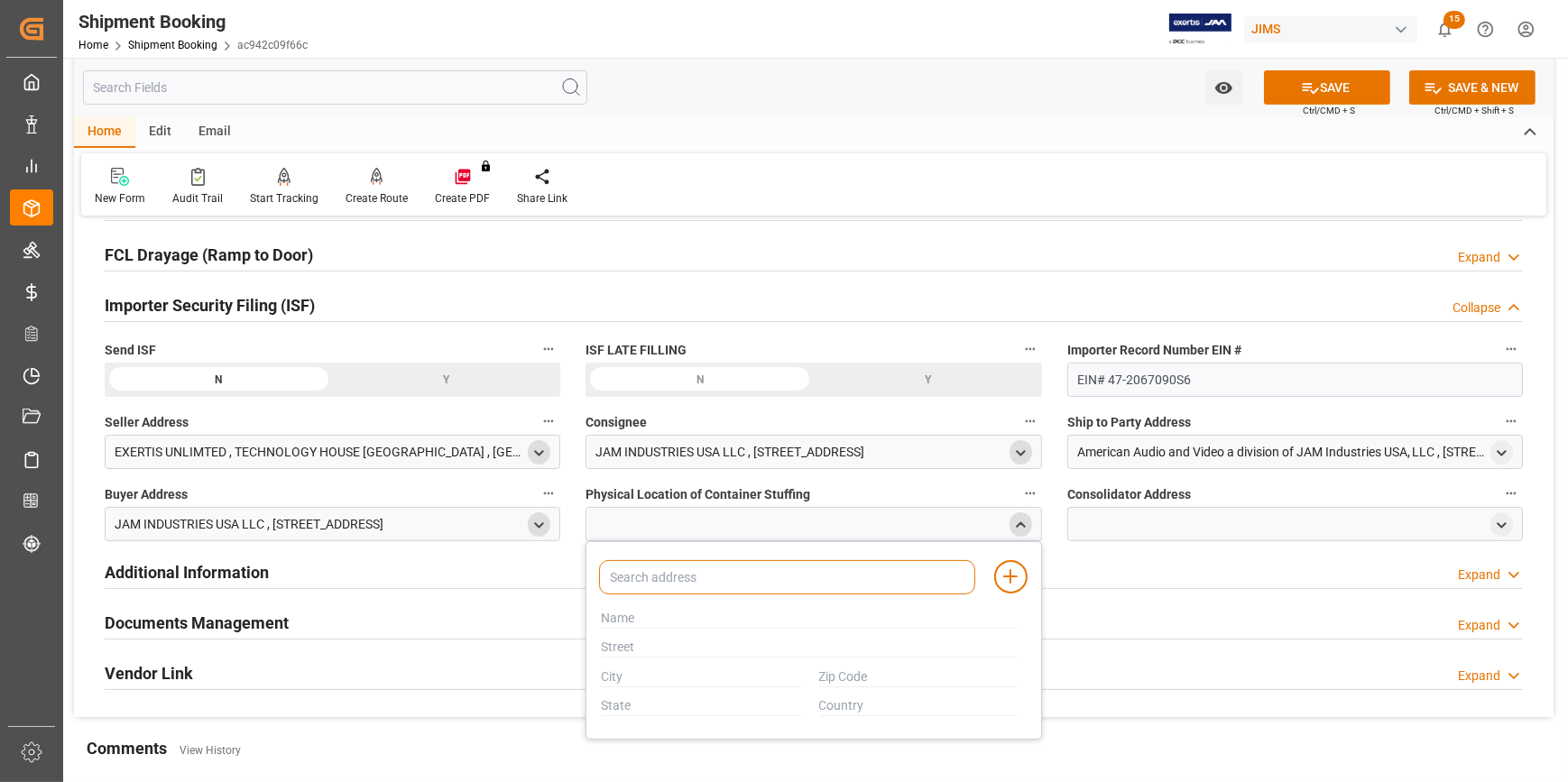
click at [818, 568] on input at bounding box center [787, 577] width 375 height 34
click at [731, 579] on input at bounding box center [787, 577] width 375 height 34
paste input "VANGUARD"
type input "VANGUARD"
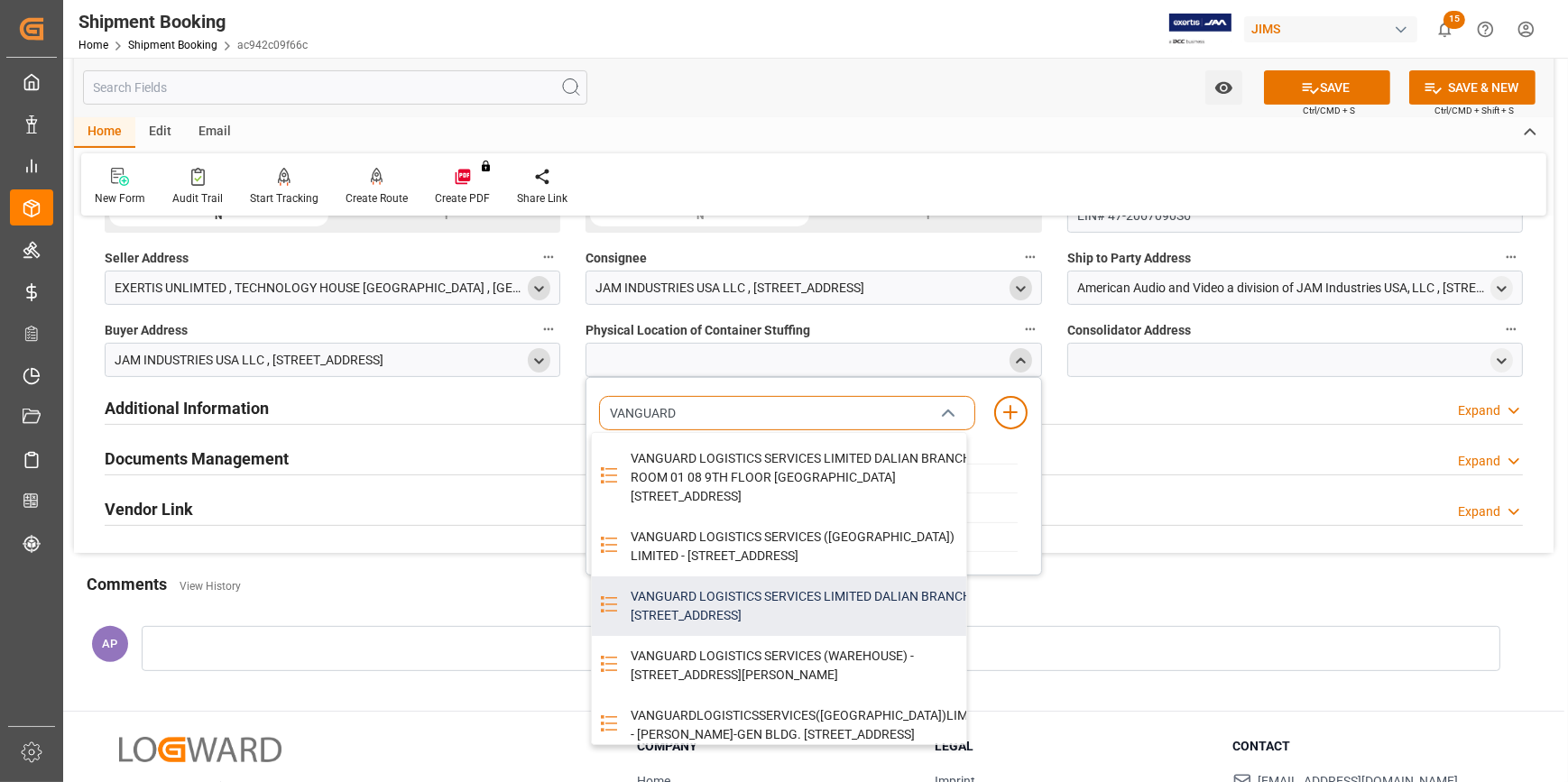
scroll to position [0, 0]
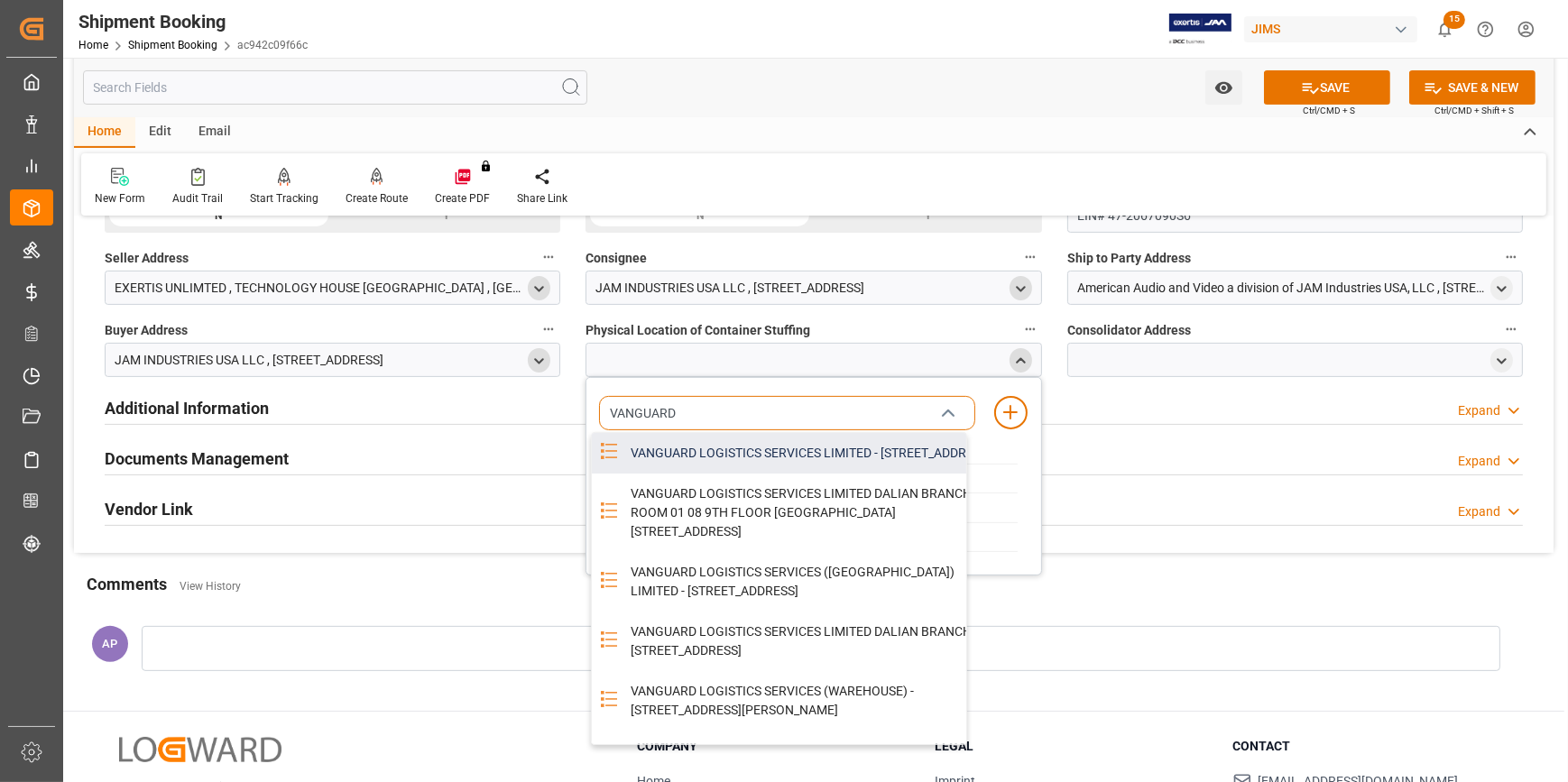
click at [764, 462] on div "VANGUARD LOGISTICS SERVICES LIMITED - STATION HOUSE STATION ROAD, MALDON, ESSEX…" at bounding box center [812, 454] width 385 height 41
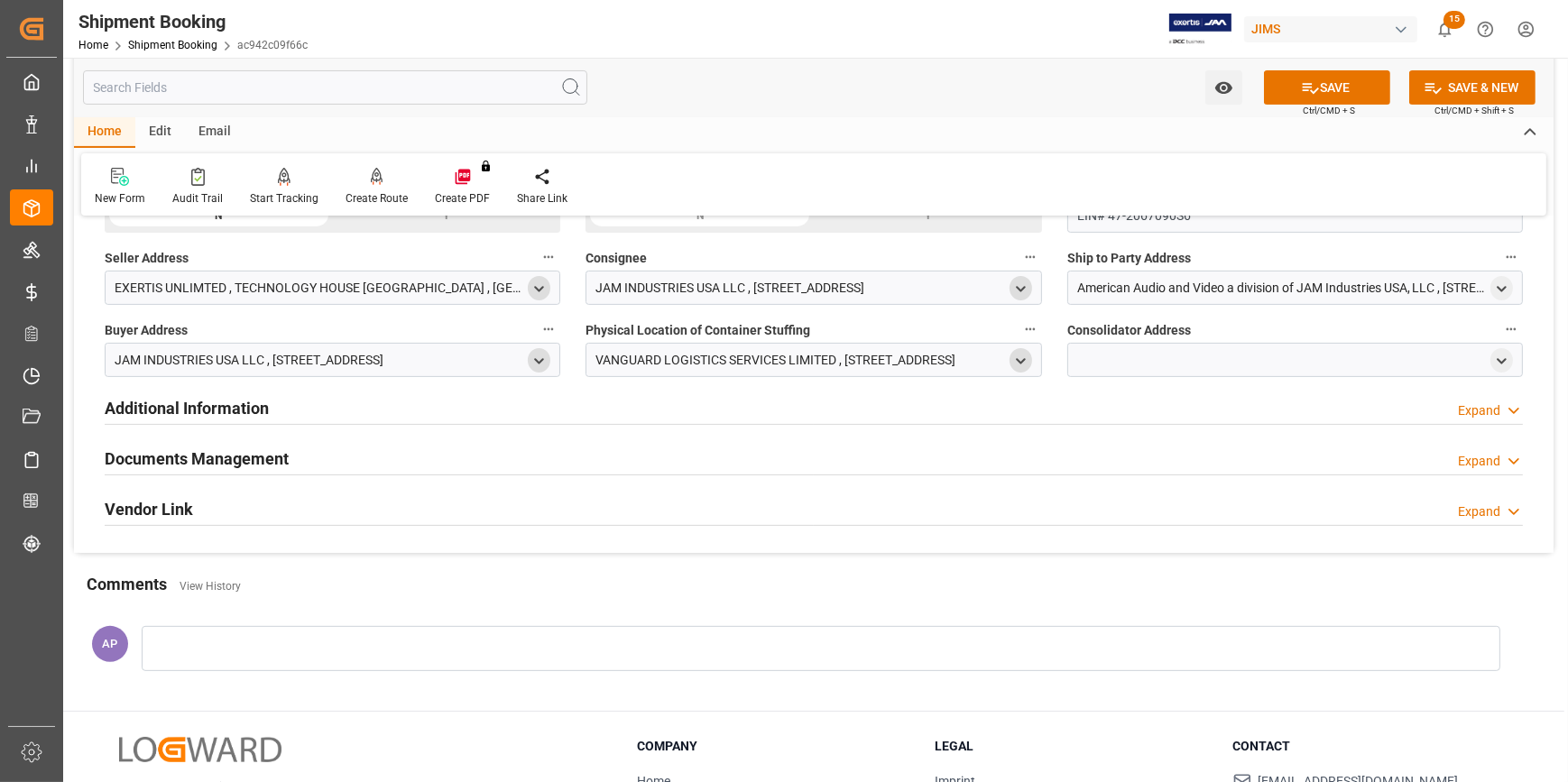
click at [1014, 358] on icon "open menu" at bounding box center [1022, 362] width 16 height 16
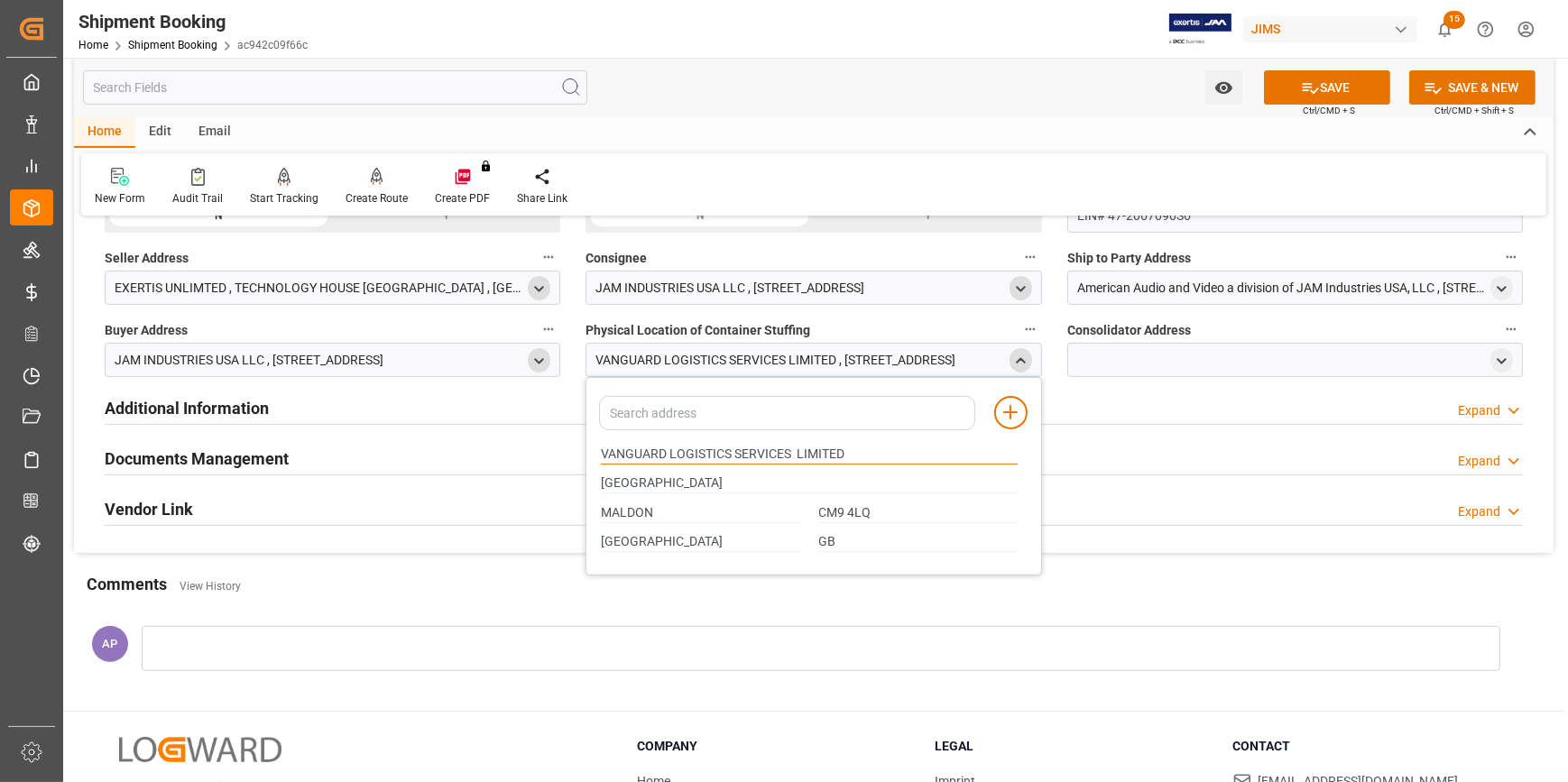
drag, startPoint x: 665, startPoint y: 453, endPoint x: 575, endPoint y: 453, distance: 90.0
click at [575, 453] on div "Quote Ready In-Transit Delivered Completed Cancelled References Expand JAM Refe…" at bounding box center [814, 65] width 1480 height 978
click at [628, 413] on input at bounding box center [787, 413] width 375 height 34
paste input "VANGUARD"
type input "VANGUARD"
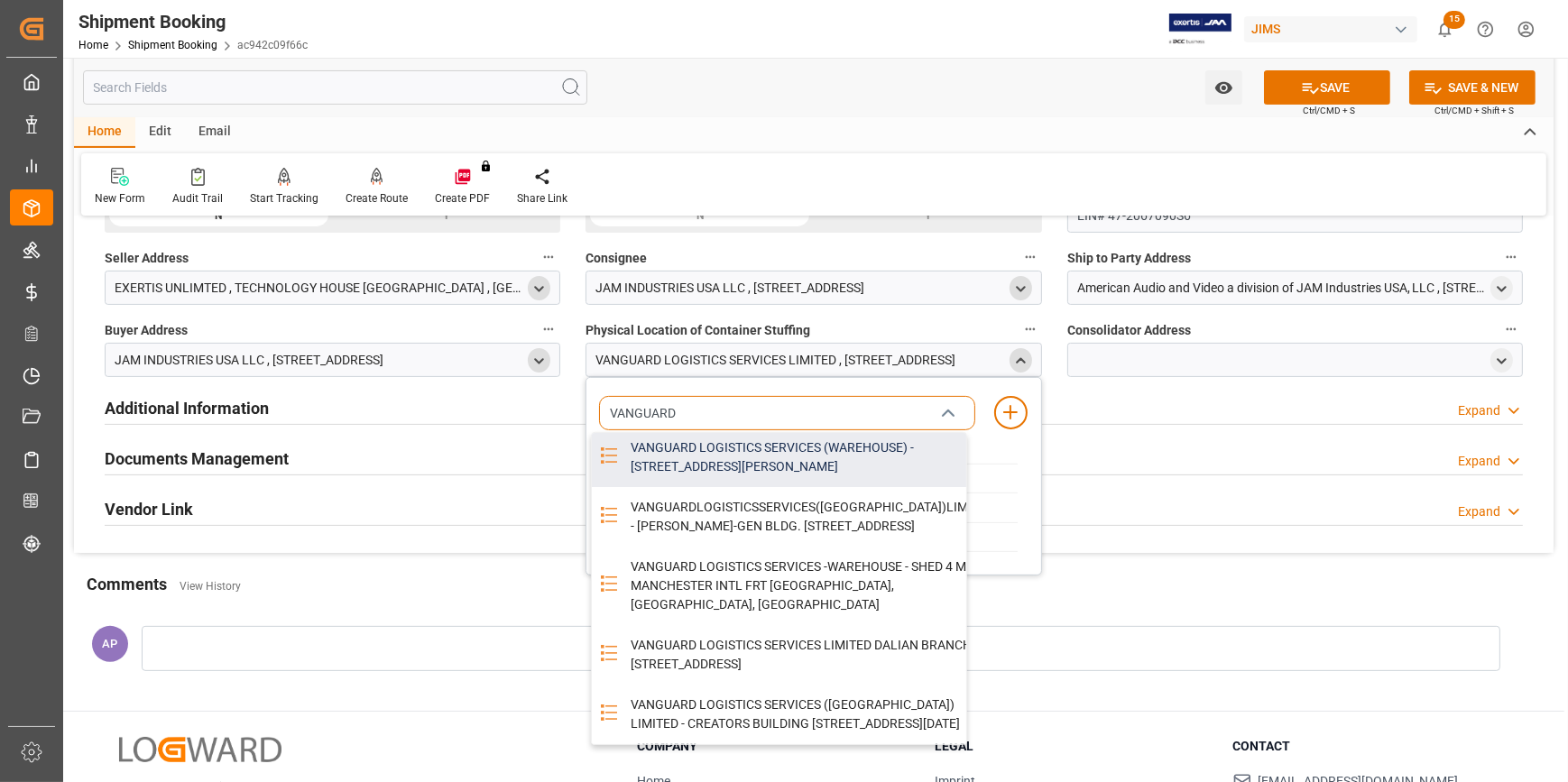
scroll to position [327, 0]
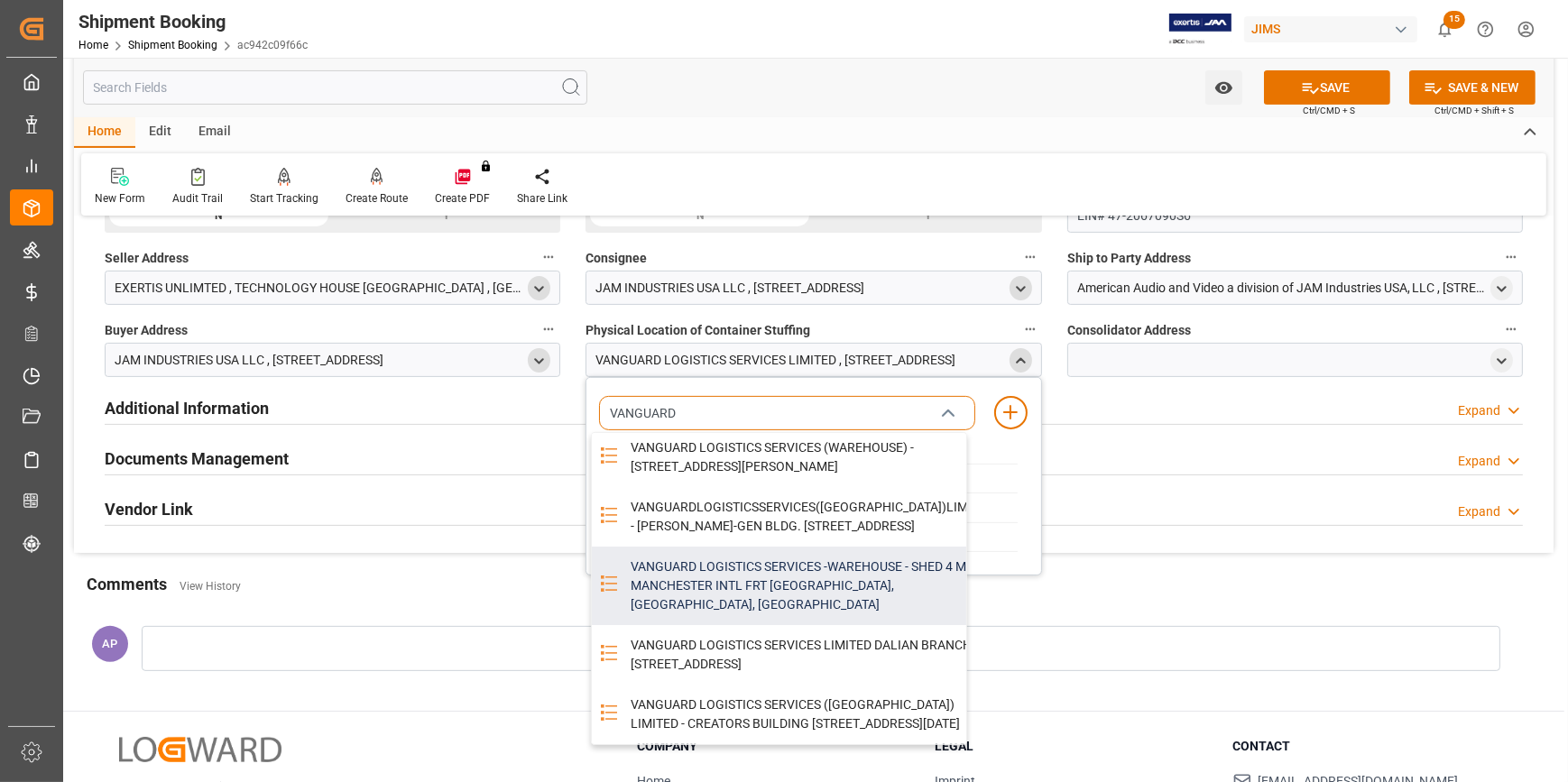
click at [777, 626] on div "VANGUARD LOGISTICS SERVICES -WAREHOUSE - SHED 4 MIFT MANCHESTER INTL FRT TERMIN…" at bounding box center [812, 586] width 385 height 78
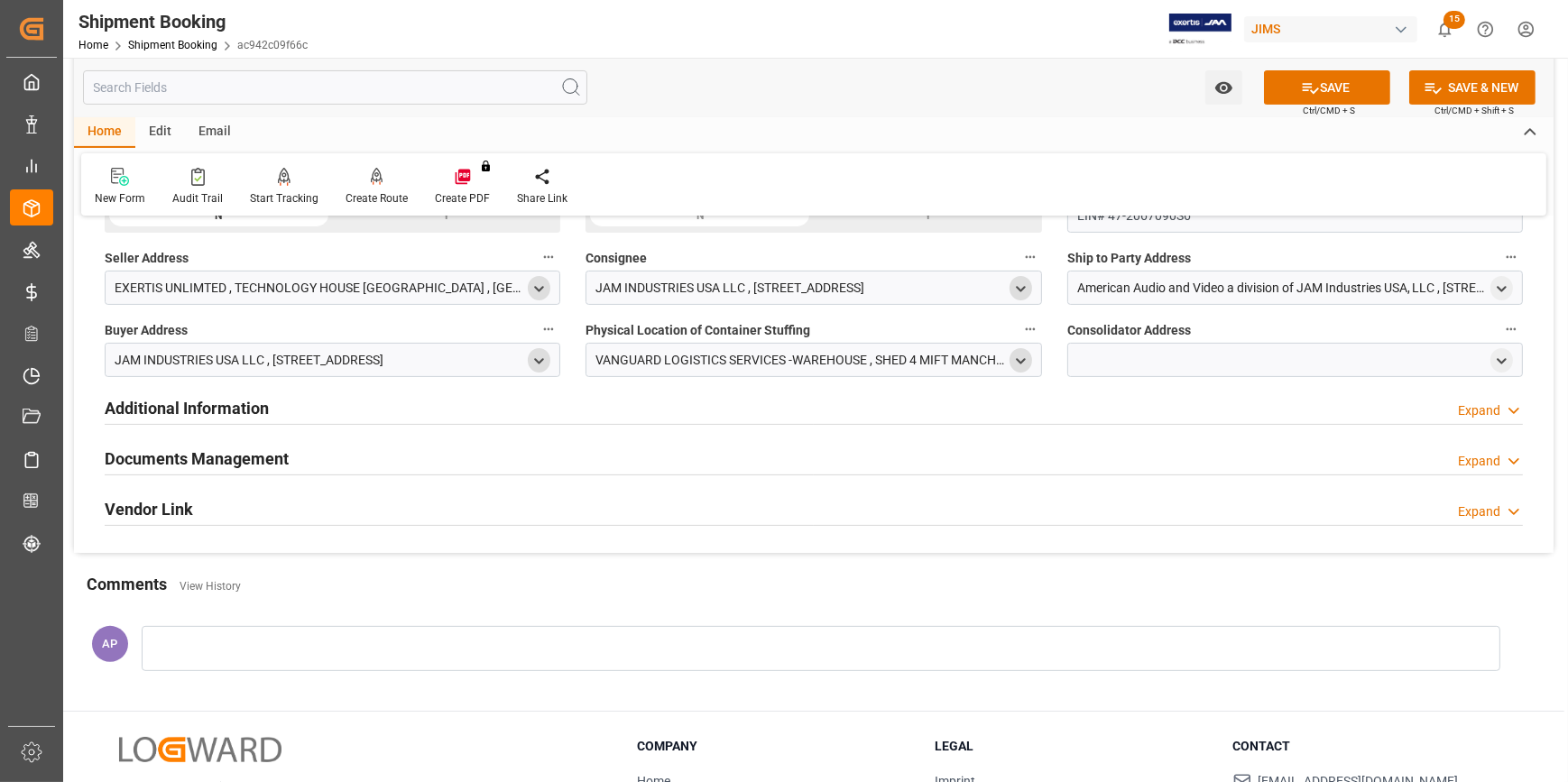
click at [1025, 363] on icon "open menu" at bounding box center [1022, 362] width 16 height 16
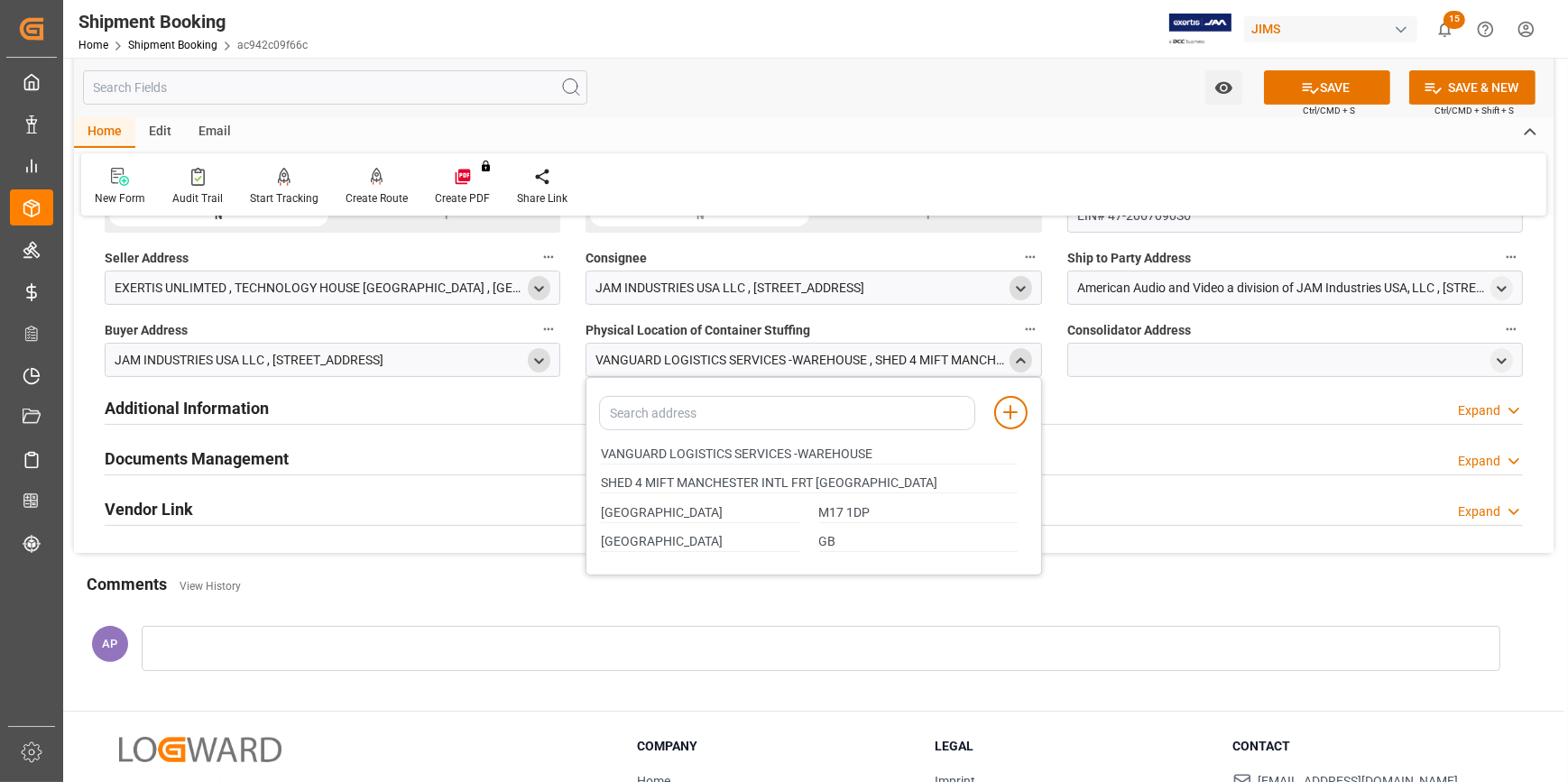
click at [1016, 359] on icon "close menu" at bounding box center [1022, 362] width 16 height 16
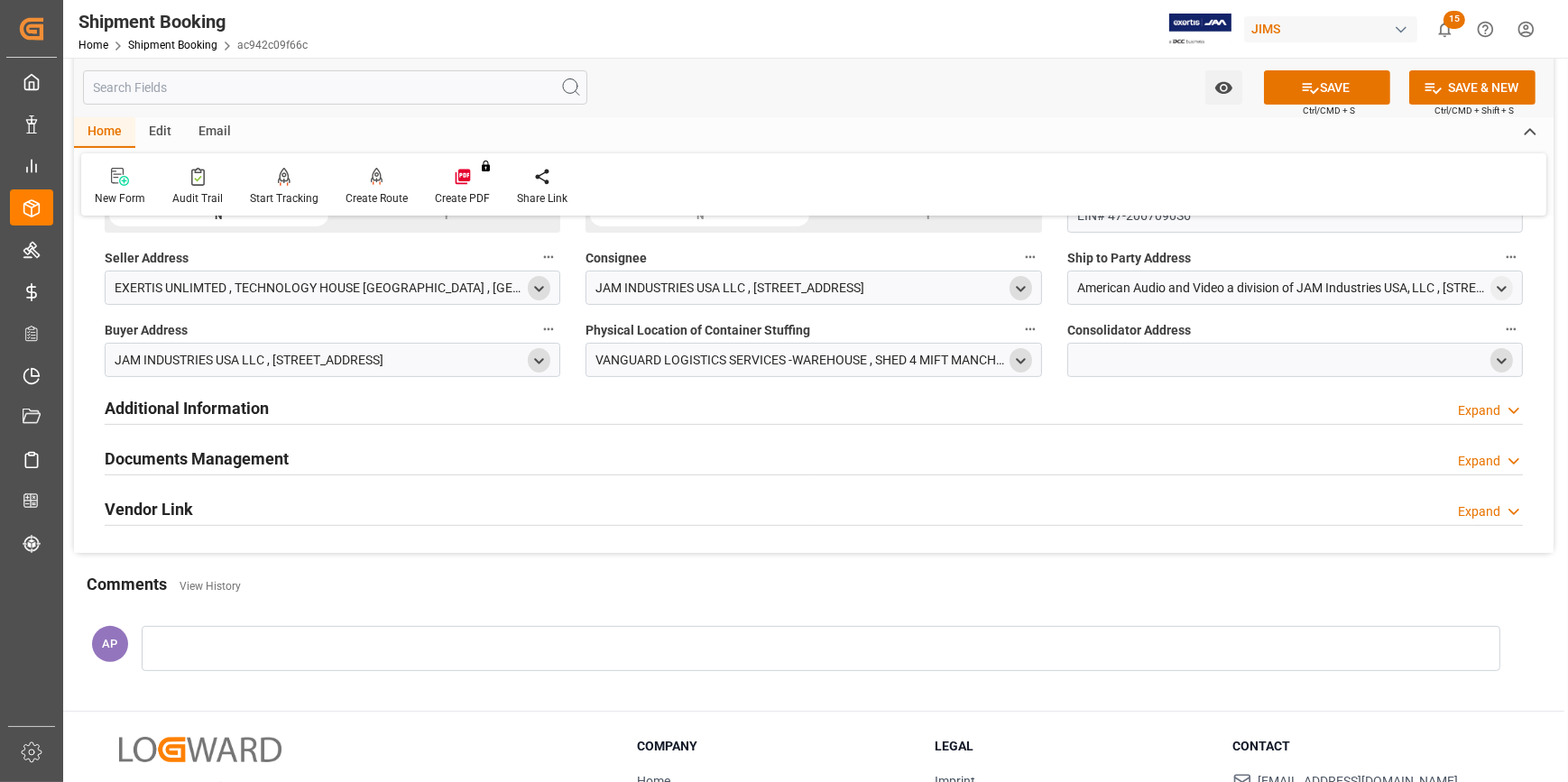
click at [1500, 358] on icon "open menu" at bounding box center [1503, 362] width 16 height 16
click at [1235, 416] on input at bounding box center [1269, 413] width 375 height 34
paste input "VANGUARD"
type input "VANGUARD"
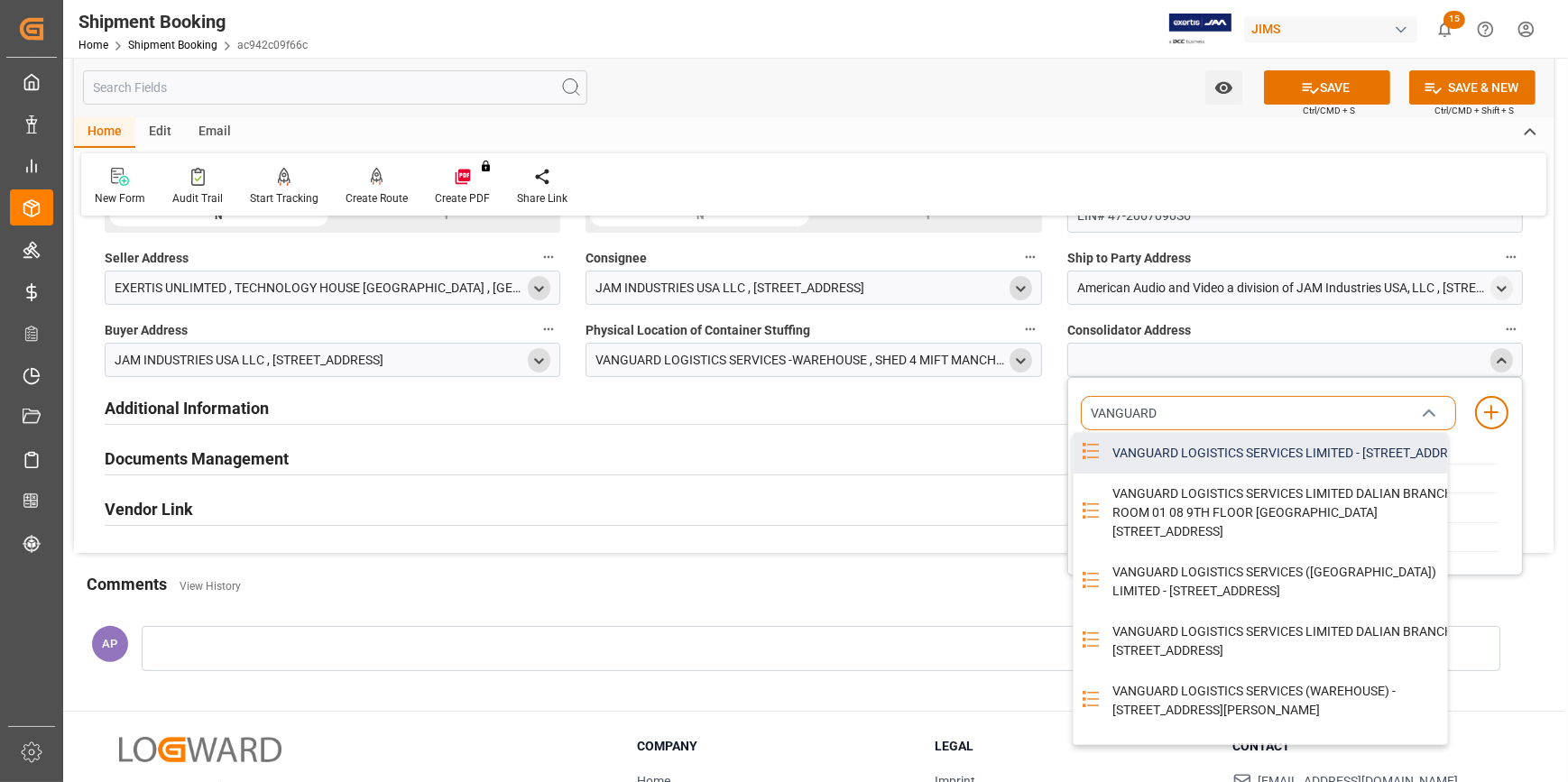
click at [1223, 456] on div "VANGUARD LOGISTICS SERVICES LIMITED - STATION HOUSE STATION ROAD, MALDON, ESSEX…" at bounding box center [1294, 454] width 385 height 41
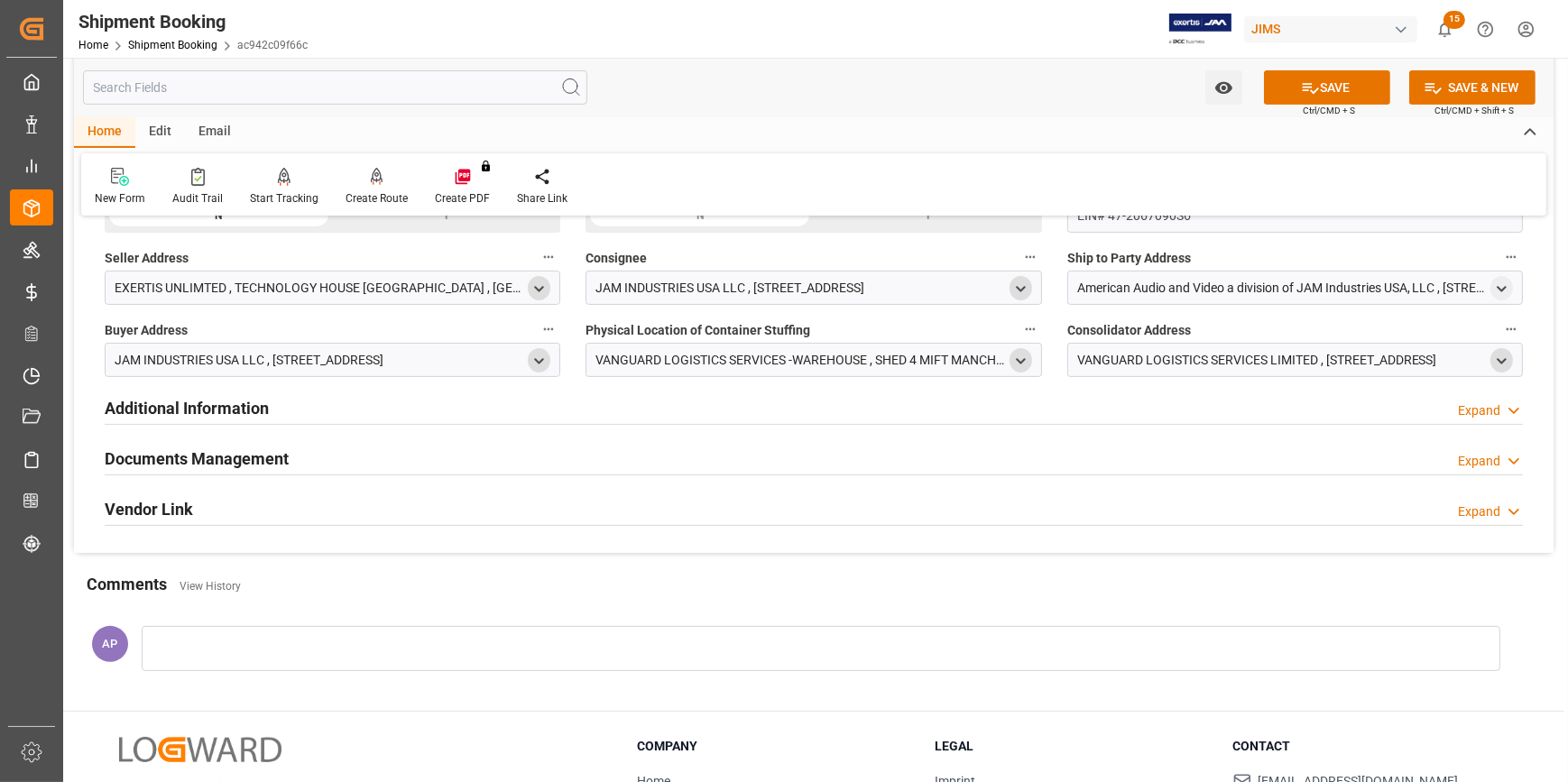
click at [1496, 357] on icon "open menu" at bounding box center [1503, 362] width 16 height 16
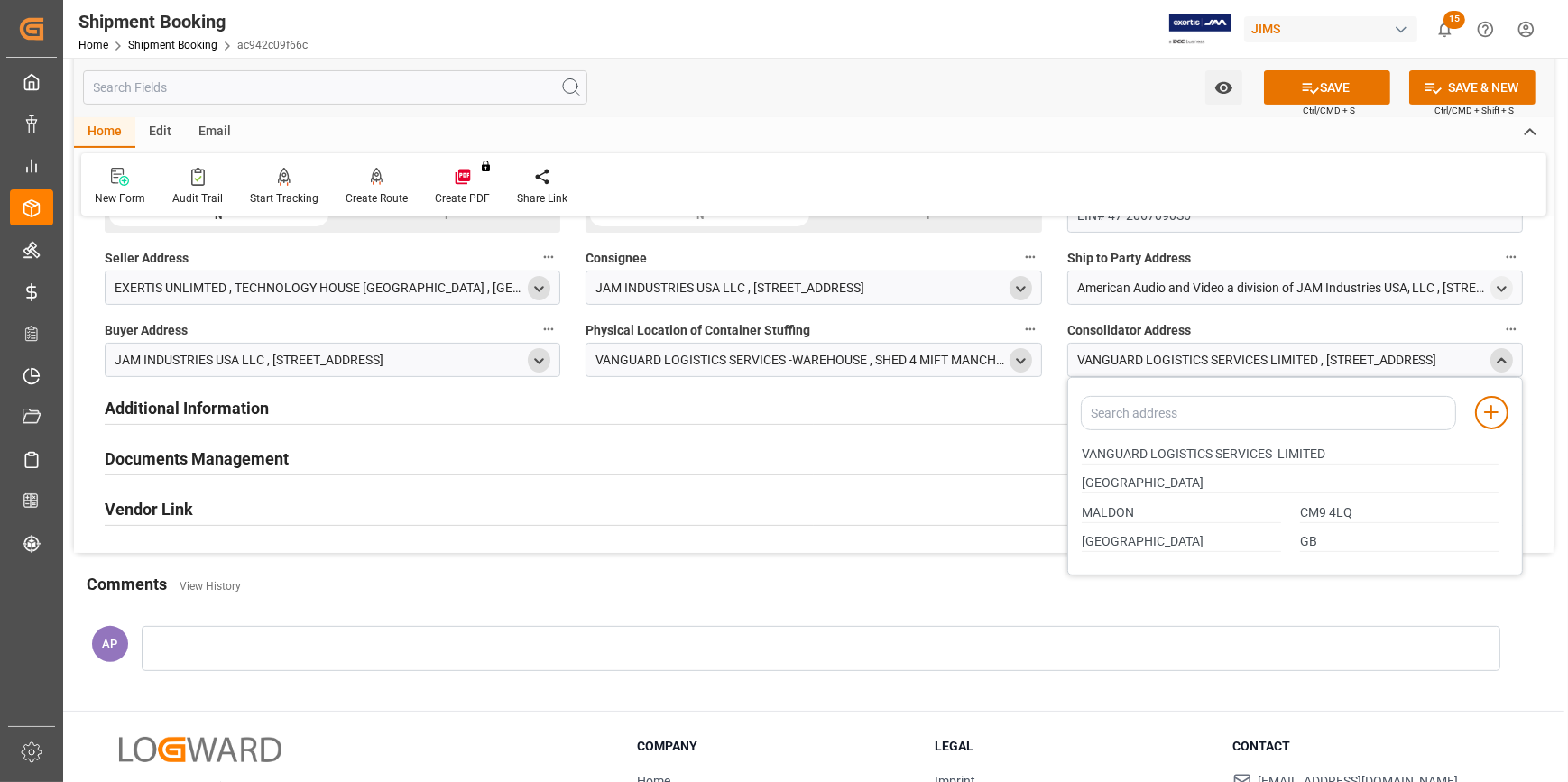
click at [1496, 355] on icon "close menu" at bounding box center [1503, 362] width 16 height 16
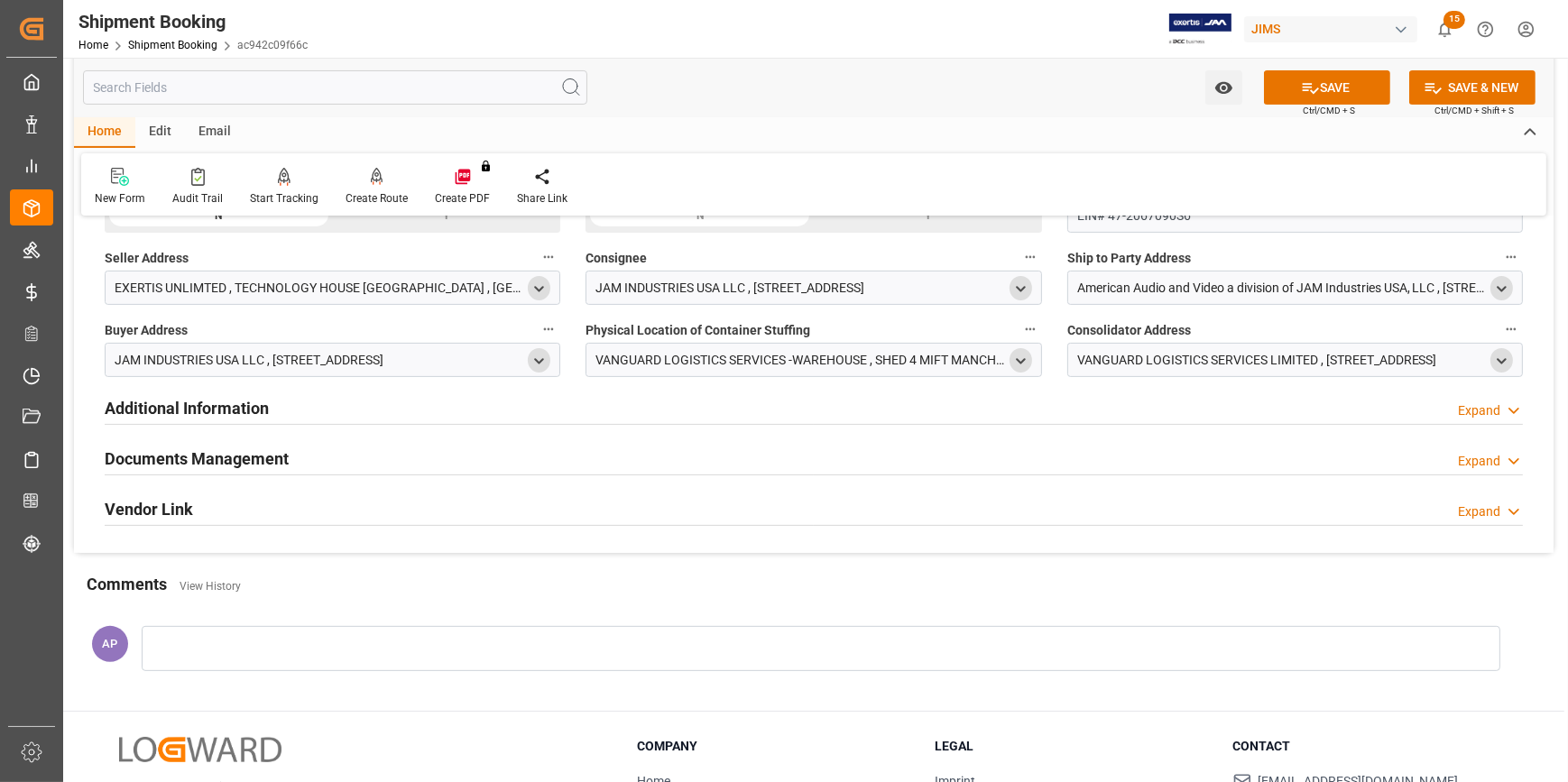
click at [1504, 290] on icon "open menu" at bounding box center [1503, 289] width 16 height 16
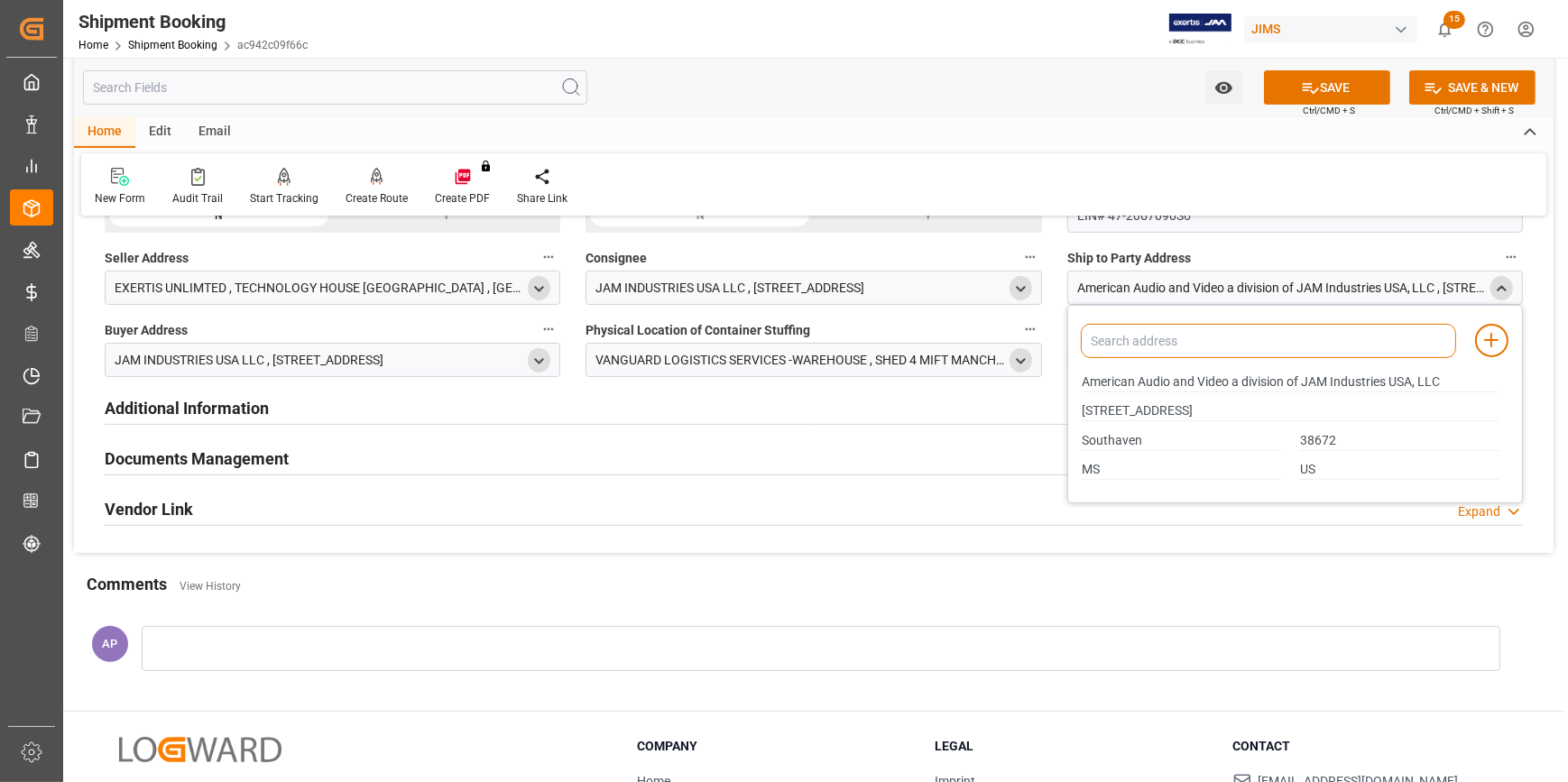
click at [1171, 343] on input at bounding box center [1269, 340] width 375 height 34
type input "AMERICAN"
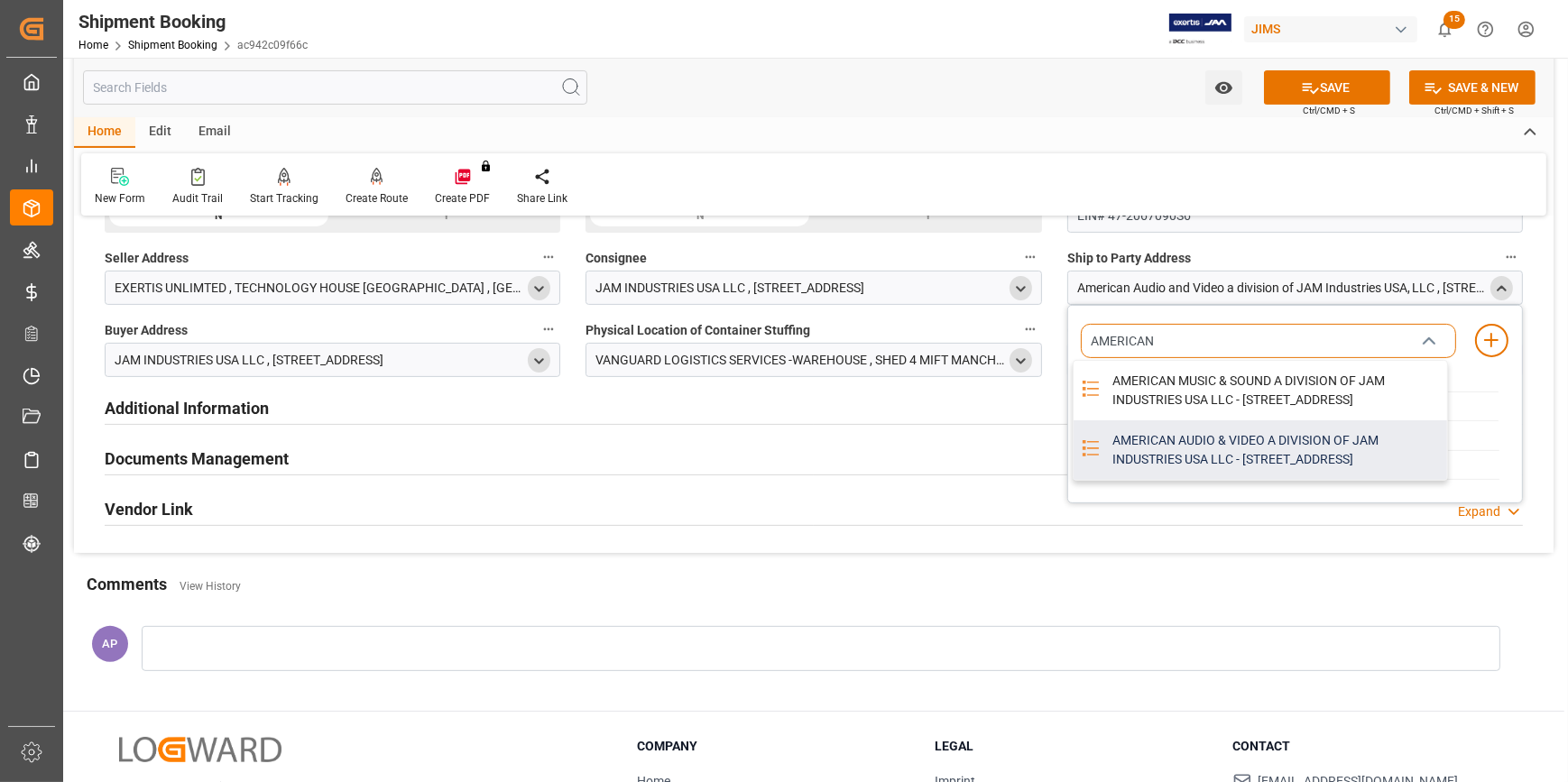
click at [1191, 469] on div "AMERICAN AUDIO & VIDEO A DIVISION OF JAM INDUSTRIES USA LLC - 4325 EXECUTIVE DR…" at bounding box center [1275, 450] width 346 height 60
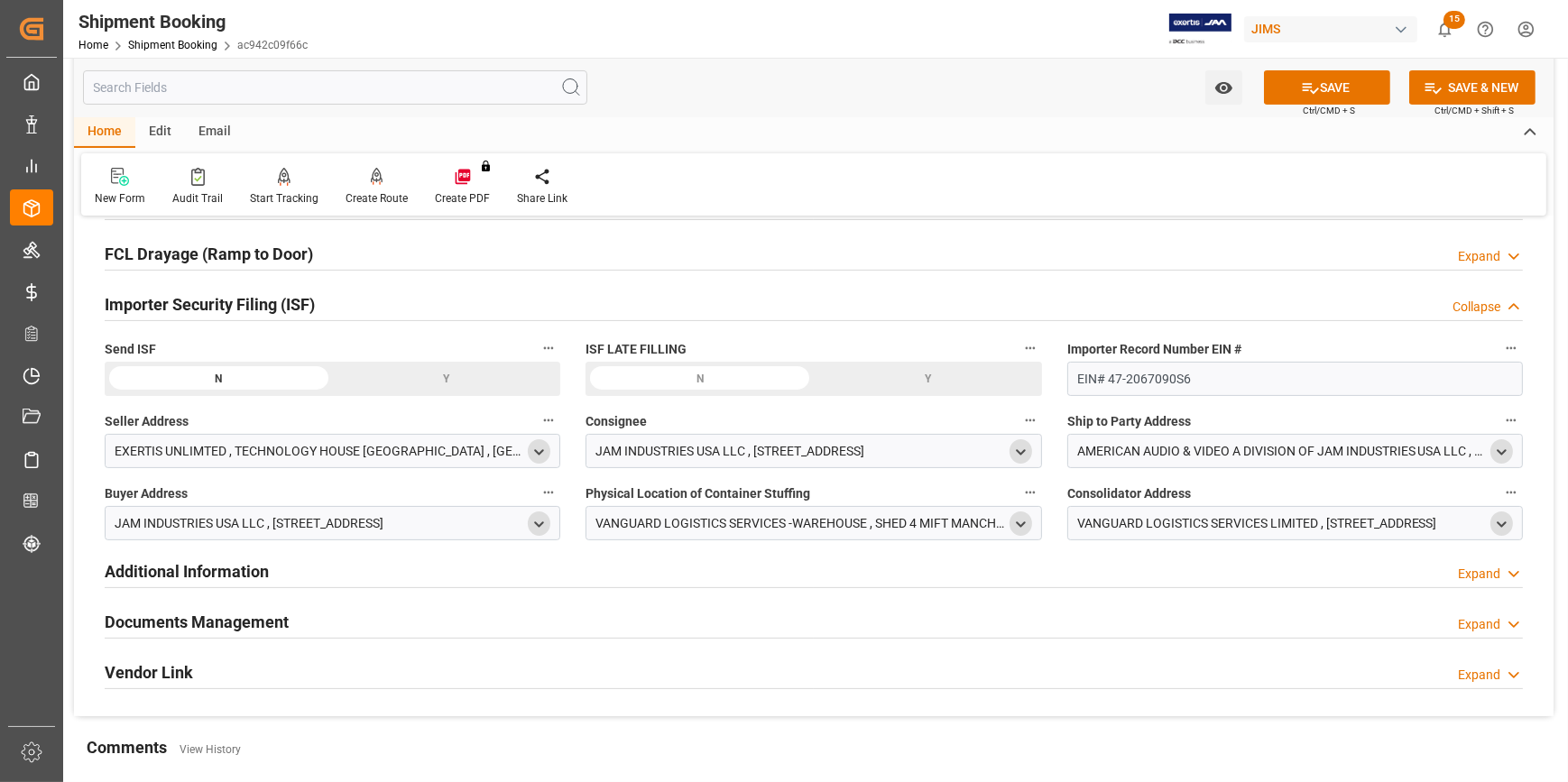
scroll to position [492, 0]
click at [1335, 86] on button "SAVE" at bounding box center [1327, 87] width 126 height 34
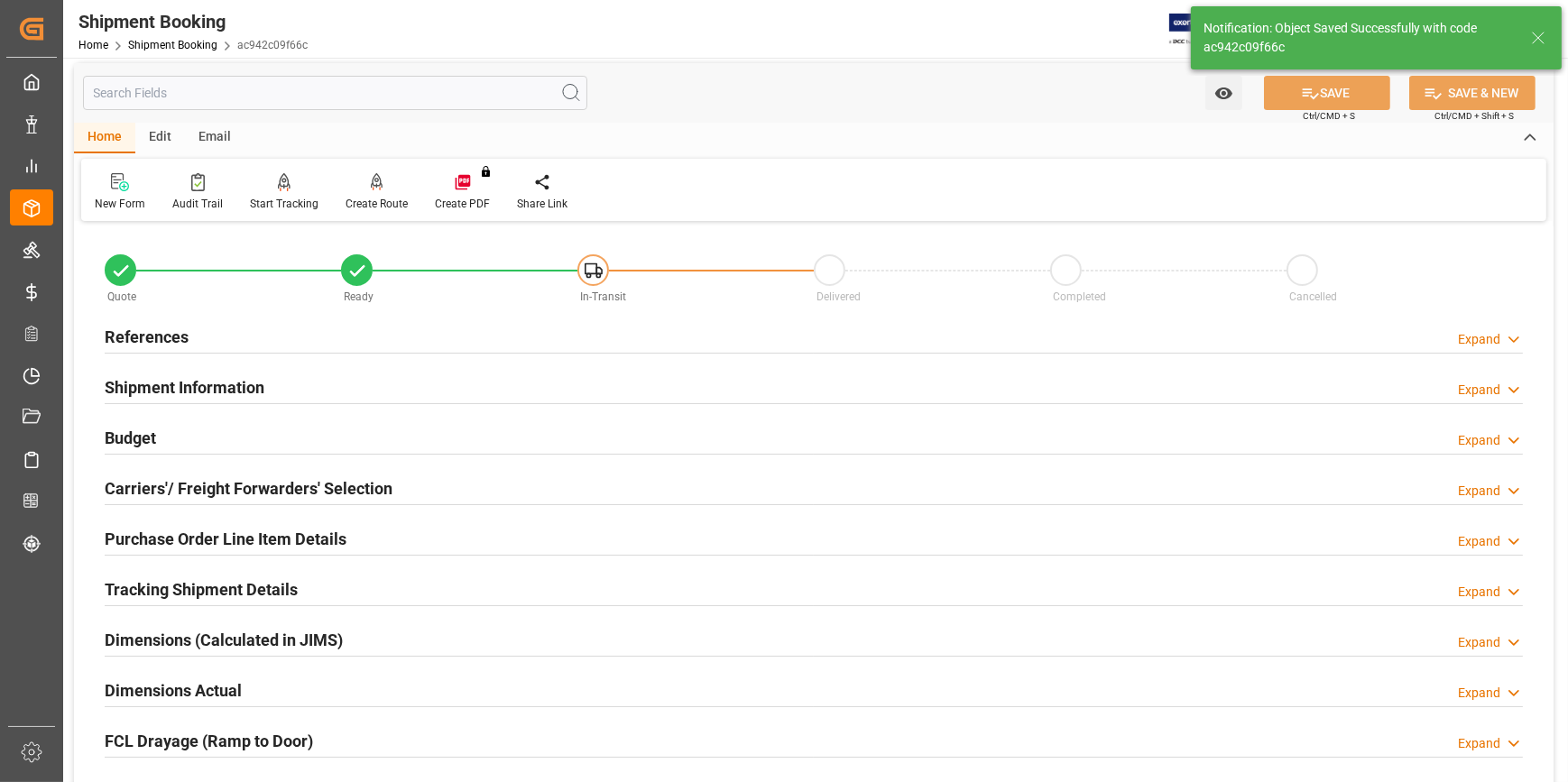
scroll to position [0, 0]
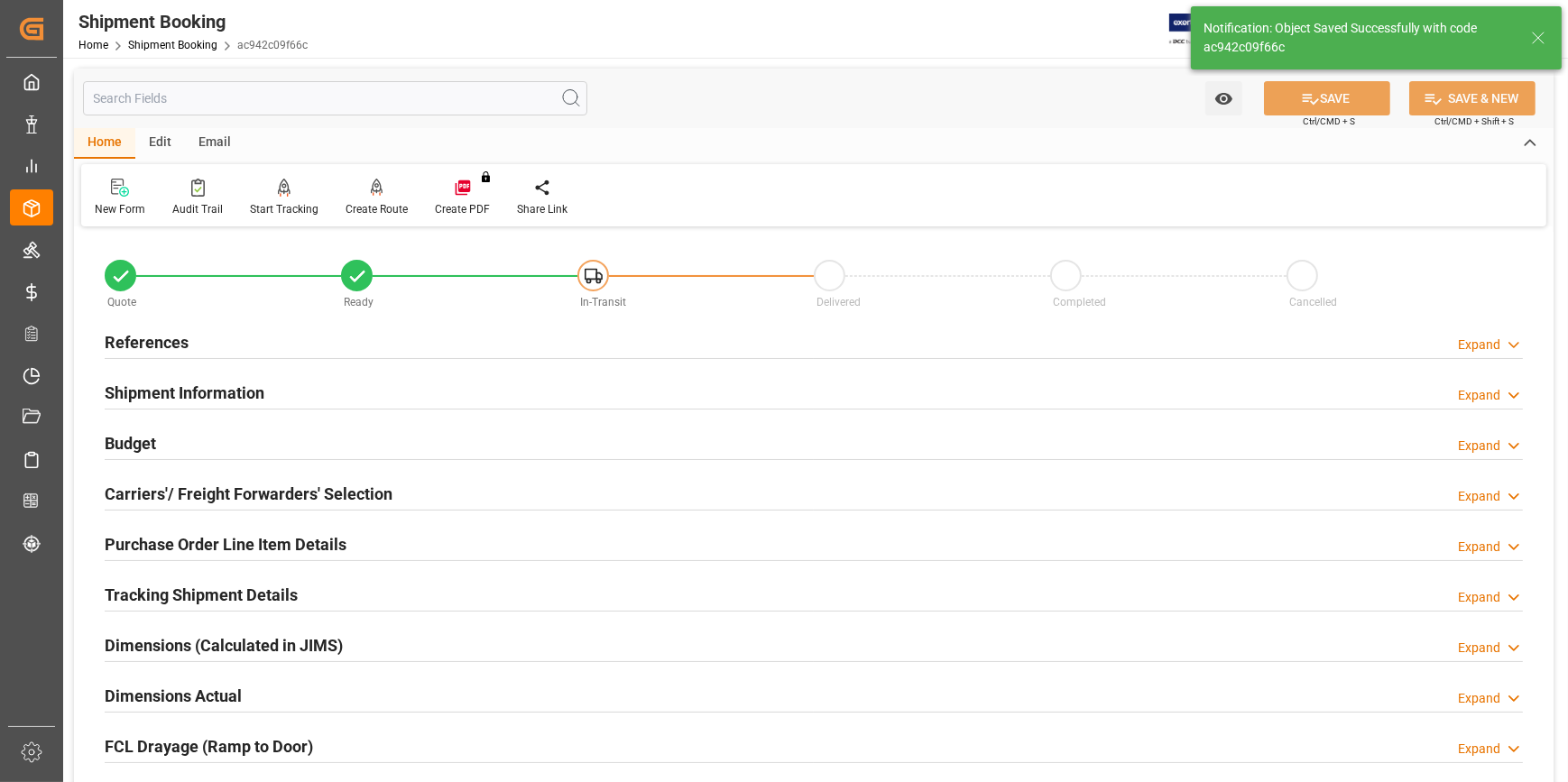
click at [321, 346] on div "References Expand" at bounding box center [813, 340] width 1418 height 34
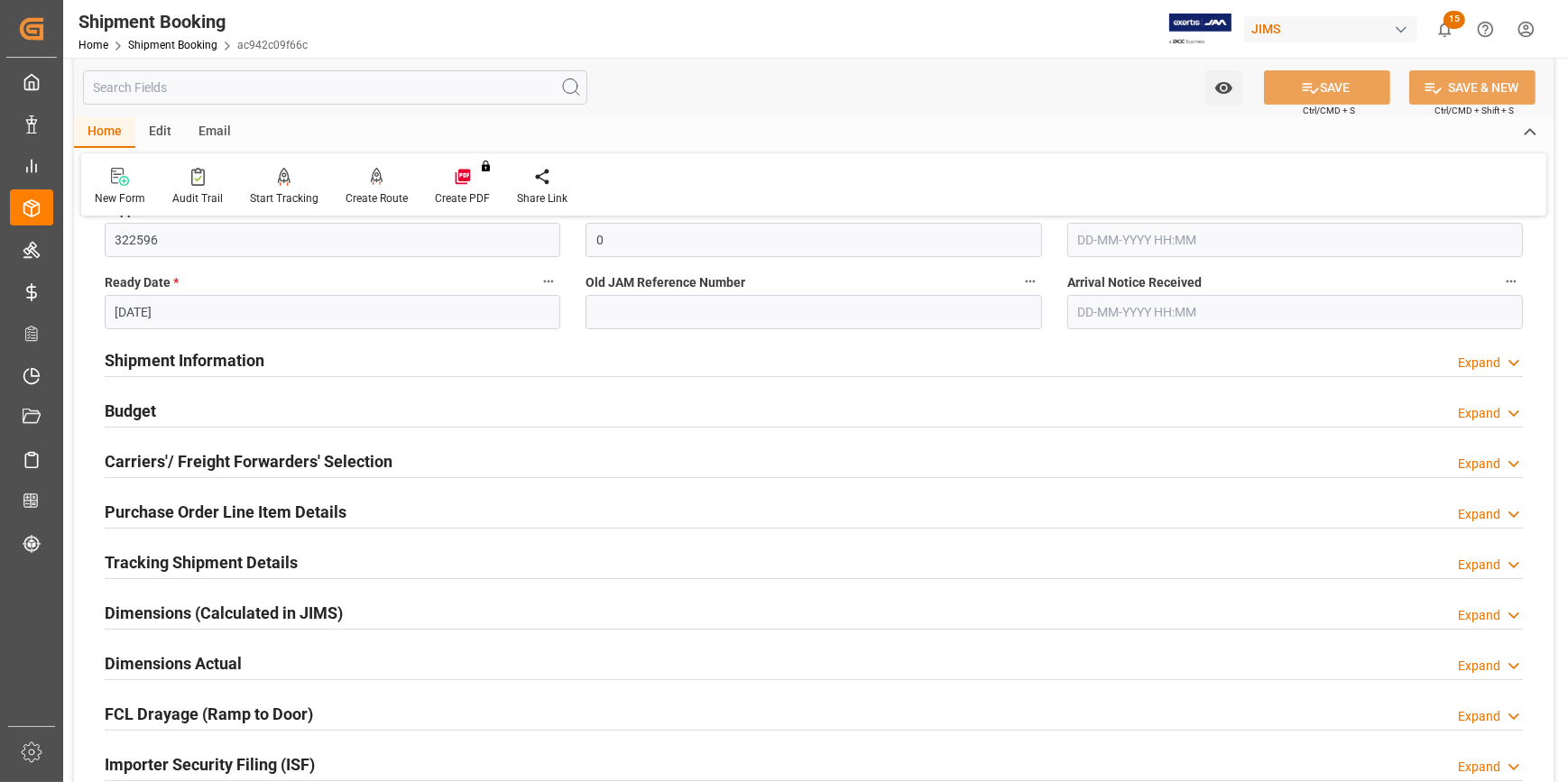
scroll to position [410, 0]
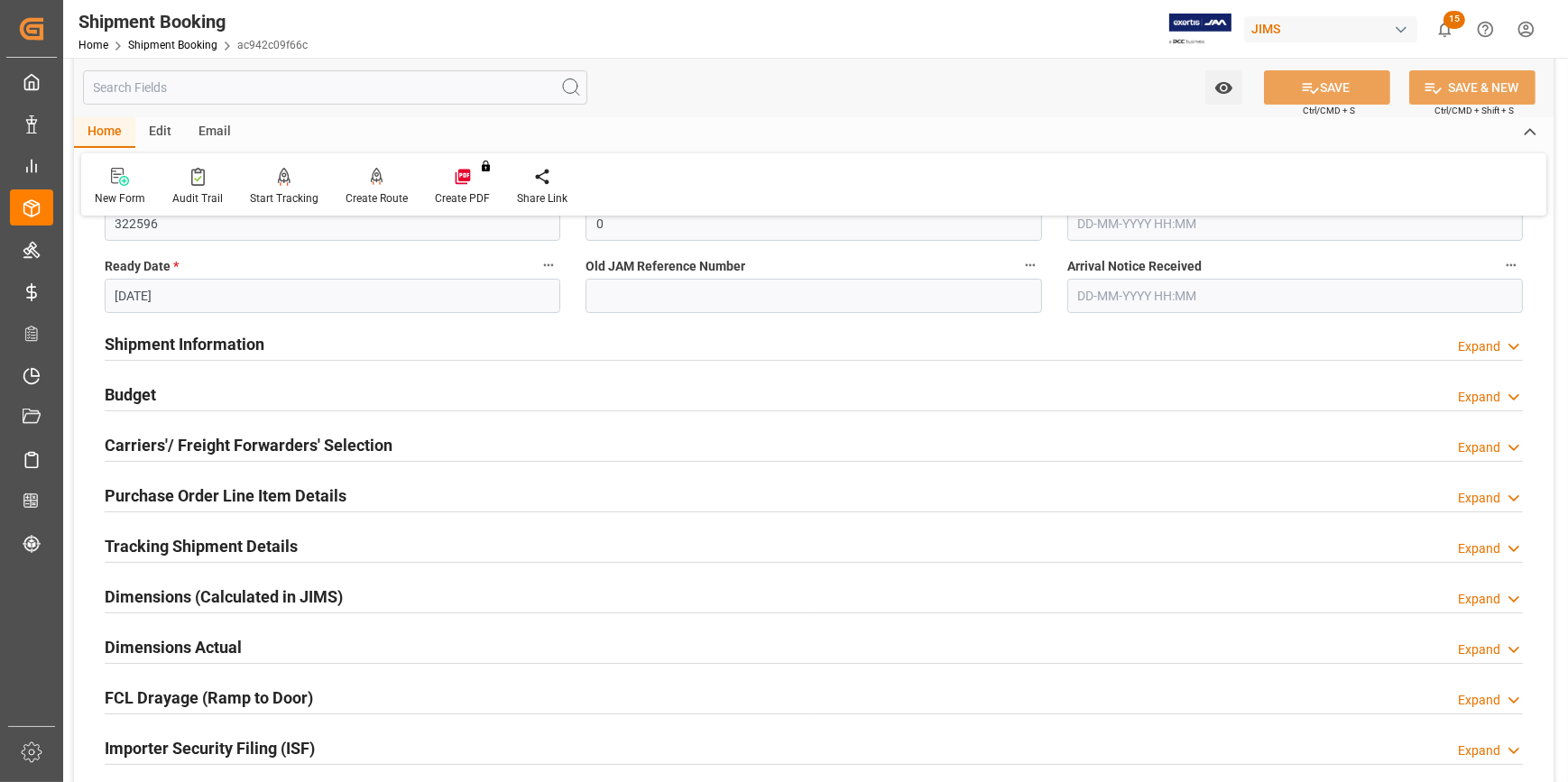
click at [352, 343] on div "Shipment Information Expand" at bounding box center [813, 342] width 1418 height 34
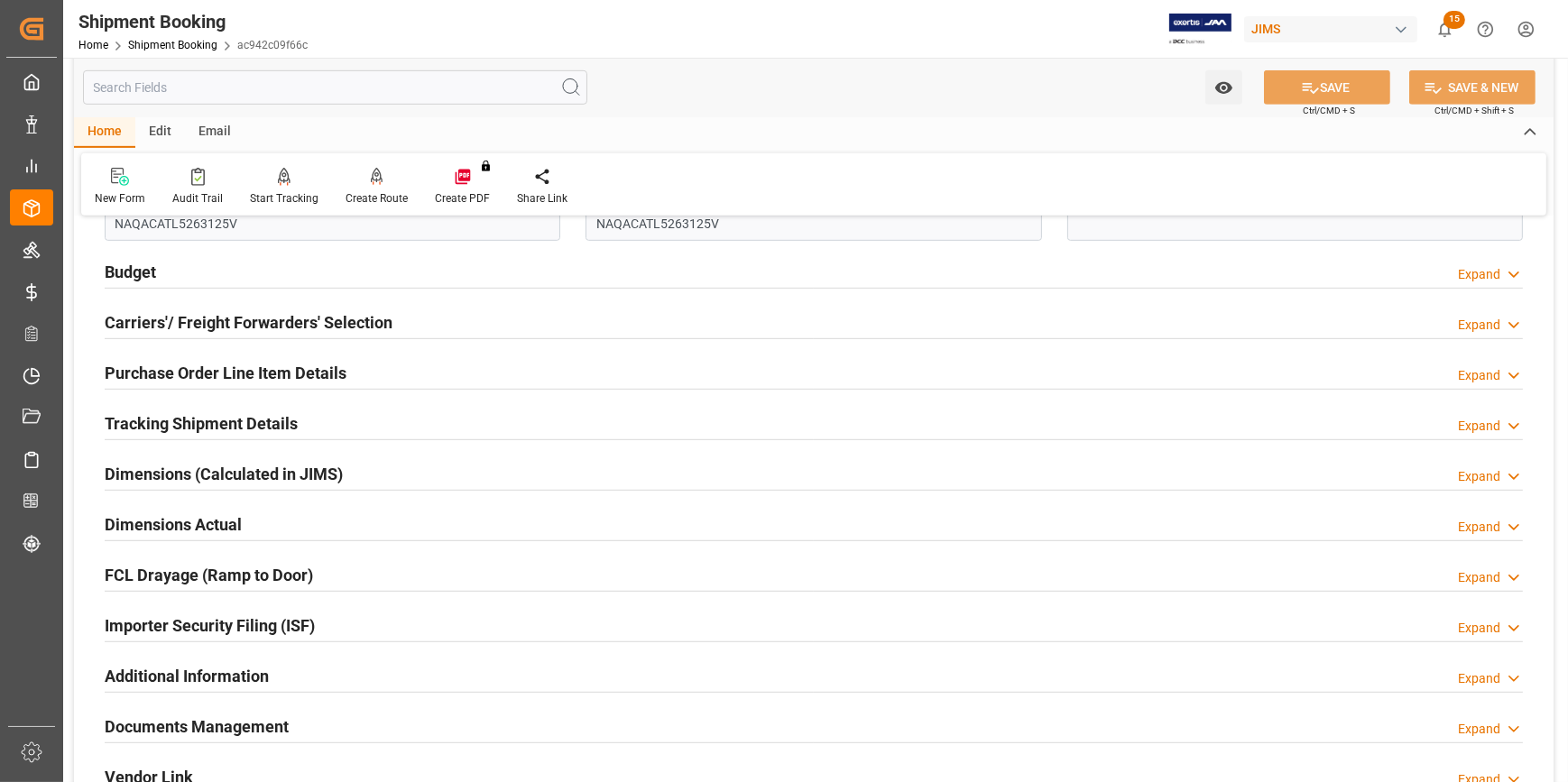
scroll to position [1312, 0]
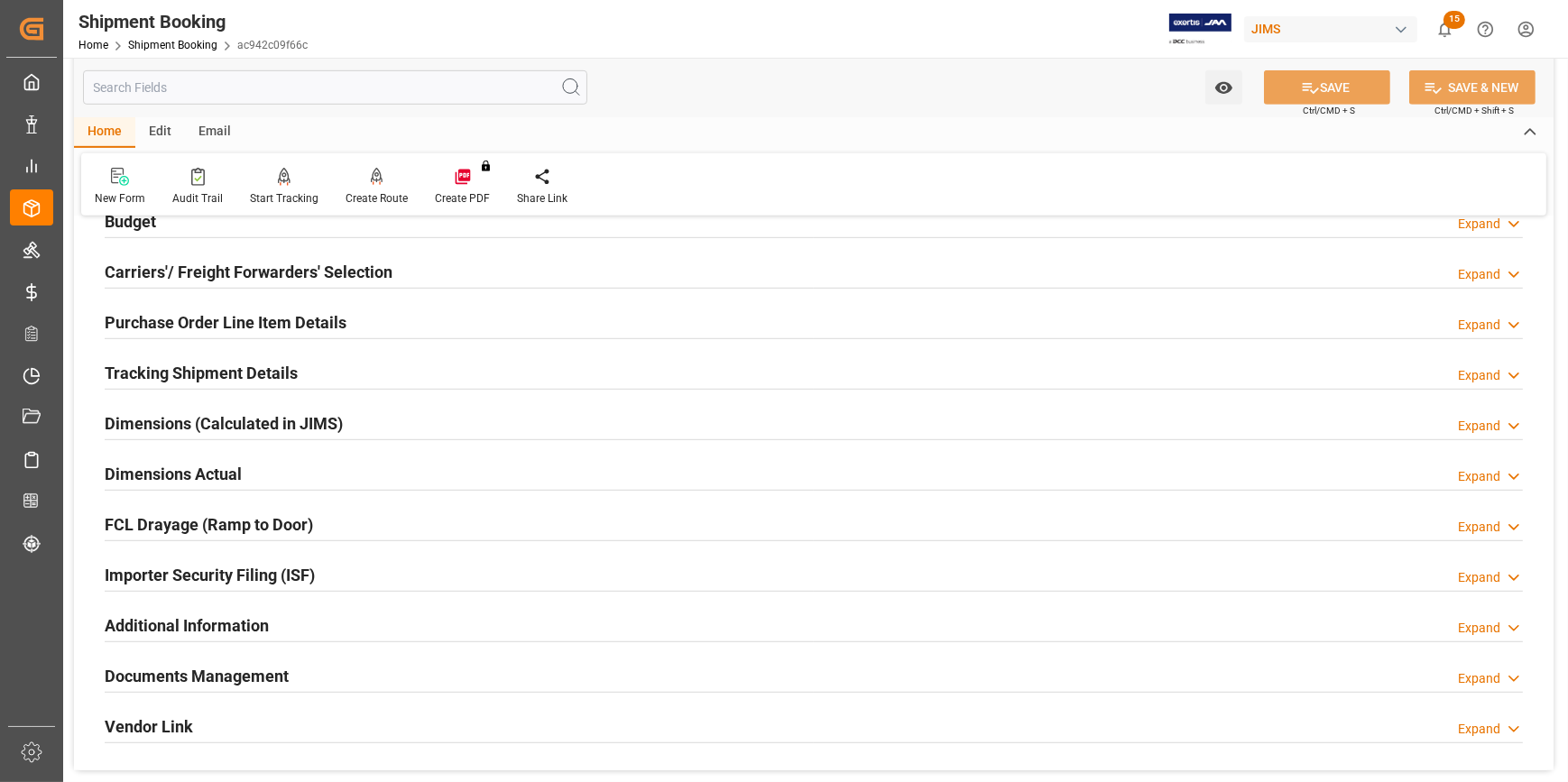
click at [431, 572] on div "Importer Security Filing (ISF) Expand" at bounding box center [813, 574] width 1418 height 34
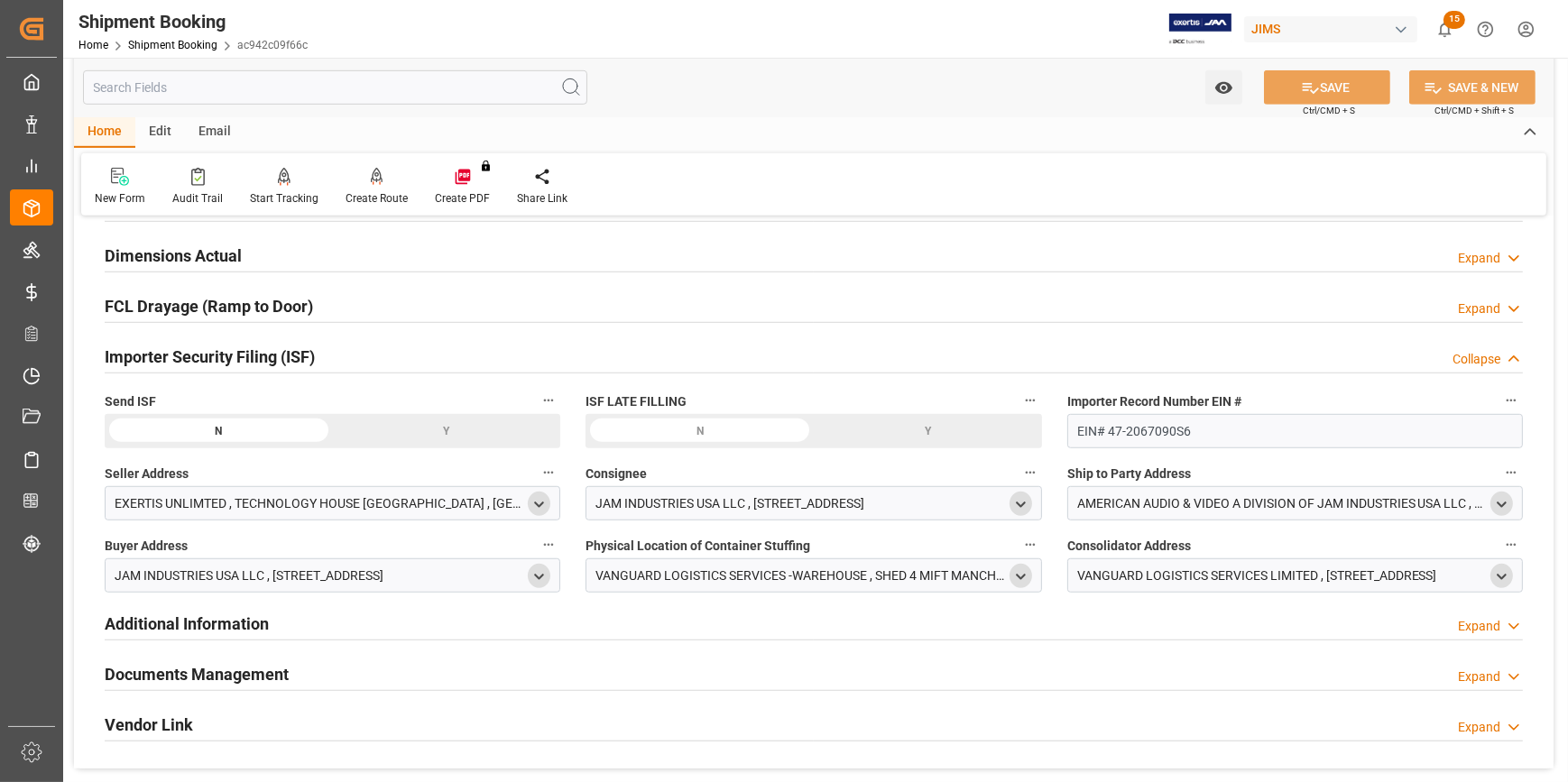
scroll to position [1558, 0]
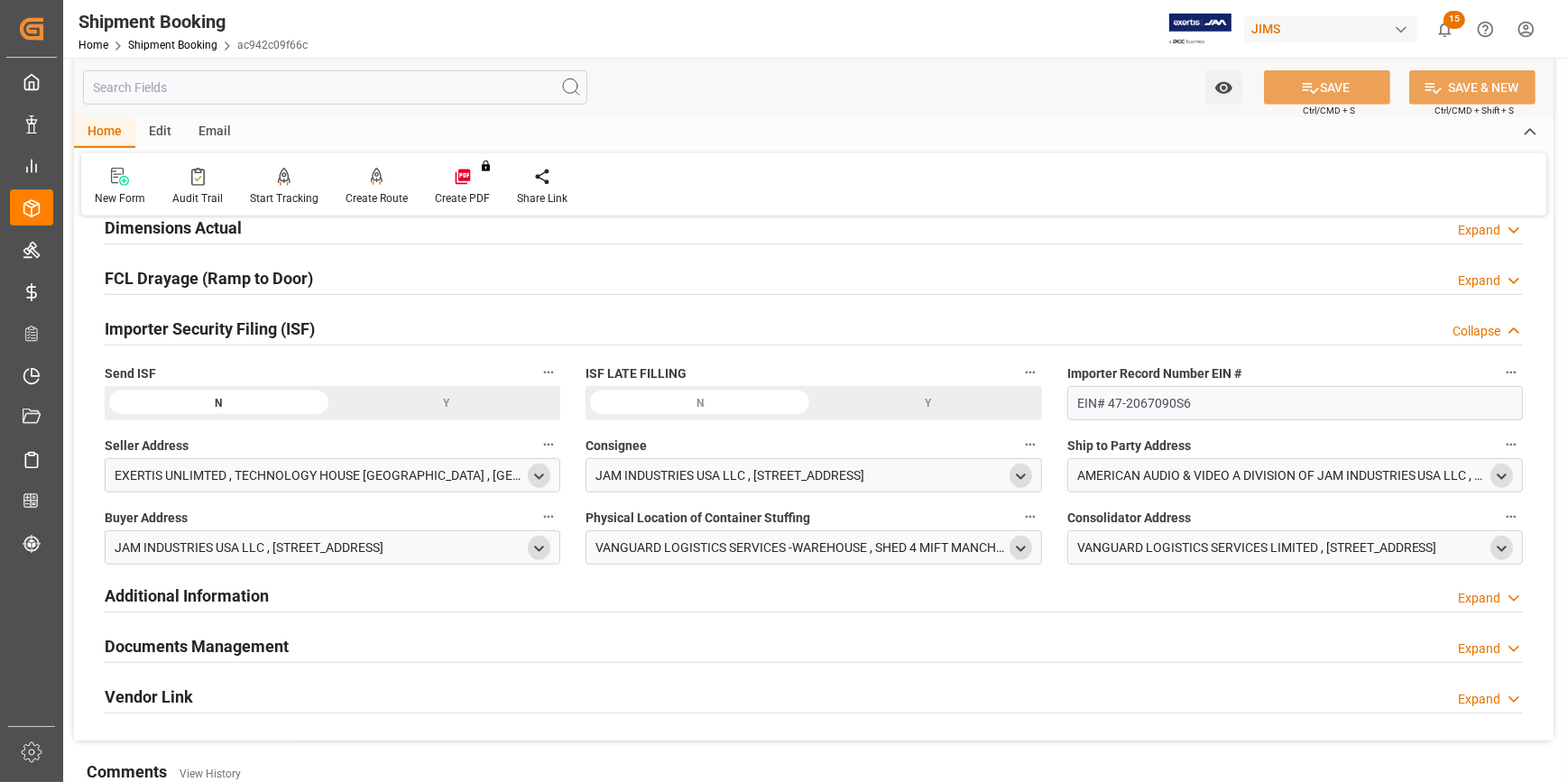
click at [539, 469] on icon "open menu" at bounding box center [540, 477] width 16 height 16
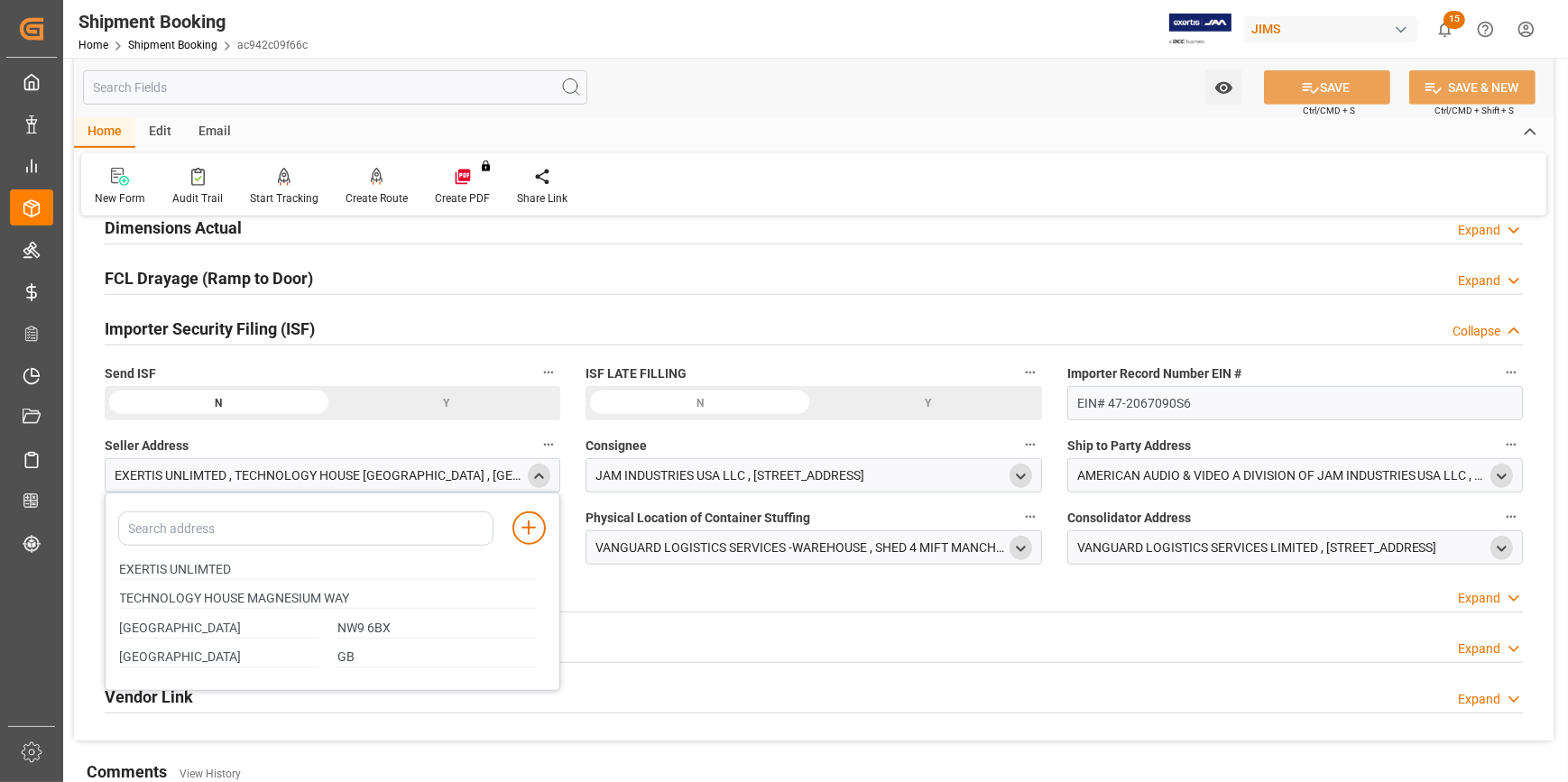
click at [538, 477] on icon "close menu" at bounding box center [540, 477] width 16 height 16
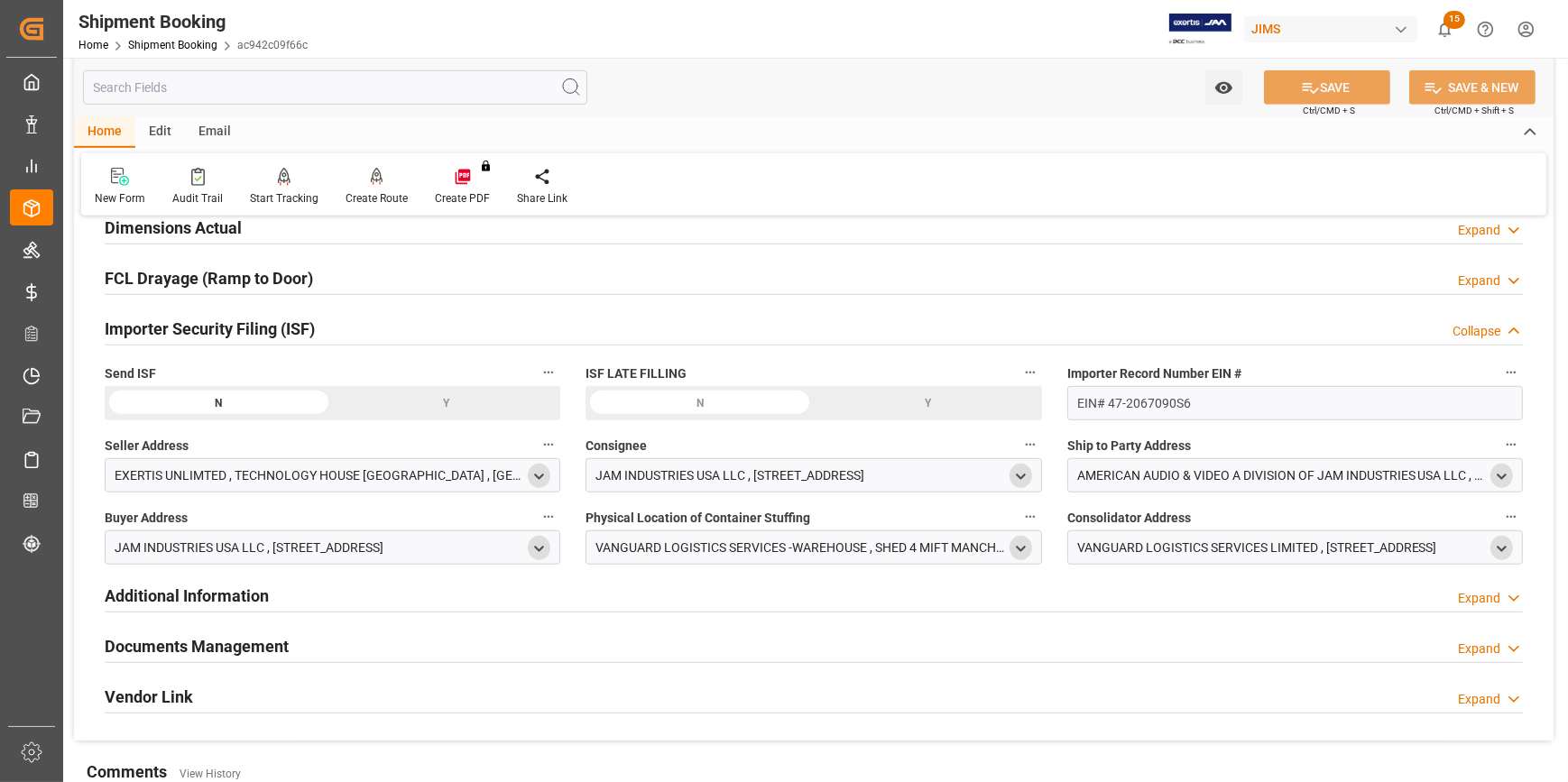
click at [538, 478] on icon "open menu" at bounding box center [540, 477] width 16 height 16
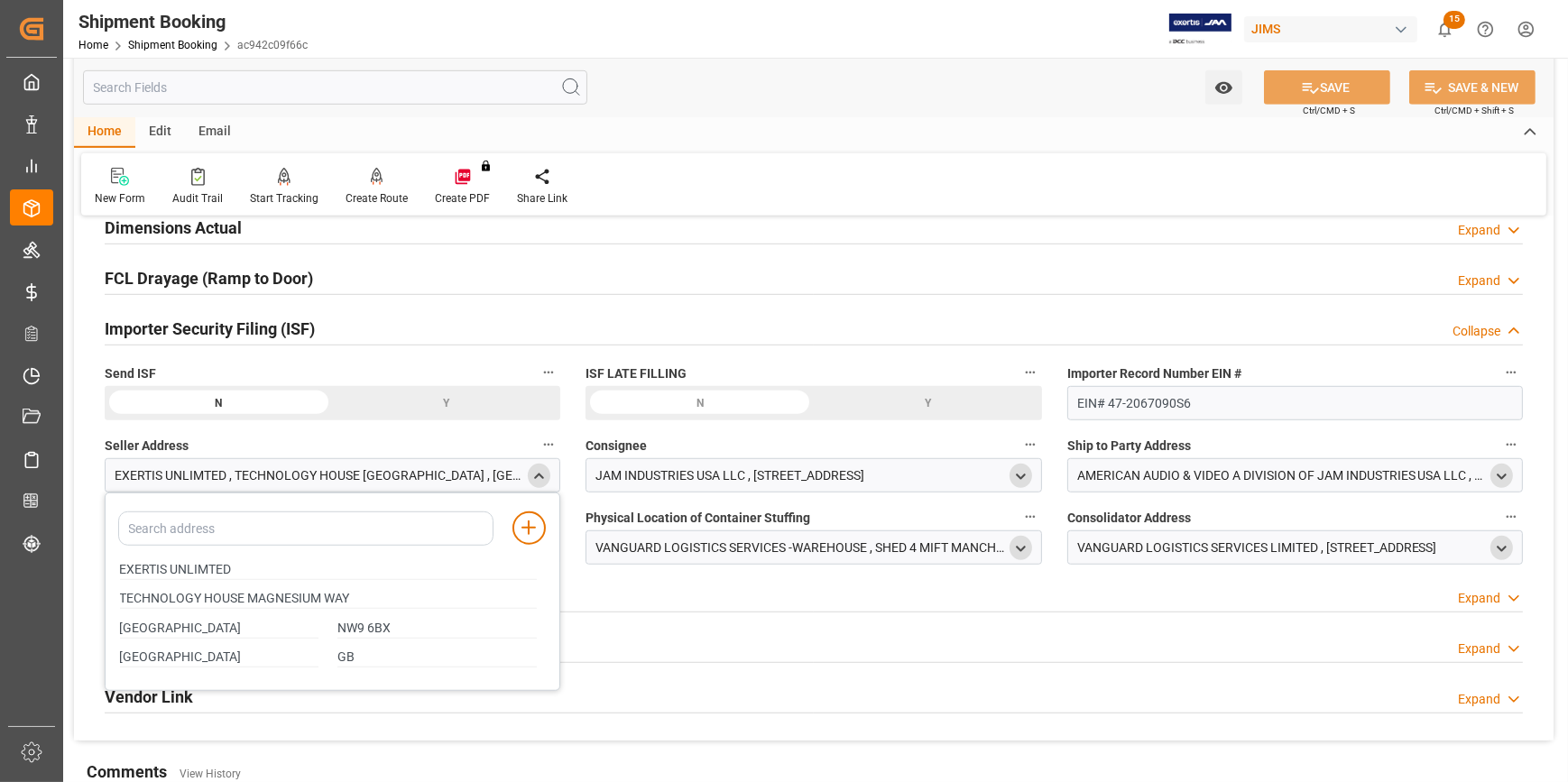
click at [543, 475] on polyline "close menu" at bounding box center [540, 476] width 8 height 4
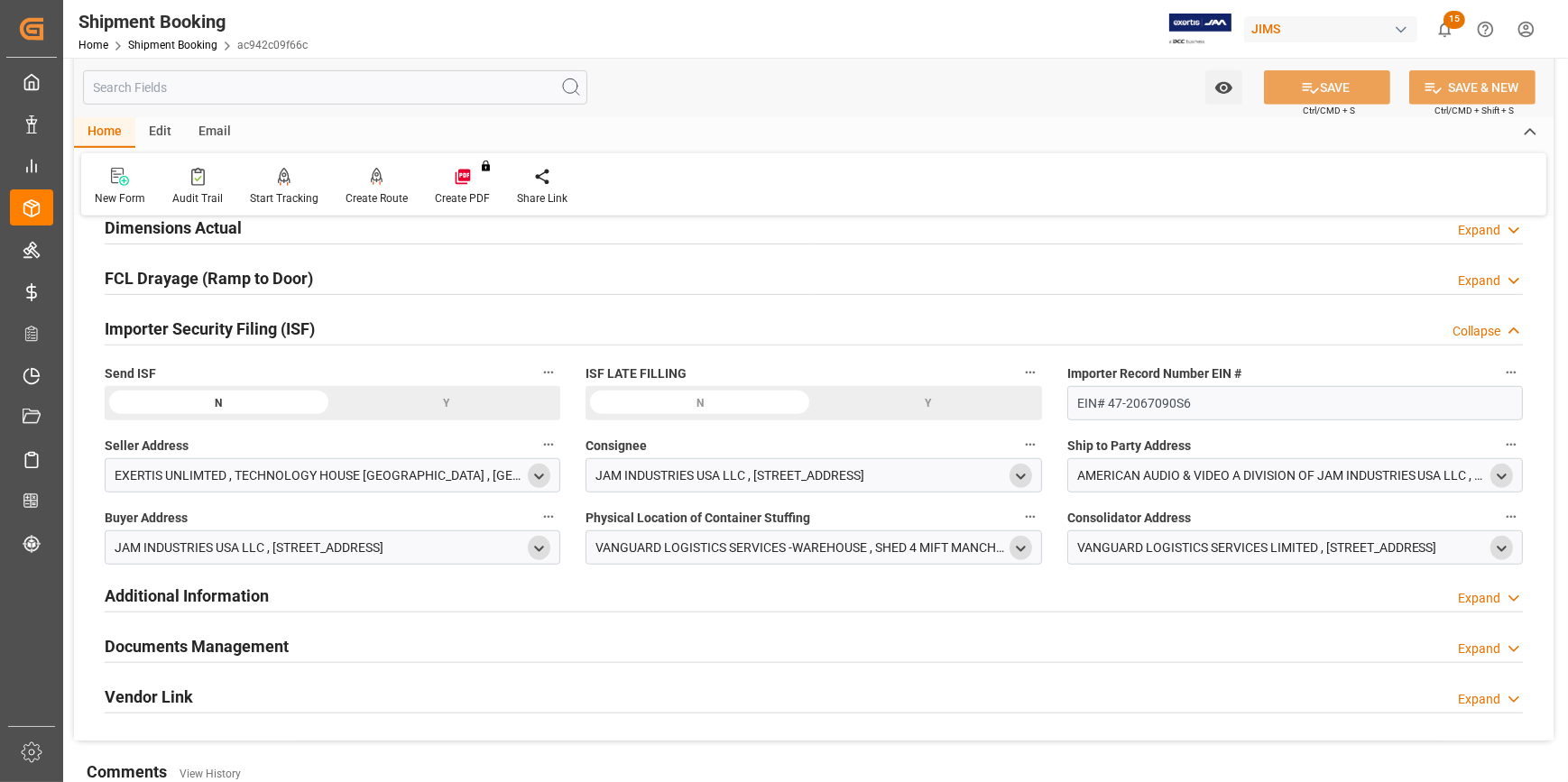
click at [0, 0] on div "Y" at bounding box center [0, 0] width 0 height 0
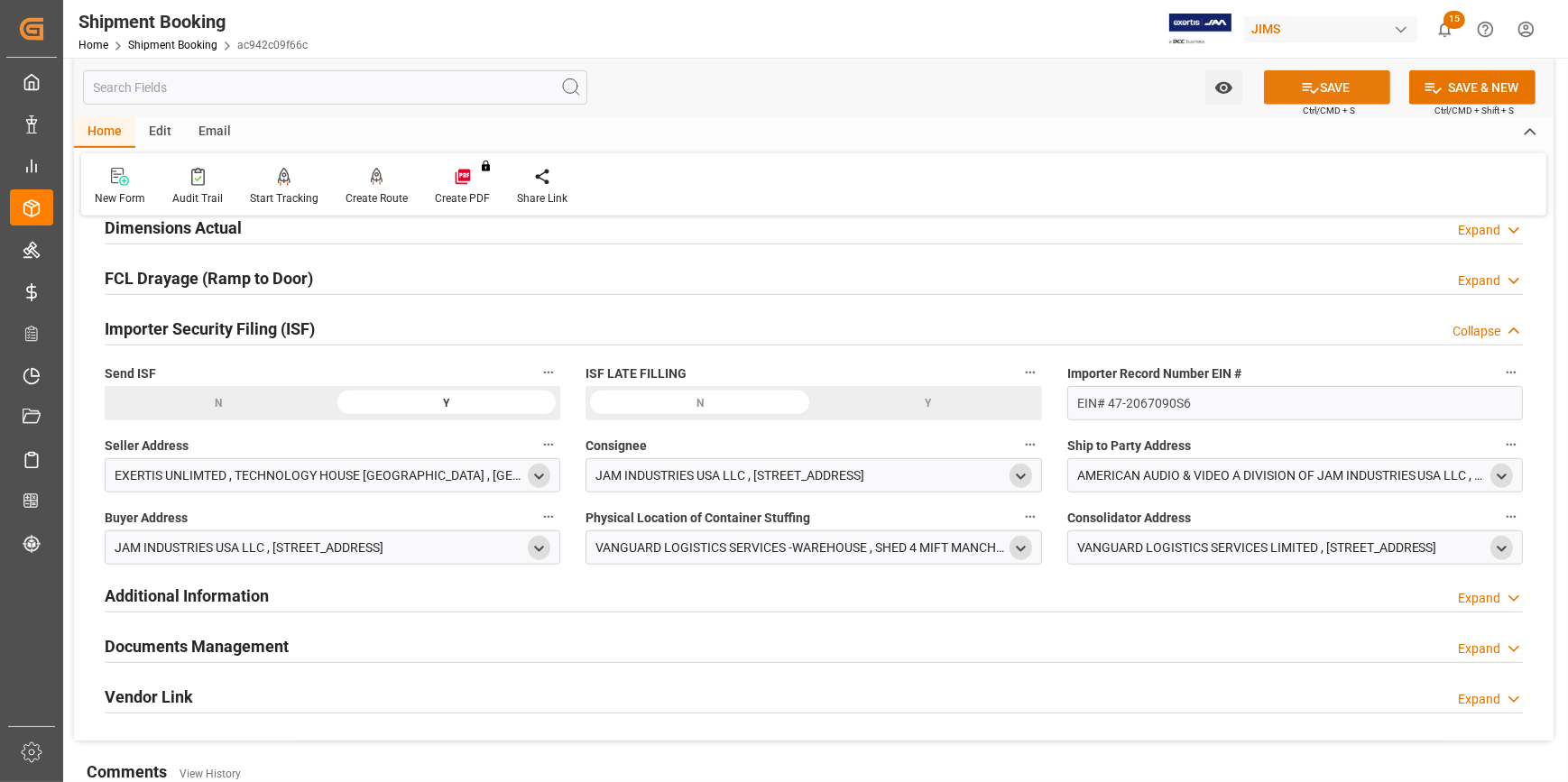
click at [1314, 88] on icon at bounding box center [1310, 87] width 19 height 19
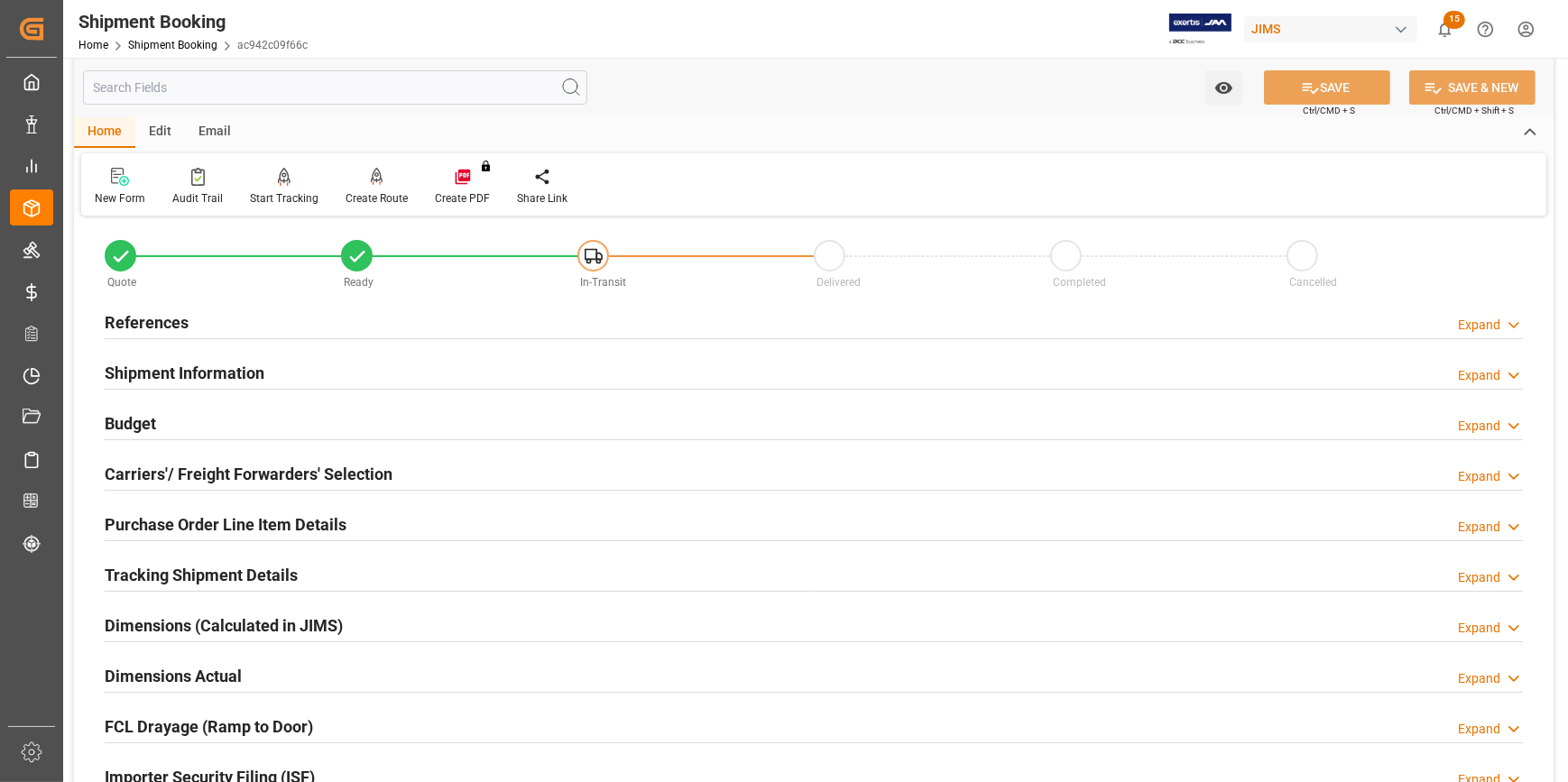
scroll to position [0, 0]
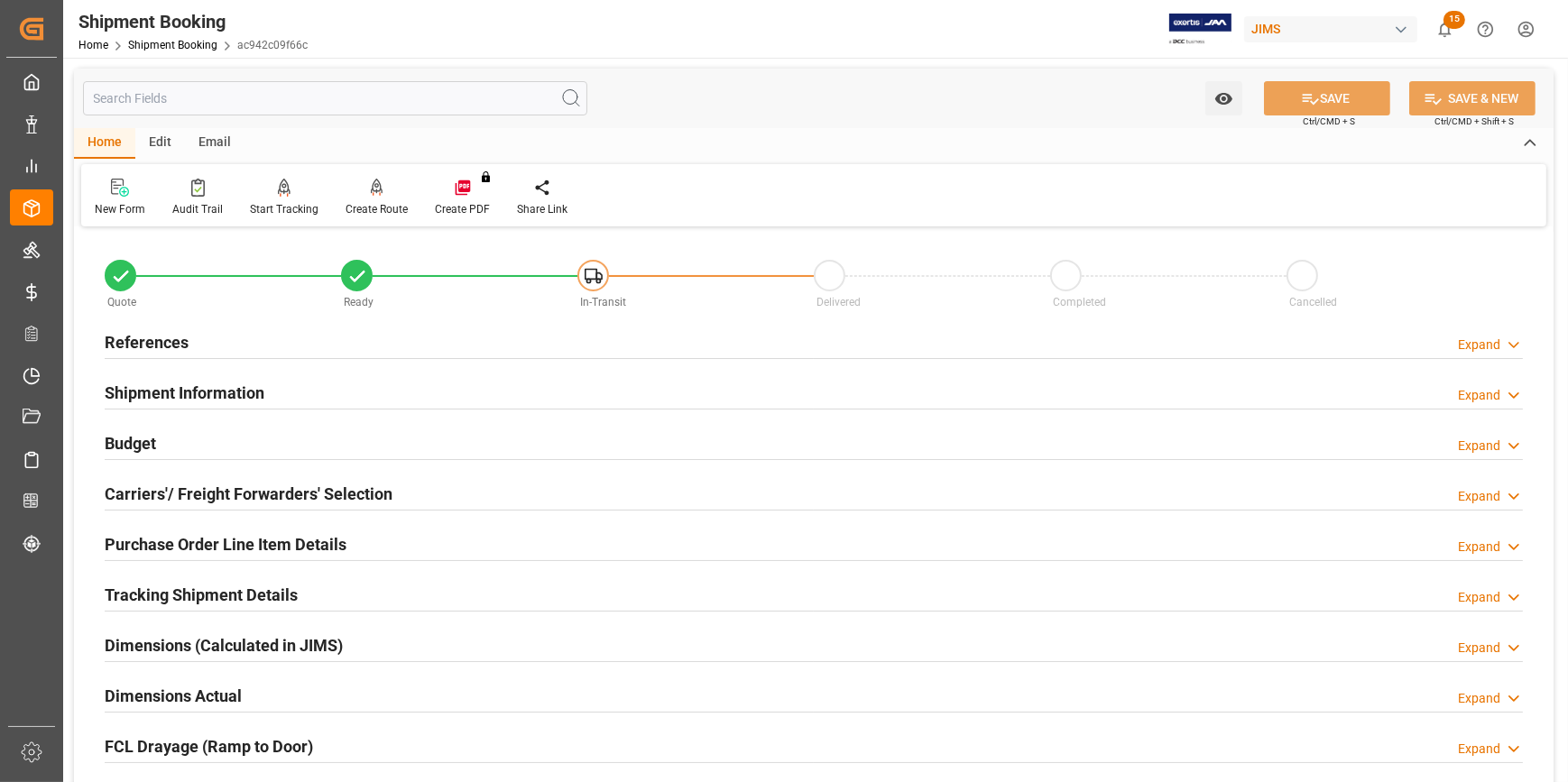
click at [323, 443] on div "Budget Expand" at bounding box center [813, 442] width 1418 height 34
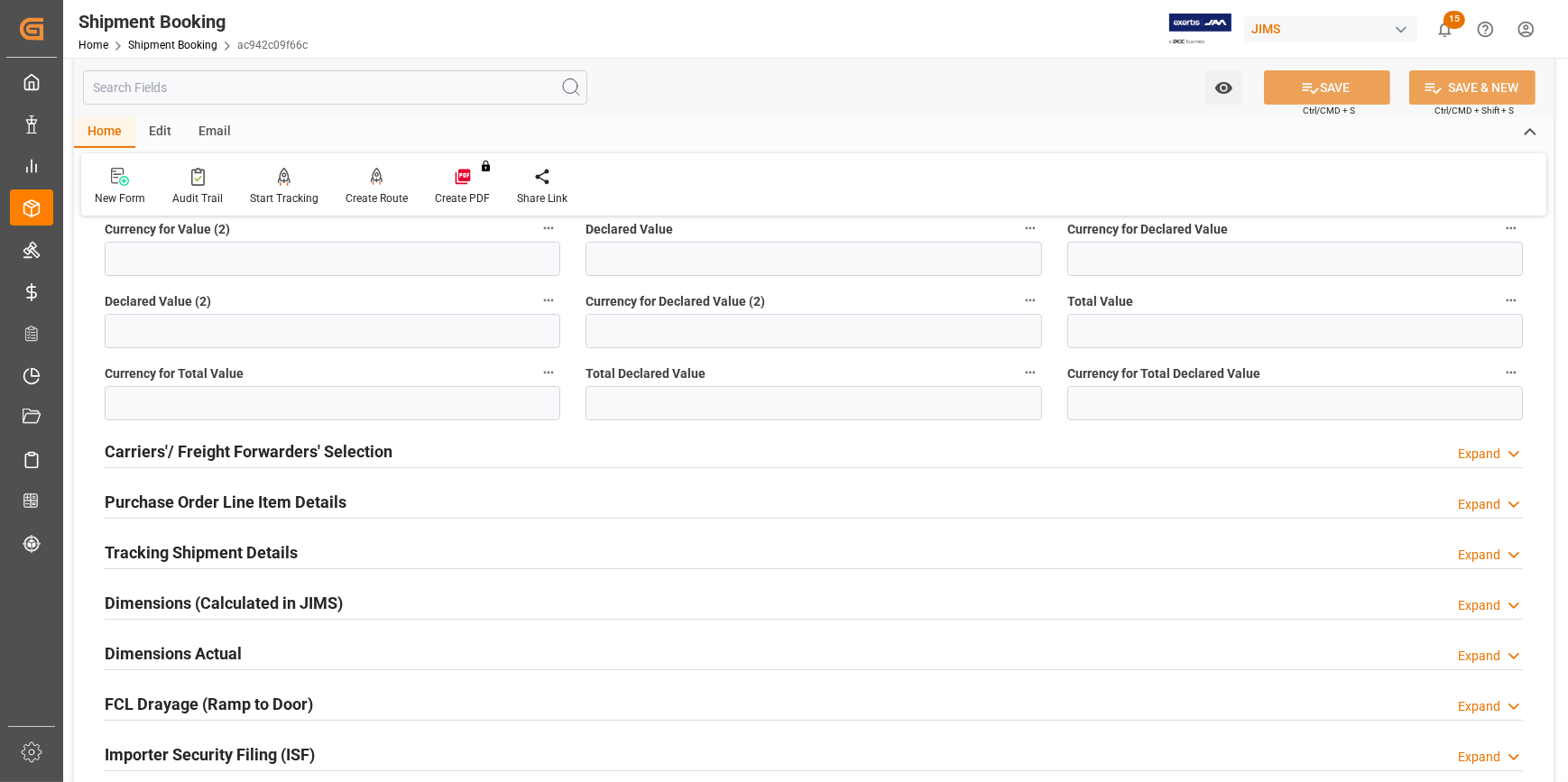
scroll to position [492, 0]
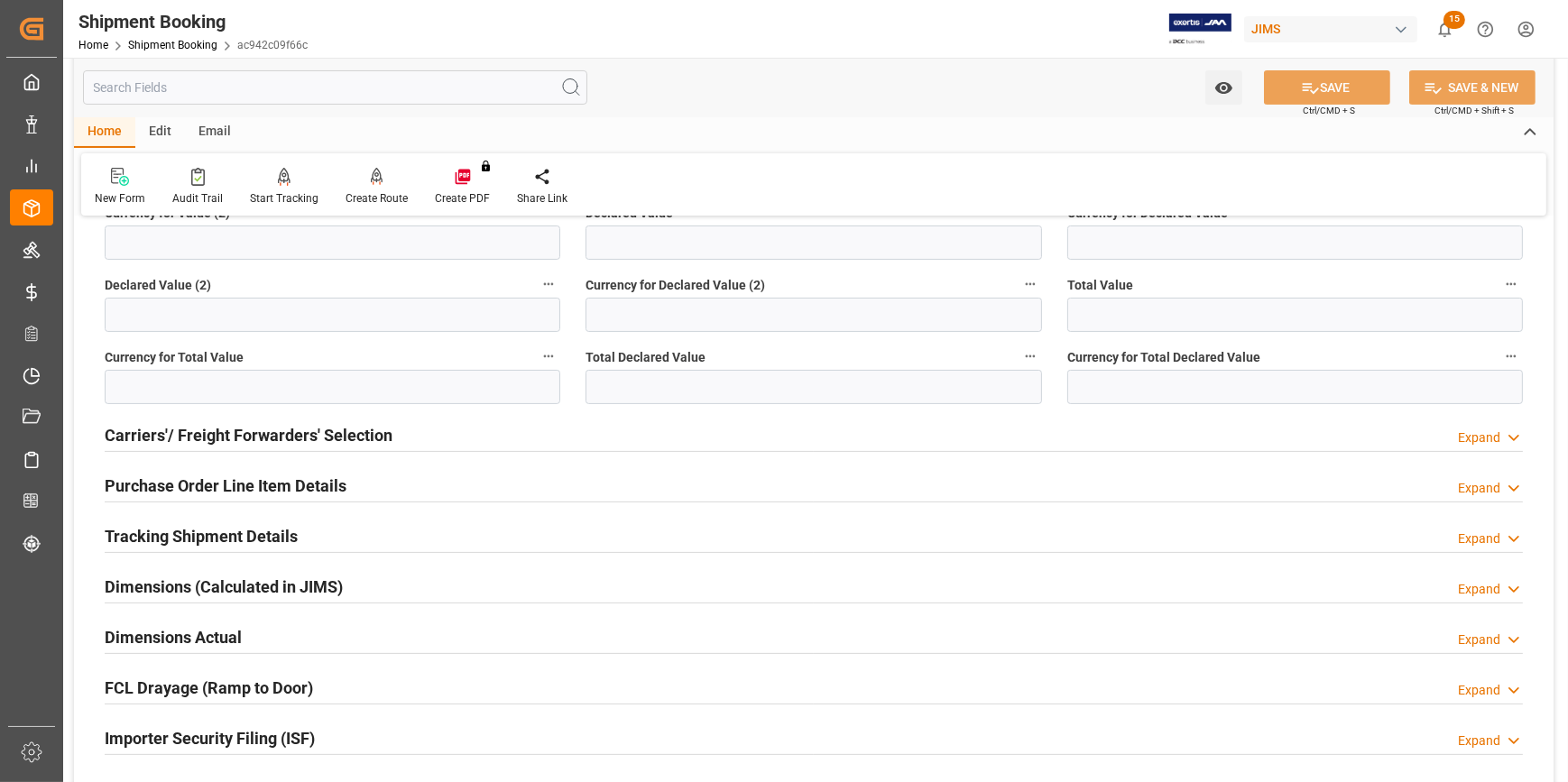
click at [371, 535] on div "Tracking Shipment Details Expand" at bounding box center [813, 535] width 1418 height 34
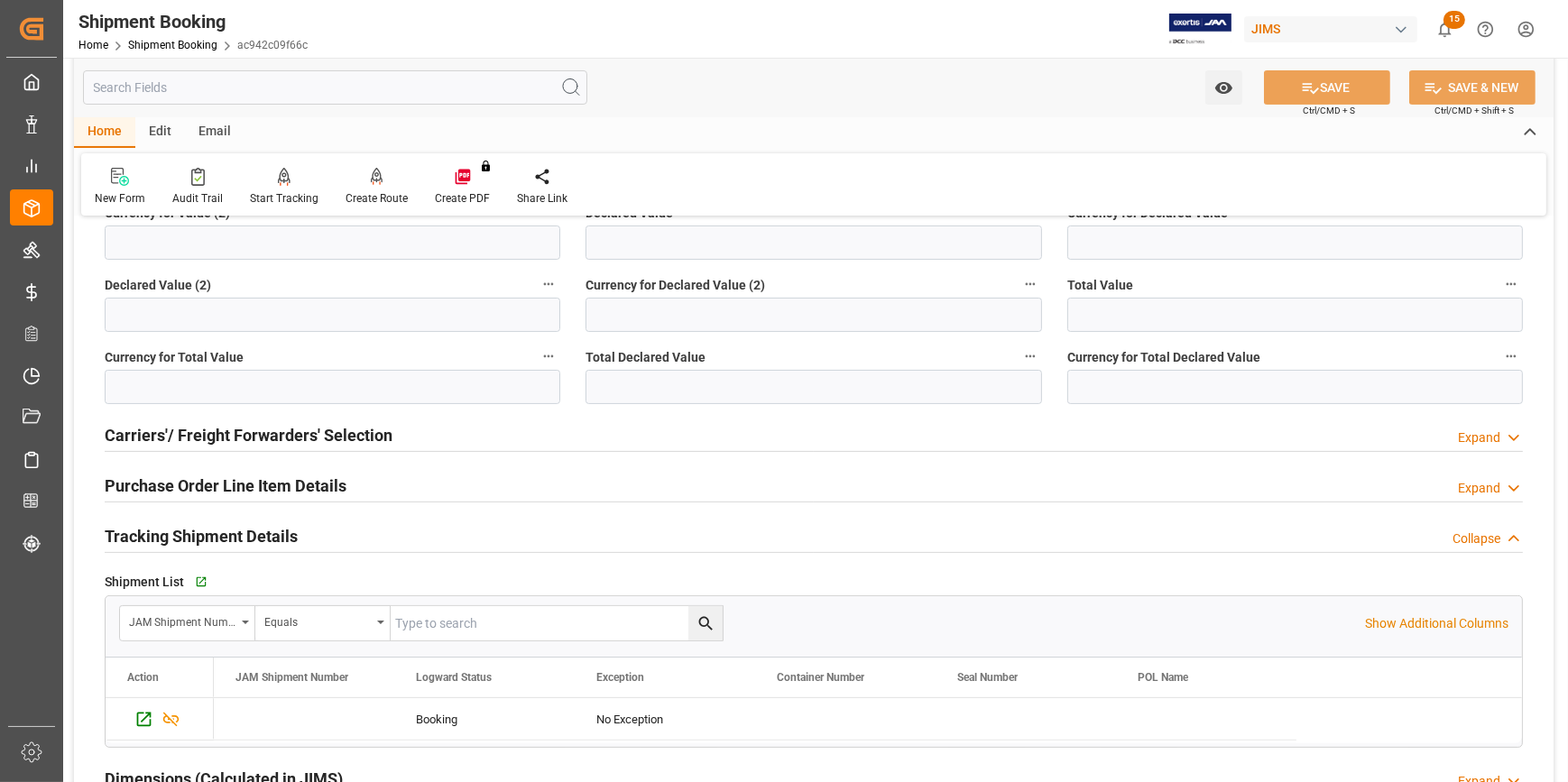
scroll to position [656, 0]
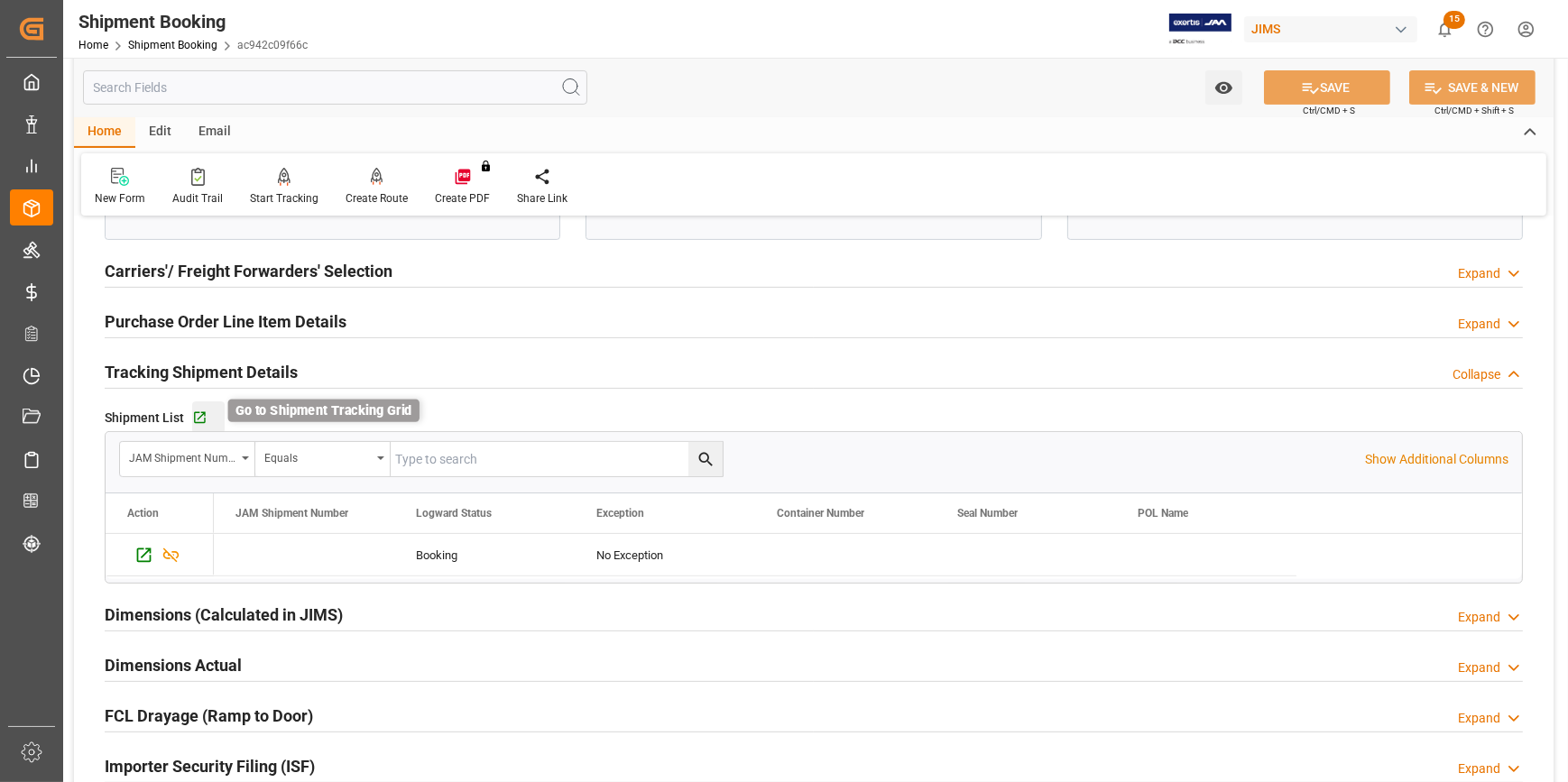
click at [201, 413] on icon "button" at bounding box center [199, 418] width 12 height 12
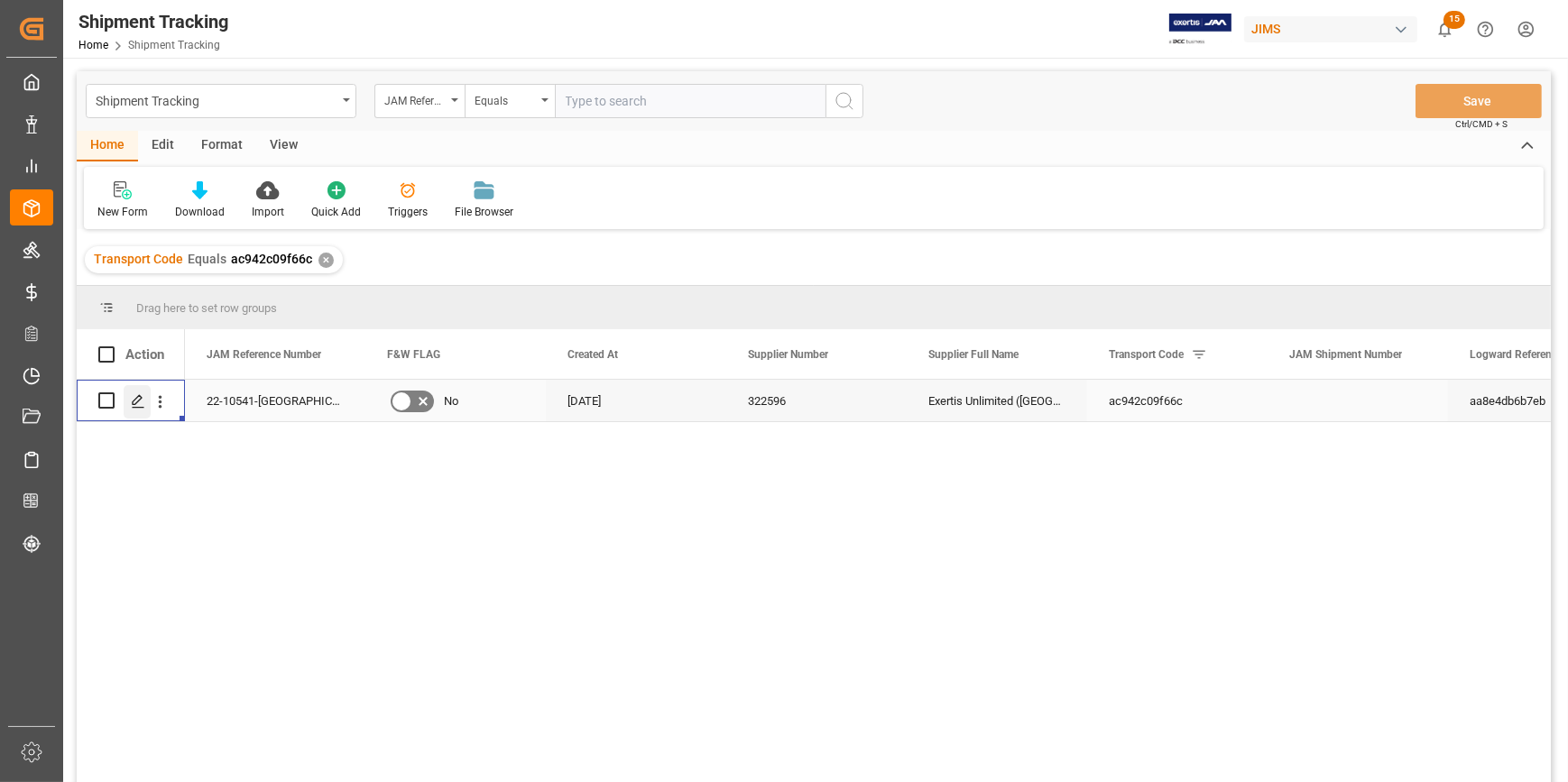
click at [141, 402] on icon "Press SPACE to select this row." at bounding box center [138, 401] width 15 height 15
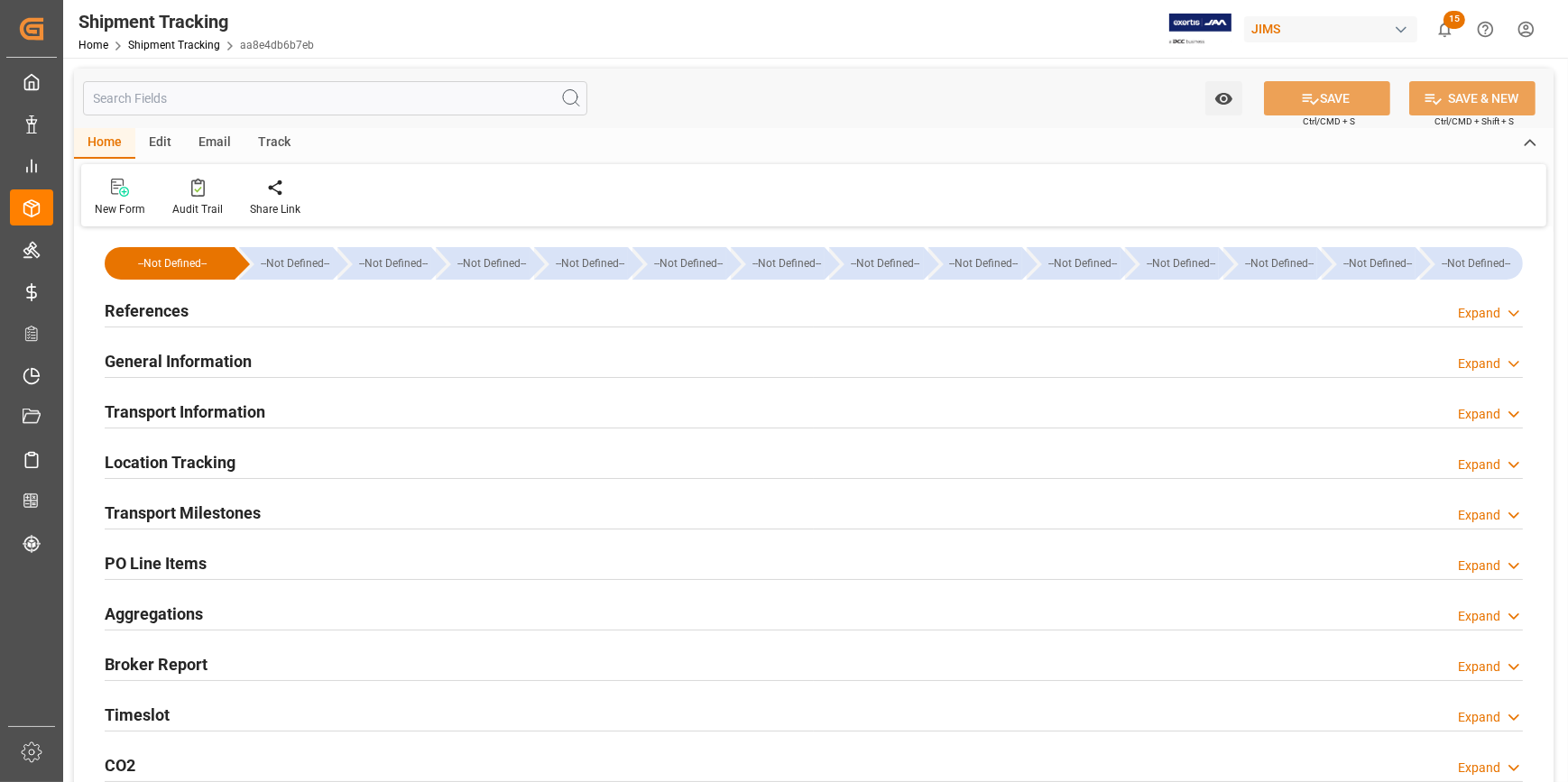
type input "[DATE]"
click at [271, 314] on div "References Expand" at bounding box center [813, 309] width 1418 height 34
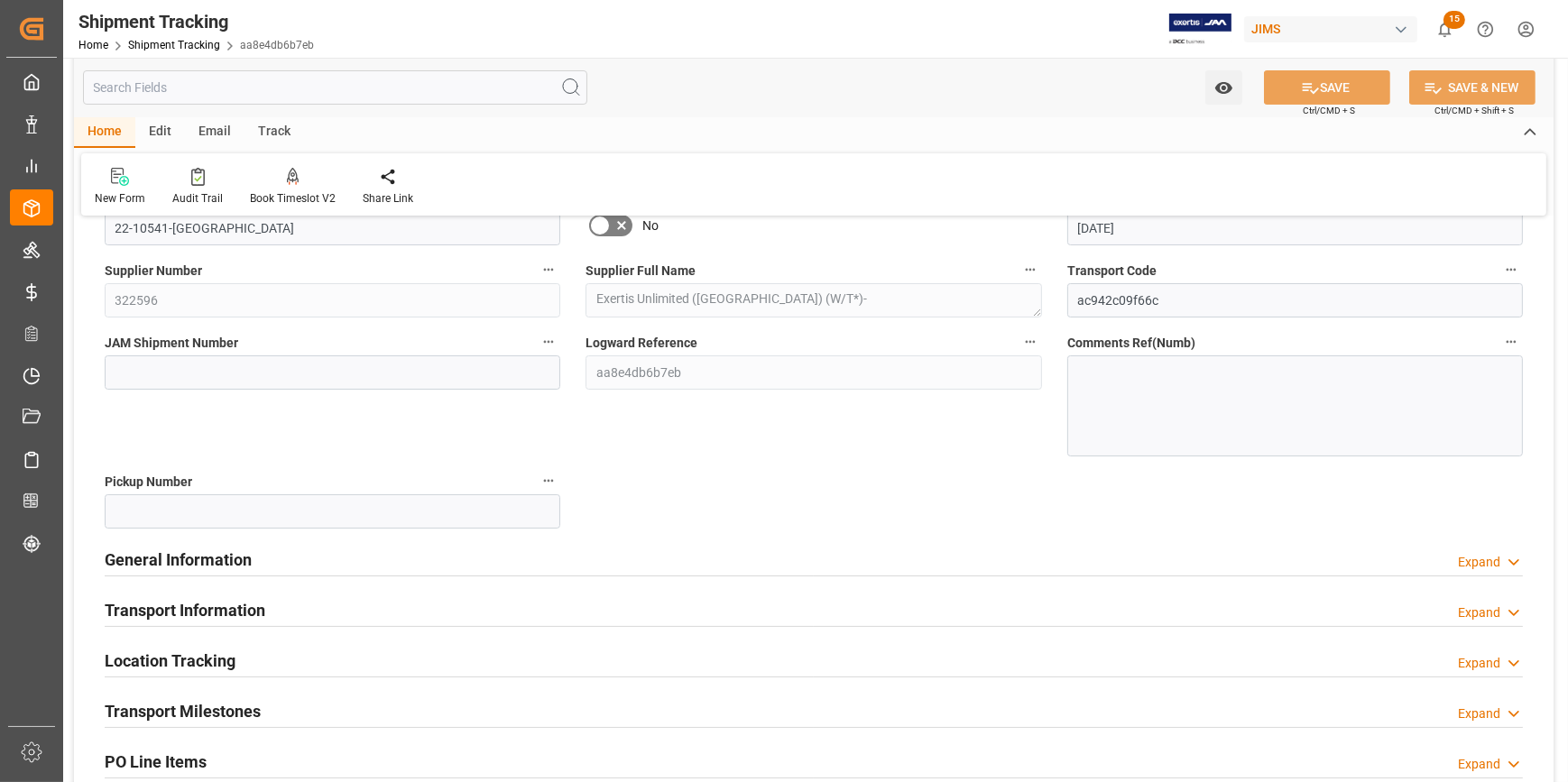
scroll to position [163, 0]
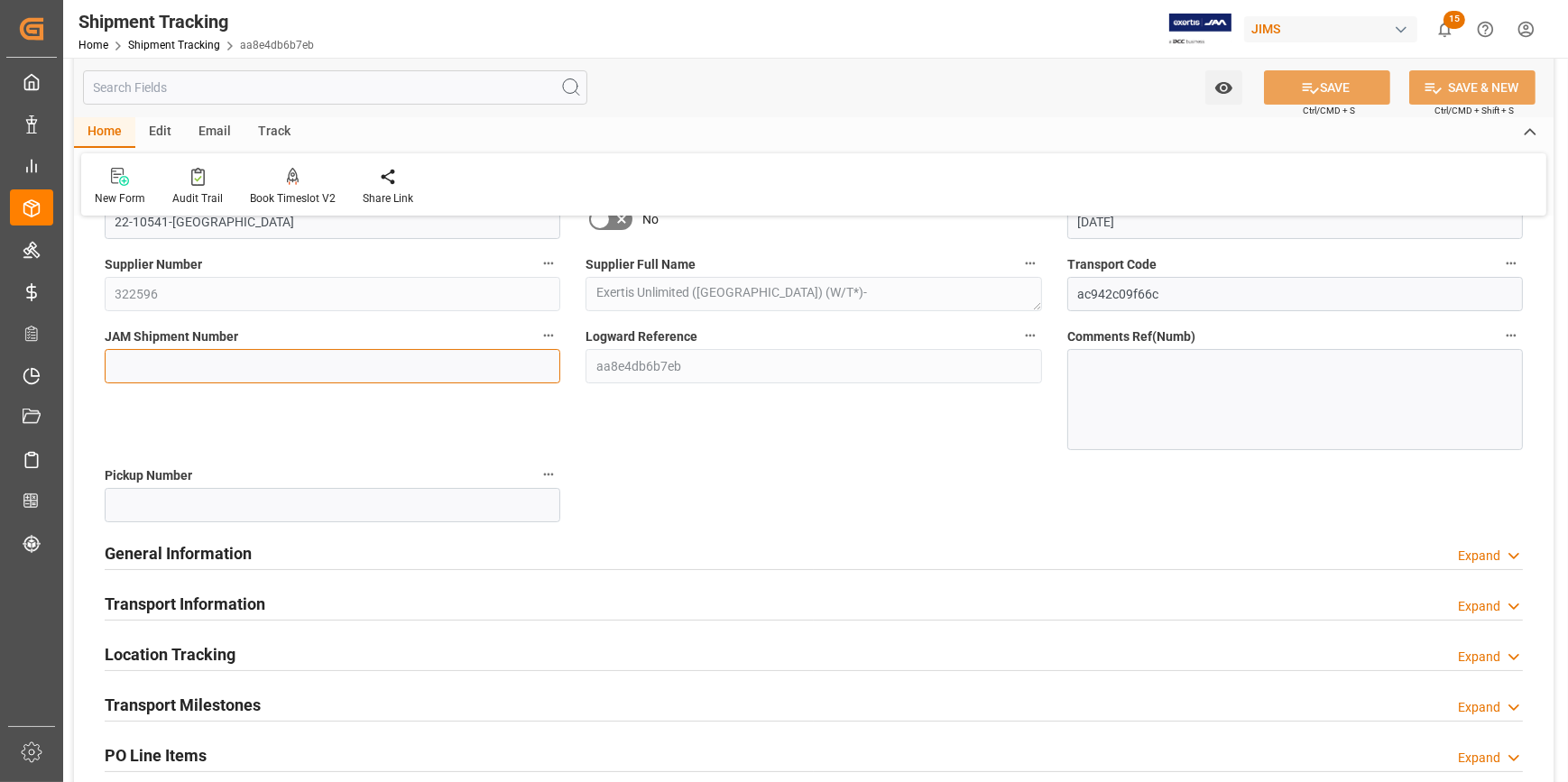
drag, startPoint x: 173, startPoint y: 368, endPoint x: 203, endPoint y: 377, distance: 31.3
click at [173, 368] on input at bounding box center [332, 366] width 456 height 34
paste input "72539"
type input "72539"
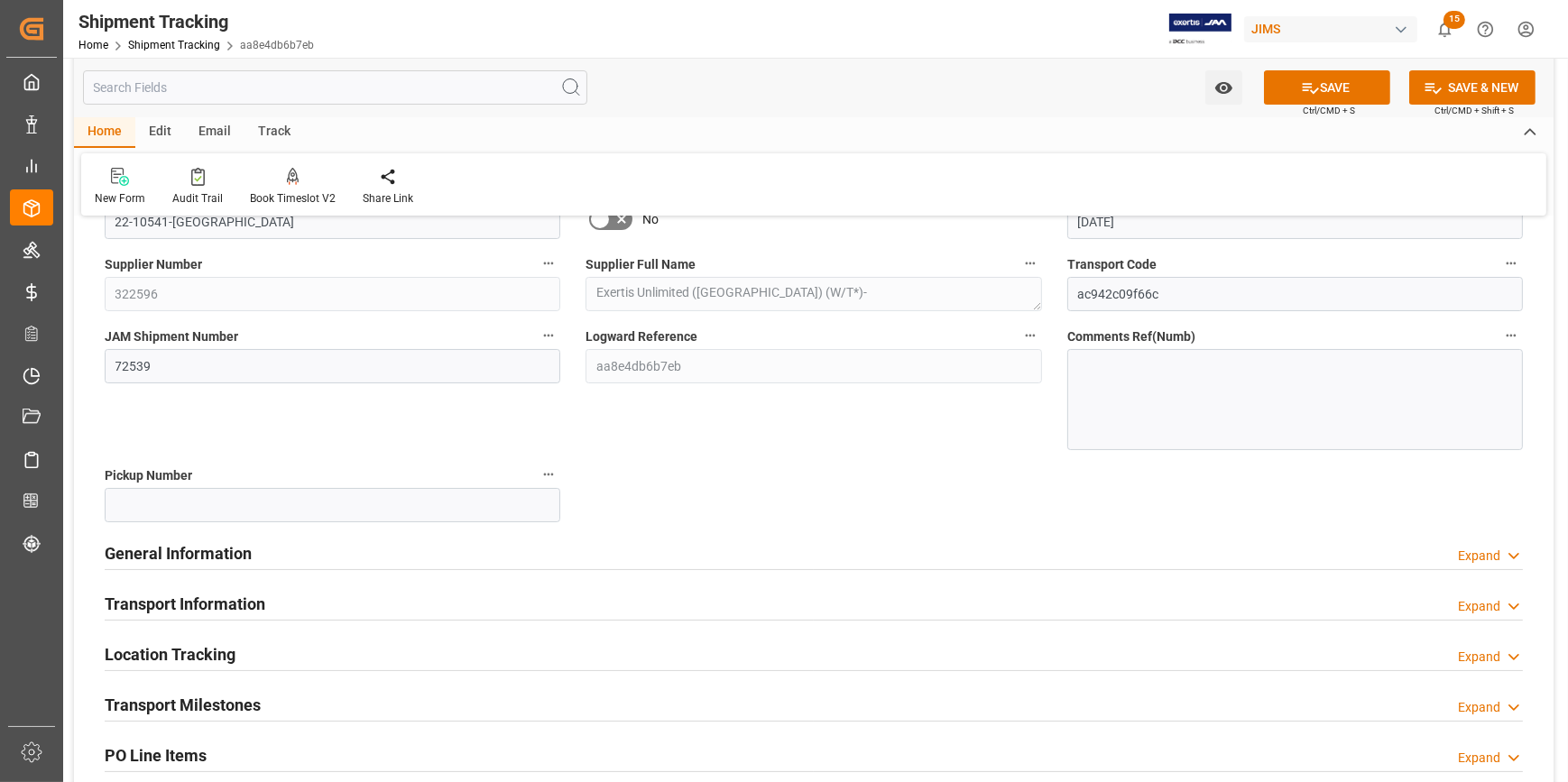
click at [560, 547] on div "General Information Expand" at bounding box center [813, 551] width 1418 height 34
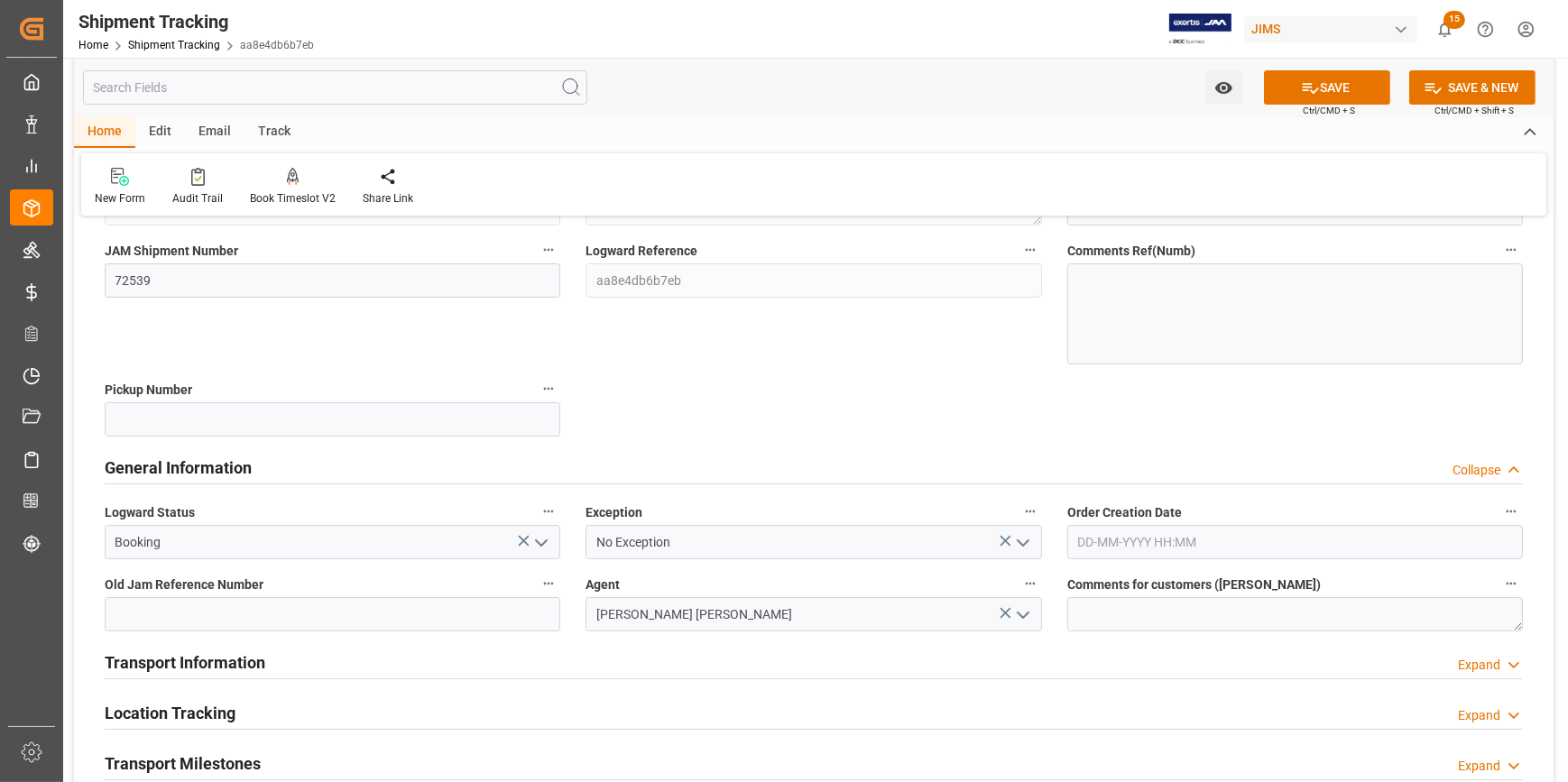
scroll to position [327, 0]
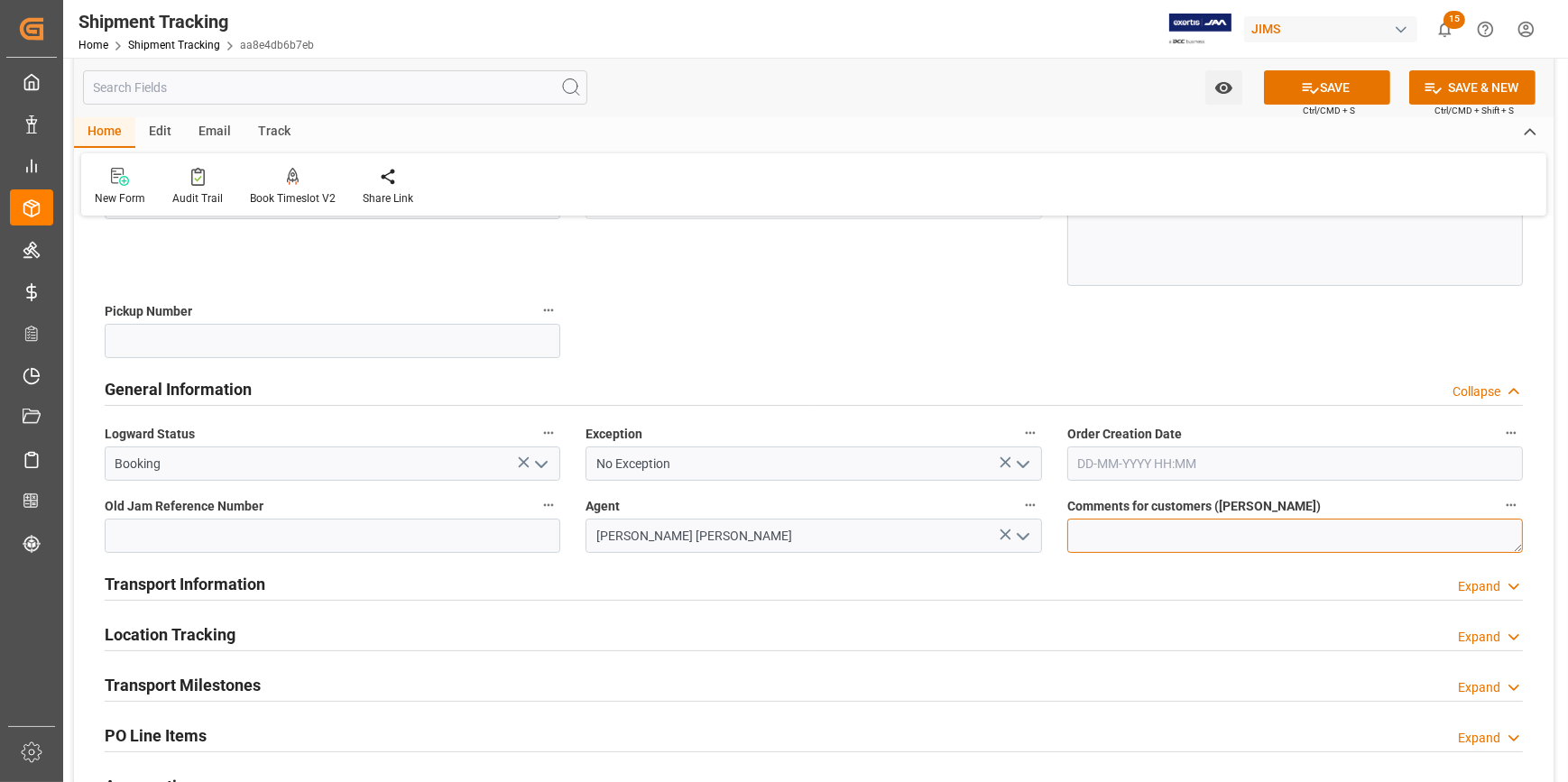
click at [1101, 523] on textarea at bounding box center [1295, 536] width 456 height 34
paste textarea "Trade War update 05/15/2025"
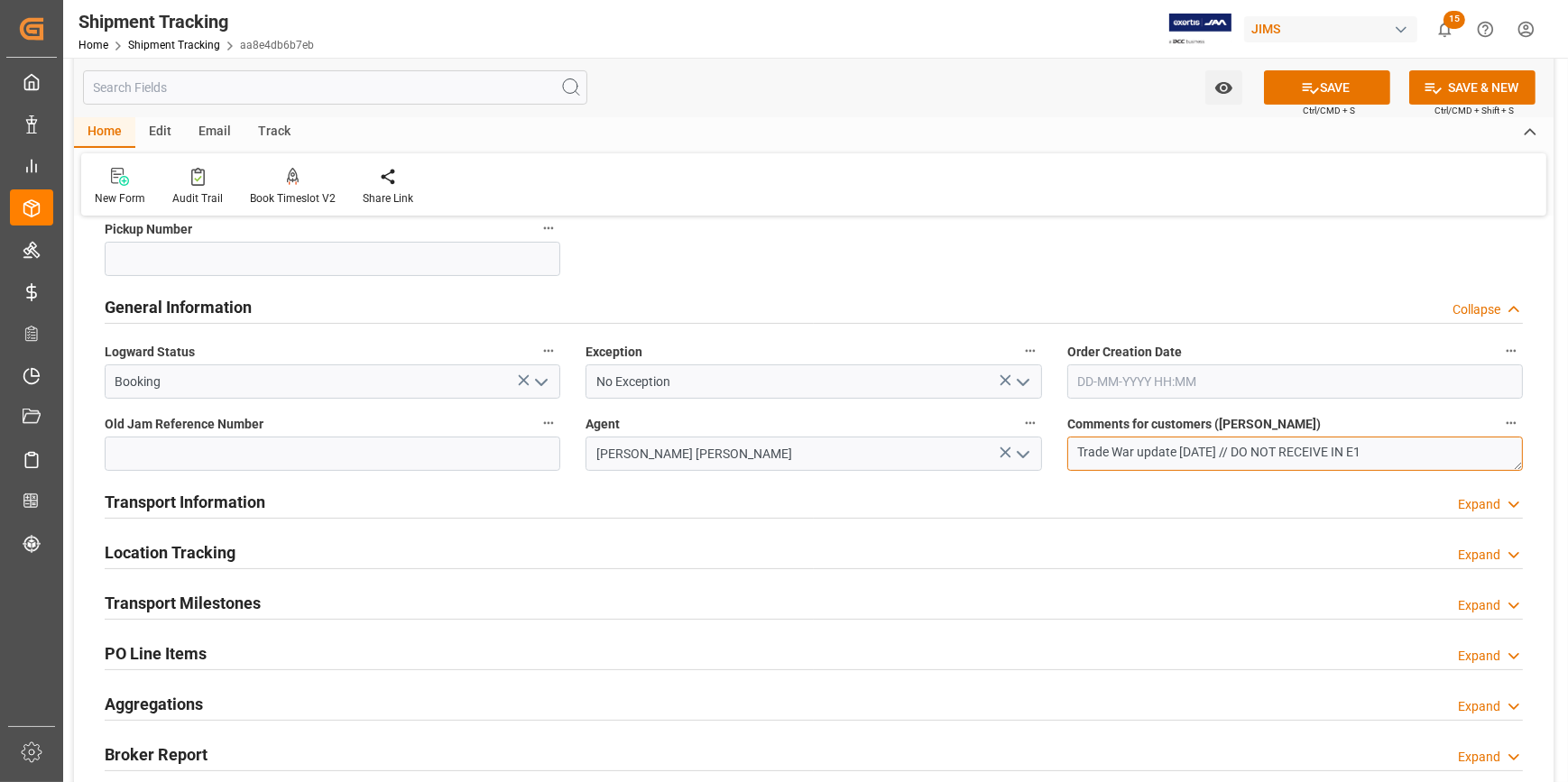
type textarea "Trade War update 05/15/2025 // DO NOT RECEIVE IN E1"
click at [475, 504] on div "Transport Information Expand" at bounding box center [813, 500] width 1418 height 34
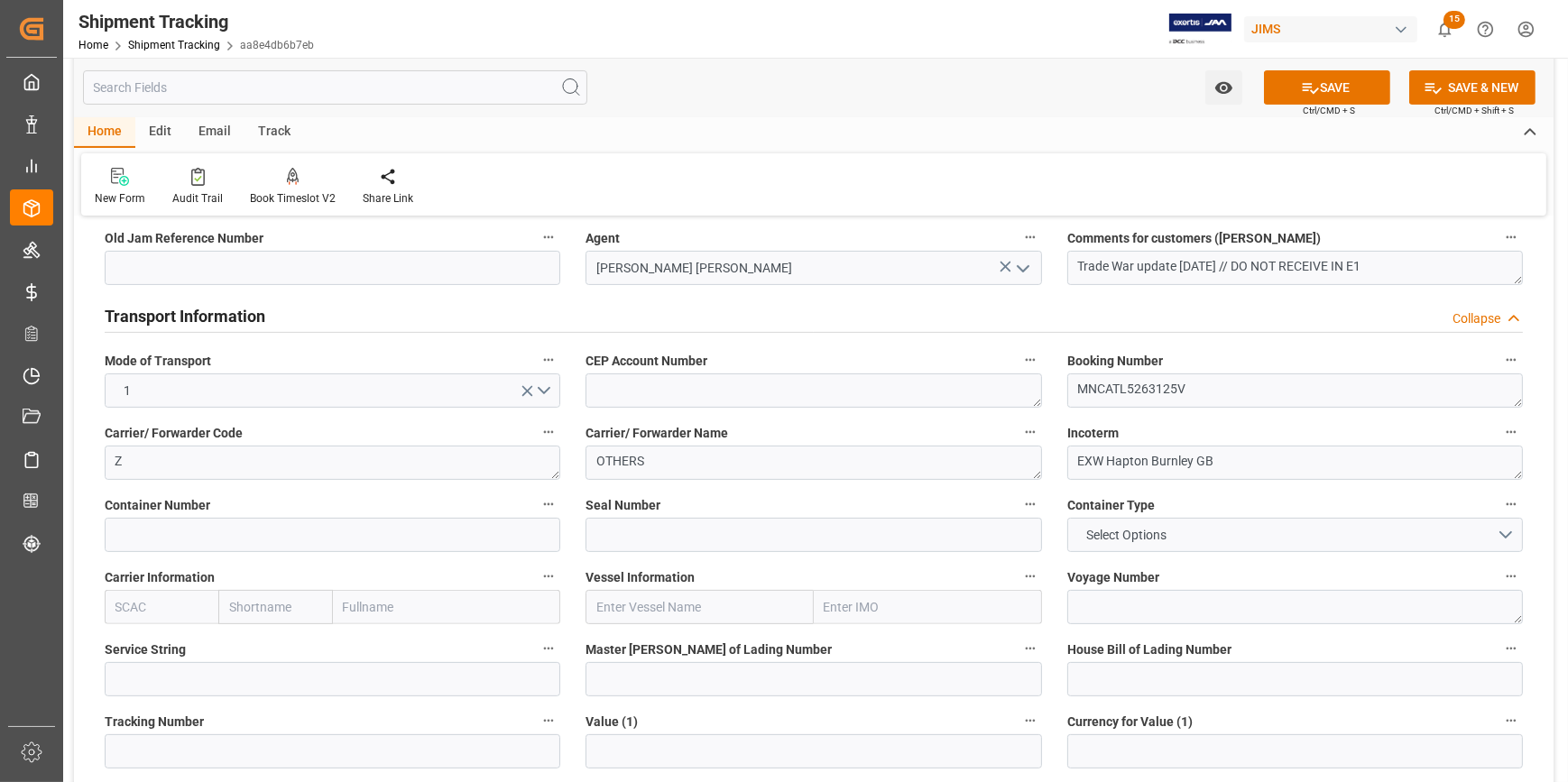
scroll to position [656, 0]
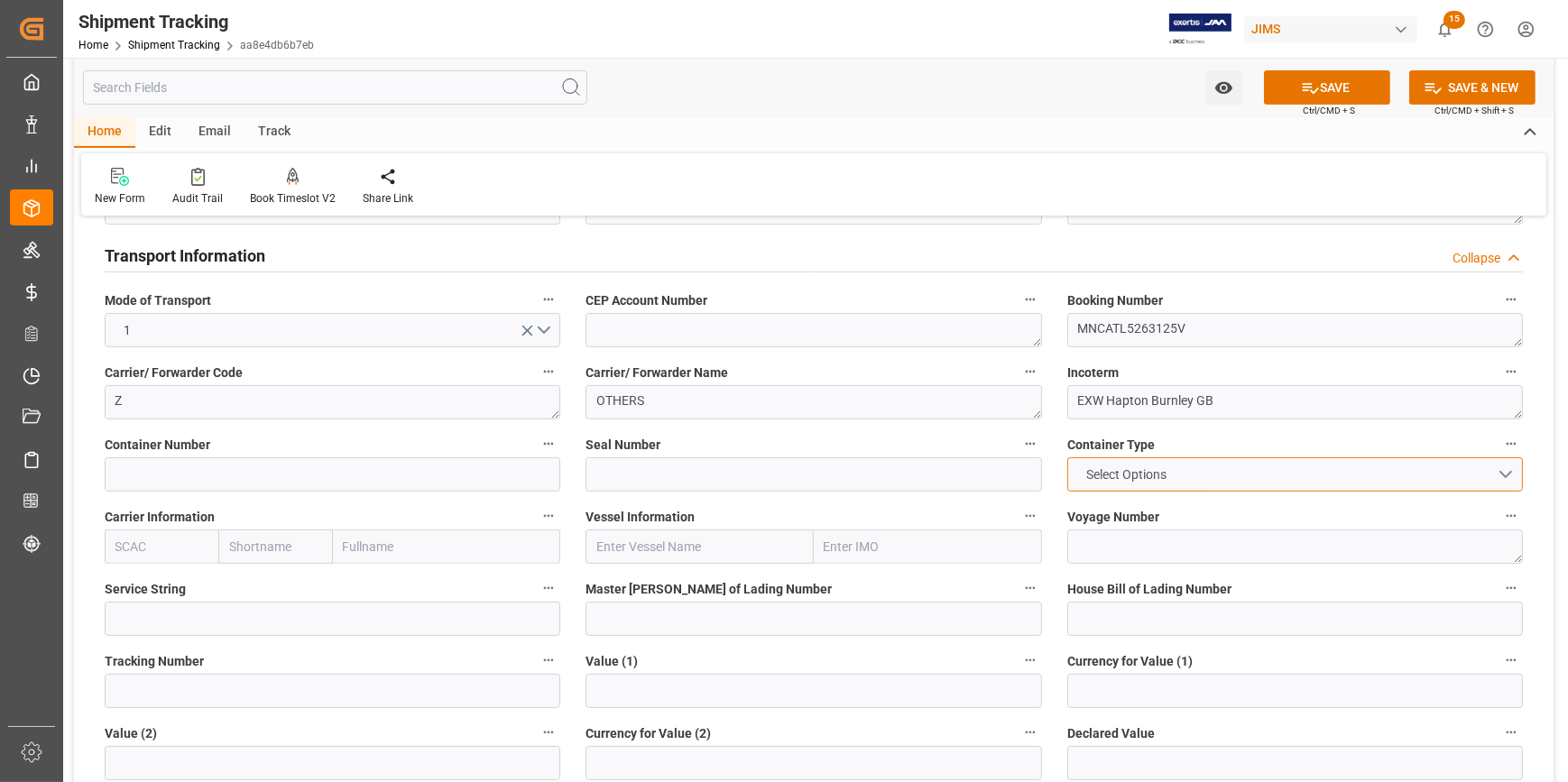
click at [1506, 468] on button "Select Options" at bounding box center [1295, 474] width 456 height 34
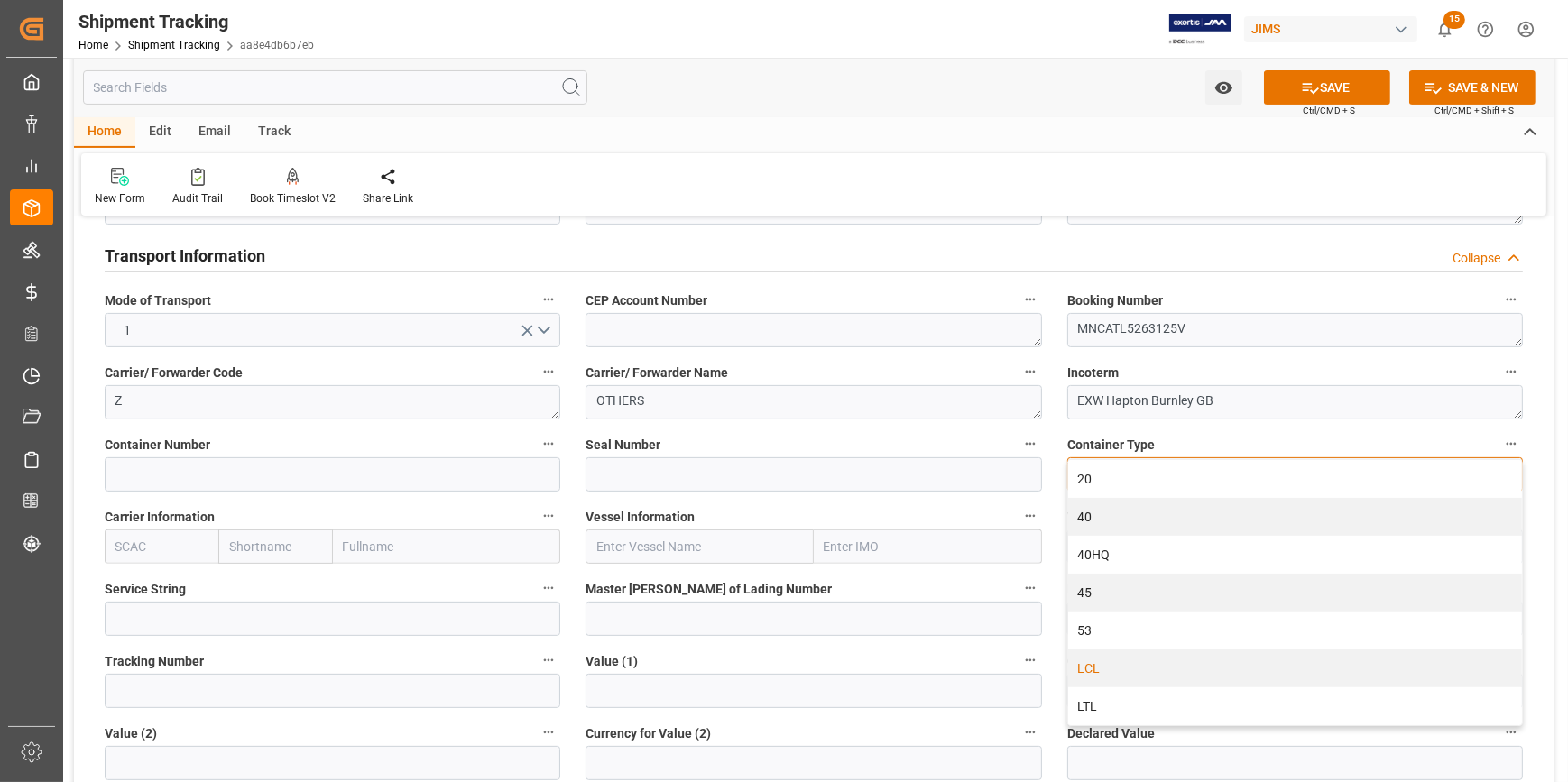
click at [1152, 671] on div "LCL" at bounding box center [1295, 669] width 454 height 38
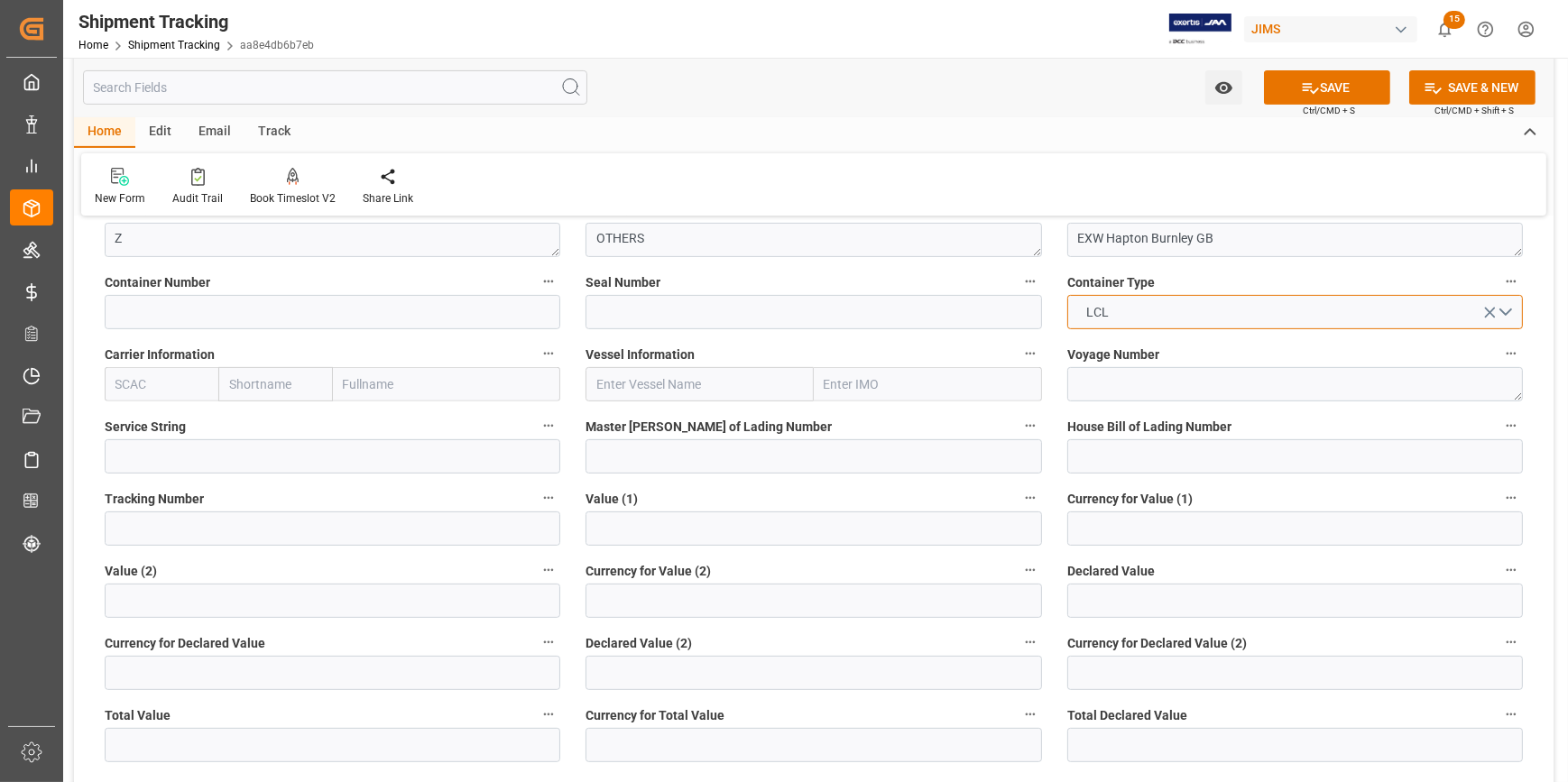
scroll to position [820, 0]
click at [158, 379] on input "text" at bounding box center [161, 382] width 113 height 34
paste input "NAQA"
type input "NAQA"
click at [135, 425] on b "NAQA" at bounding box center [133, 422] width 34 height 15
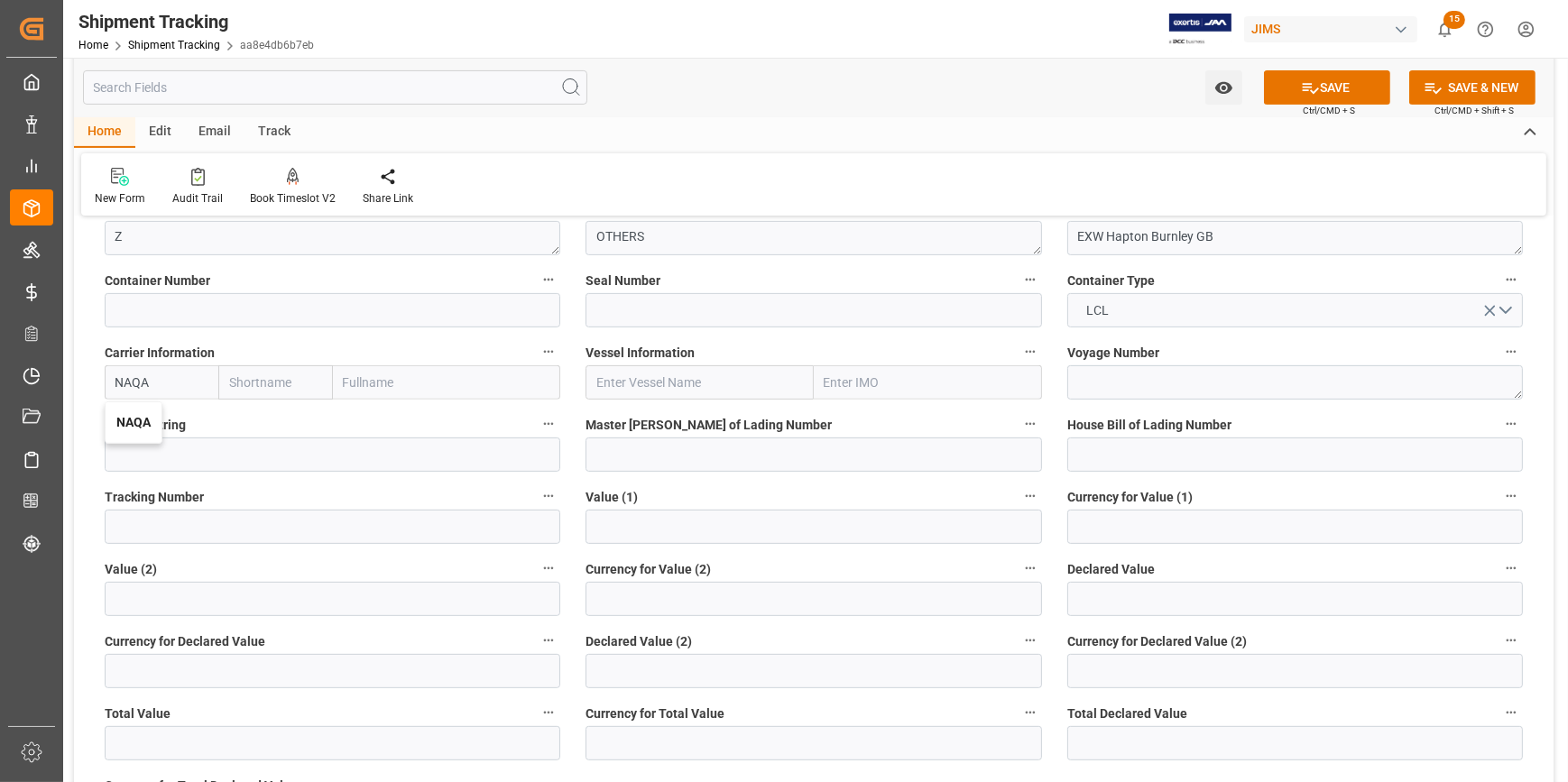
type input "Vanguard Logistics Services"
type input "NAQA"
click at [632, 385] on input "text" at bounding box center [700, 382] width 229 height 34
paste input "ONE TRITON"
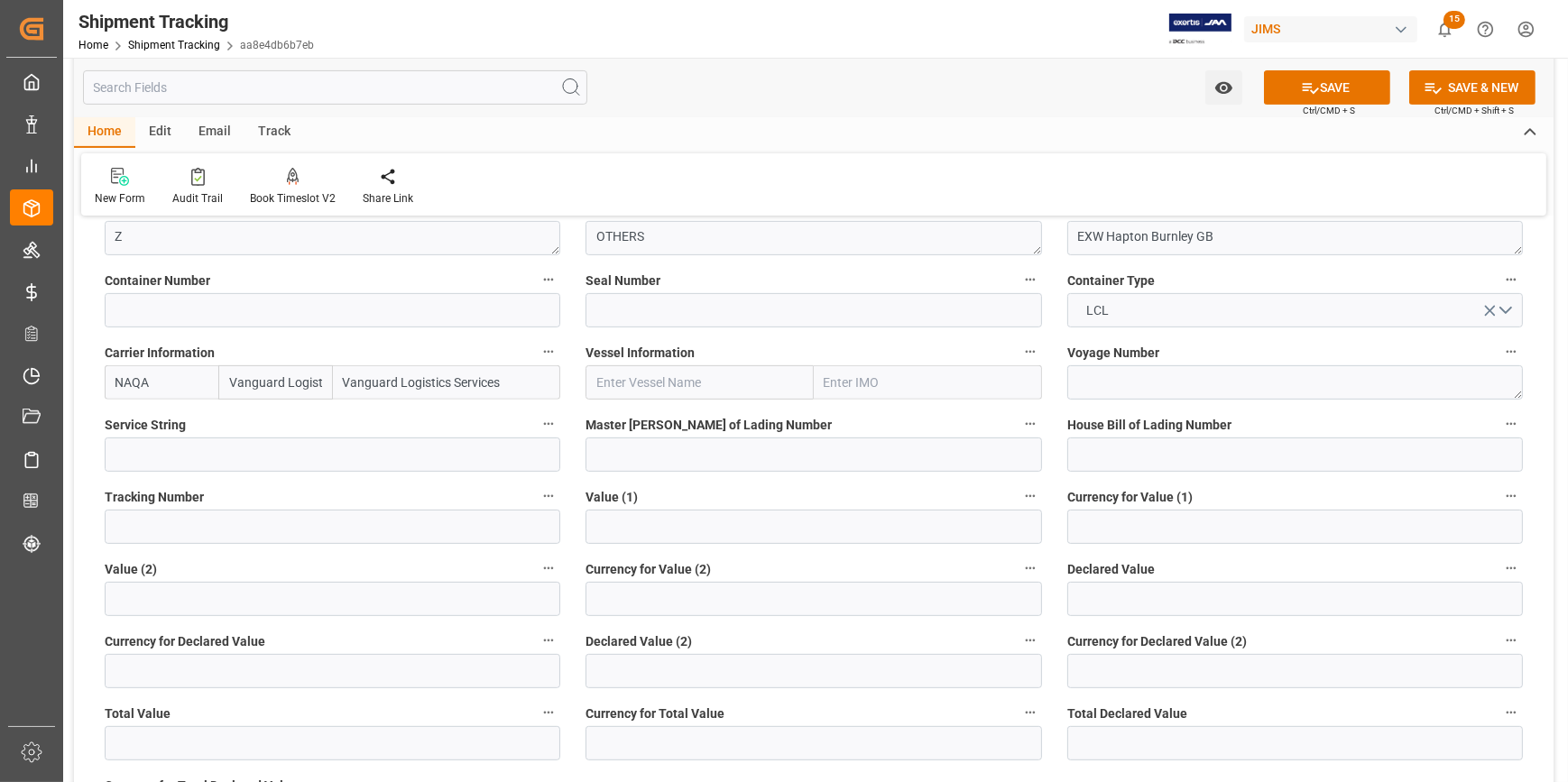
type input "ONE TRITON"
click at [636, 422] on b "ONE TRITON" at bounding box center [634, 422] width 74 height 15
type input "9356713"
type input "ONE TRITON"
click at [1122, 384] on textarea at bounding box center [1295, 382] width 456 height 34
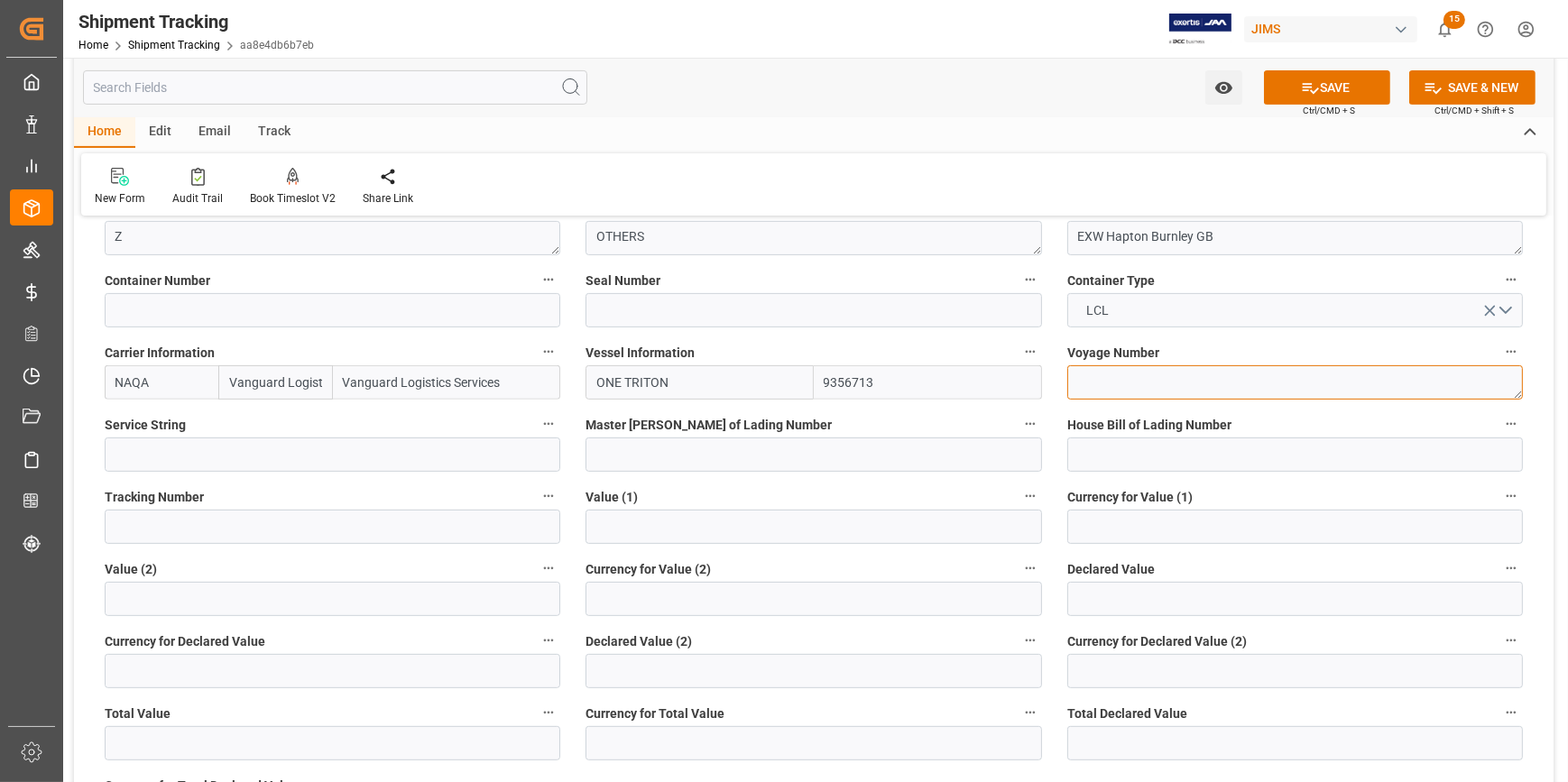
paste textarea "116W"
type textarea "116W"
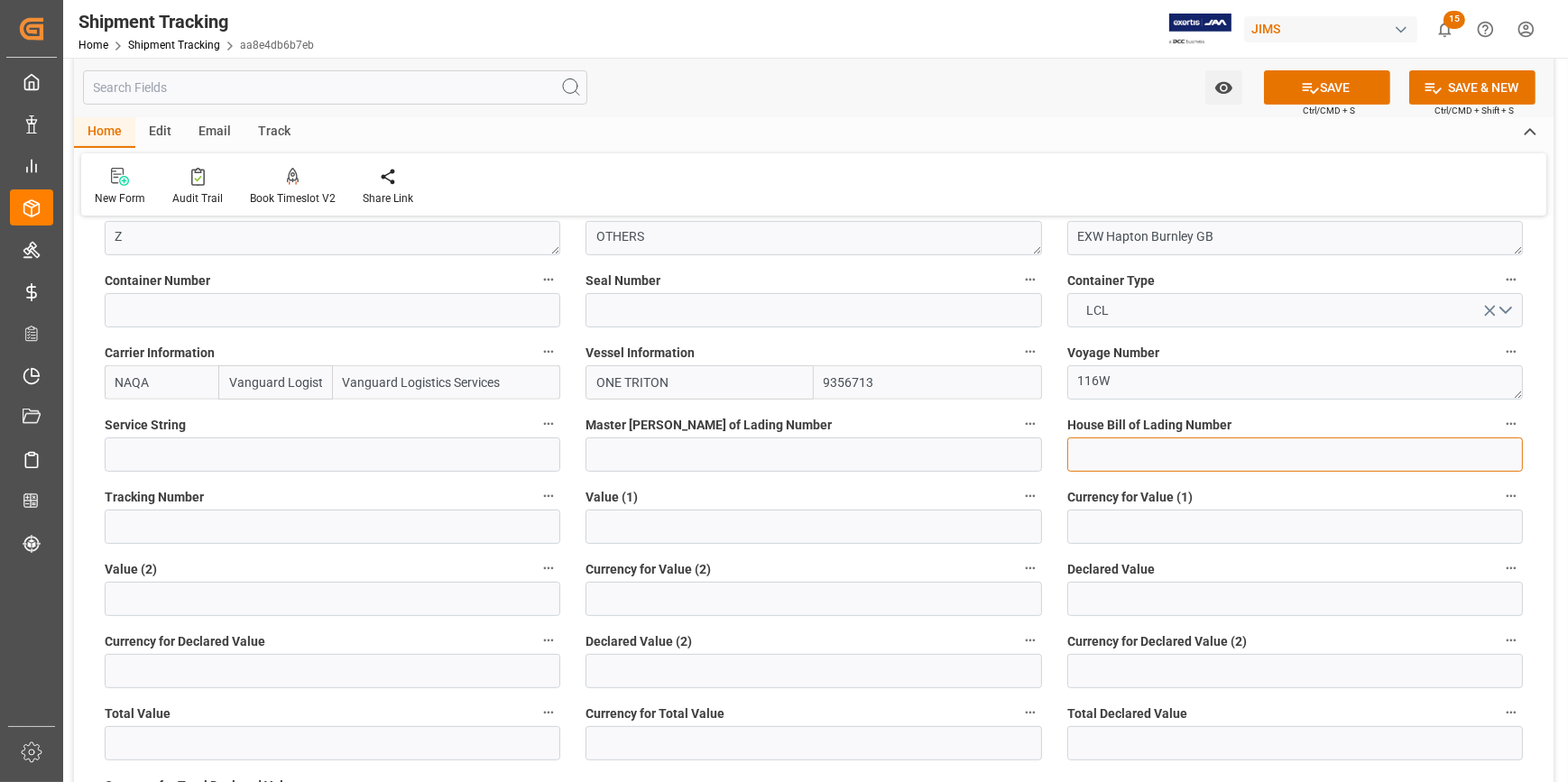
click at [1109, 463] on input at bounding box center [1295, 455] width 456 height 34
paste input "NAQACATL5263125V"
type input "NAQACATL5263125V"
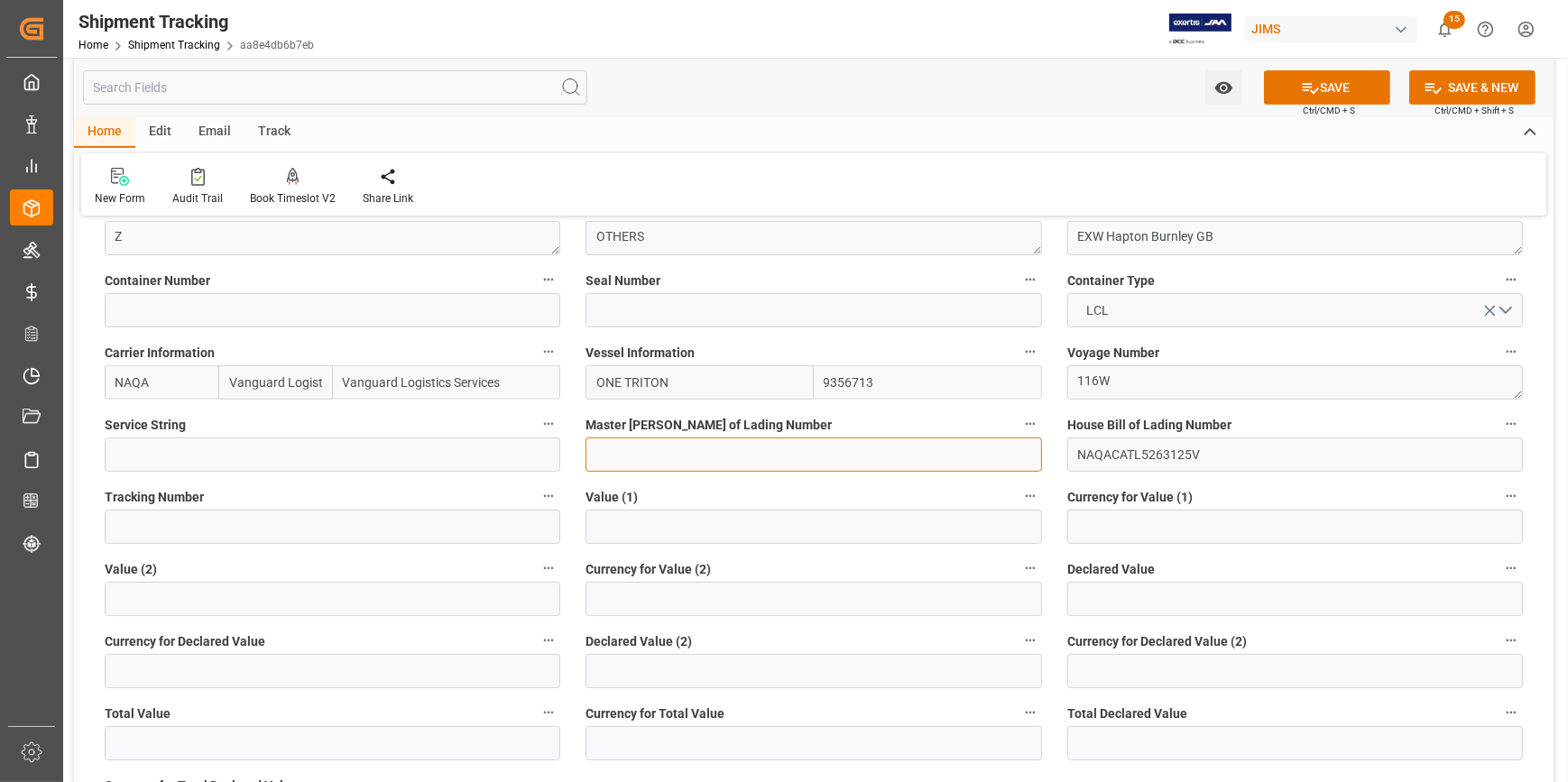
click at [786, 447] on input at bounding box center [813, 455] width 456 height 34
paste input "NAQACATL5263125V"
type input "NAQACATL5263125V"
click at [635, 521] on input "text" at bounding box center [813, 527] width 456 height 34
type input "12946.80"
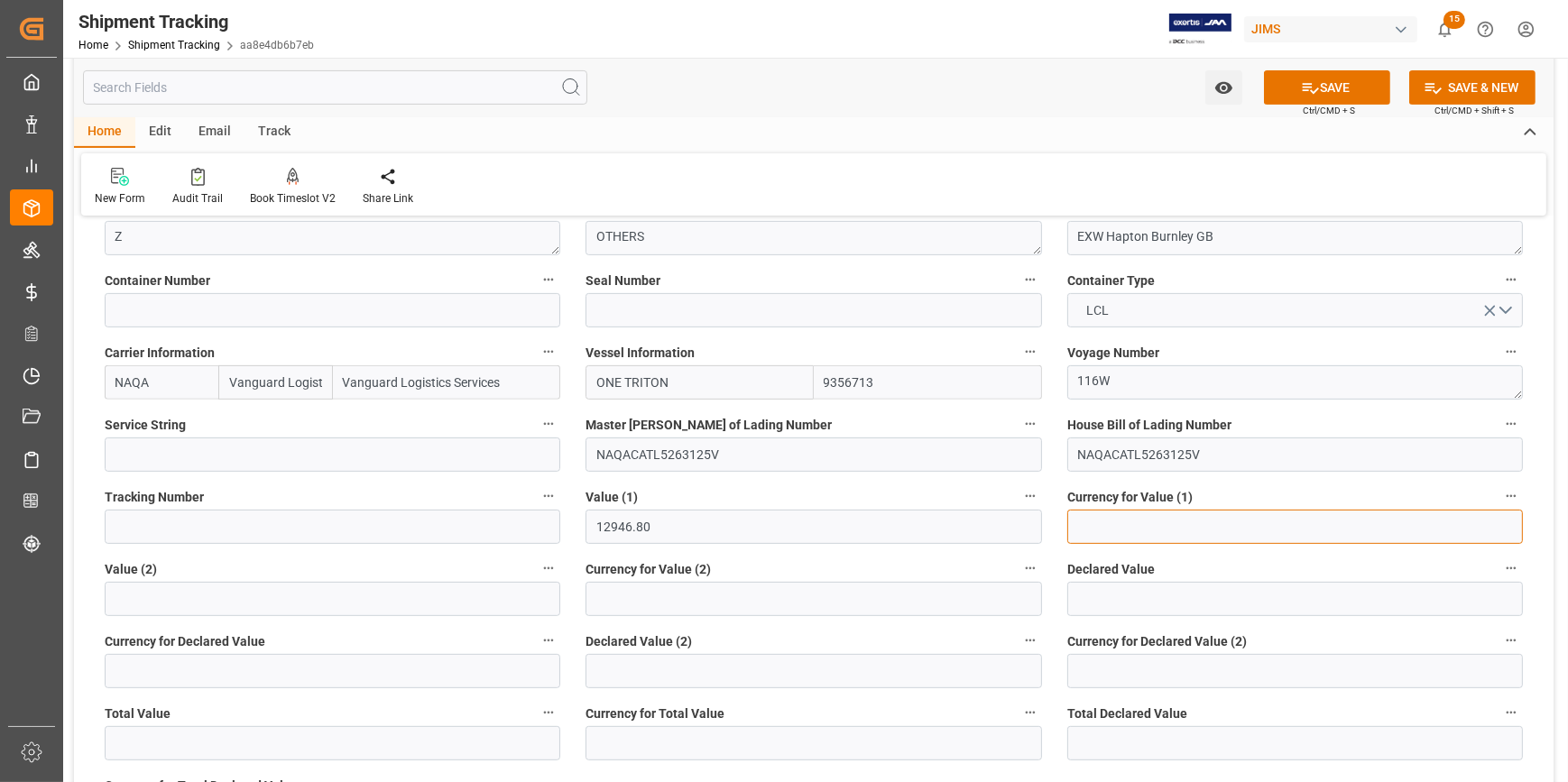
click at [1109, 524] on input at bounding box center [1295, 527] width 456 height 34
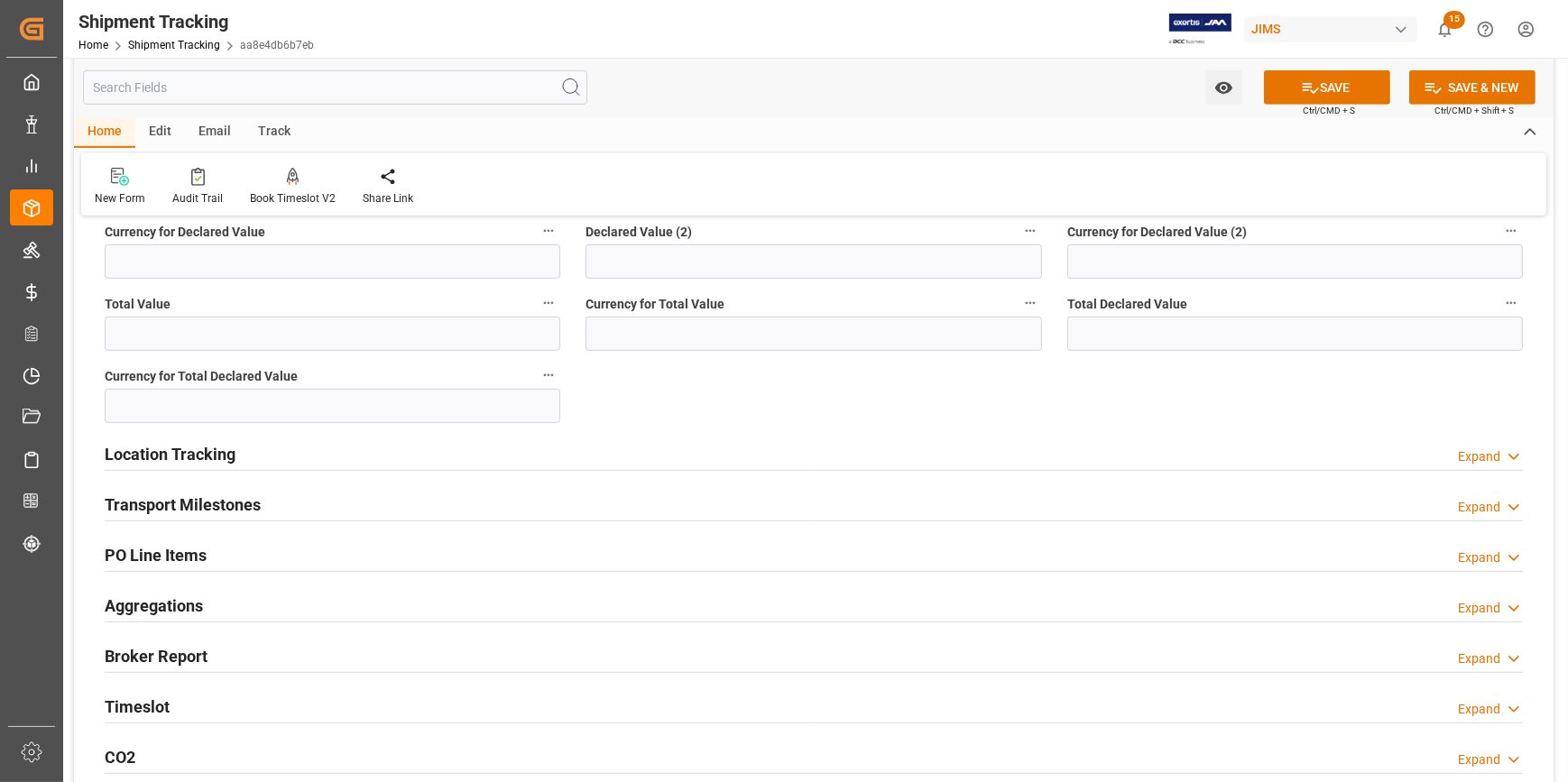
type input "USD"
click at [342, 505] on div "Transport Milestones Expand" at bounding box center [813, 503] width 1418 height 34
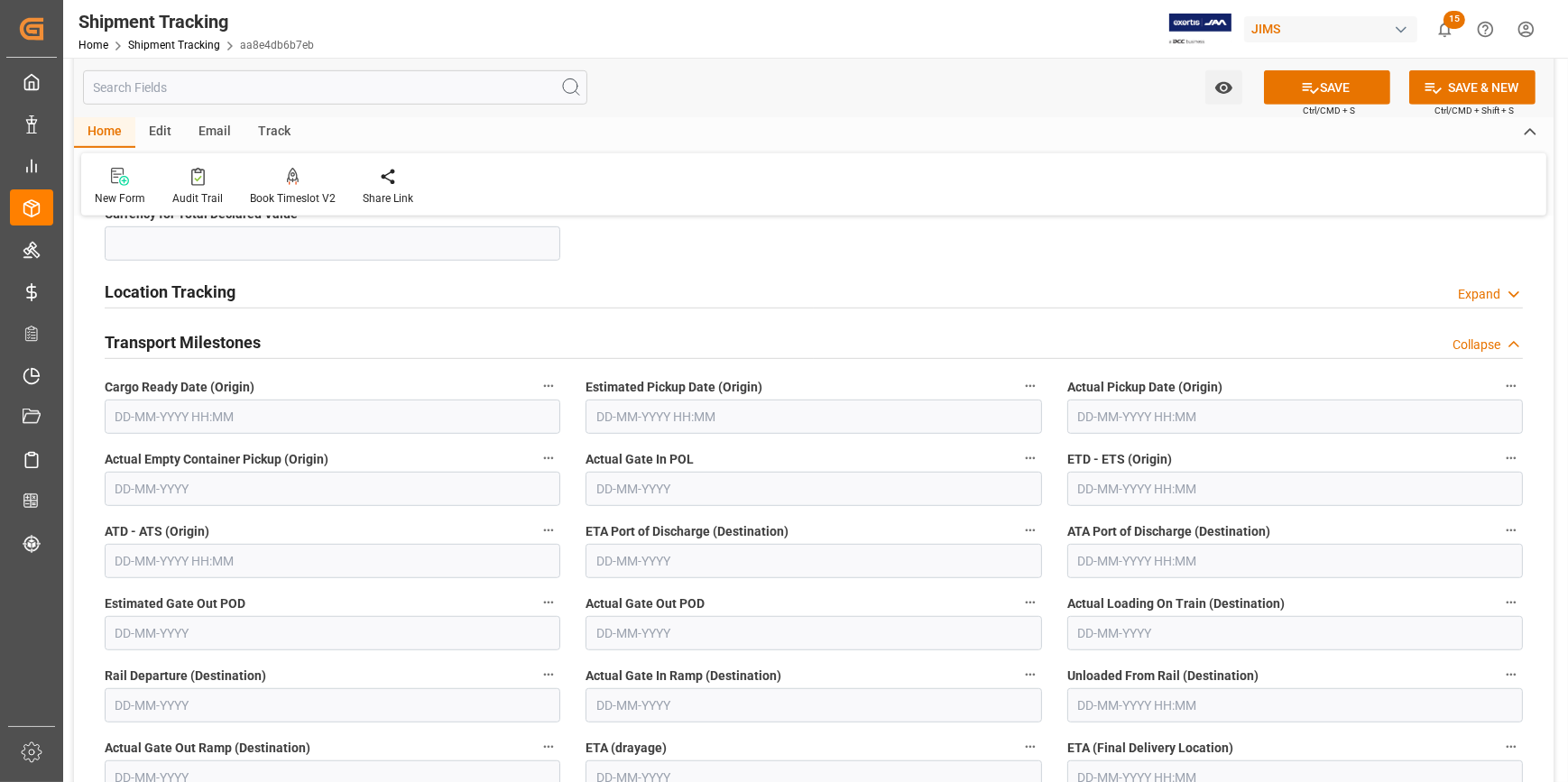
scroll to position [1394, 0]
click at [200, 409] on input "text" at bounding box center [332, 414] width 456 height 34
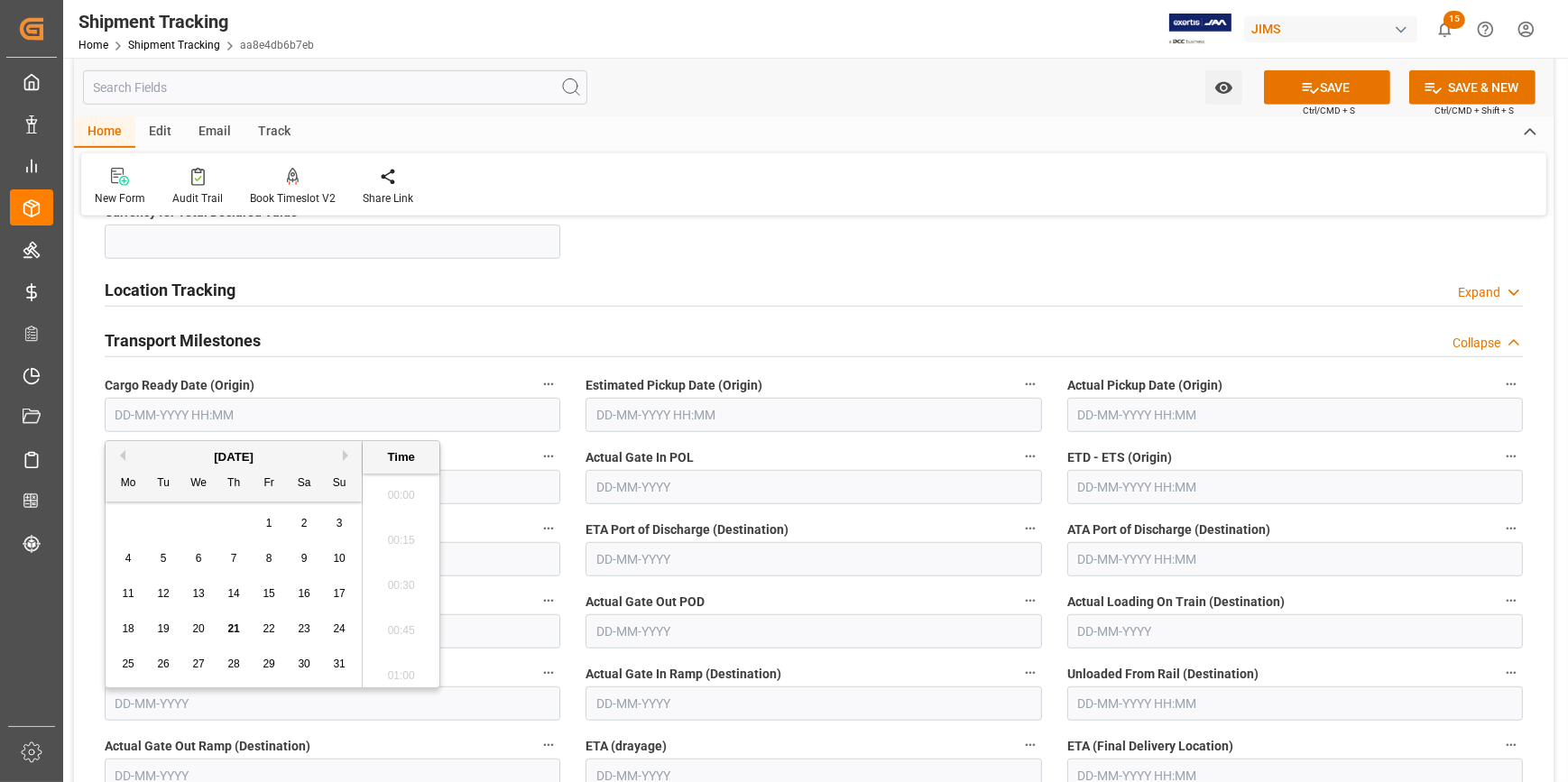
scroll to position [1810, 0]
click at [166, 592] on span "12" at bounding box center [163, 593] width 12 height 13
type input "12-08-2025 00:00"
click at [644, 412] on input "text" at bounding box center [813, 414] width 456 height 34
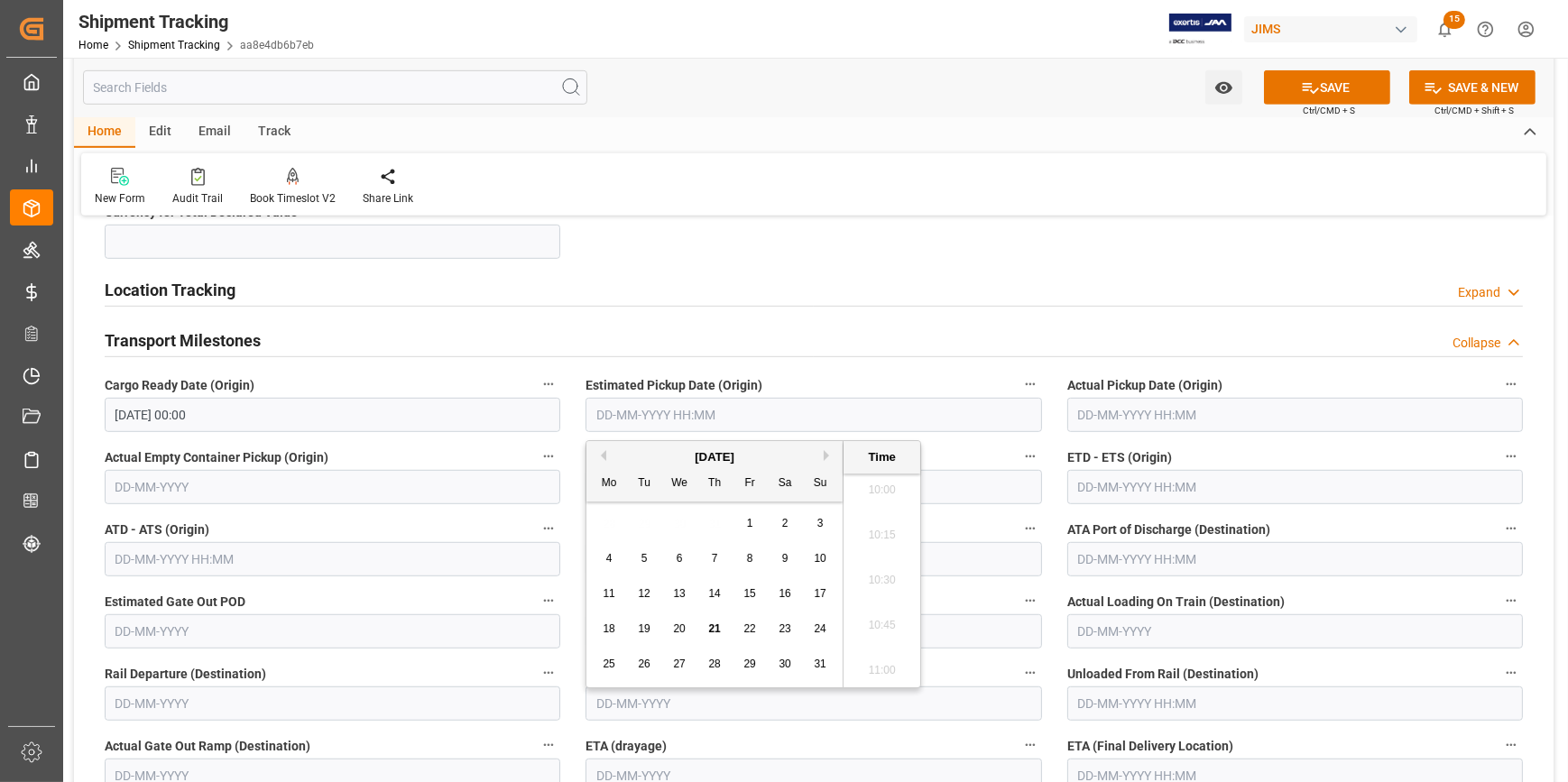
click at [715, 661] on span "28" at bounding box center [715, 664] width 12 height 13
type input "28-08-2025 00:00"
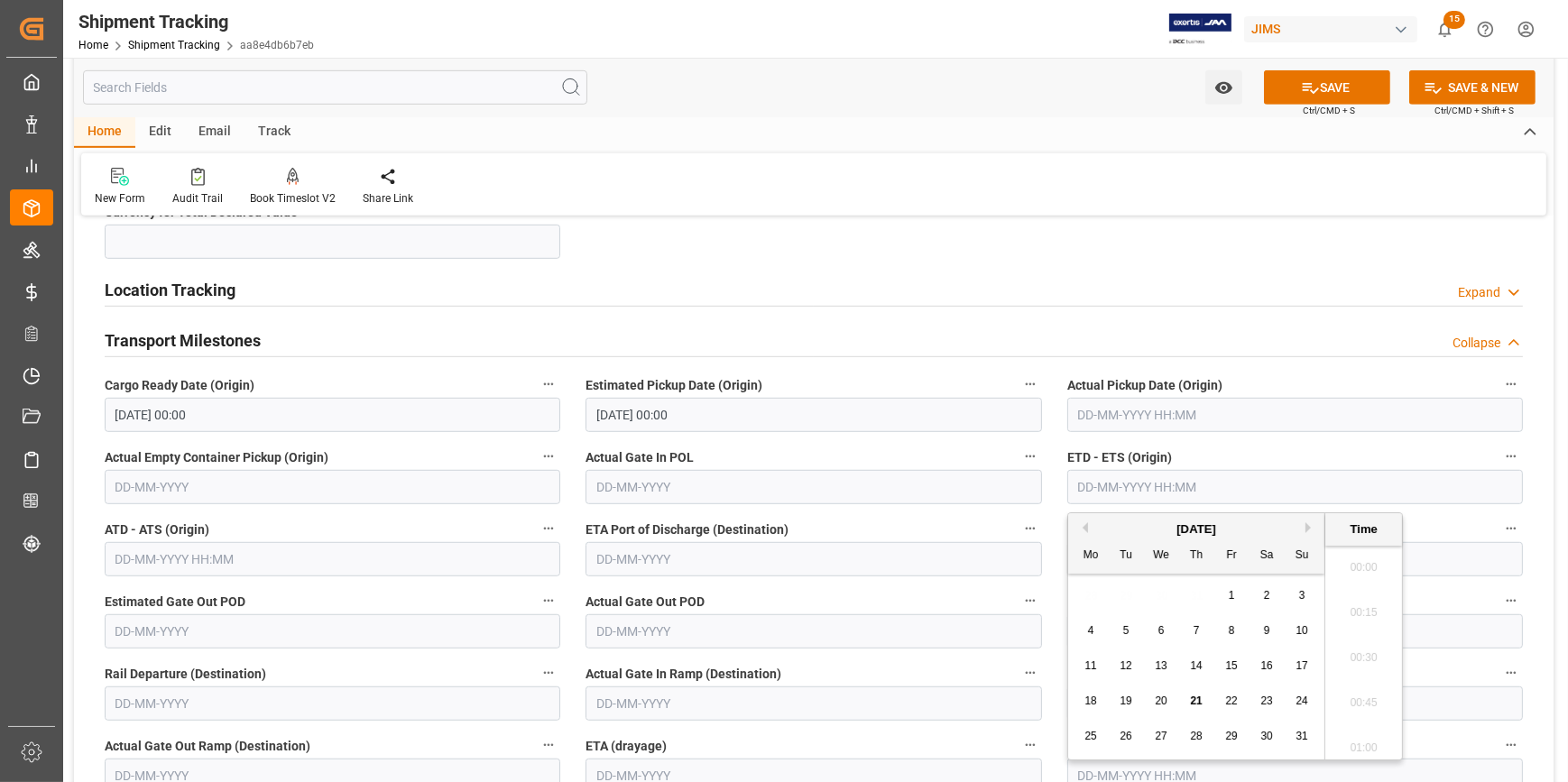
click at [1101, 483] on input "text" at bounding box center [1295, 487] width 456 height 34
click at [1308, 524] on button "Next Month" at bounding box center [1311, 527] width 11 height 11
click at [1091, 595] on span "1" at bounding box center [1091, 595] width 6 height 13
type input "01-09-2025 00:00"
click at [289, 602] on label "Estimated Gate Out POD" at bounding box center [332, 602] width 456 height 25
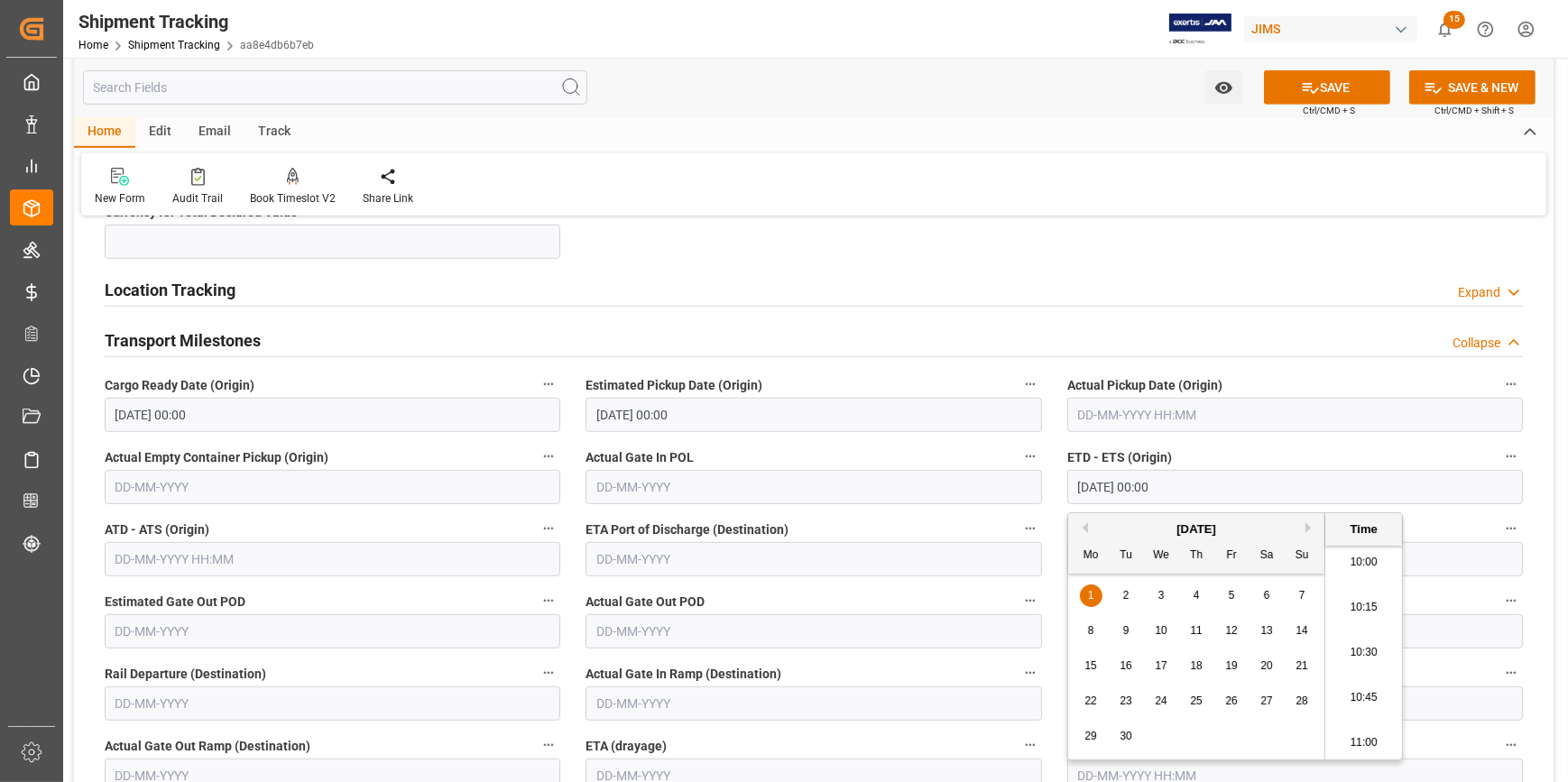
click at [537, 602] on button "Estimated Gate Out POD" at bounding box center [548, 601] width 23 height 23
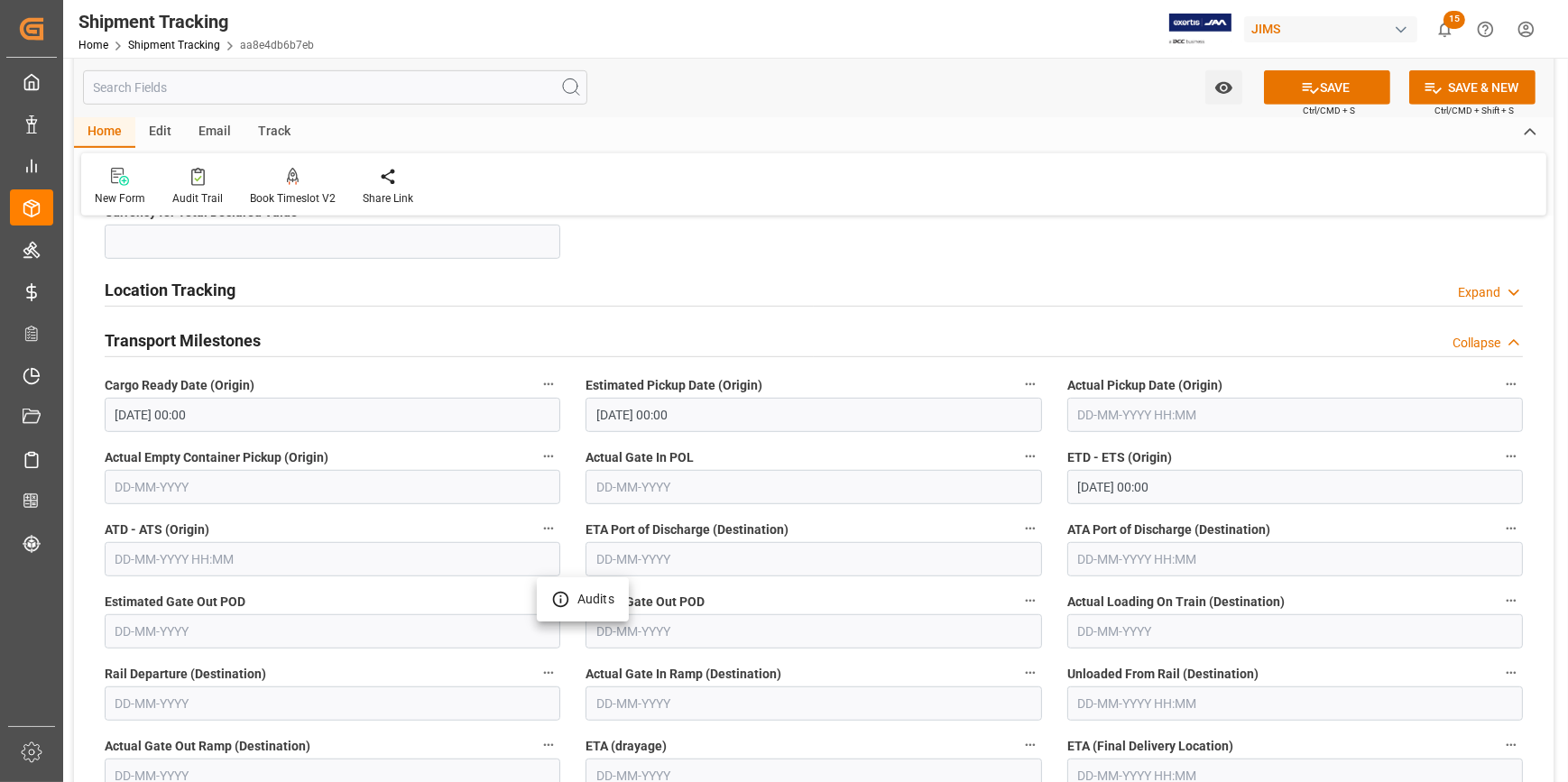
click at [647, 555] on div at bounding box center [784, 391] width 1568 height 782
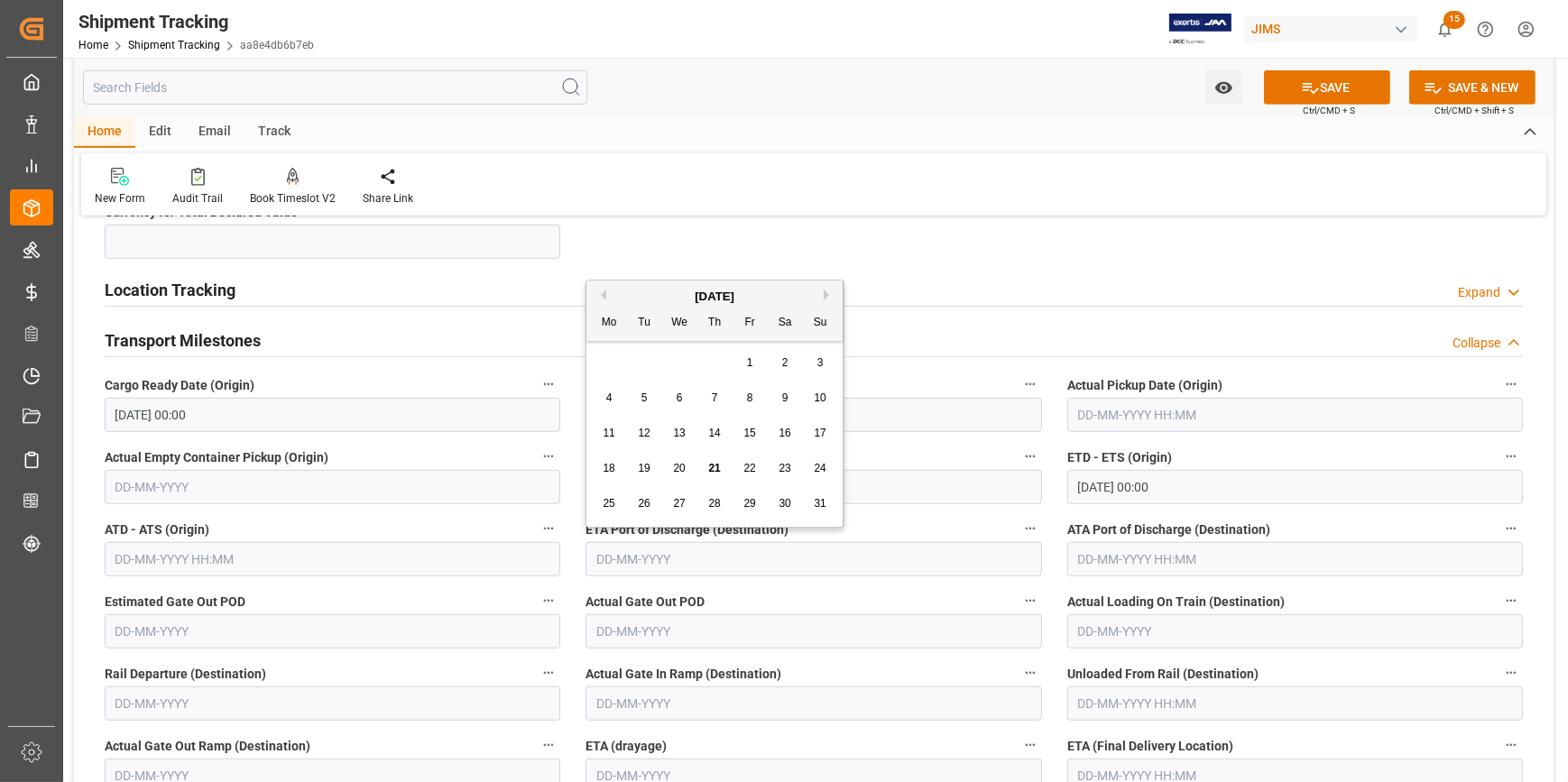
click at [658, 548] on input "text" at bounding box center [813, 559] width 456 height 34
click at [827, 289] on button "Next Month" at bounding box center [829, 294] width 11 height 11
click at [641, 430] on span "16" at bounding box center [644, 433] width 12 height 13
type input "16-09-2025"
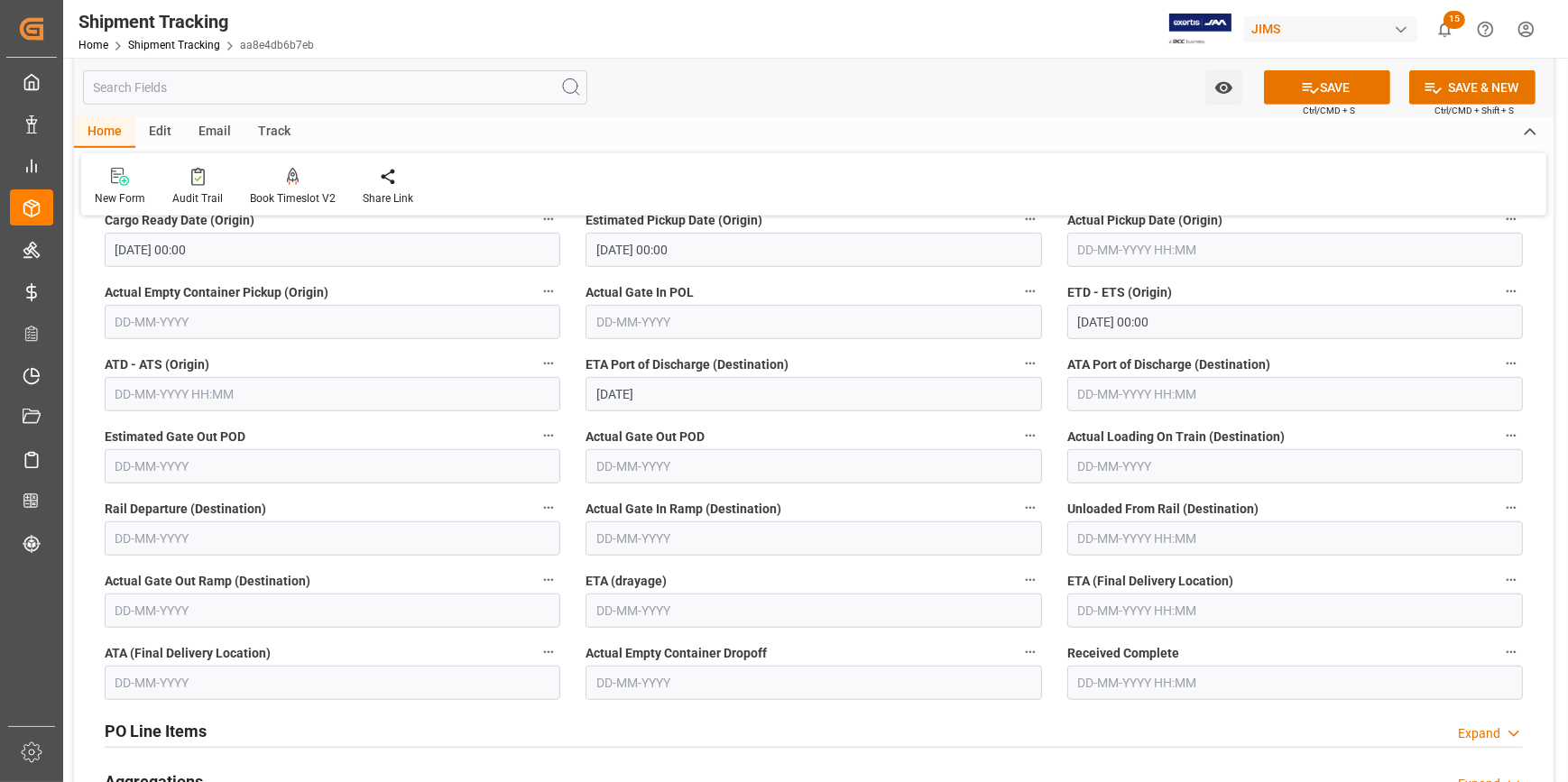
scroll to position [1640, 0]
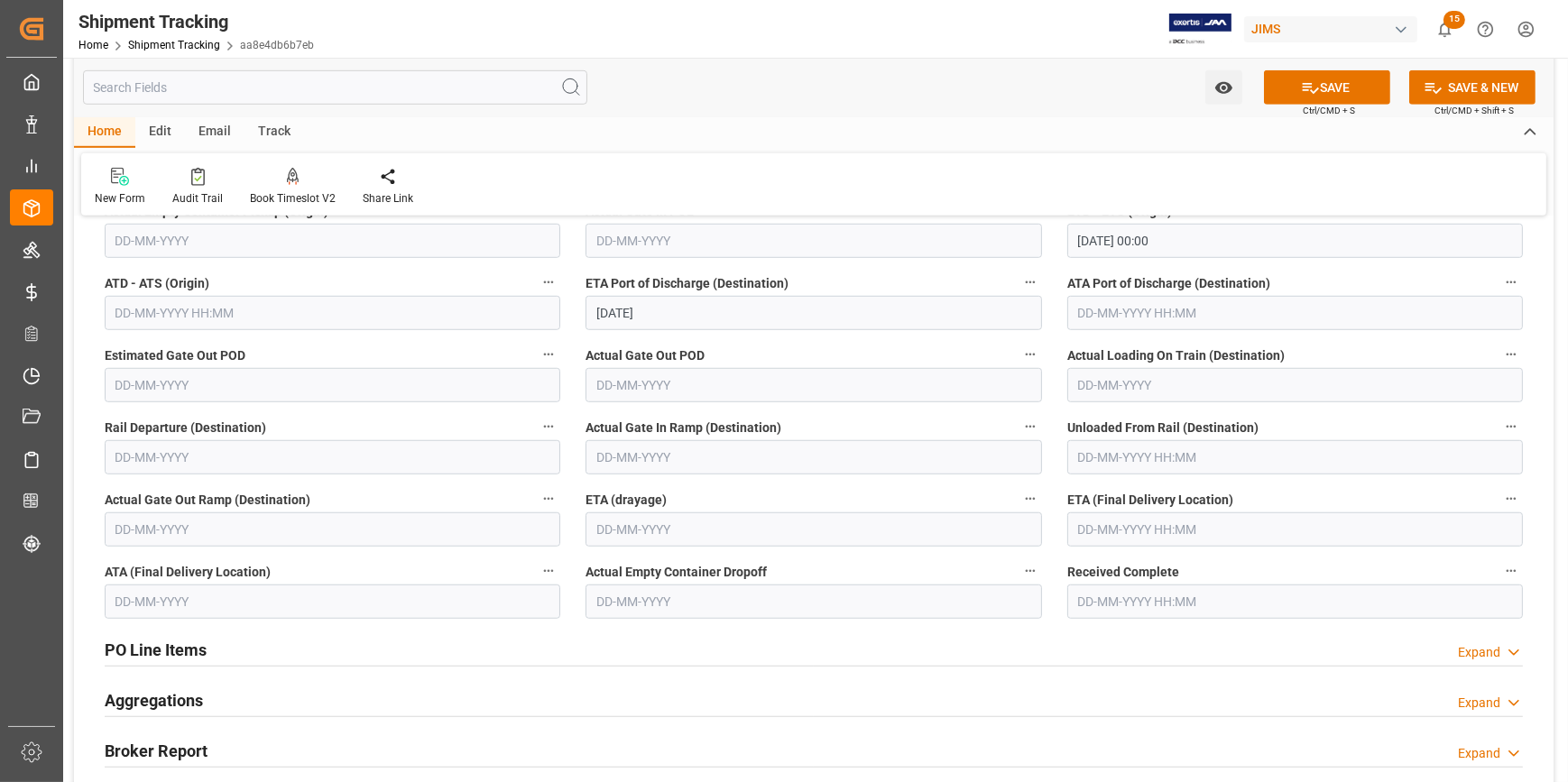
click at [1094, 526] on input "text" at bounding box center [1295, 529] width 456 height 34
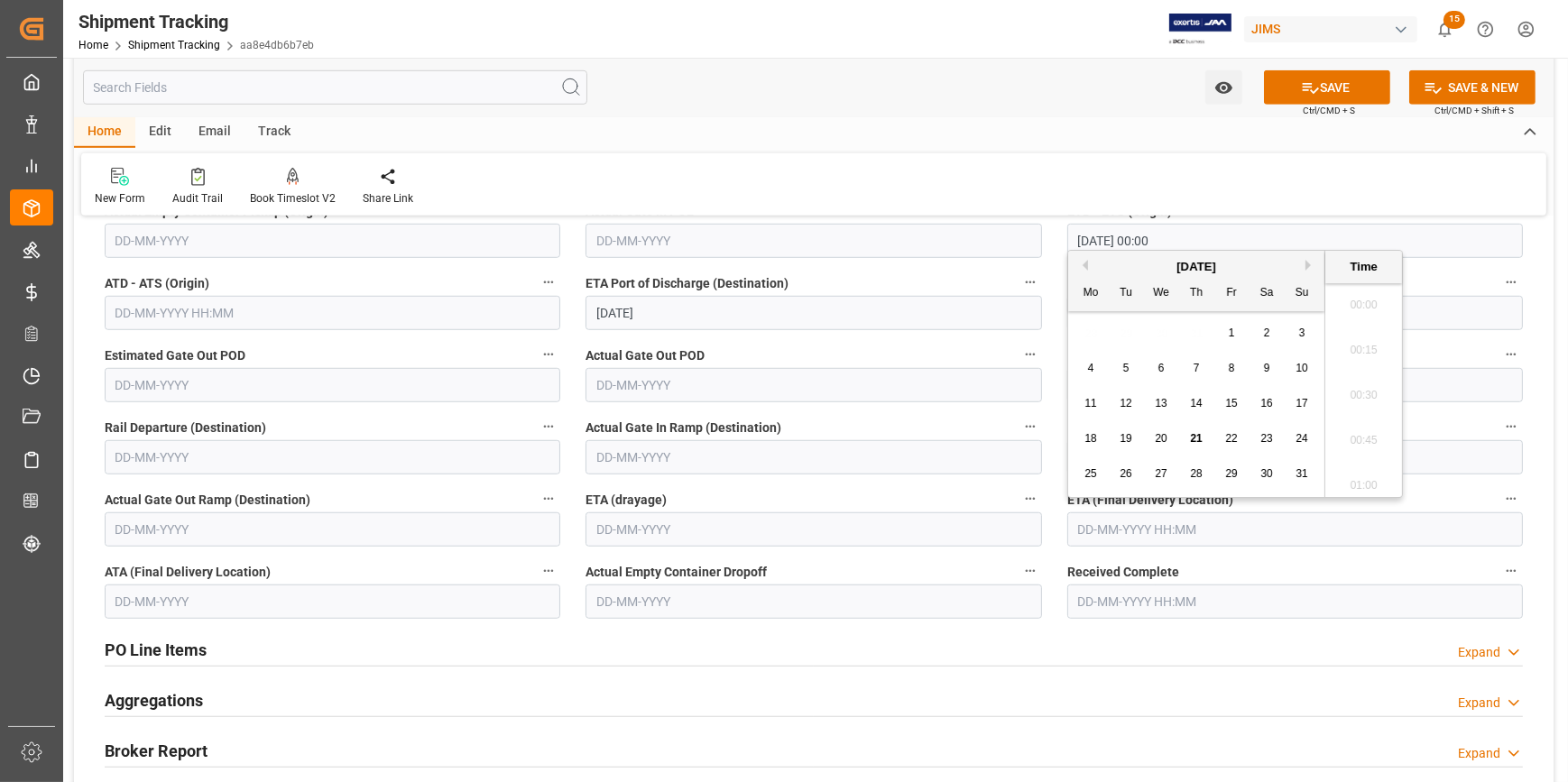
scroll to position [1810, 0]
click at [1034, 650] on div "PO Line Items Expand" at bounding box center [813, 648] width 1418 height 34
type input "07-10-2025 00:00"
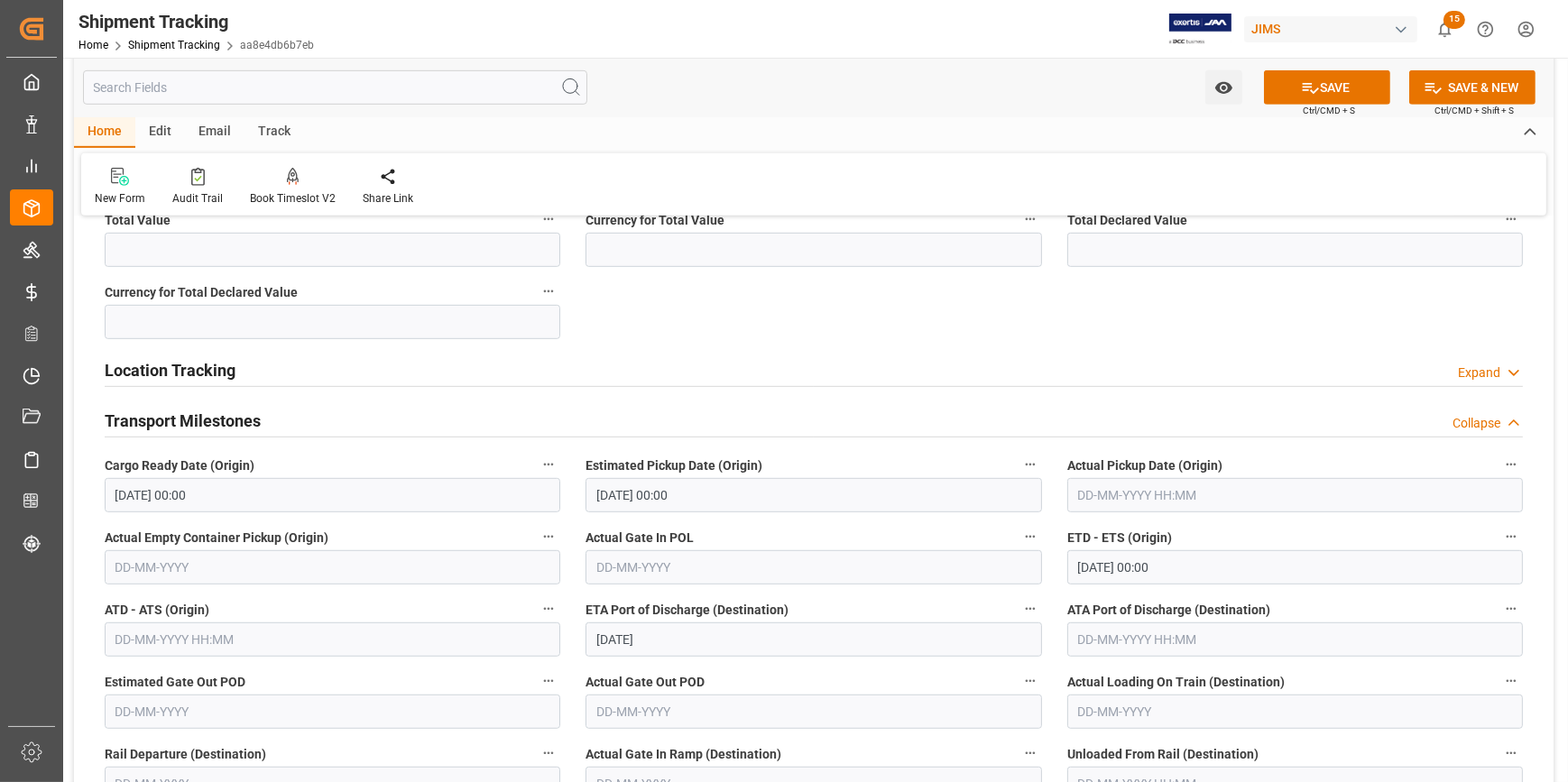
scroll to position [1312, 0]
click at [1331, 87] on button "SAVE" at bounding box center [1327, 87] width 126 height 34
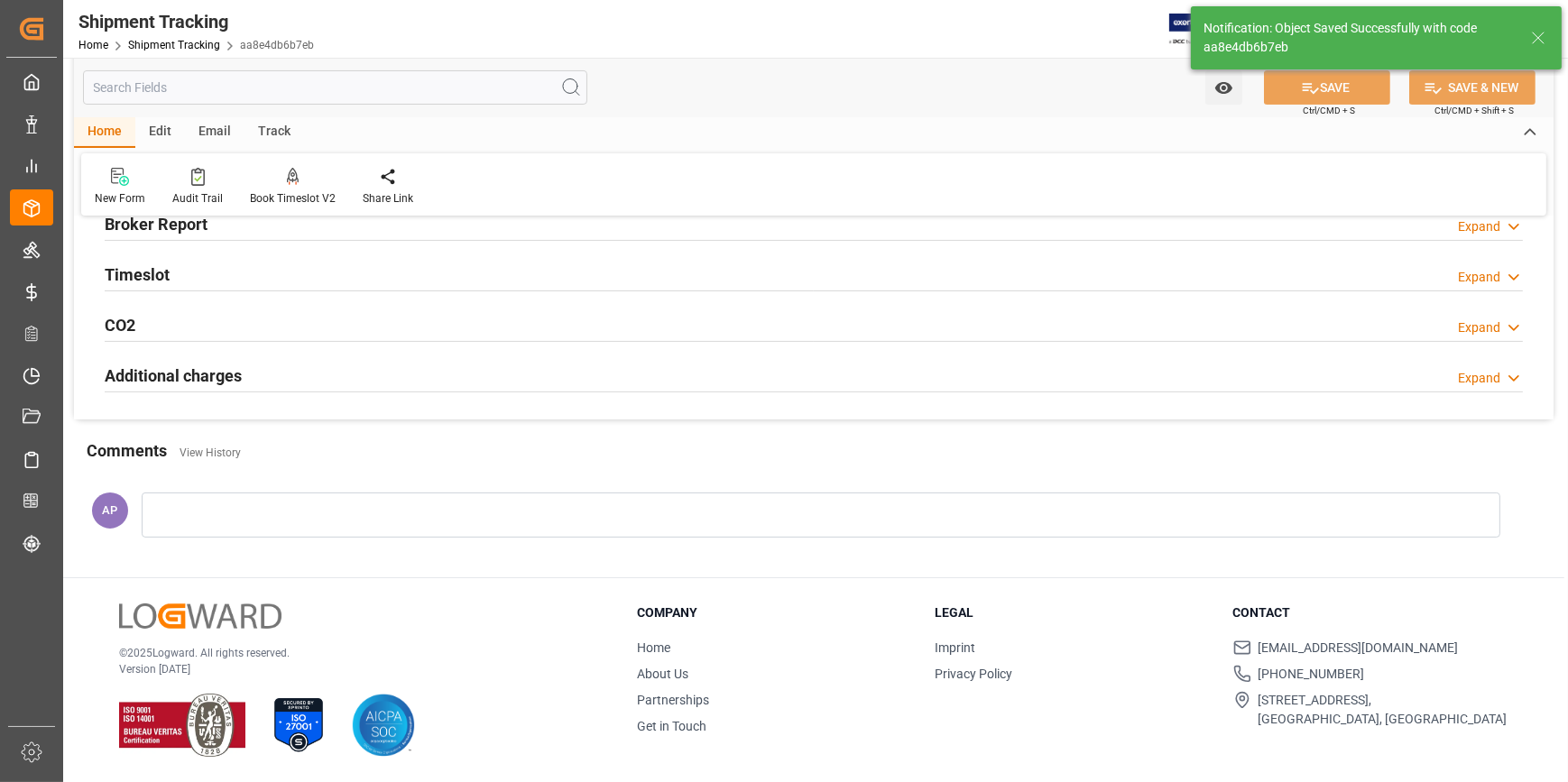
scroll to position [90, 0]
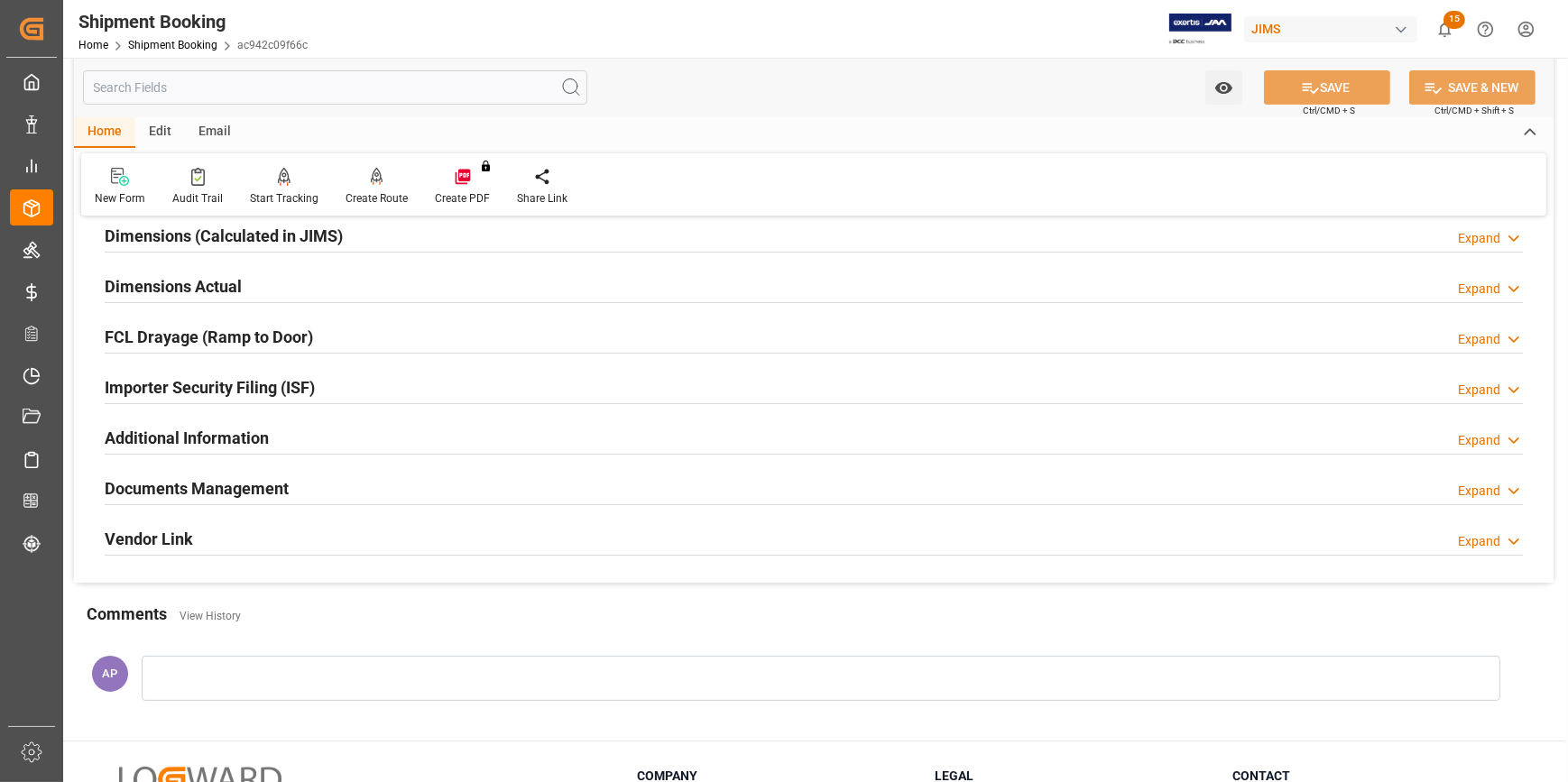
click at [344, 482] on div "Documents Management Expand" at bounding box center [813, 487] width 1418 height 34
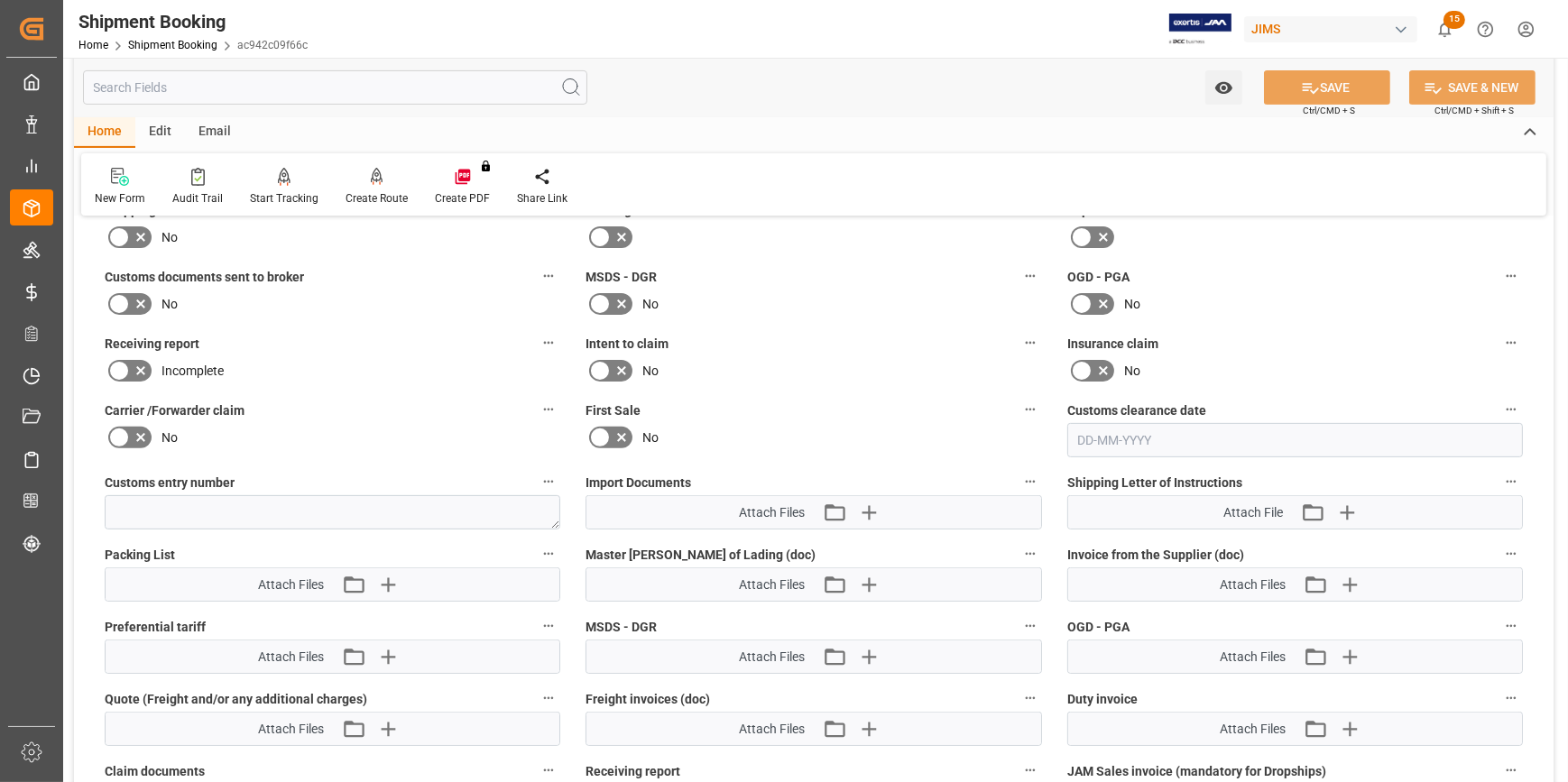
scroll to position [820, 0]
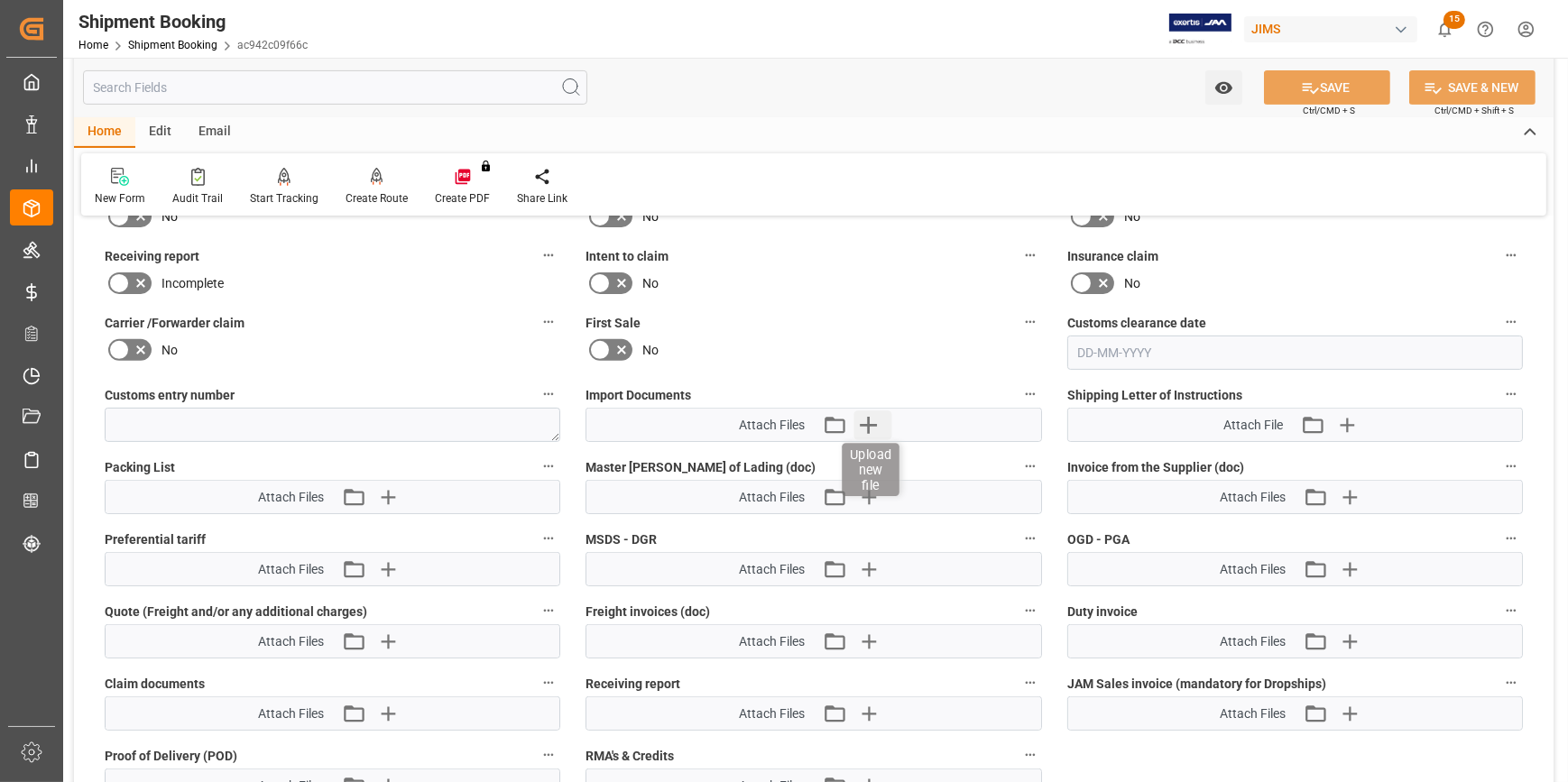
click at [863, 423] on icon "button" at bounding box center [868, 425] width 29 height 29
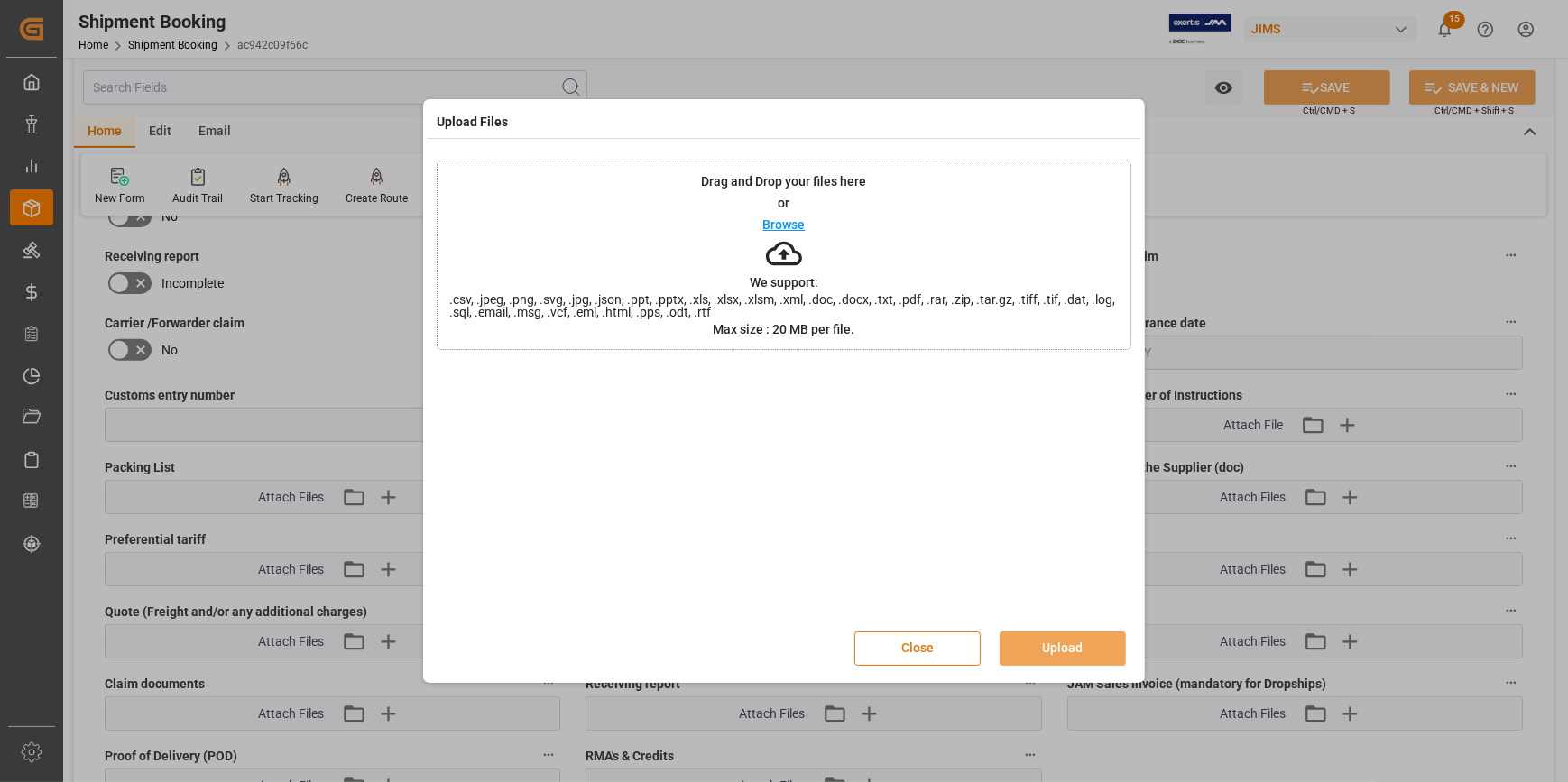
click at [773, 225] on p "Browse" at bounding box center [784, 224] width 42 height 13
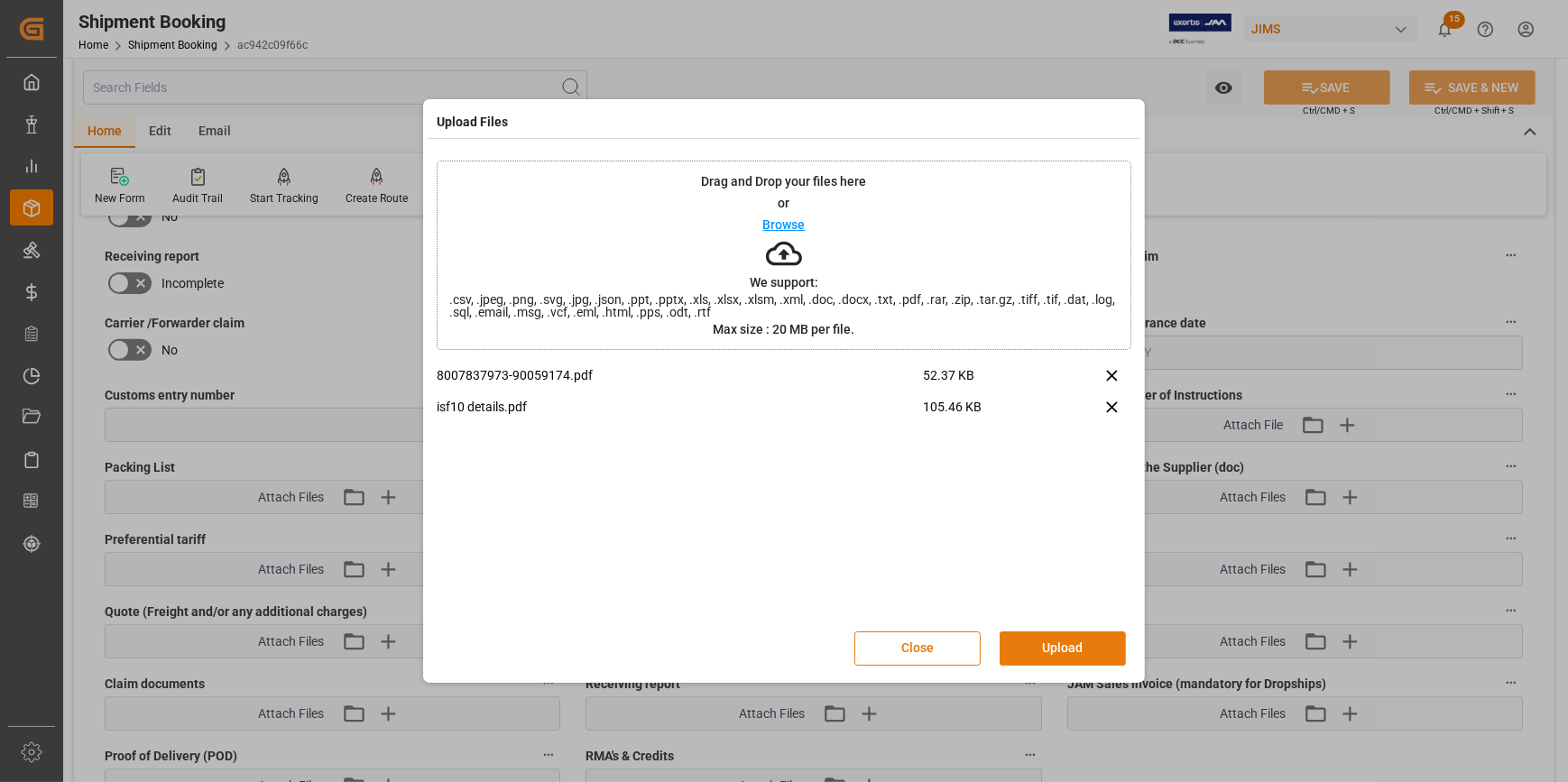
click at [1083, 649] on button "Upload" at bounding box center [1063, 648] width 126 height 34
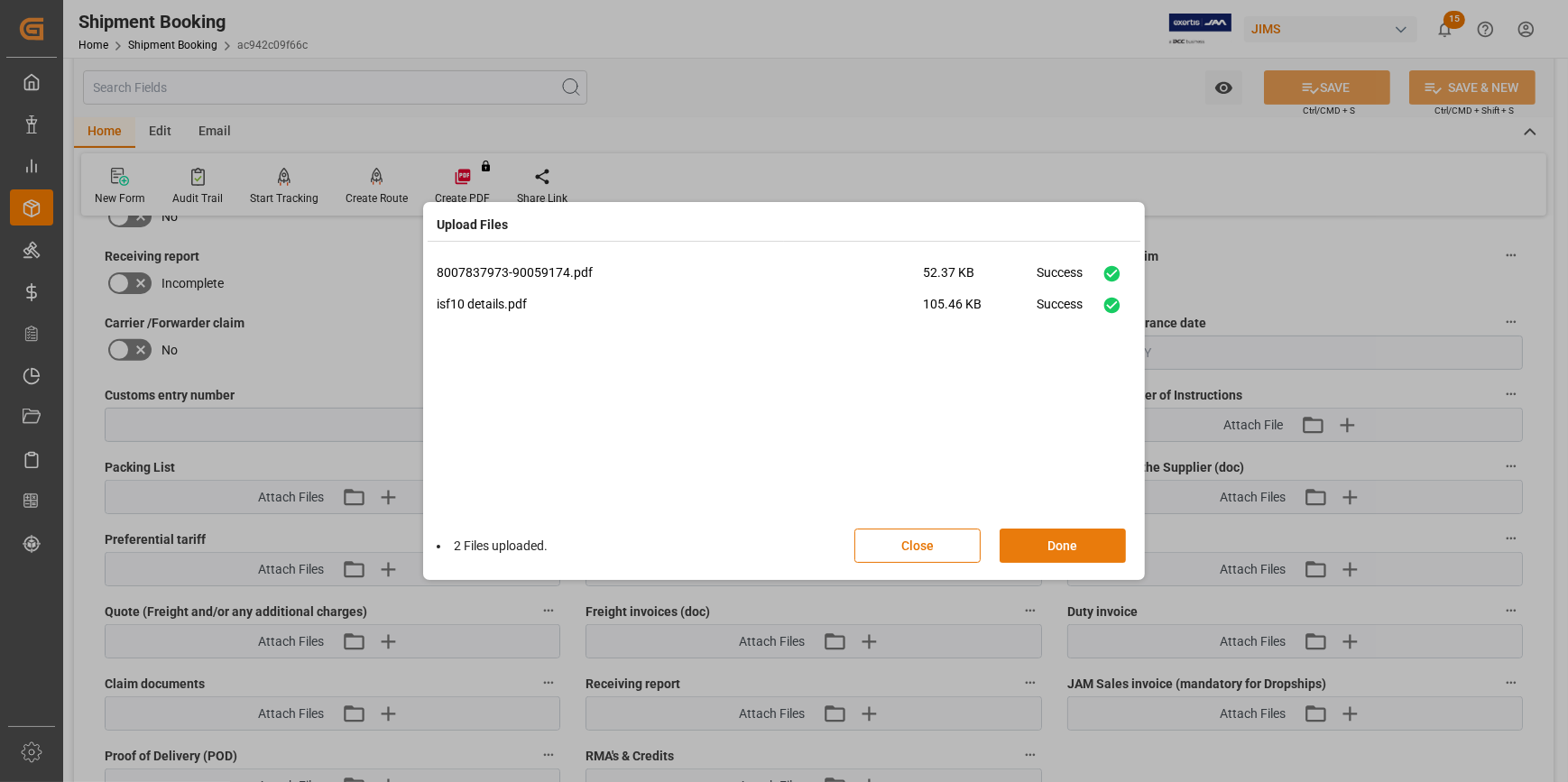
click at [1072, 547] on button "Done" at bounding box center [1063, 545] width 126 height 34
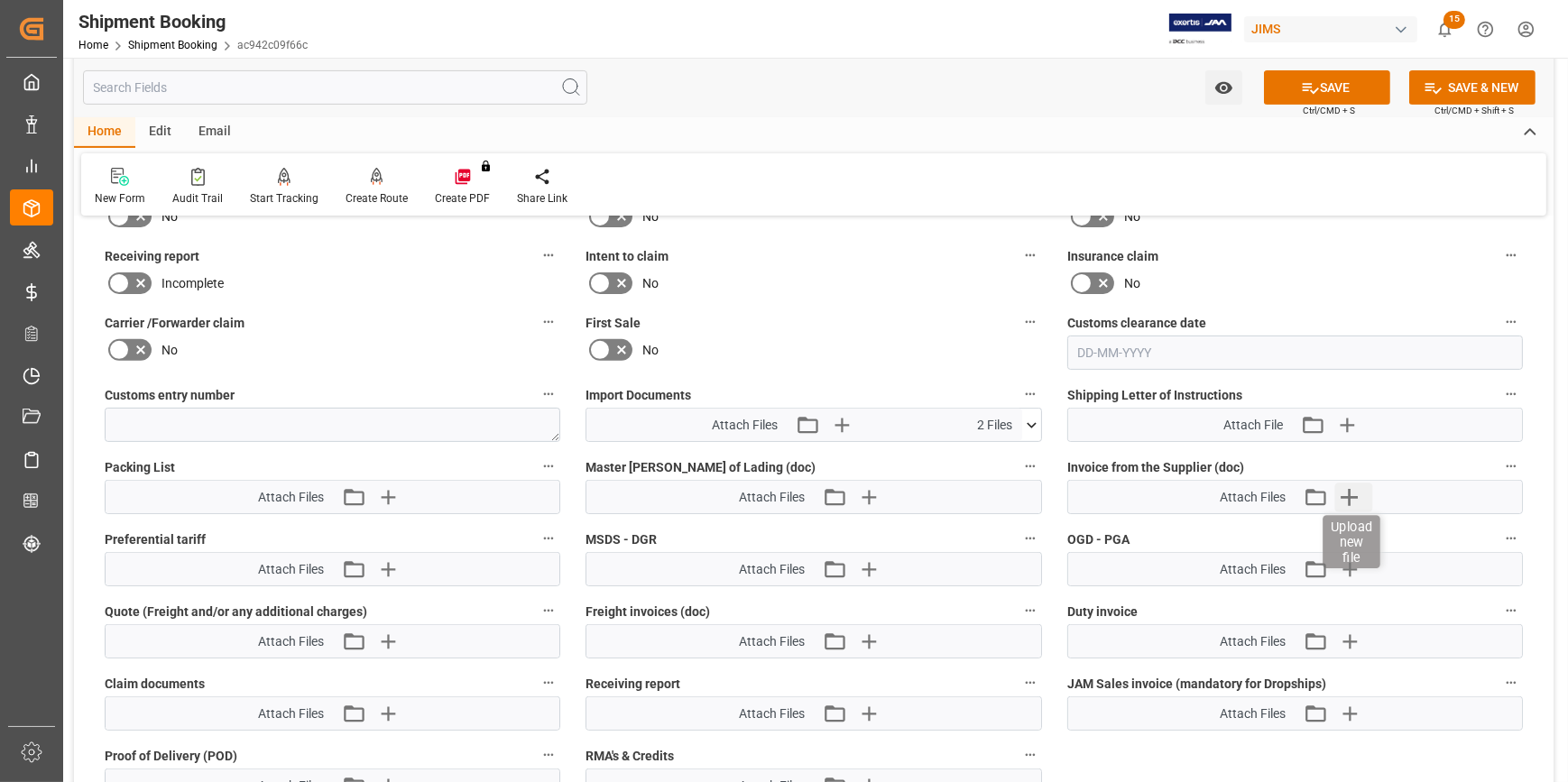
click at [1343, 494] on icon "button" at bounding box center [1351, 498] width 18 height 18
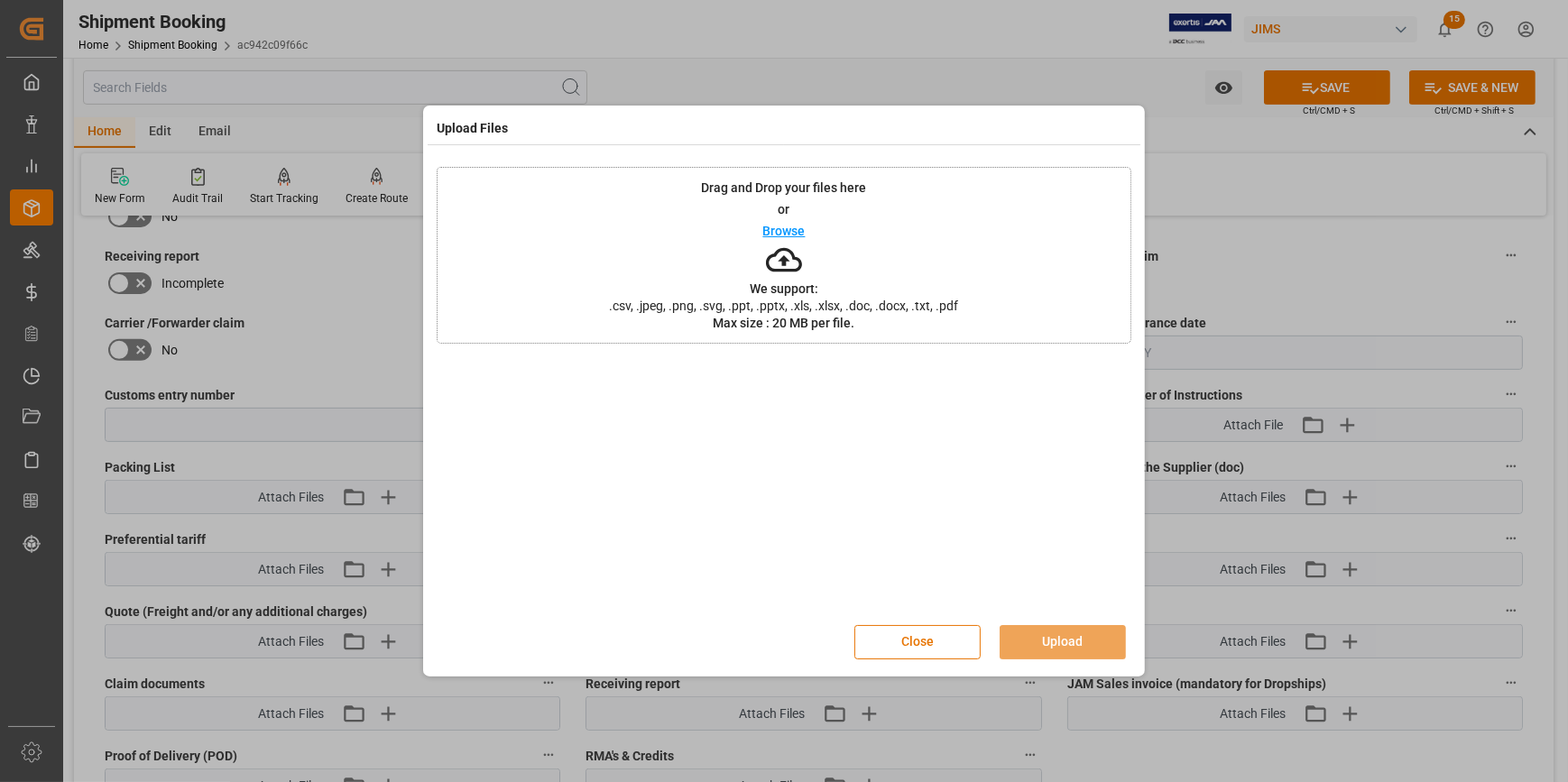
click at [800, 234] on p "Browse" at bounding box center [784, 231] width 42 height 13
click at [1063, 634] on button "Upload" at bounding box center [1063, 642] width 126 height 34
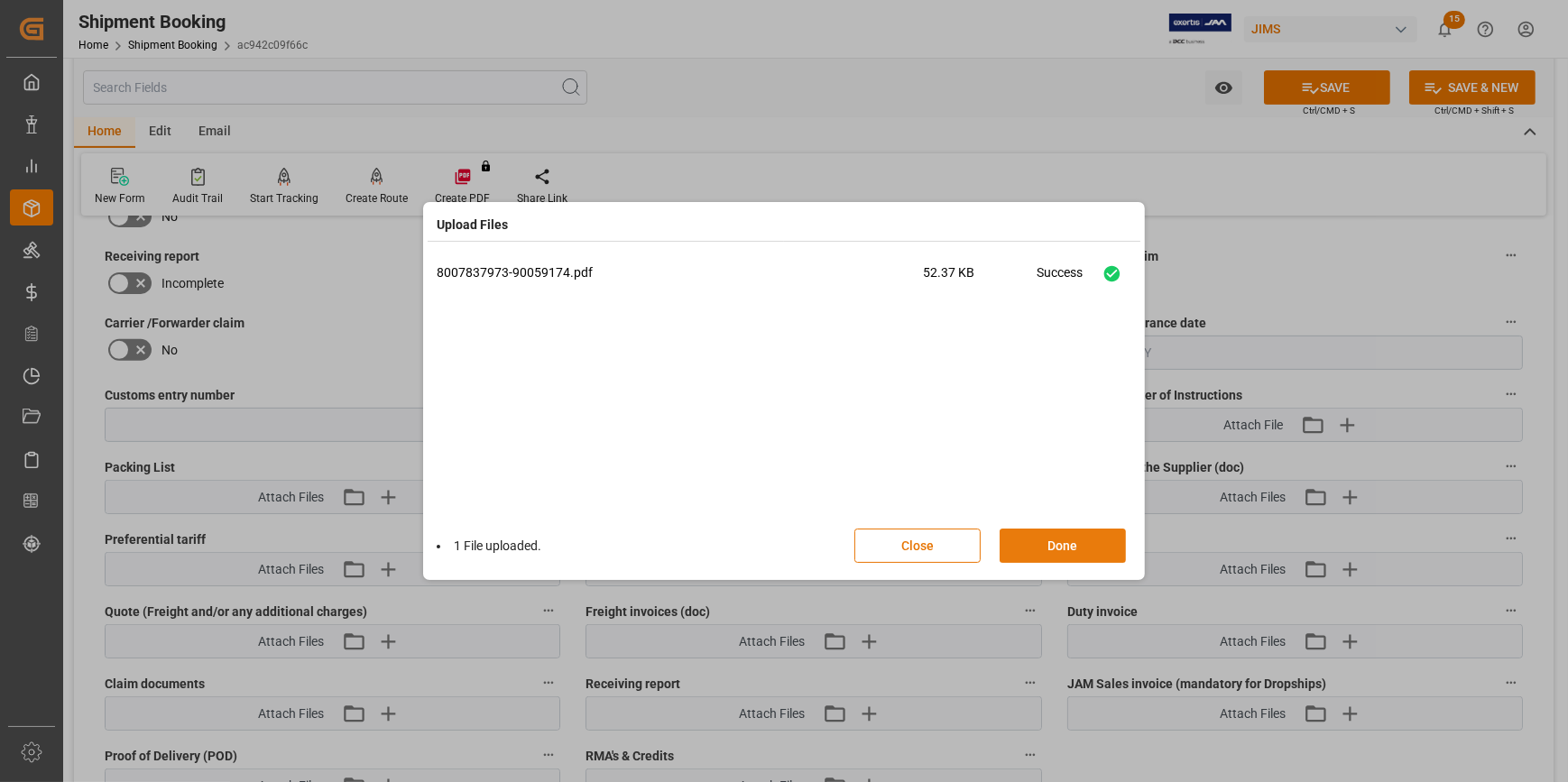
click at [1069, 538] on button "Done" at bounding box center [1063, 545] width 126 height 34
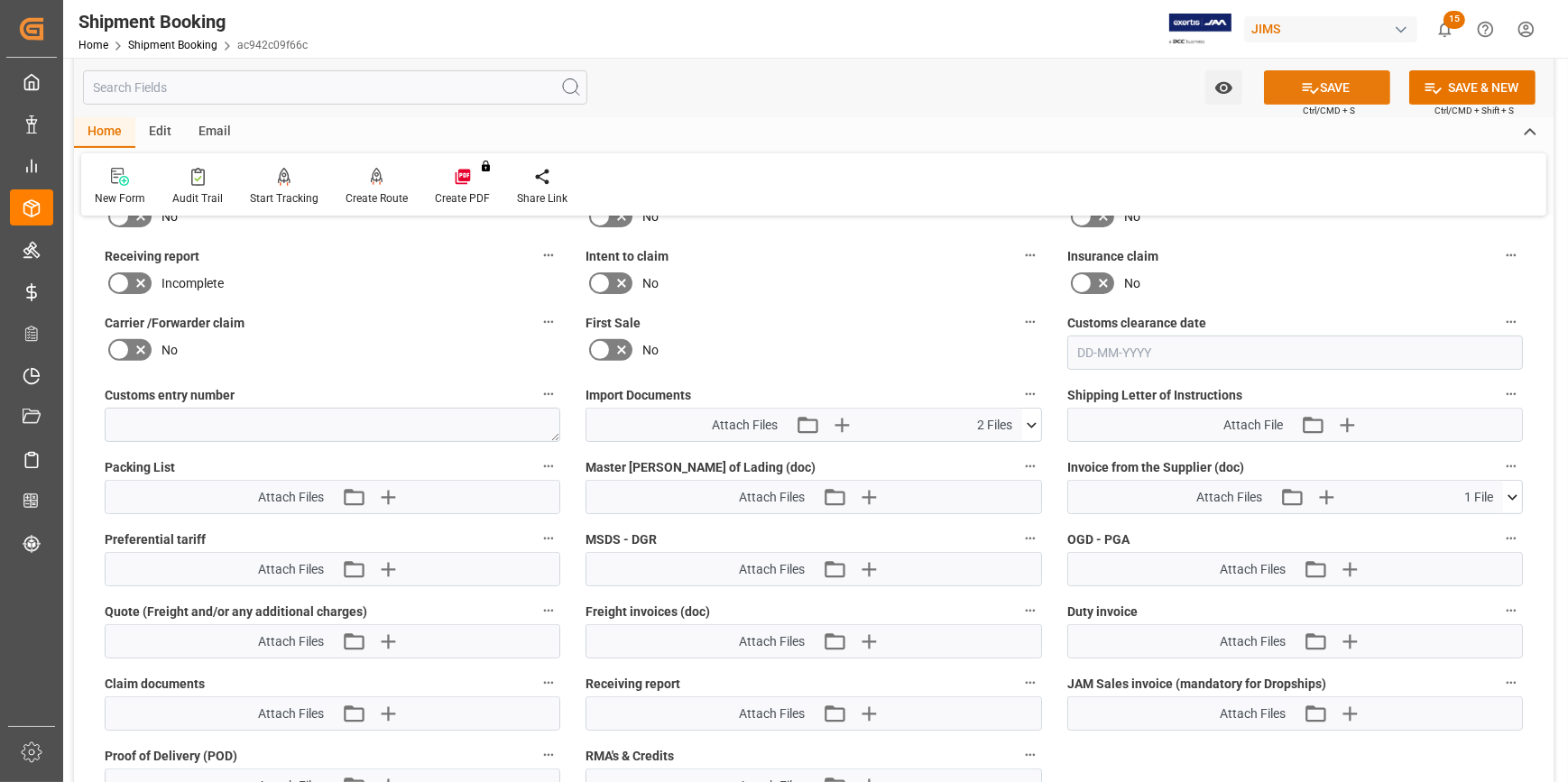
click at [1334, 85] on button "SAVE" at bounding box center [1327, 87] width 126 height 34
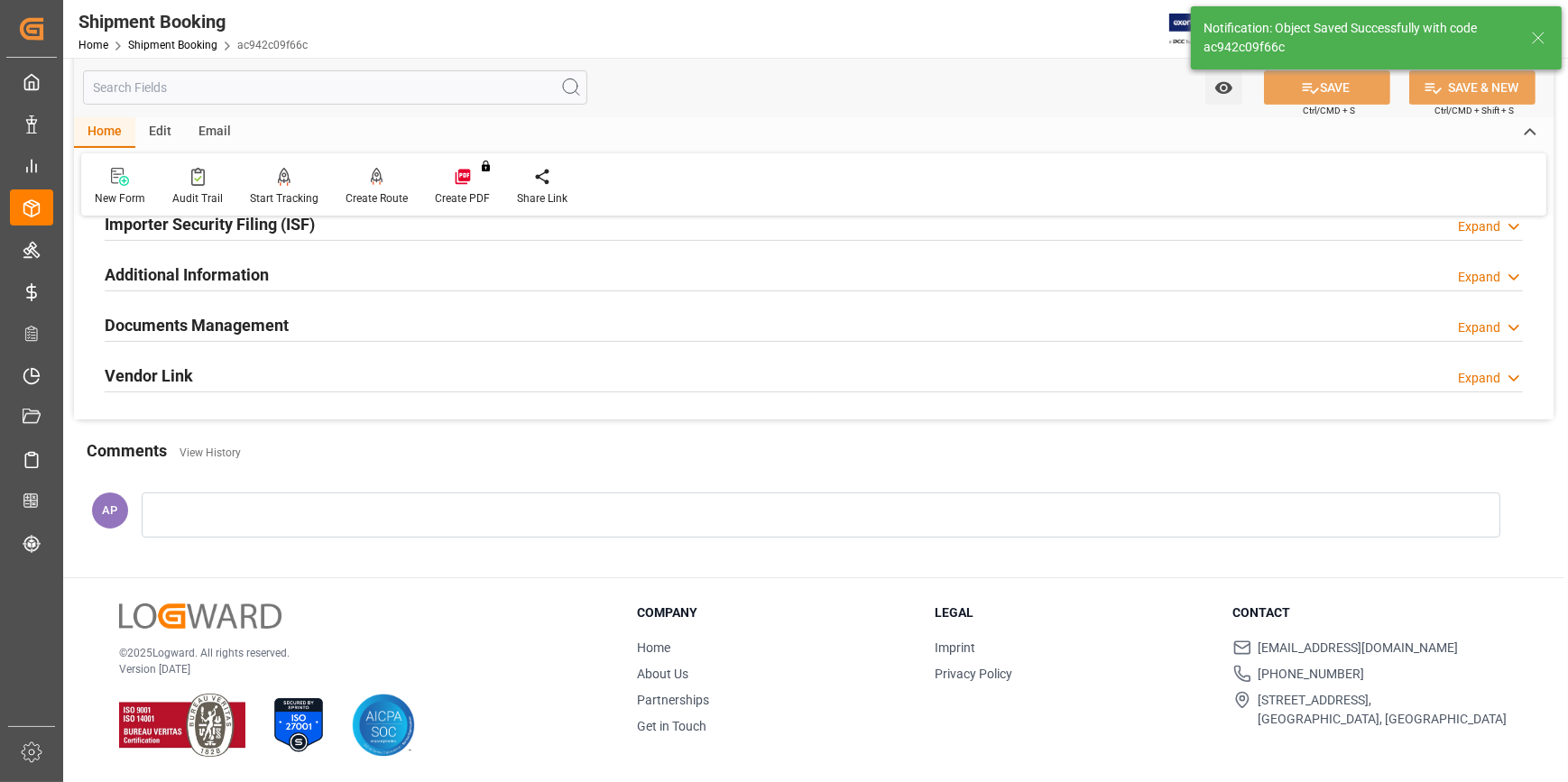
scroll to position [570, 0]
